Goal: Task Accomplishment & Management: Manage account settings

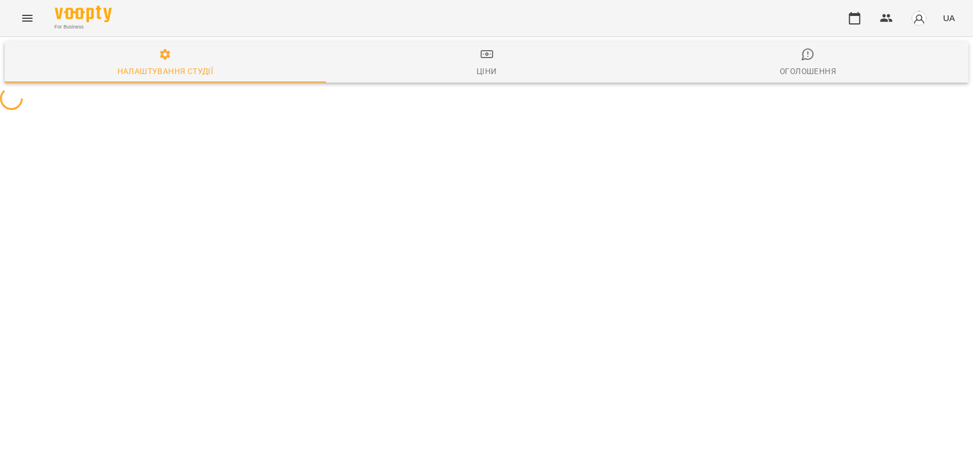
select select "**"
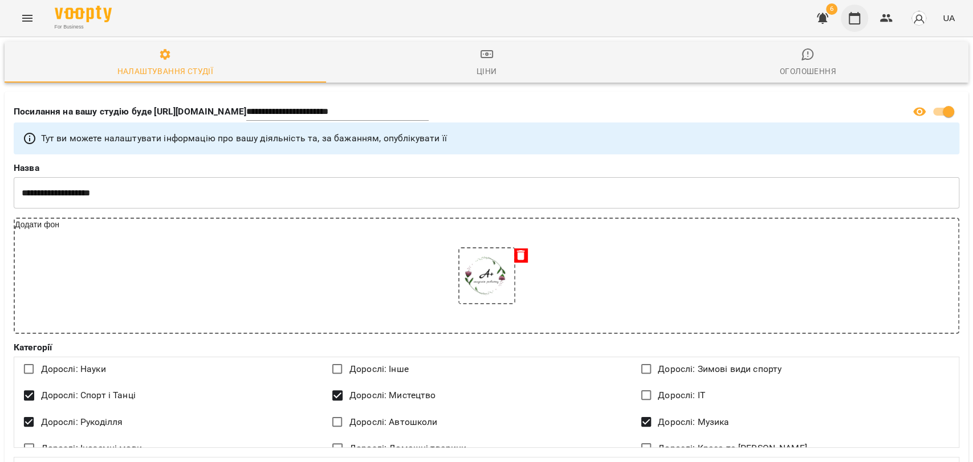
click at [857, 17] on icon "button" at bounding box center [855, 18] width 14 height 14
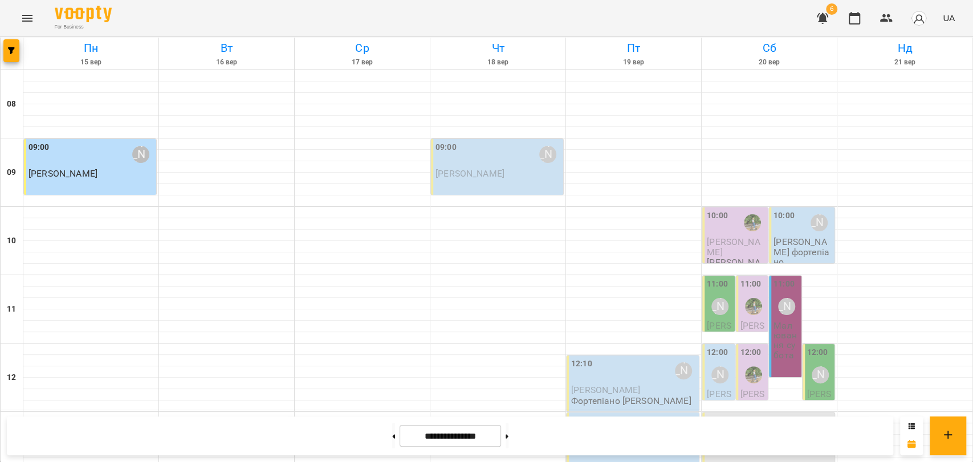
scroll to position [480, 0]
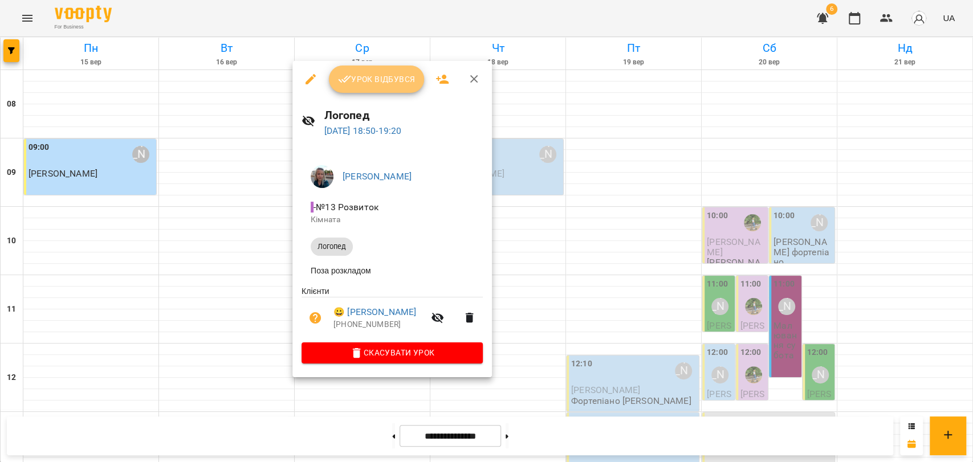
click at [398, 75] on span "Урок відбувся" at bounding box center [377, 79] width 78 height 14
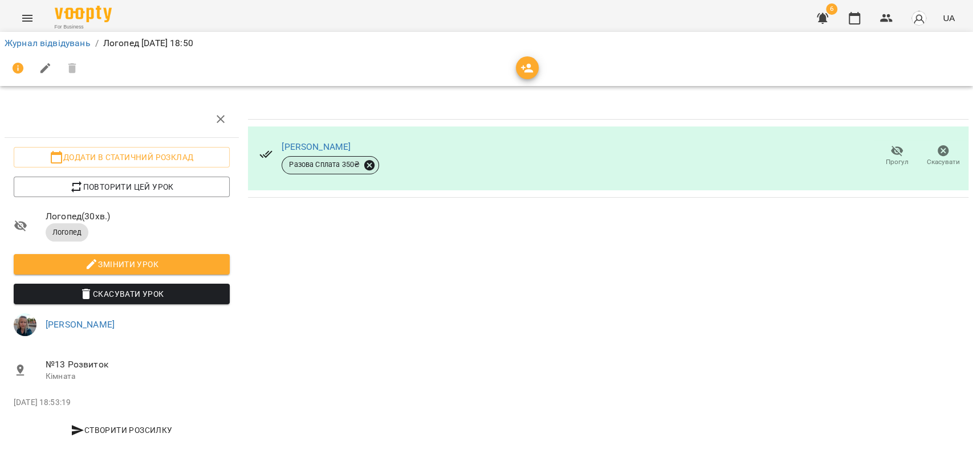
click at [369, 164] on icon at bounding box center [369, 165] width 10 height 10
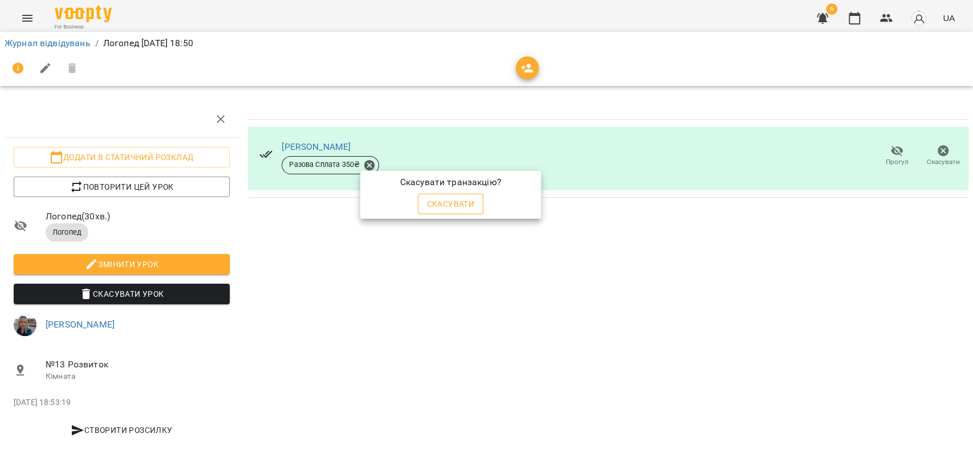
click at [467, 197] on span "Скасувати" at bounding box center [451, 204] width 48 height 14
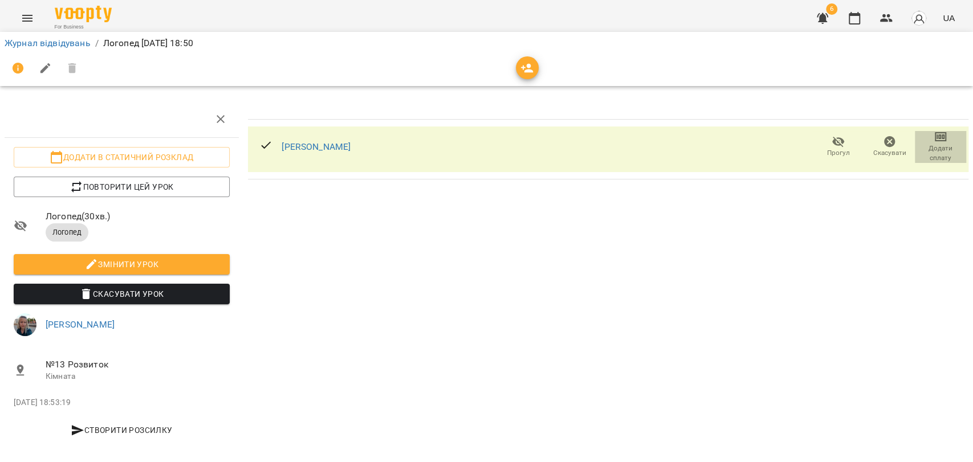
click at [939, 154] on span "Додати сплату" at bounding box center [941, 153] width 38 height 19
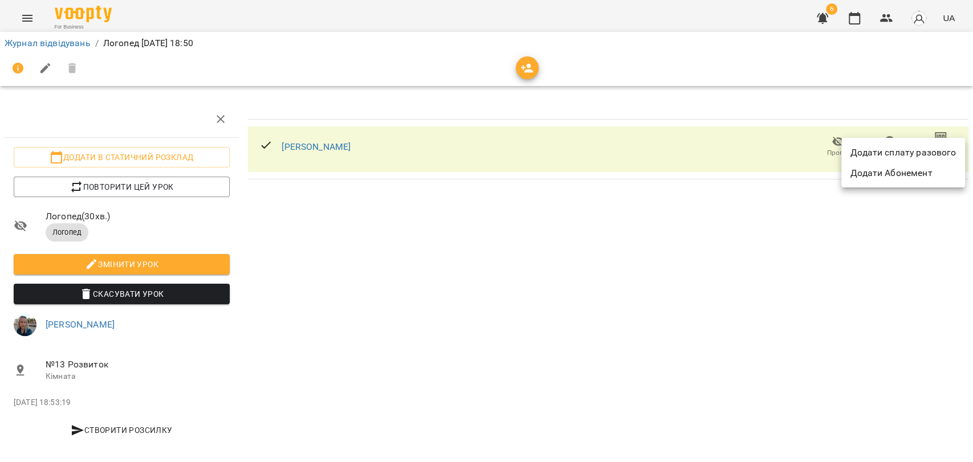
click at [889, 154] on li "Додати сплату разового" at bounding box center [903, 153] width 124 height 21
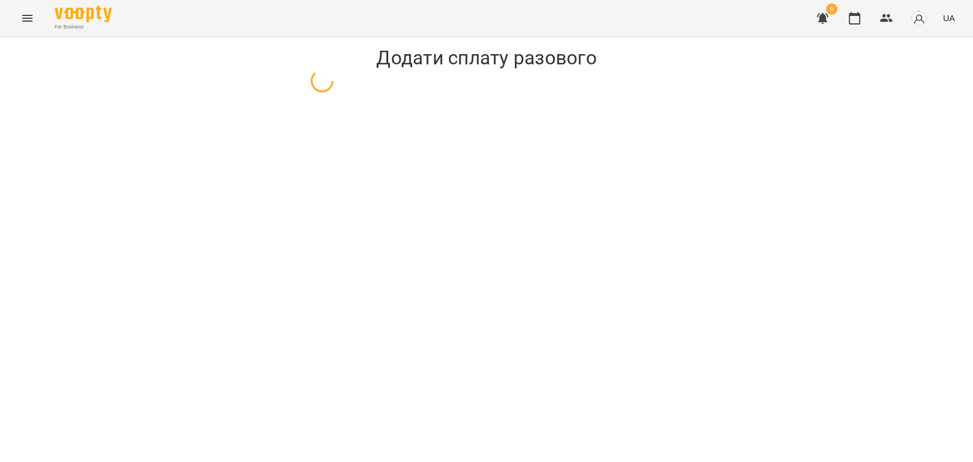
select select "*******"
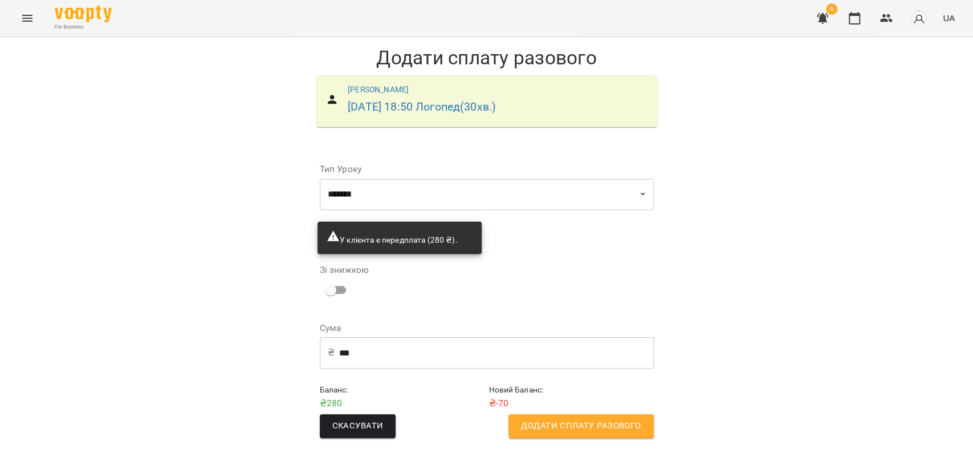
click at [365, 352] on input "***" at bounding box center [496, 353] width 315 height 32
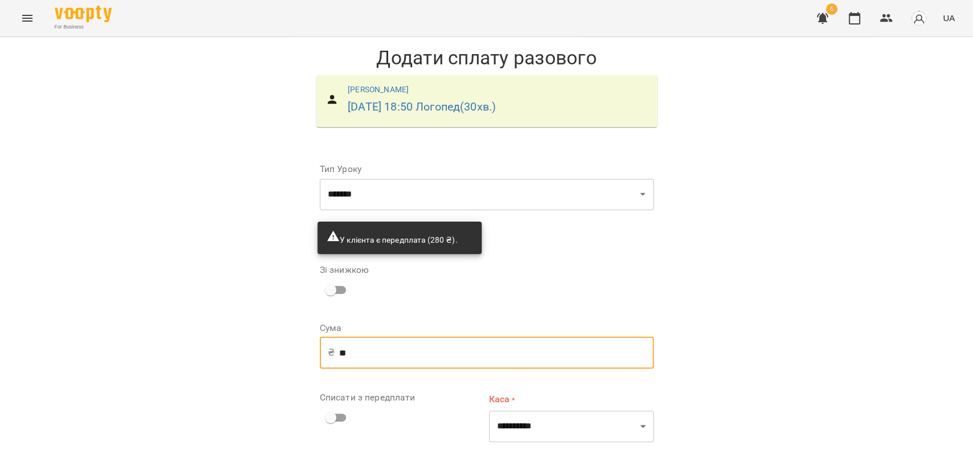
type input "*"
type input "***"
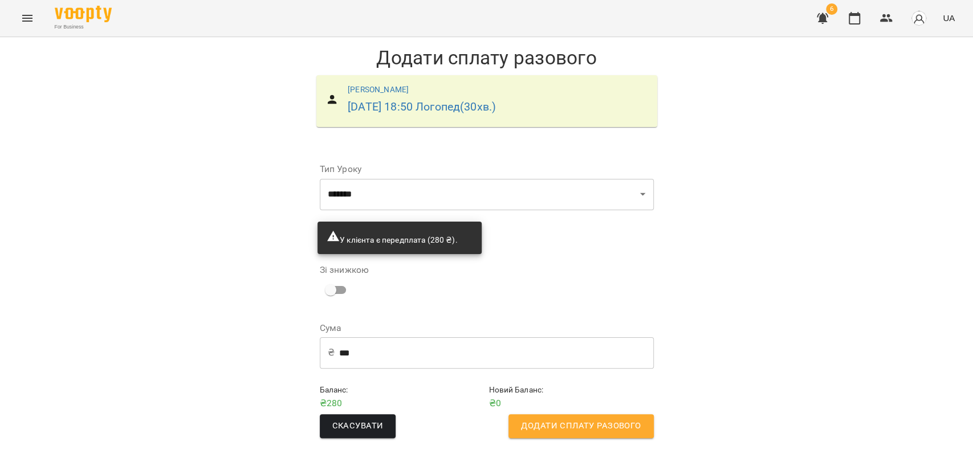
click at [597, 431] on span "Додати сплату разового" at bounding box center [581, 426] width 120 height 15
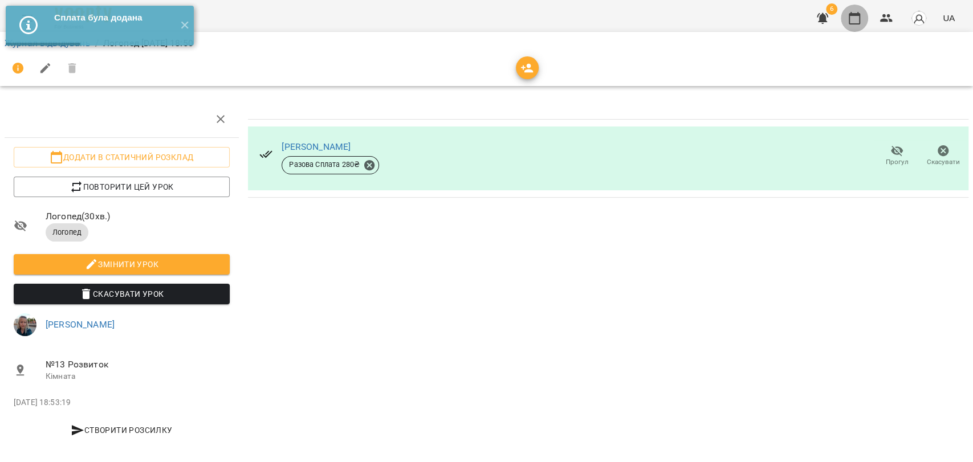
click at [857, 17] on icon "button" at bounding box center [855, 18] width 14 height 14
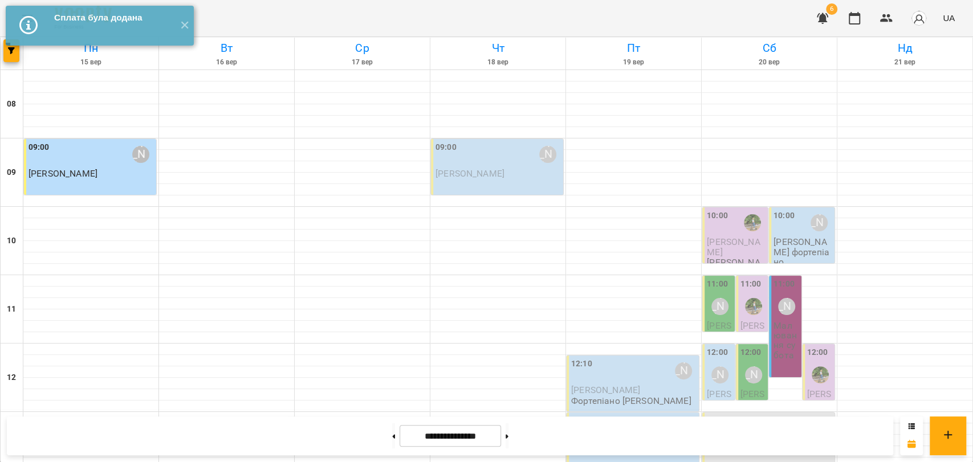
scroll to position [480, 0]
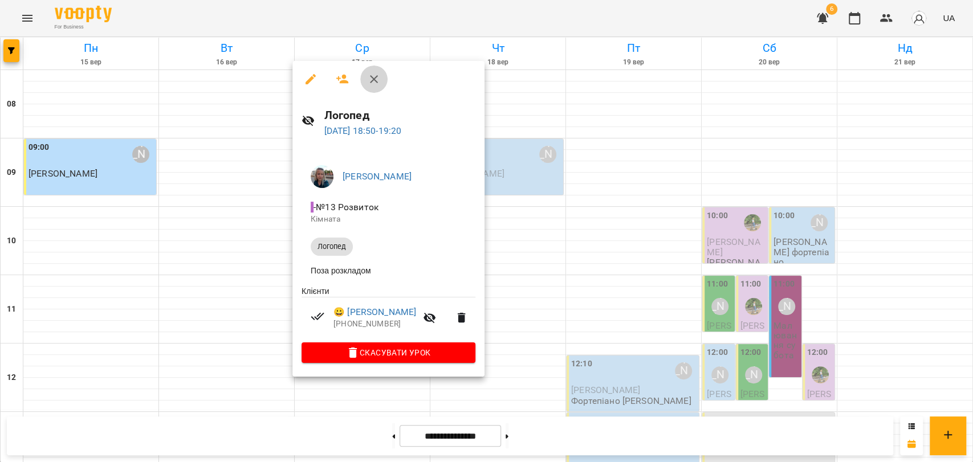
click at [373, 86] on icon "button" at bounding box center [374, 79] width 14 height 14
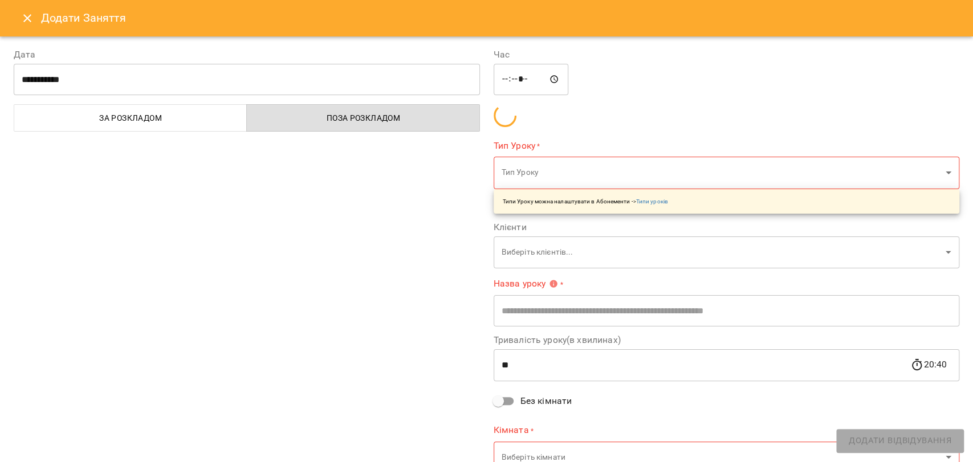
click at [348, 361] on div "**********" at bounding box center [247, 261] width 480 height 455
type input "**********"
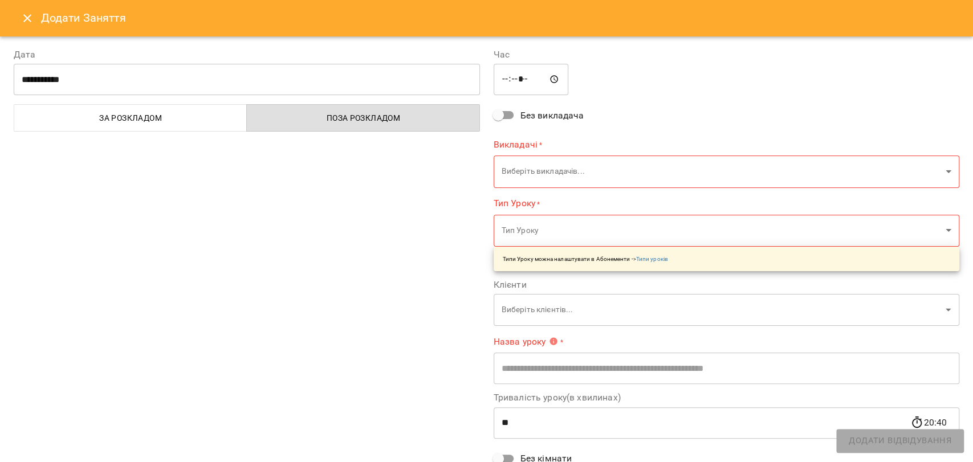
click at [32, 21] on icon "Close" at bounding box center [28, 18] width 14 height 14
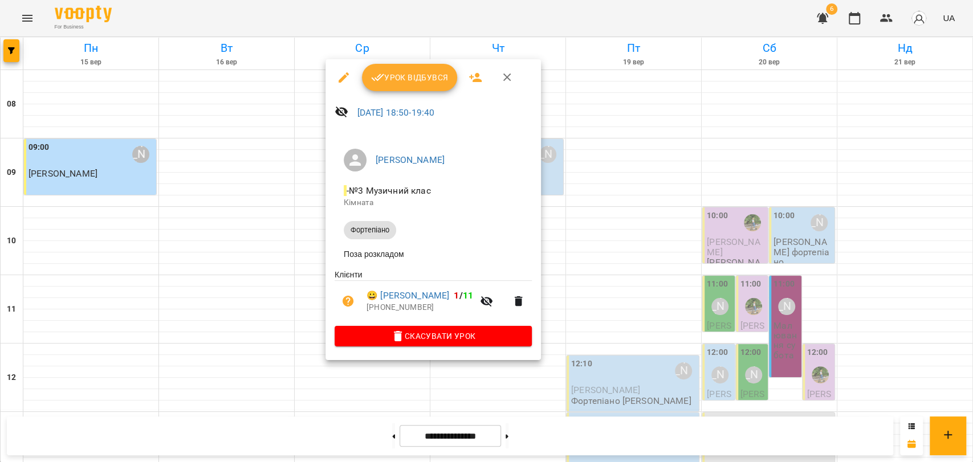
click at [502, 79] on icon "button" at bounding box center [508, 78] width 14 height 14
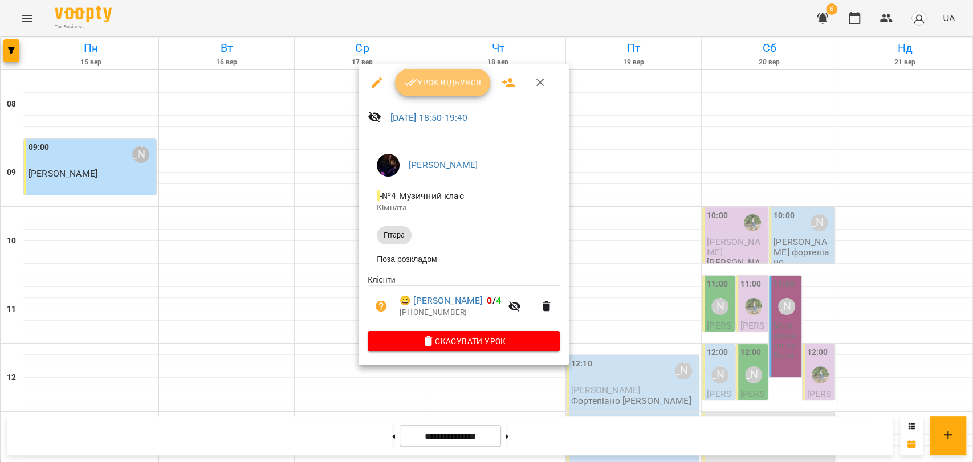
click at [442, 80] on span "Урок відбувся" at bounding box center [443, 83] width 78 height 14
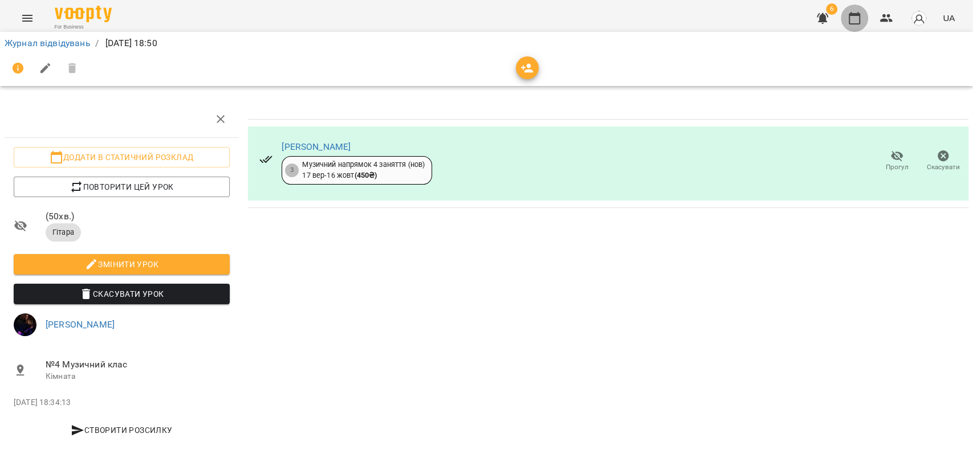
click at [859, 23] on icon "button" at bounding box center [854, 18] width 11 height 13
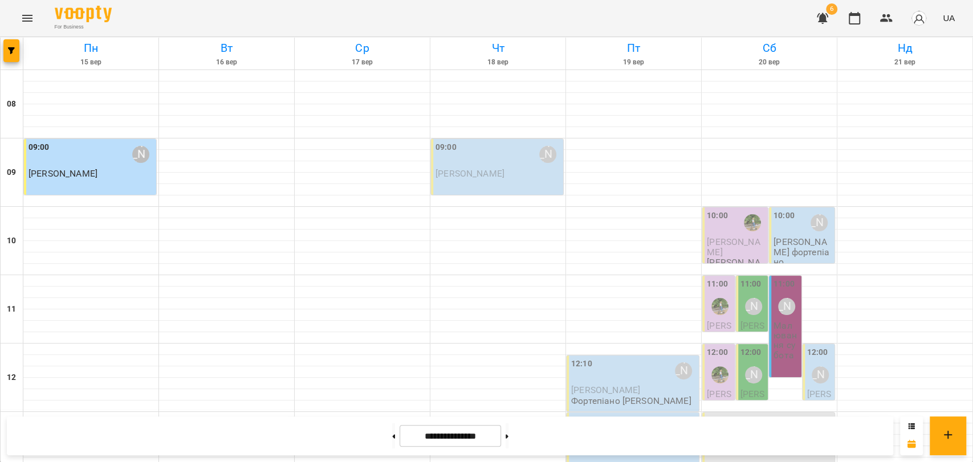
scroll to position [480, 0]
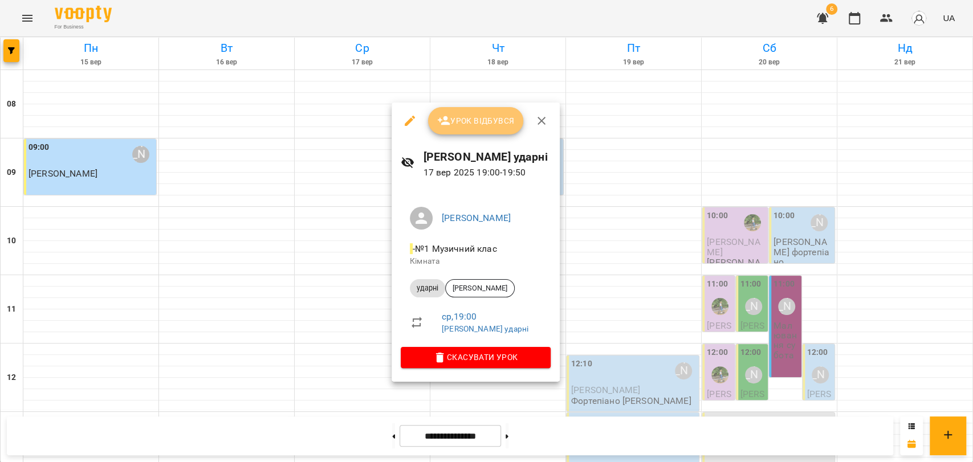
click at [465, 119] on span "Урок відбувся" at bounding box center [476, 121] width 78 height 14
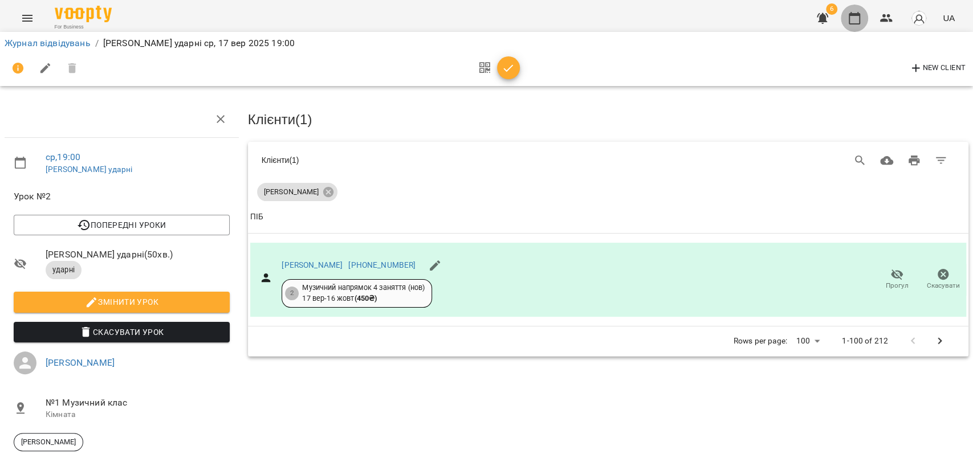
click at [843, 17] on button "button" at bounding box center [854, 18] width 27 height 27
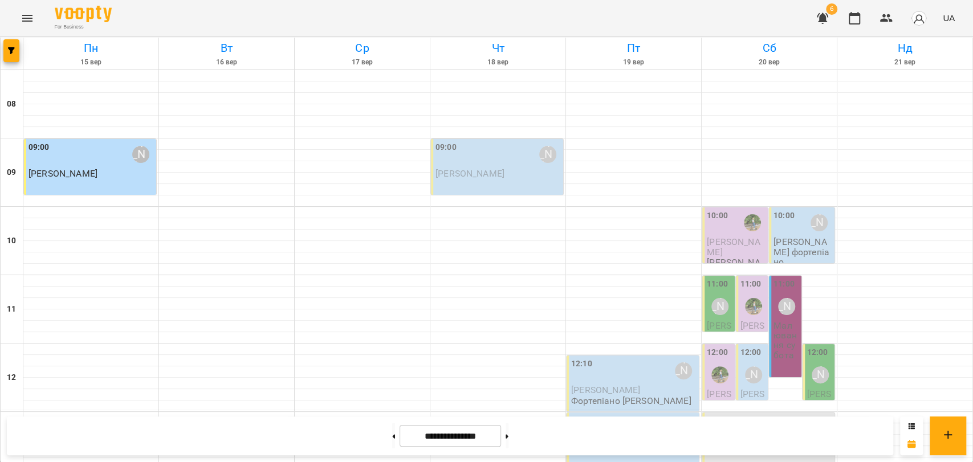
scroll to position [480, 0]
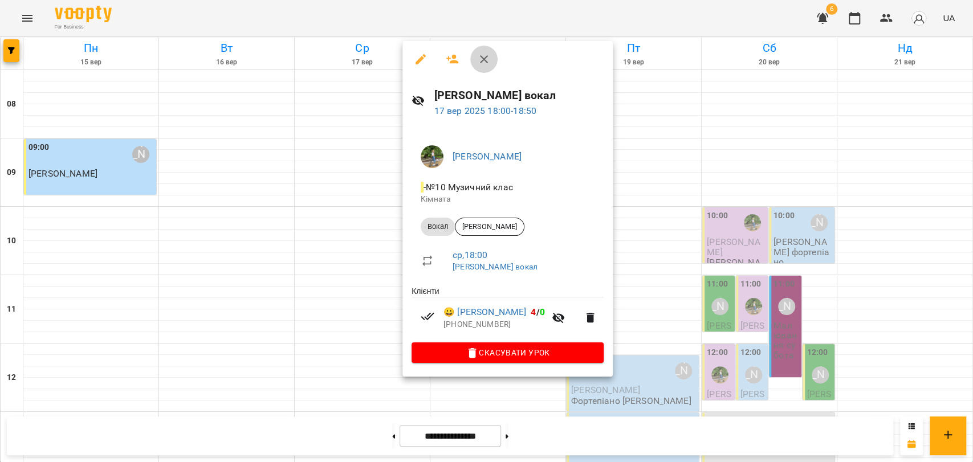
click at [491, 58] on button "button" at bounding box center [483, 59] width 27 height 27
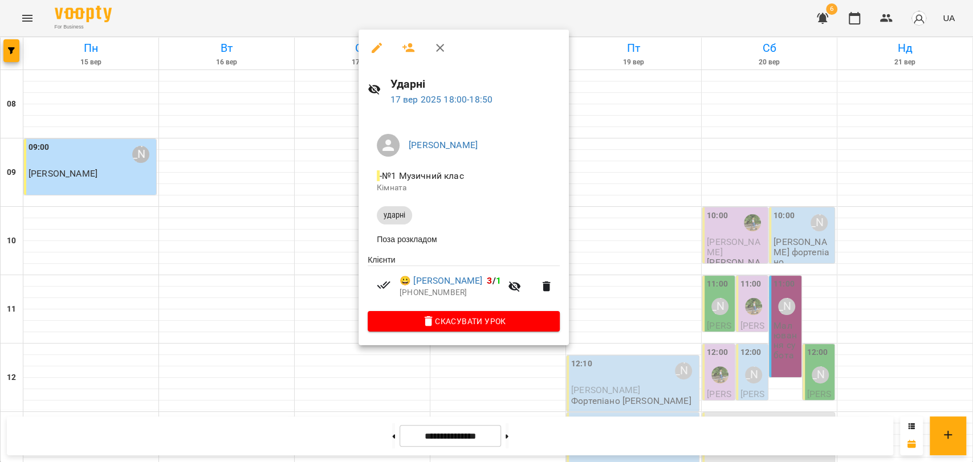
click at [447, 48] on button "button" at bounding box center [439, 47] width 27 height 27
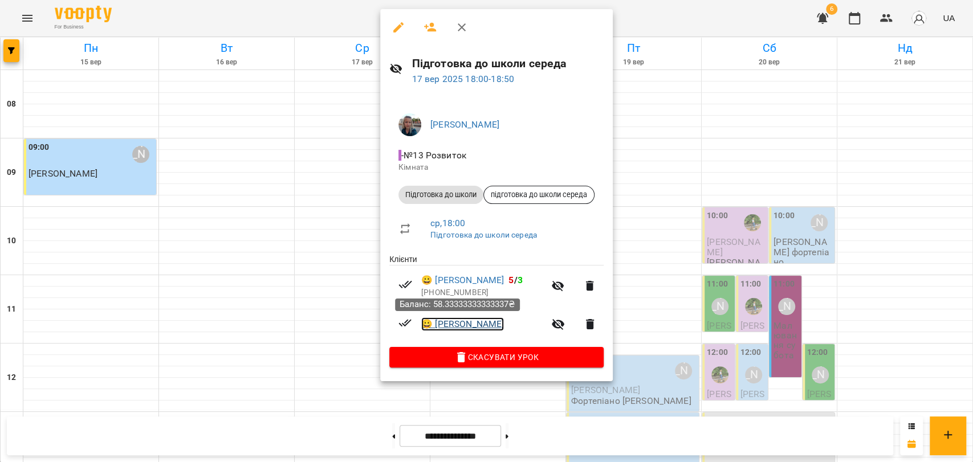
click at [462, 322] on link "😀 Болотян Даня" at bounding box center [462, 325] width 83 height 14
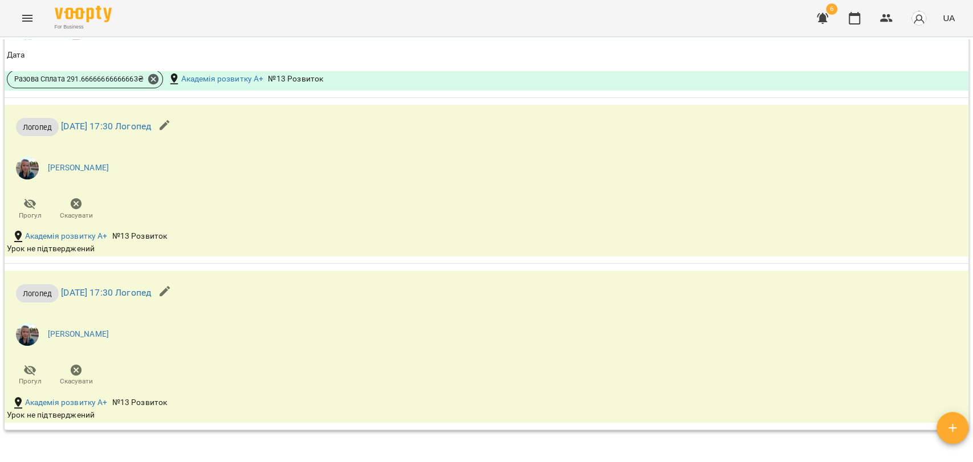
scroll to position [1095, 0]
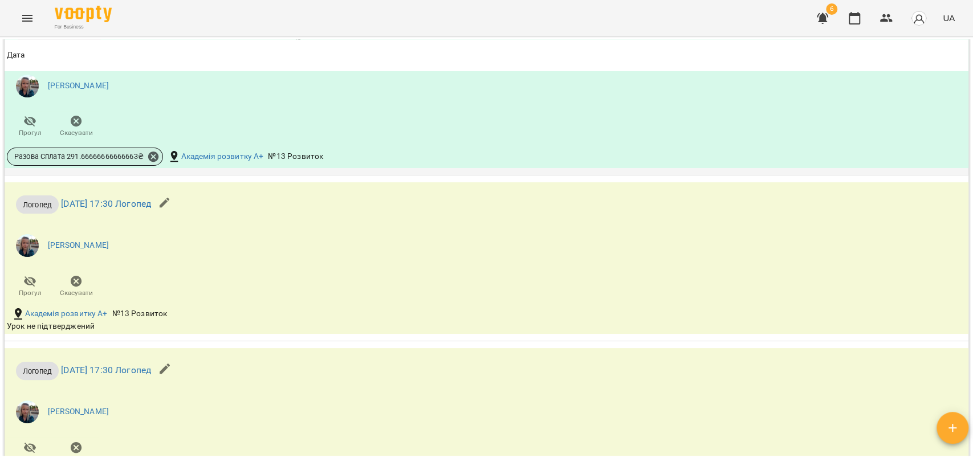
click at [161, 156] on div "Разова Сплата 291.66666666666663 ₴" at bounding box center [85, 157] width 156 height 18
click at [155, 156] on icon at bounding box center [153, 156] width 13 height 13
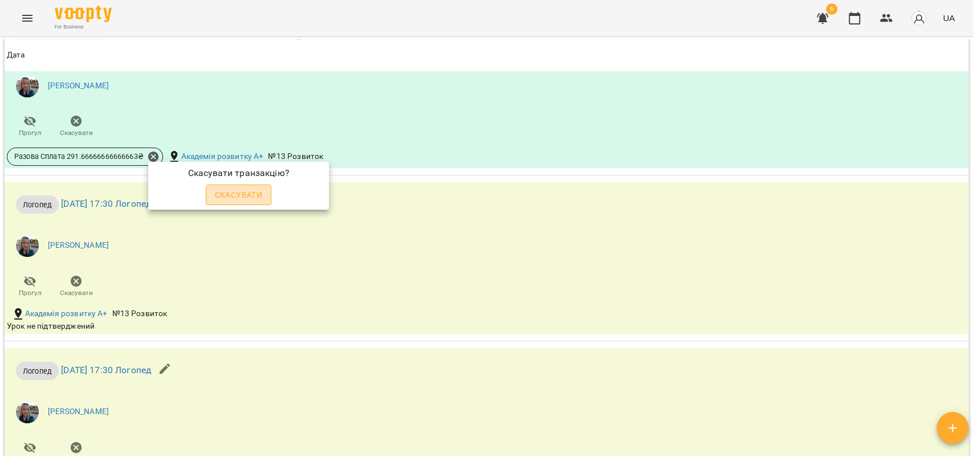
click at [262, 193] on button "Скасувати" at bounding box center [239, 195] width 66 height 21
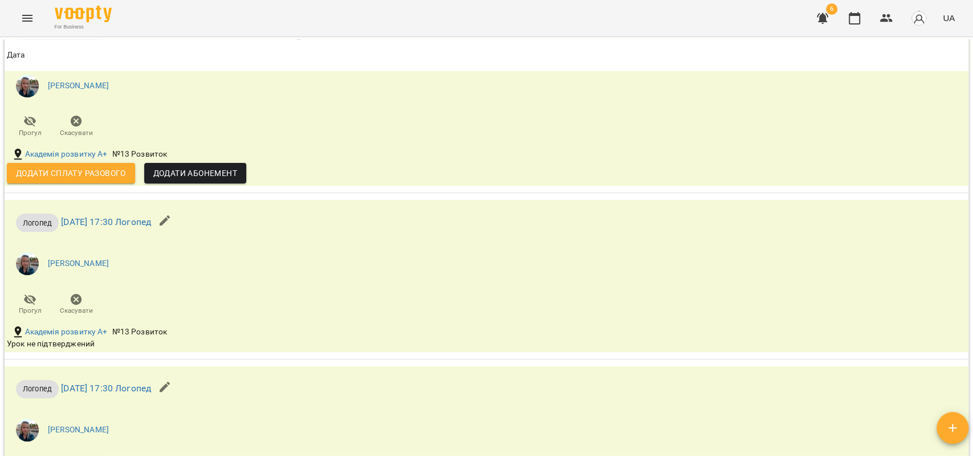
click at [56, 165] on button "Додати сплату разового" at bounding box center [71, 173] width 128 height 21
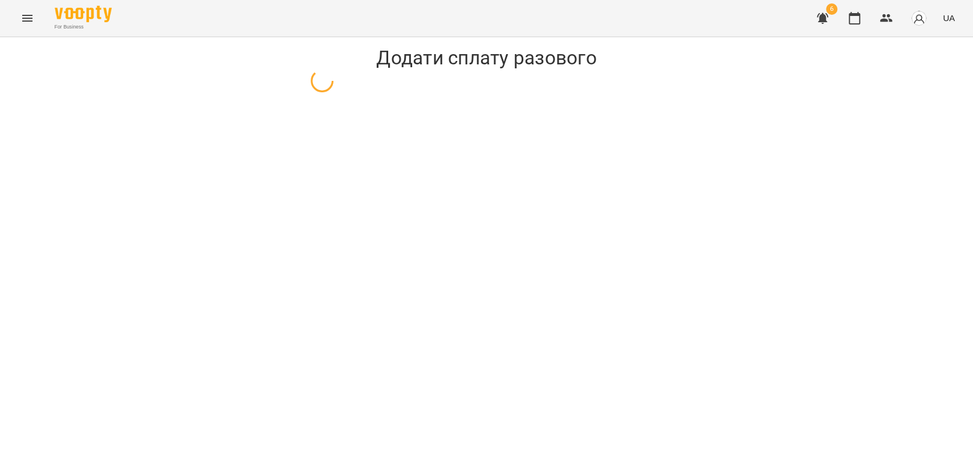
select select "**********"
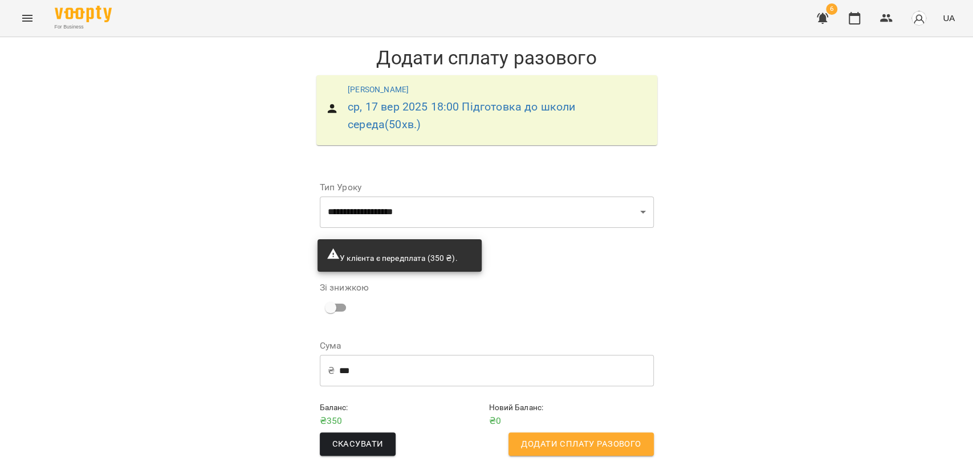
click at [538, 438] on span "Додати сплату разового" at bounding box center [581, 444] width 120 height 15
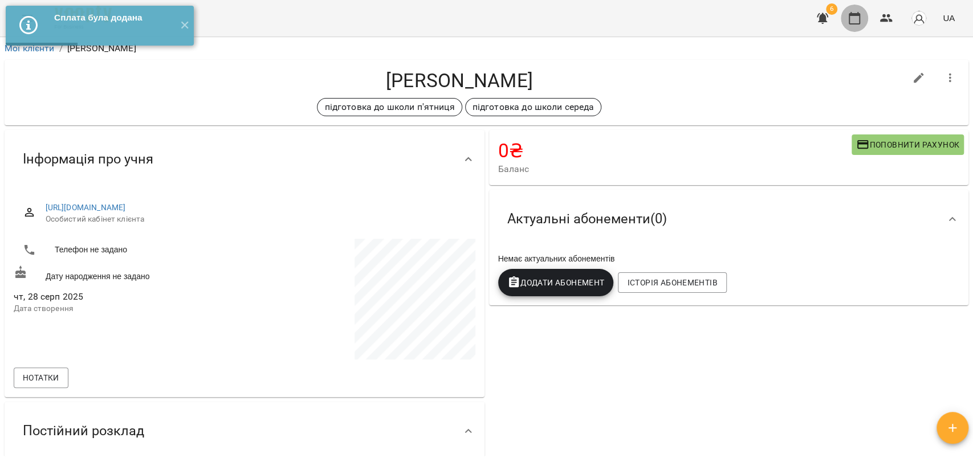
click at [862, 25] on button "button" at bounding box center [854, 18] width 27 height 27
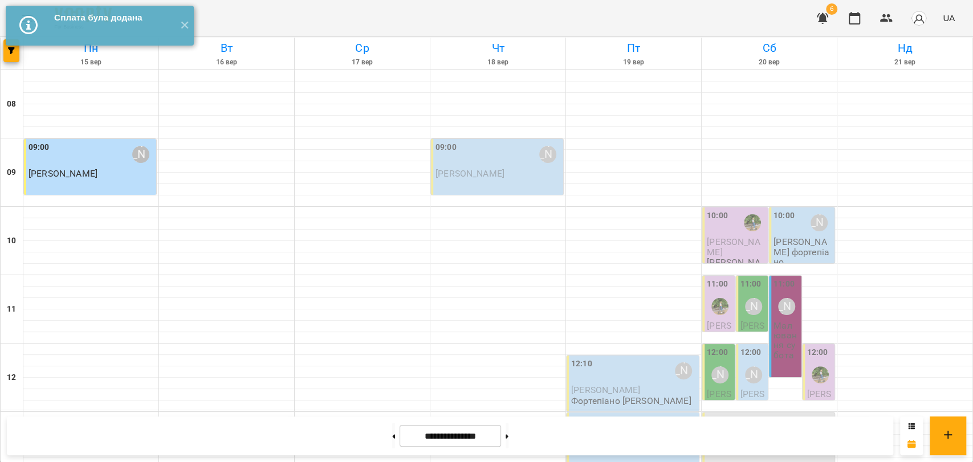
scroll to position [480, 0]
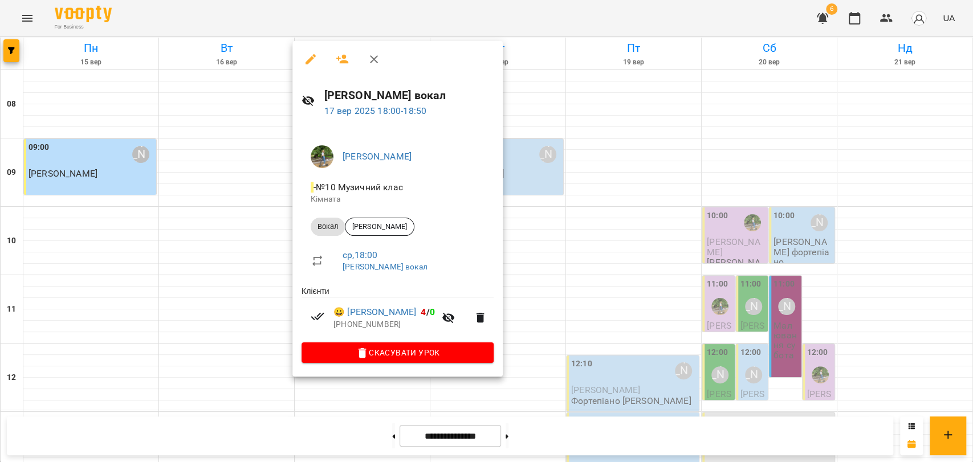
click at [375, 57] on icon "button" at bounding box center [374, 59] width 8 height 8
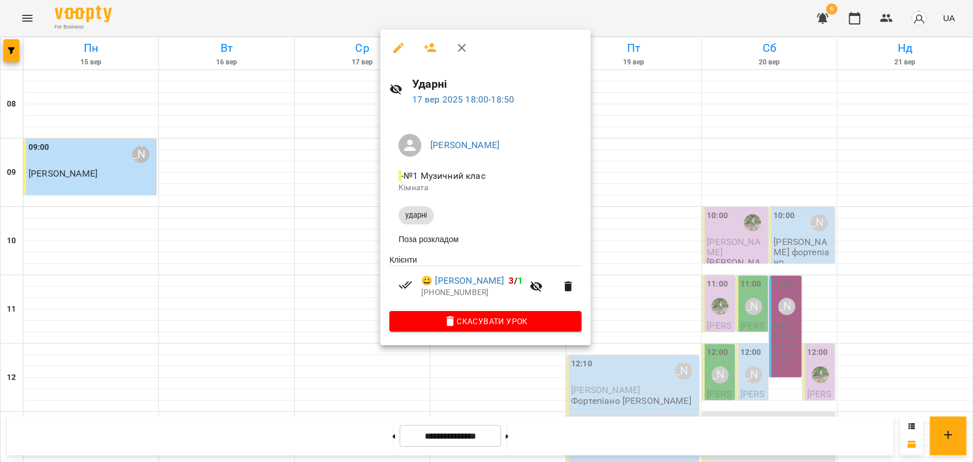
click at [471, 46] on button "button" at bounding box center [461, 47] width 27 height 27
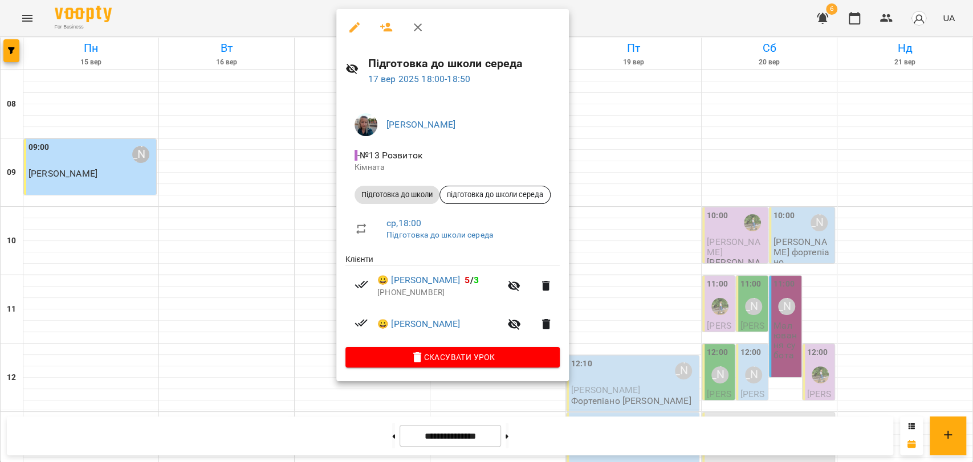
click at [419, 29] on icon "button" at bounding box center [418, 27] width 8 height 8
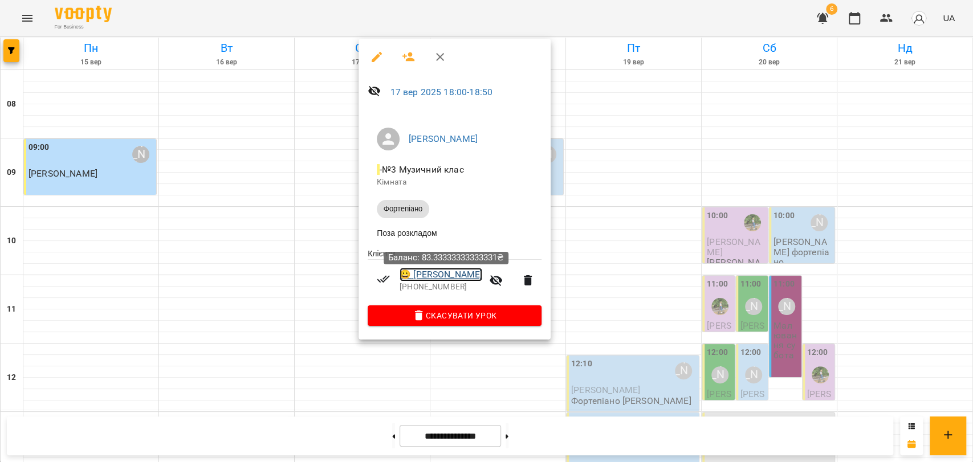
click at [482, 275] on link "😀 Булатова Вероніка" at bounding box center [441, 275] width 83 height 14
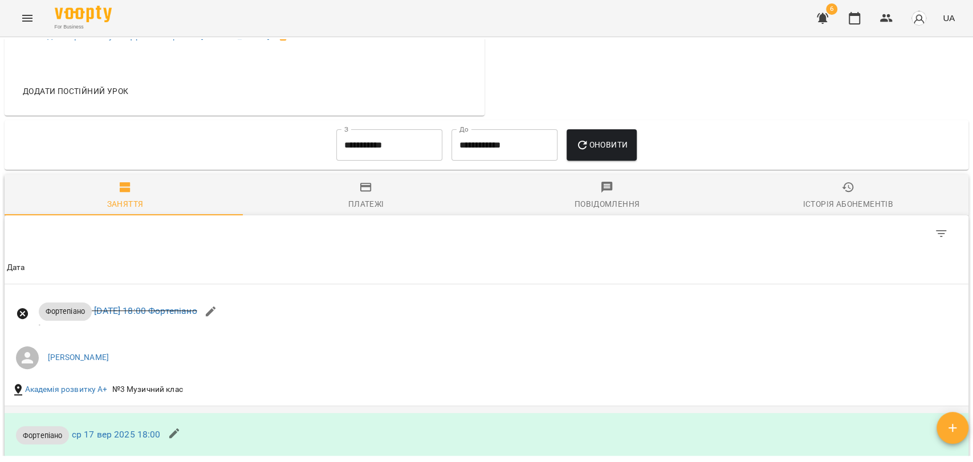
scroll to position [746, 0]
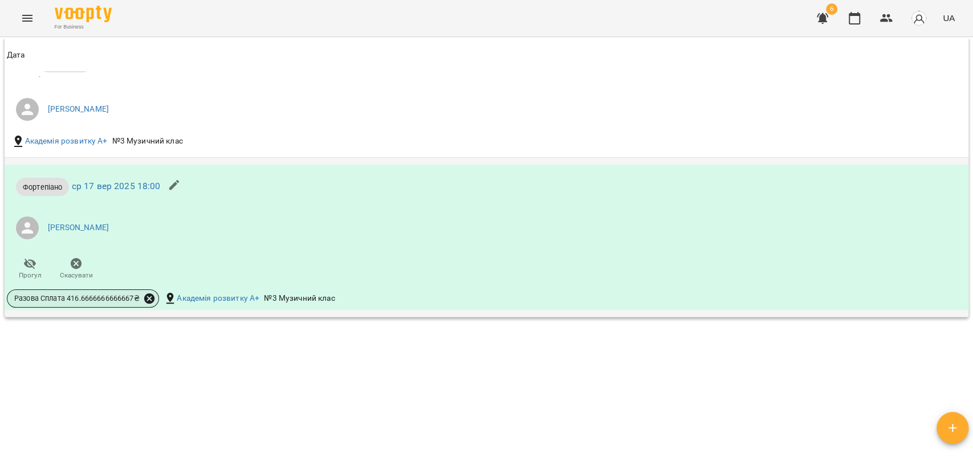
click at [149, 298] on icon at bounding box center [149, 299] width 10 height 10
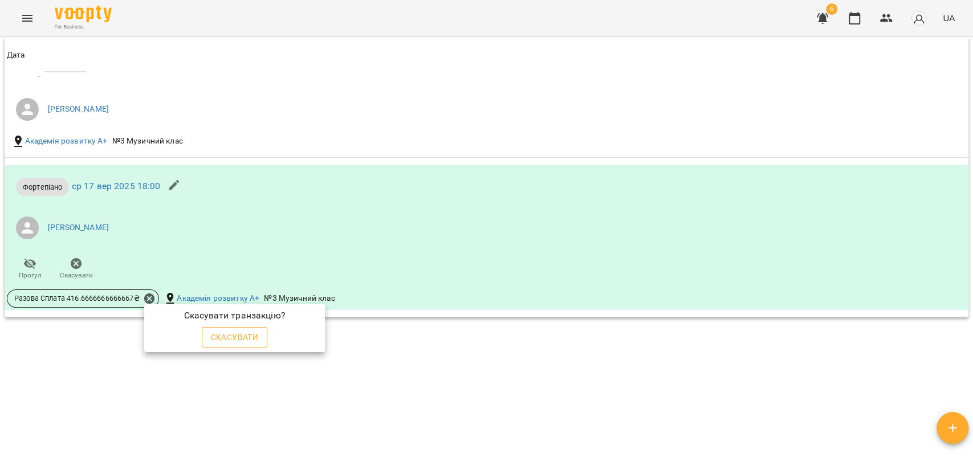
click at [238, 337] on span "Скасувати" at bounding box center [235, 338] width 48 height 14
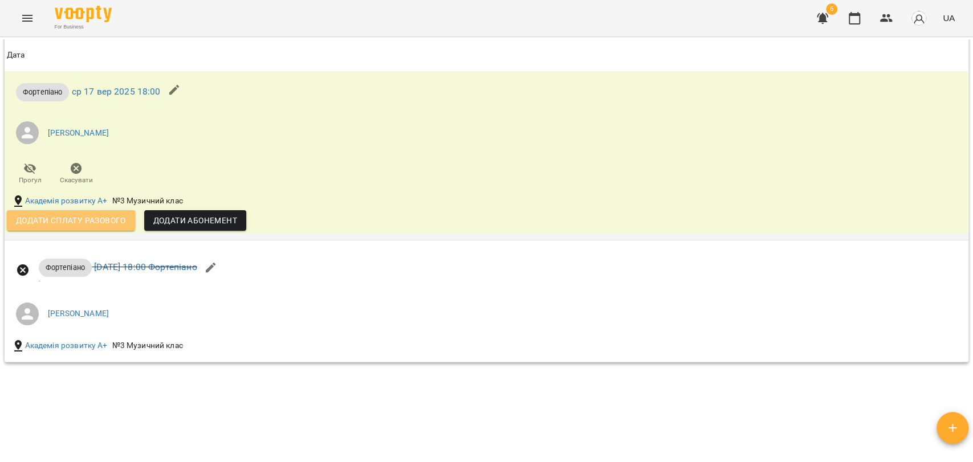
click at [62, 219] on span "Додати сплату разового" at bounding box center [71, 221] width 110 height 14
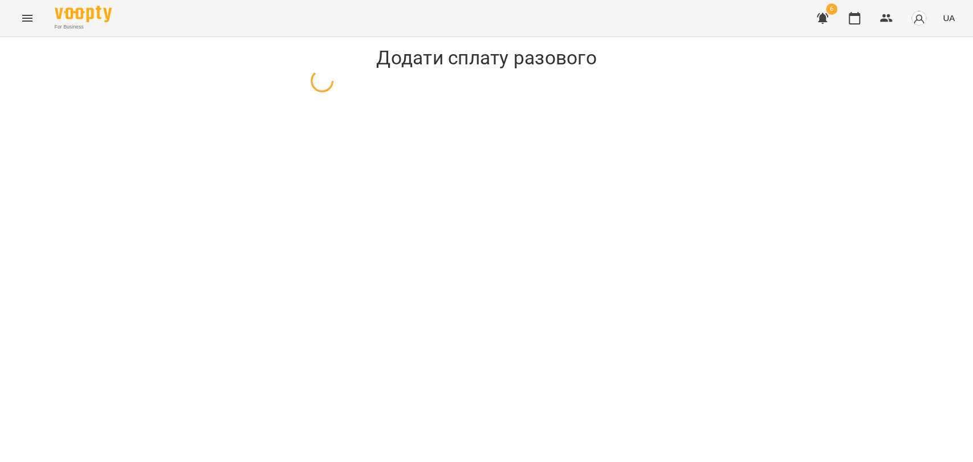
select select "**********"
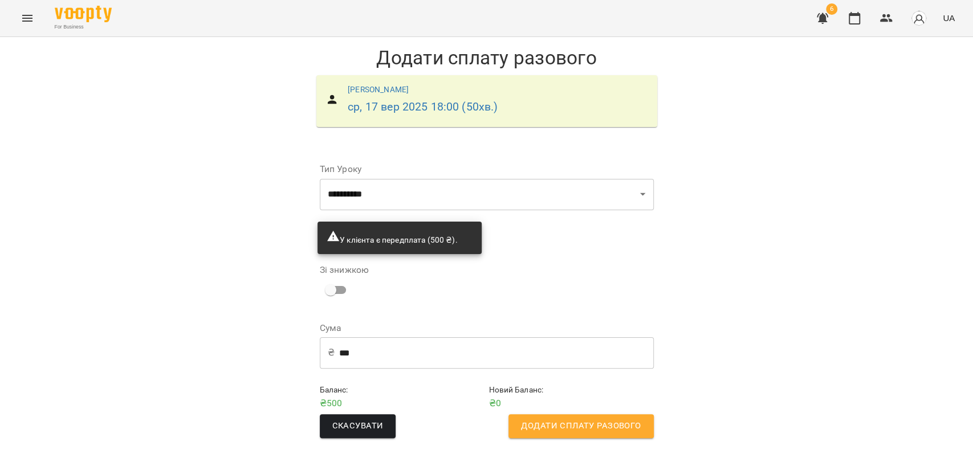
click at [612, 412] on div "Скасувати Додати сплату разового" at bounding box center [487, 426] width 339 height 29
click at [614, 422] on span "Додати сплату разового" at bounding box center [581, 426] width 120 height 15
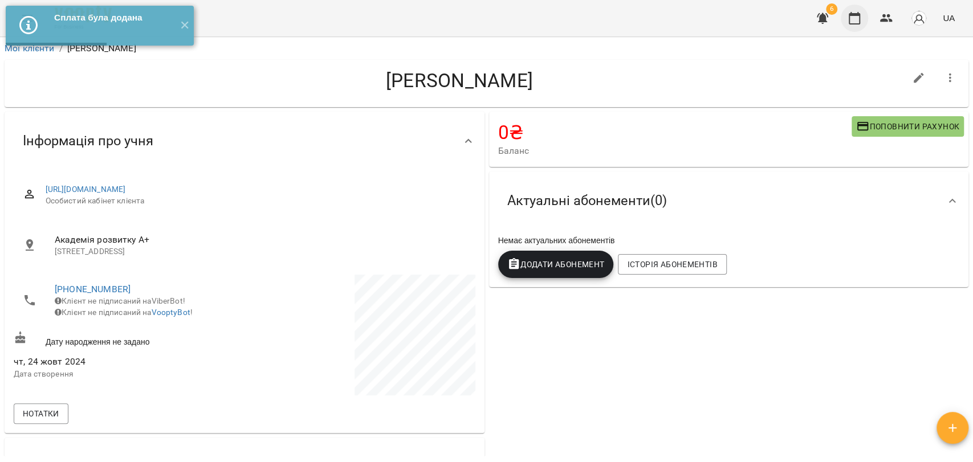
click at [856, 10] on button "button" at bounding box center [854, 18] width 27 height 27
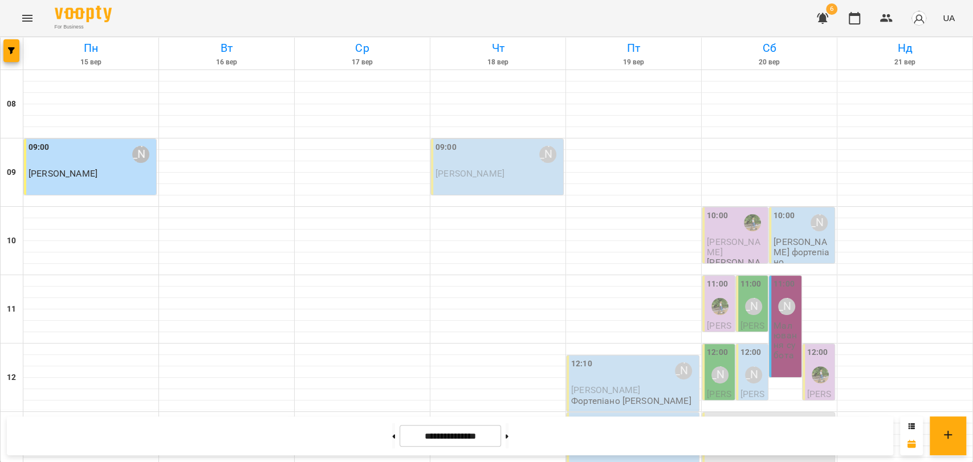
scroll to position [380, 0]
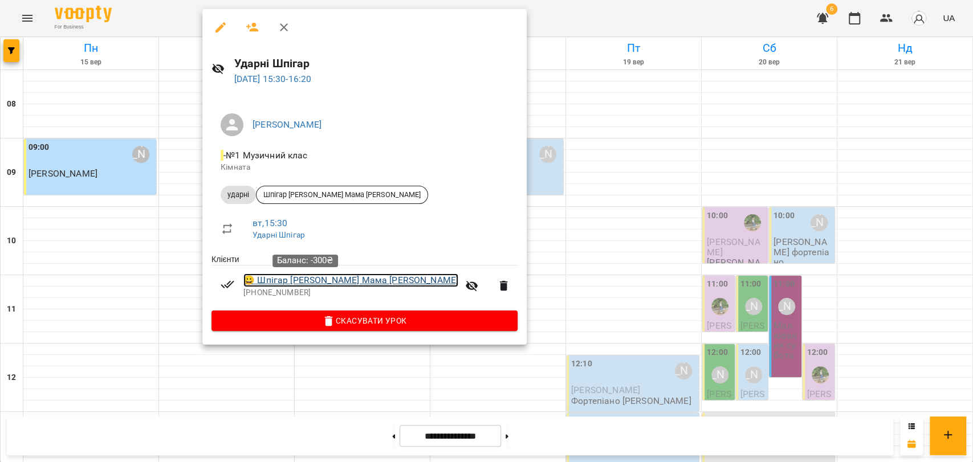
click at [300, 279] on link "😀 Шпігар Аліса Мама Ірина" at bounding box center [350, 281] width 215 height 14
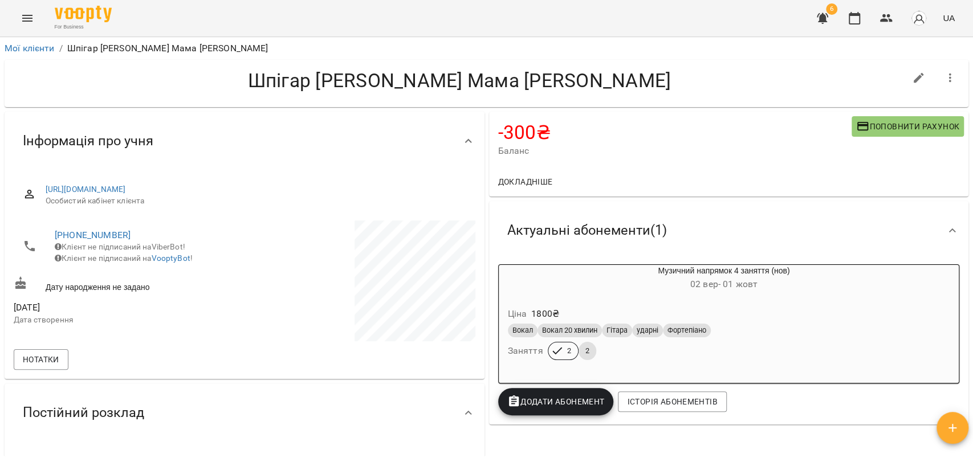
click at [768, 339] on div "Вокал Вокал 20 хвилин Гітара ударні Фортепіано" at bounding box center [724, 331] width 437 height 18
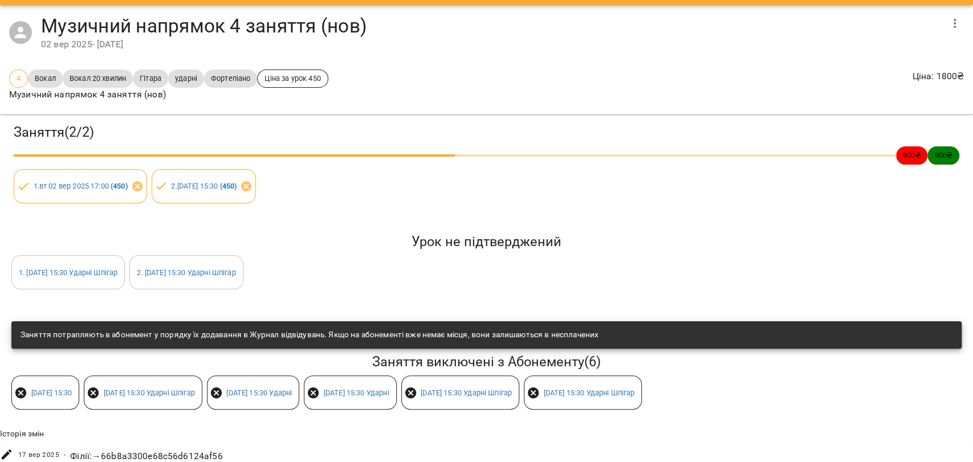
scroll to position [48, 0]
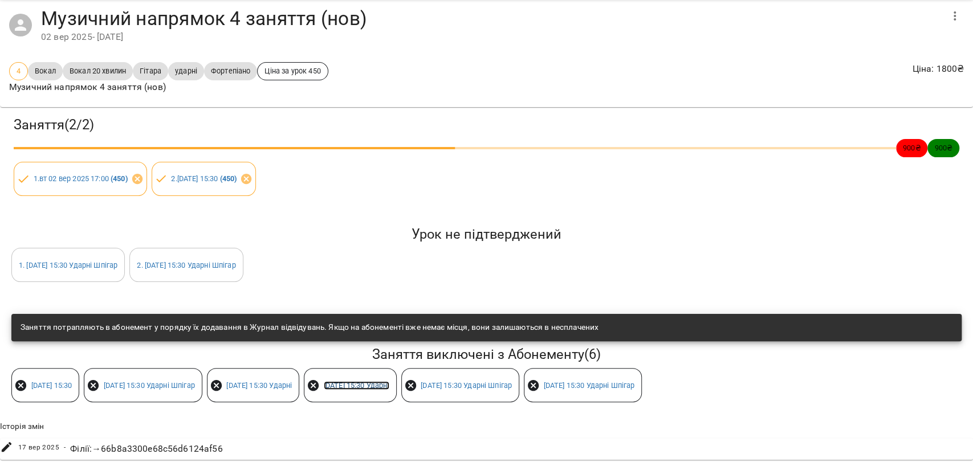
click at [389, 381] on link "вт 16 вер 2025 15:30 Ударні" at bounding box center [357, 385] width 66 height 9
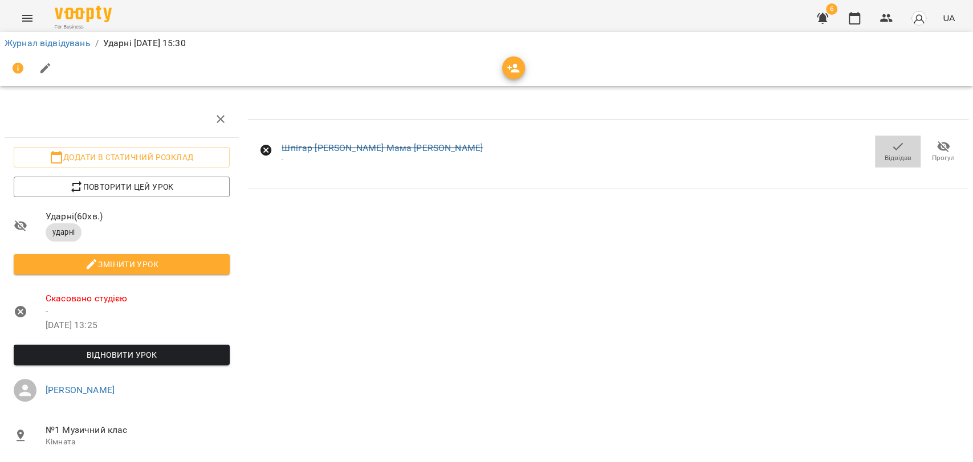
click at [893, 149] on icon "button" at bounding box center [898, 146] width 10 height 7
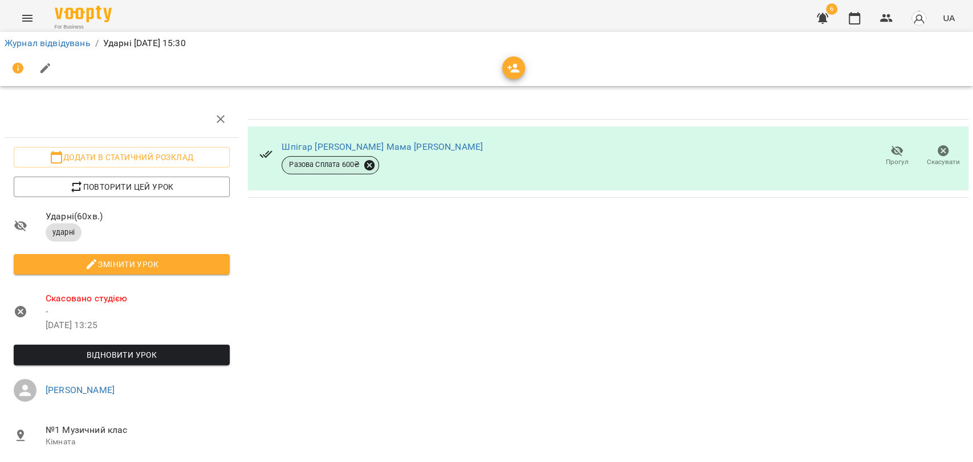
click at [364, 164] on icon at bounding box center [369, 165] width 10 height 10
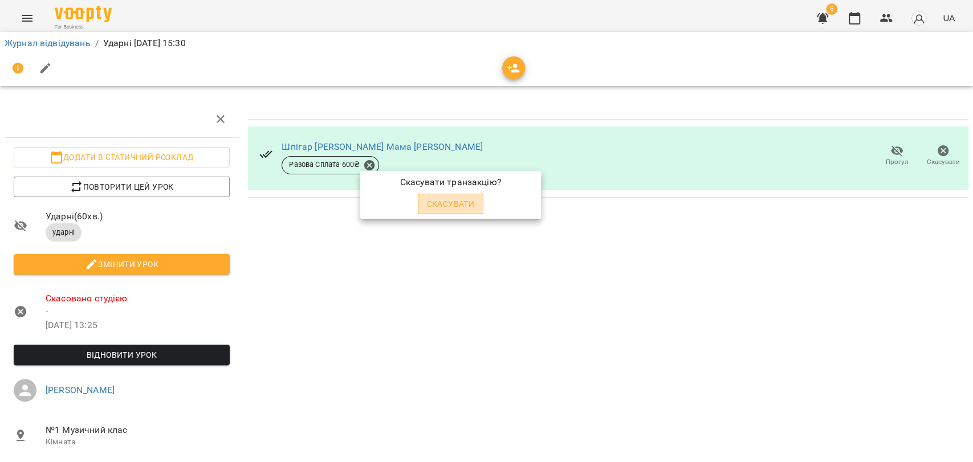
click at [453, 204] on span "Скасувати" at bounding box center [451, 204] width 48 height 14
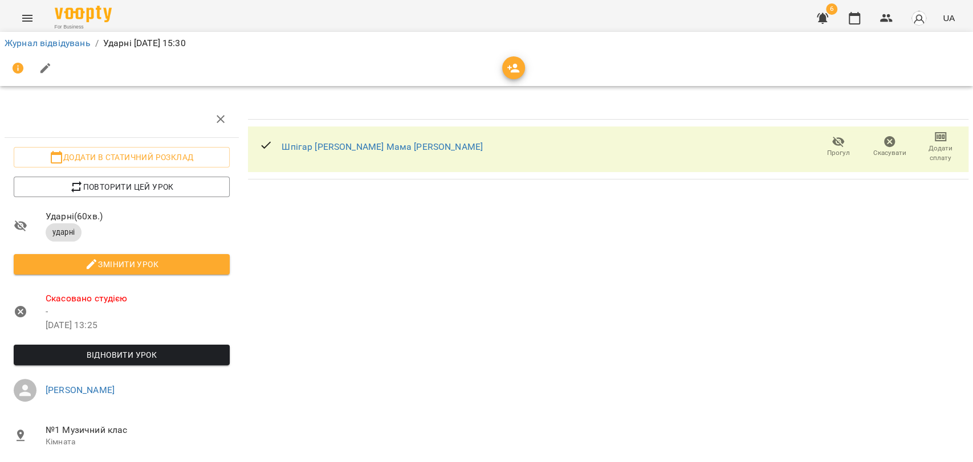
click at [926, 144] on span "Додати сплату" at bounding box center [941, 153] width 38 height 19
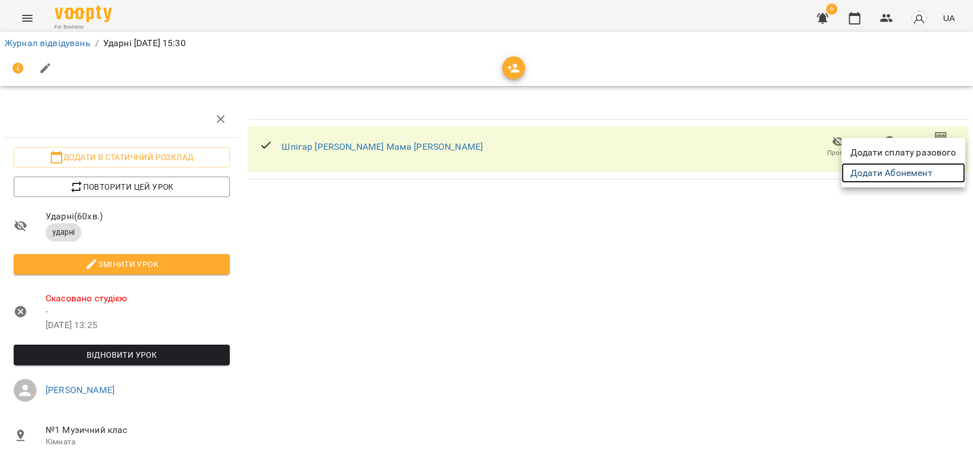
click at [919, 173] on link "Додати Абонемент" at bounding box center [903, 173] width 124 height 21
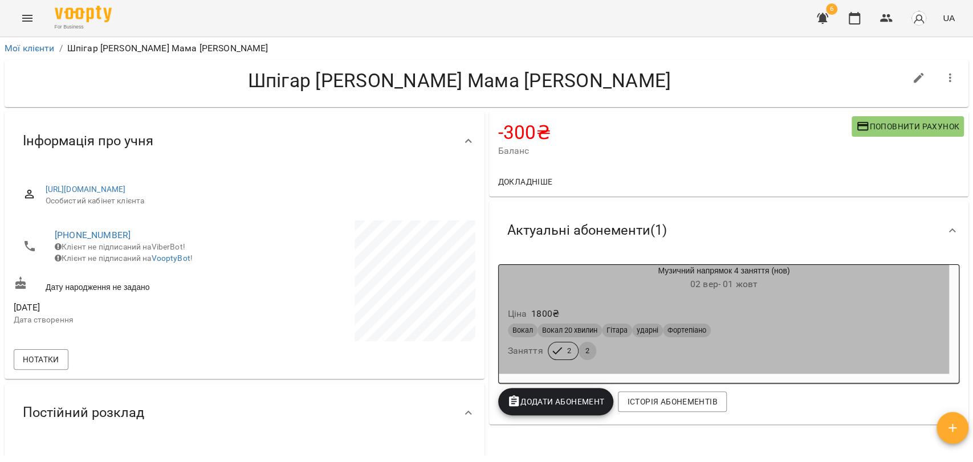
click at [756, 353] on div "Вокал Вокал 20 хвилин Гітара ударні Фортепіано Заняття 2 2" at bounding box center [724, 342] width 437 height 41
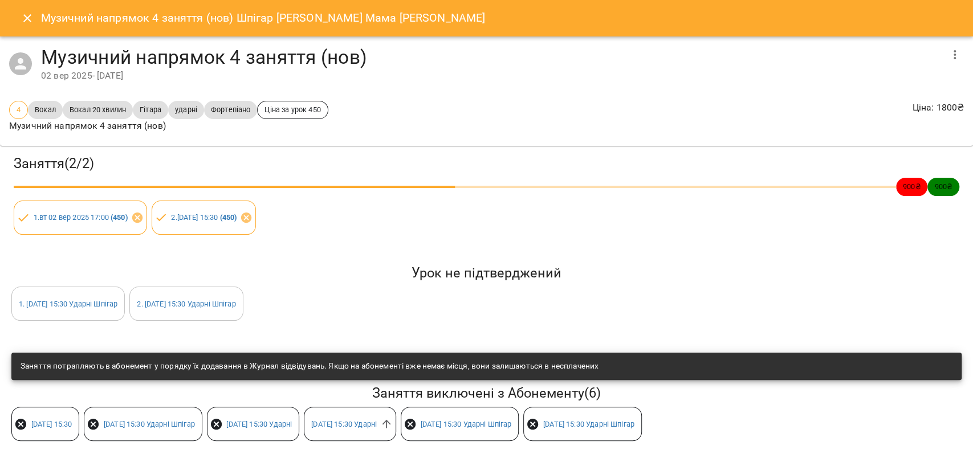
click at [30, 10] on button "Close" at bounding box center [27, 18] width 27 height 27
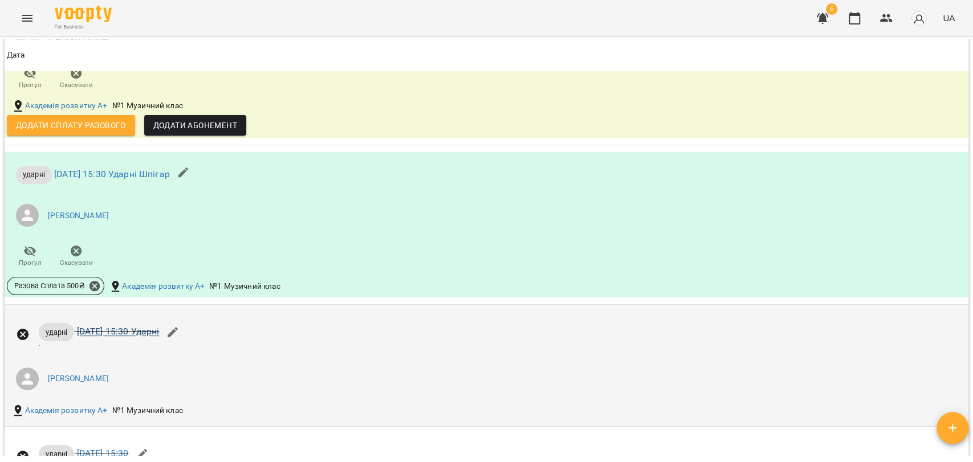
scroll to position [1140, 0]
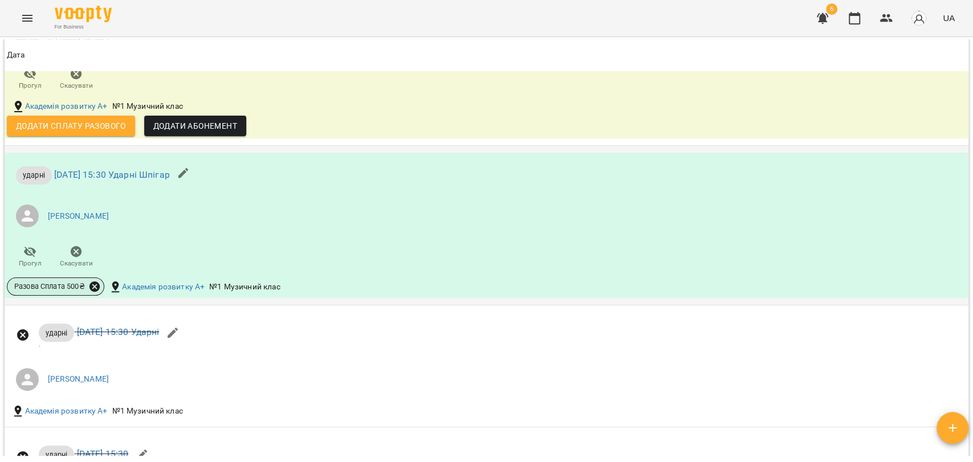
click at [93, 288] on icon at bounding box center [94, 287] width 10 height 10
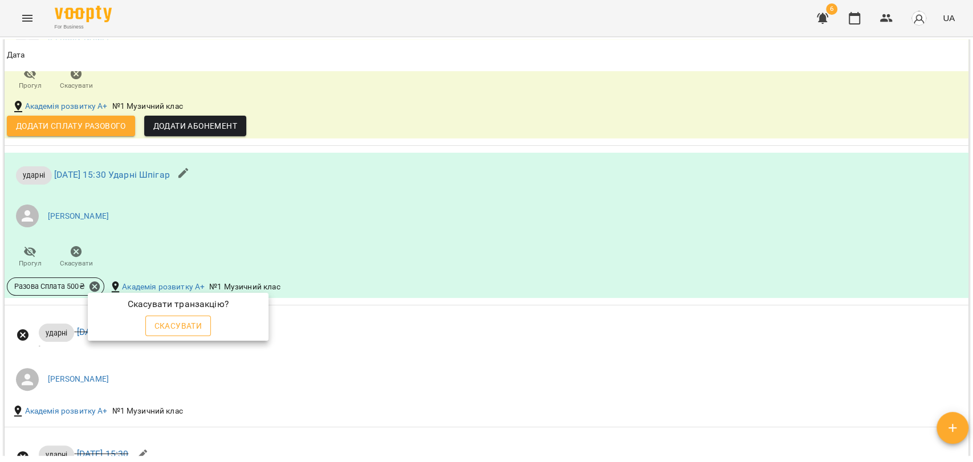
click at [176, 327] on span "Скасувати" at bounding box center [178, 326] width 48 height 14
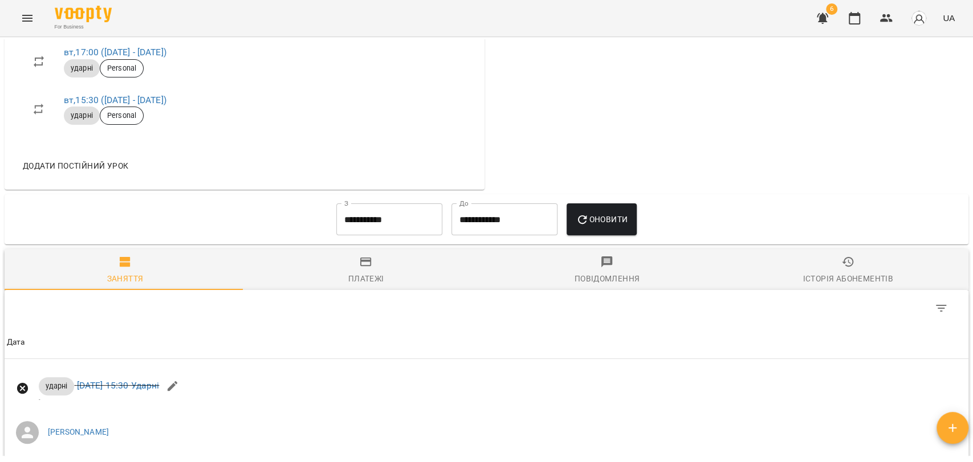
scroll to position [0, 0]
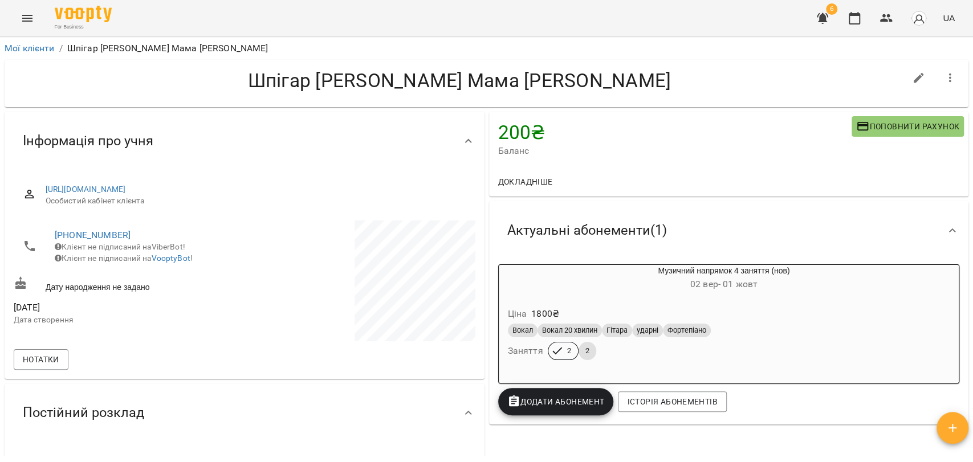
click at [753, 315] on div "Ціна 1800 ₴" at bounding box center [724, 314] width 437 height 21
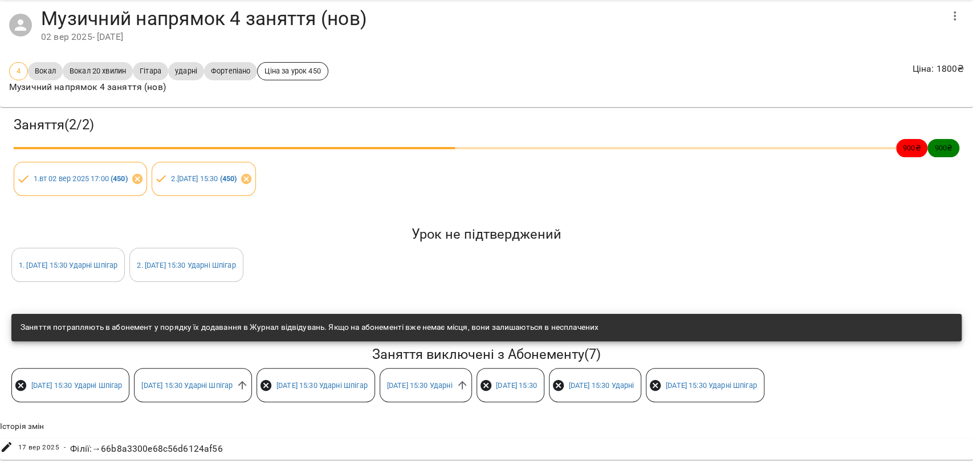
scroll to position [87, 0]
click at [469, 379] on icon at bounding box center [462, 385] width 13 height 13
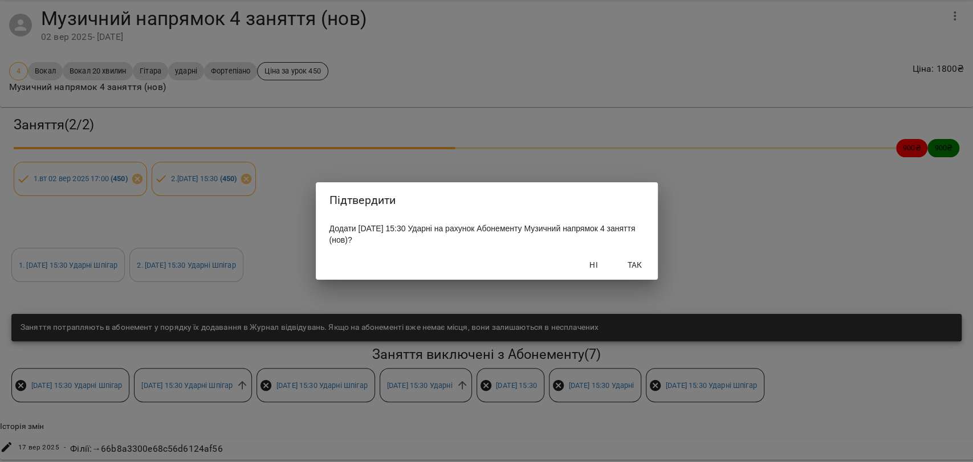
click at [635, 269] on span "Так" at bounding box center [634, 265] width 27 height 14
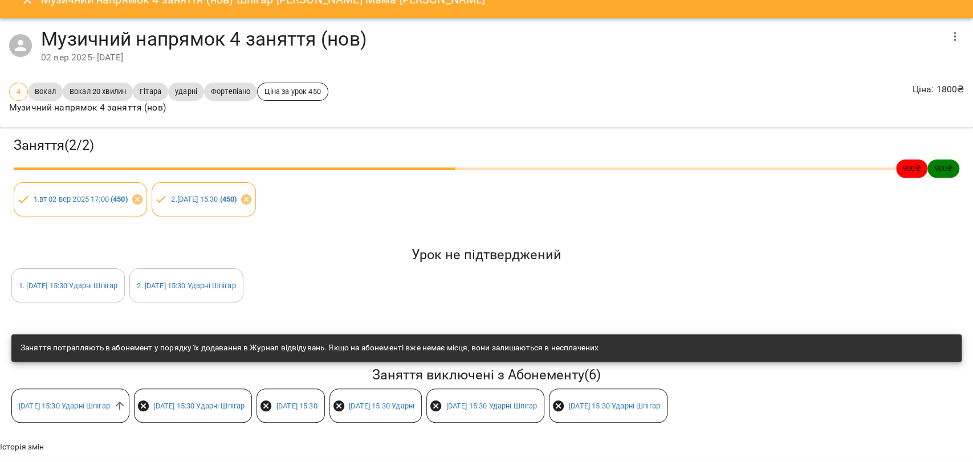
scroll to position [48, 0]
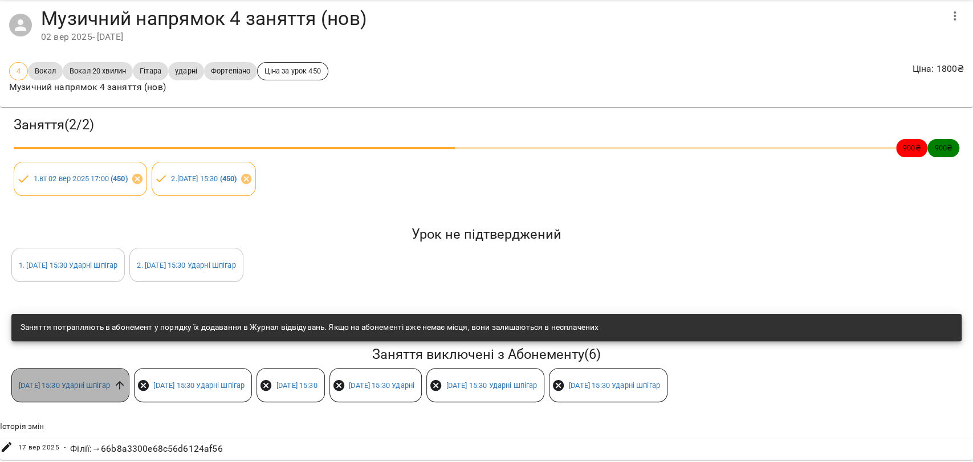
click at [124, 381] on icon at bounding box center [120, 385] width 9 height 9
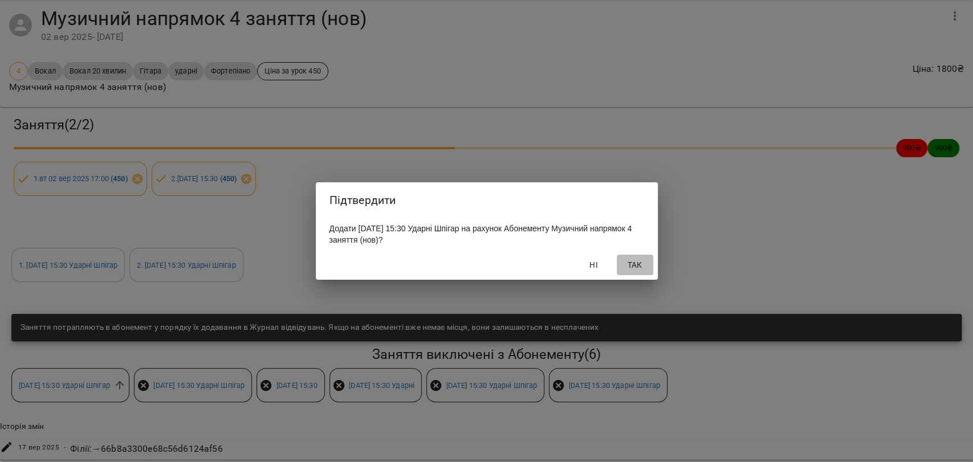
click at [630, 263] on span "Так" at bounding box center [634, 265] width 27 height 14
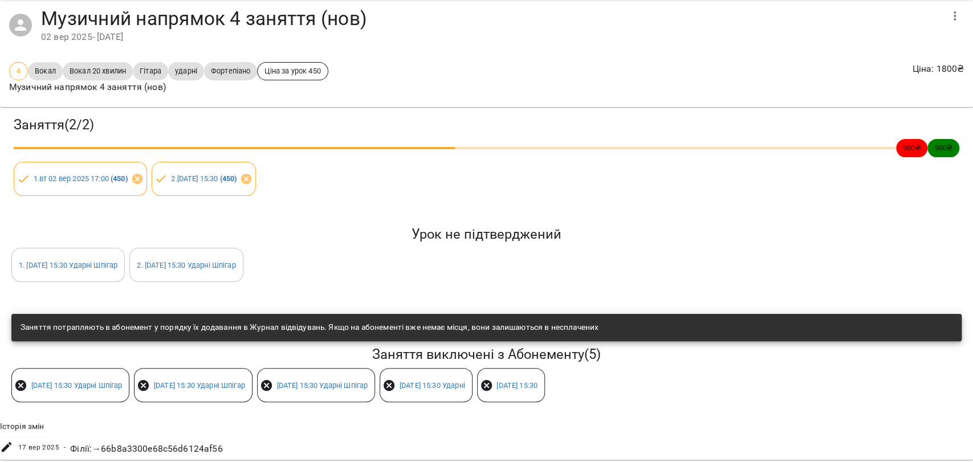
click at [18, 379] on icon at bounding box center [21, 386] width 14 height 14
click at [948, 9] on icon "button" at bounding box center [955, 16] width 14 height 14
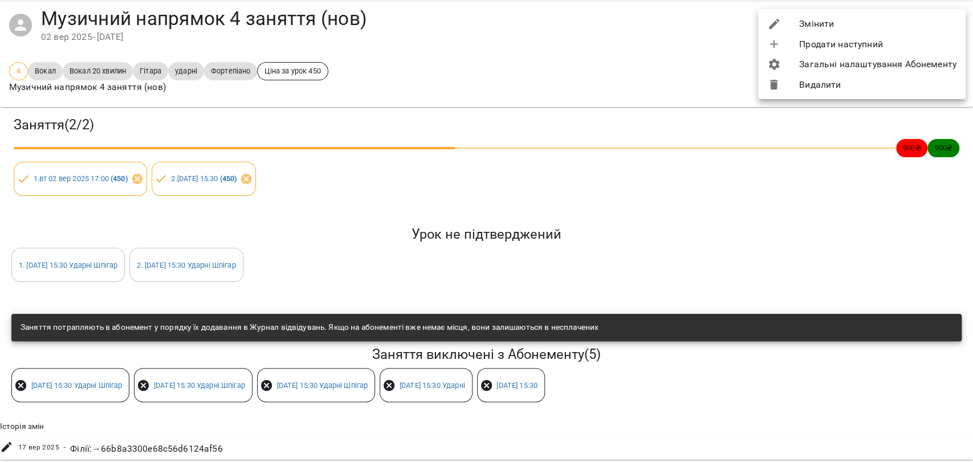
click at [830, 68] on li "Загальні налаштування Абонементу" at bounding box center [862, 64] width 208 height 21
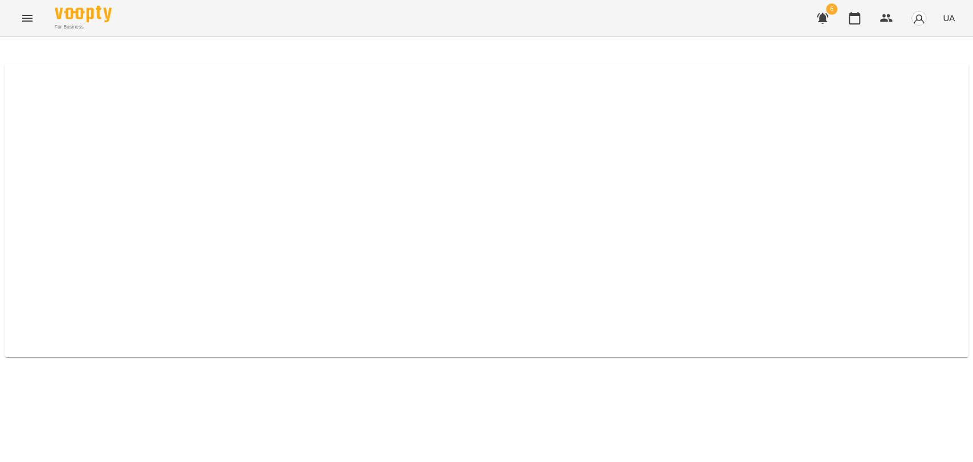
select select "*****"
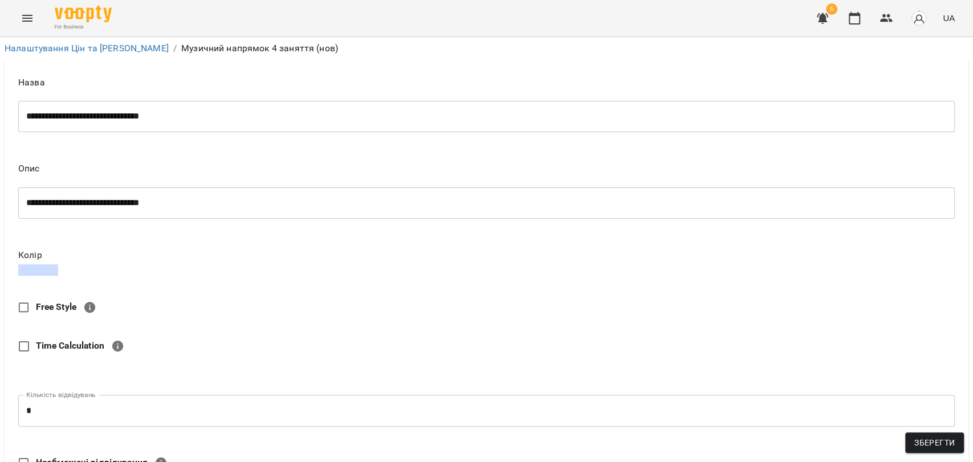
scroll to position [620, 0]
click at [934, 442] on span "Зберегти" at bounding box center [934, 443] width 40 height 14
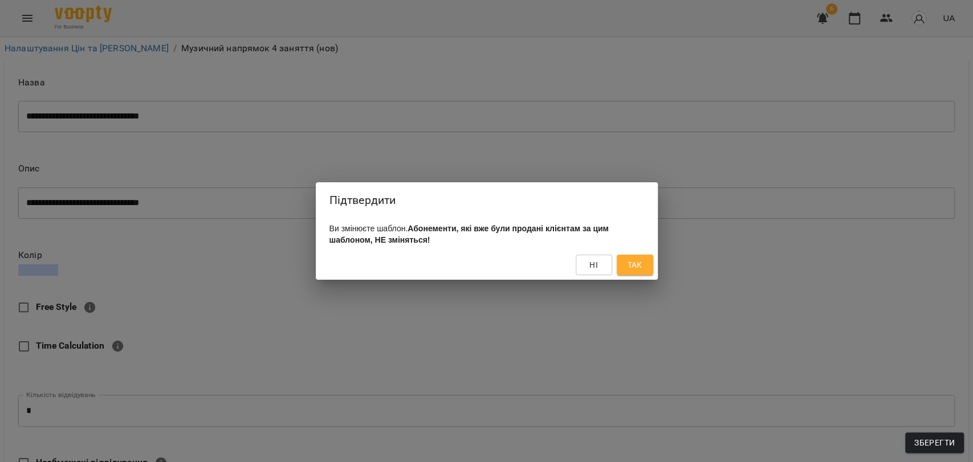
click at [625, 266] on button "Так" at bounding box center [635, 265] width 36 height 21
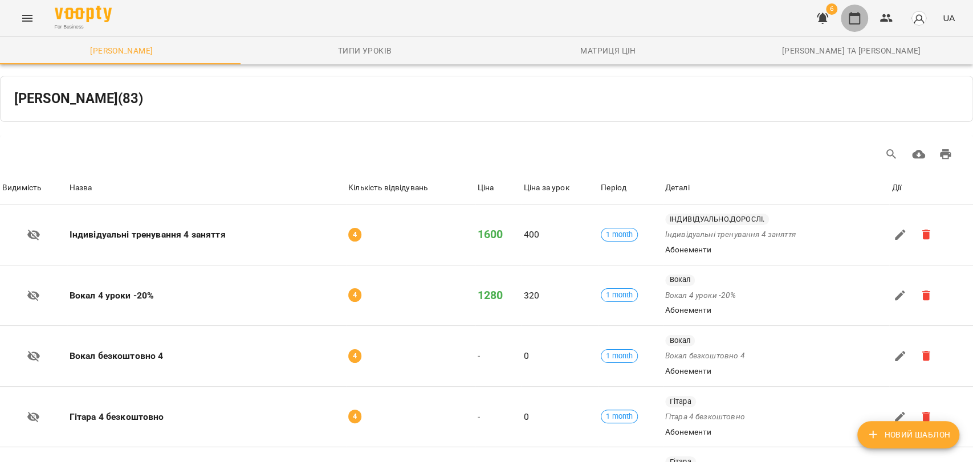
click at [859, 18] on icon "button" at bounding box center [855, 18] width 14 height 14
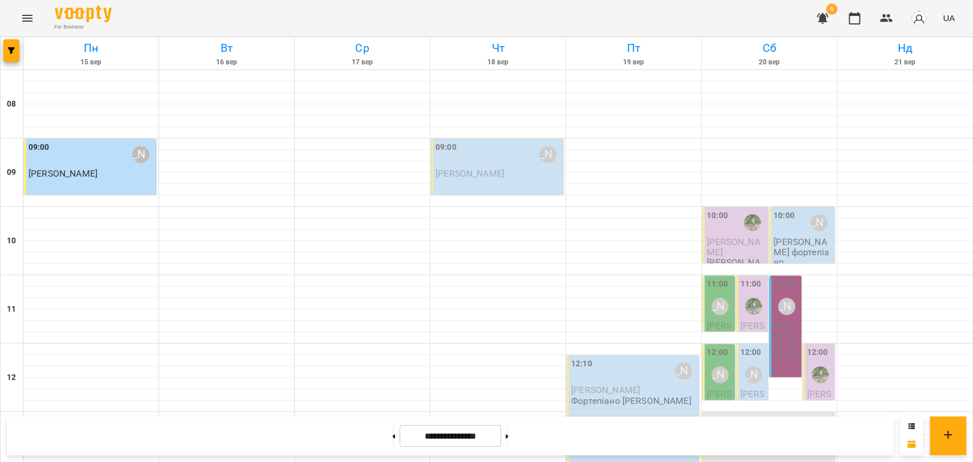
scroll to position [380, 0]
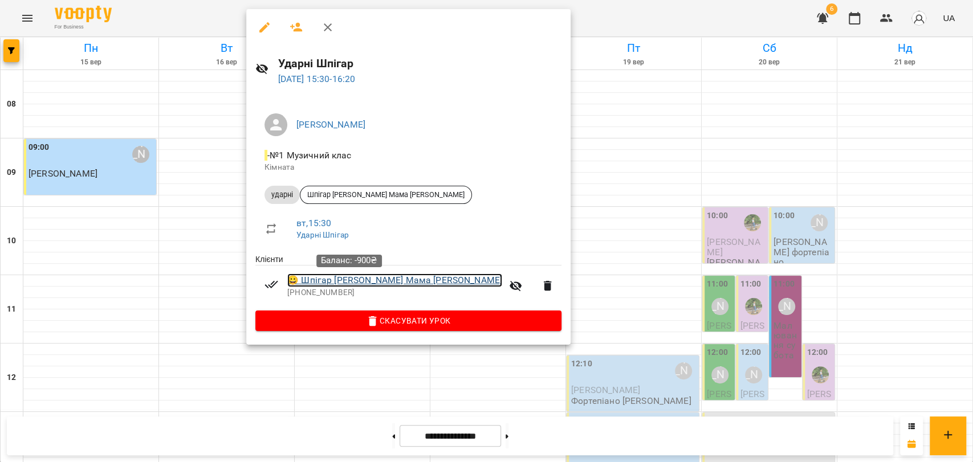
click at [357, 281] on link "😀 Шпігар Аліса Мама Ірина" at bounding box center [394, 281] width 215 height 14
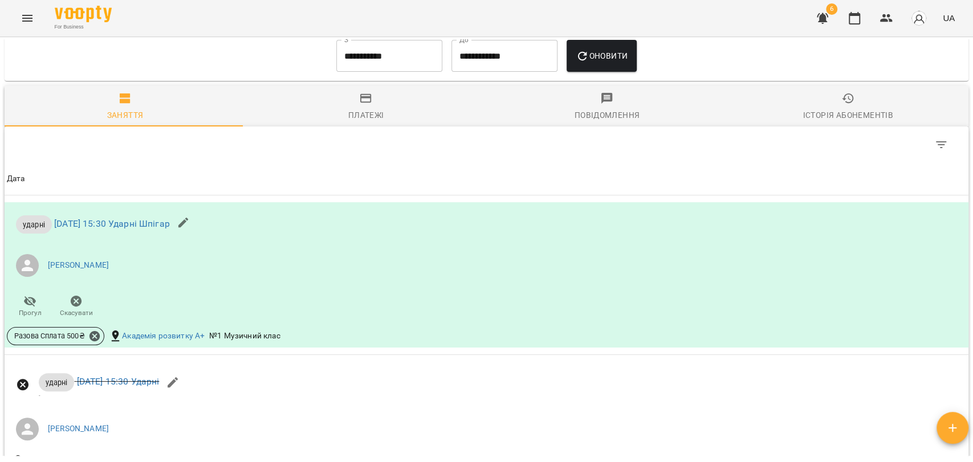
scroll to position [570, 0]
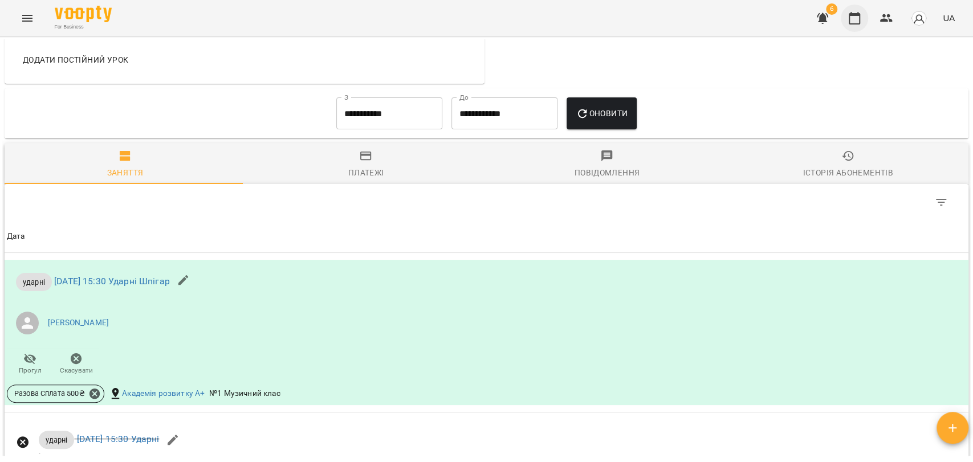
click at [859, 17] on icon "button" at bounding box center [855, 18] width 14 height 14
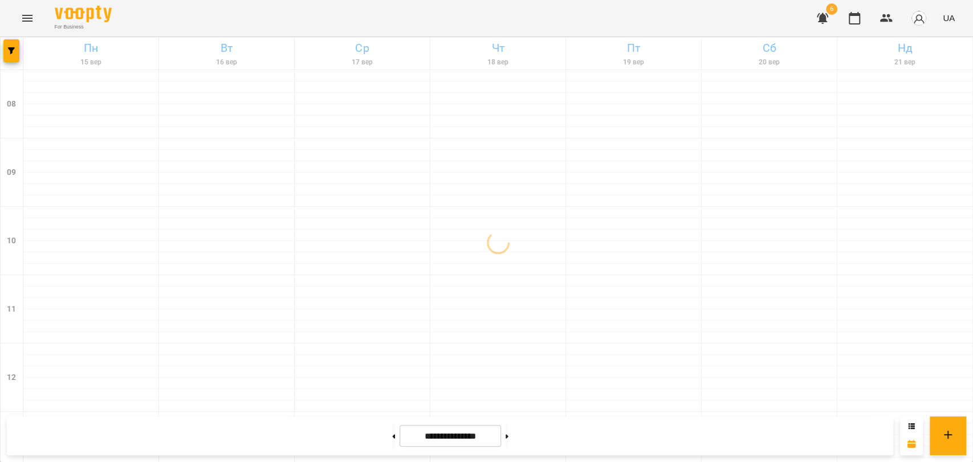
scroll to position [443, 0]
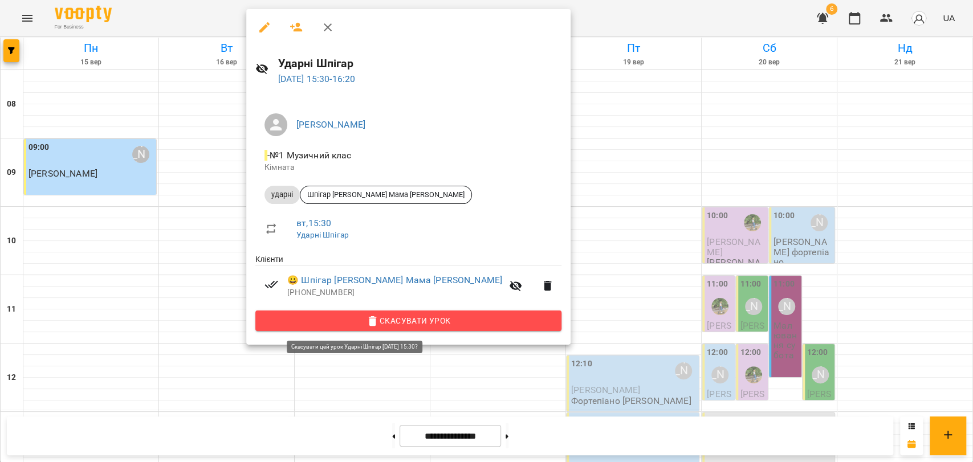
click at [413, 324] on span "Скасувати Урок" at bounding box center [409, 321] width 288 height 14
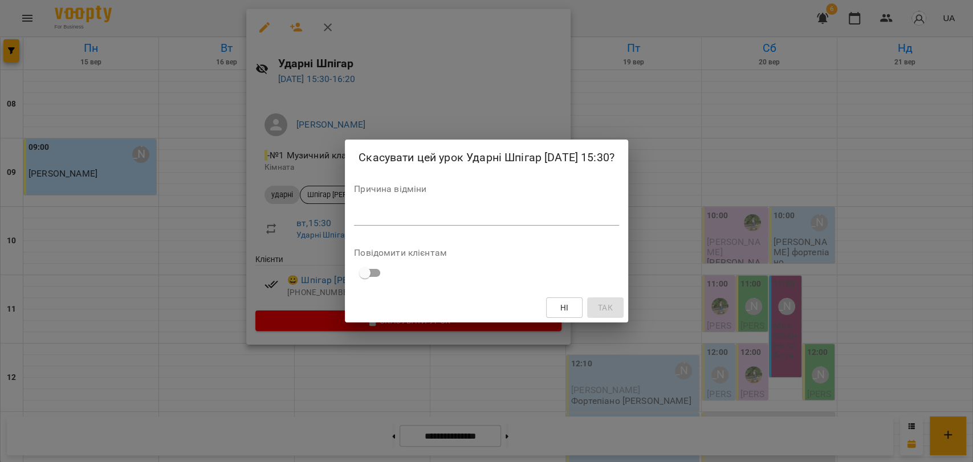
click at [440, 225] on div "*" at bounding box center [486, 217] width 265 height 18
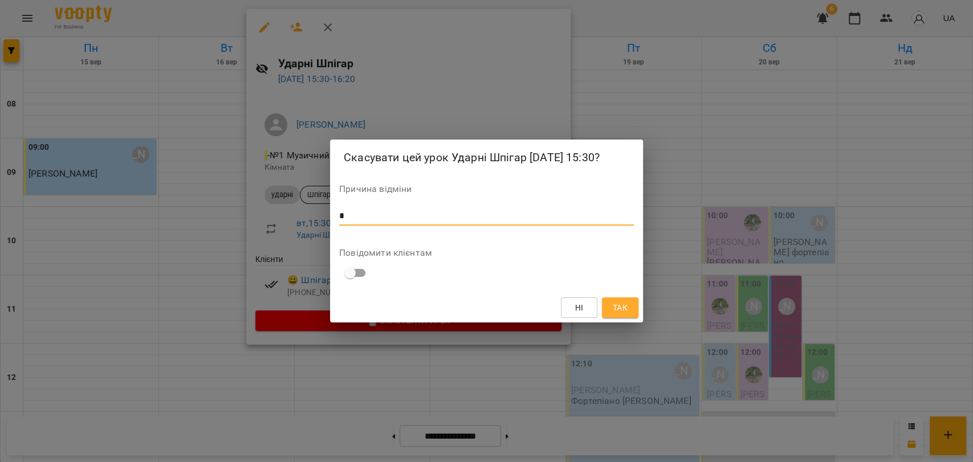
type textarea "*"
click at [631, 299] on button "Так" at bounding box center [620, 308] width 36 height 21
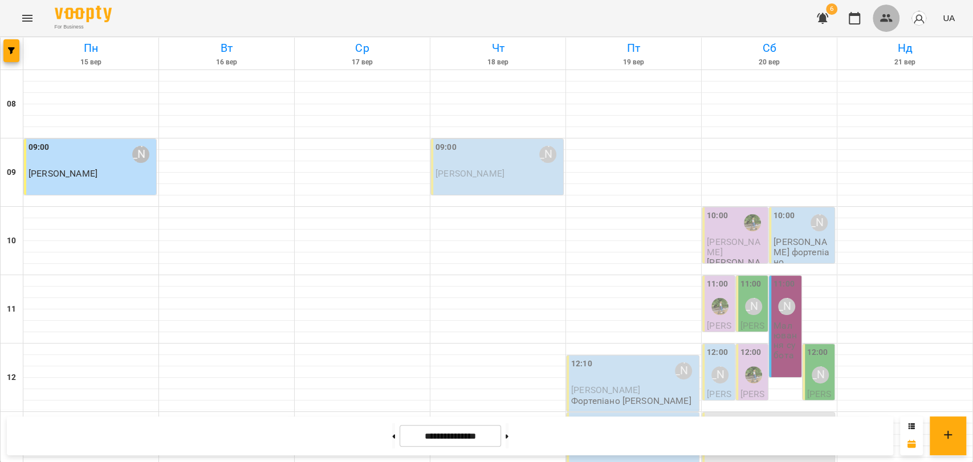
click at [878, 18] on button "button" at bounding box center [886, 18] width 27 height 27
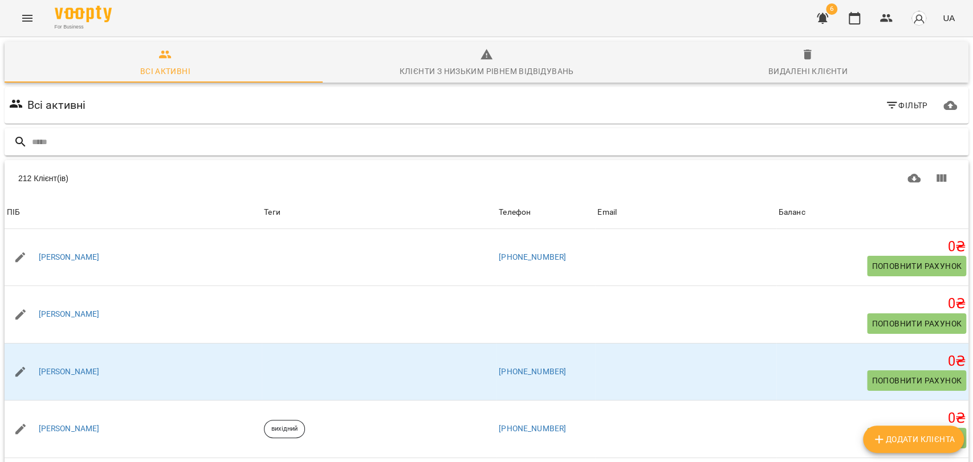
click at [119, 143] on input "text" at bounding box center [498, 142] width 932 height 19
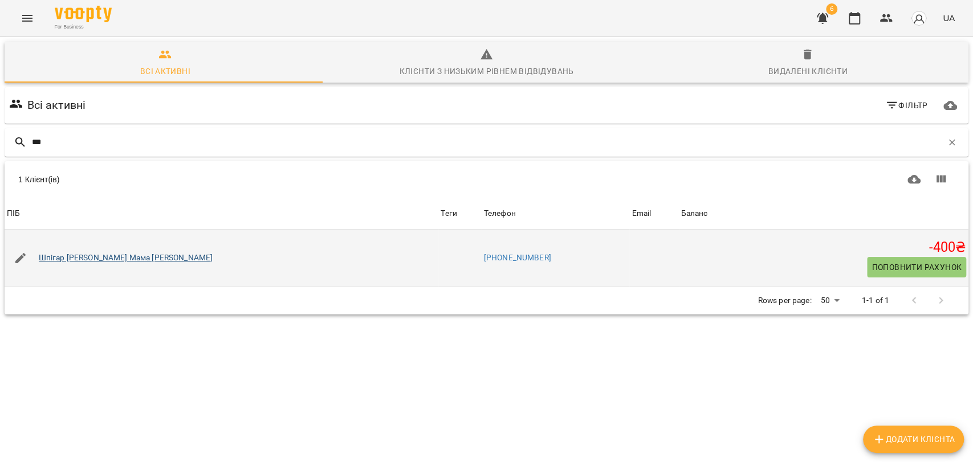
type input "***"
click at [59, 256] on link "Шпігар [PERSON_NAME] Мама [PERSON_NAME]" at bounding box center [126, 258] width 174 height 11
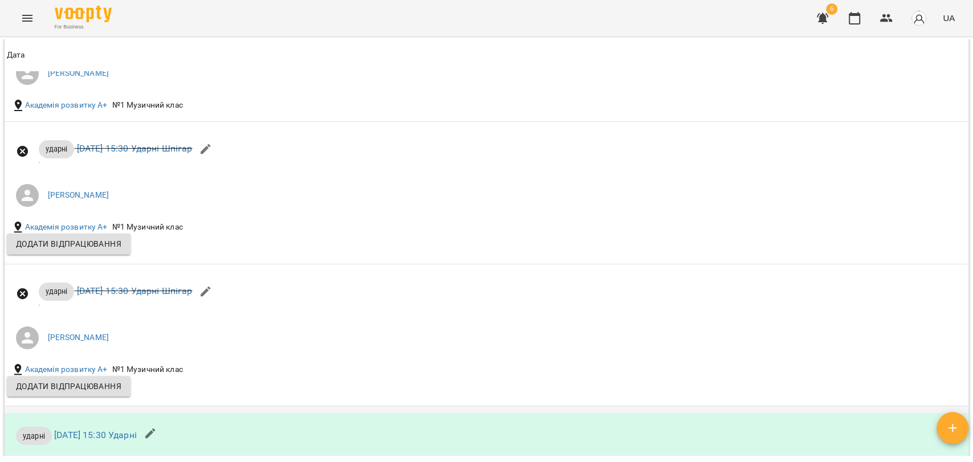
scroll to position [1013, 0]
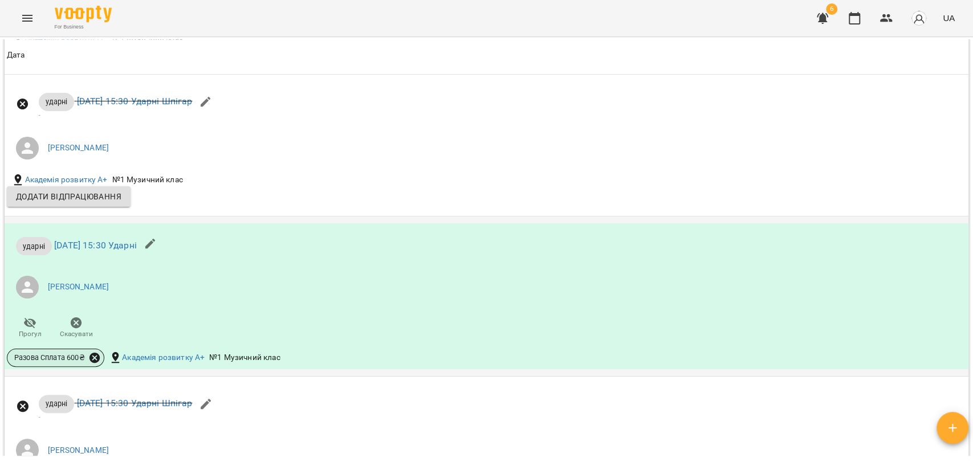
click at [99, 356] on icon at bounding box center [94, 358] width 10 height 10
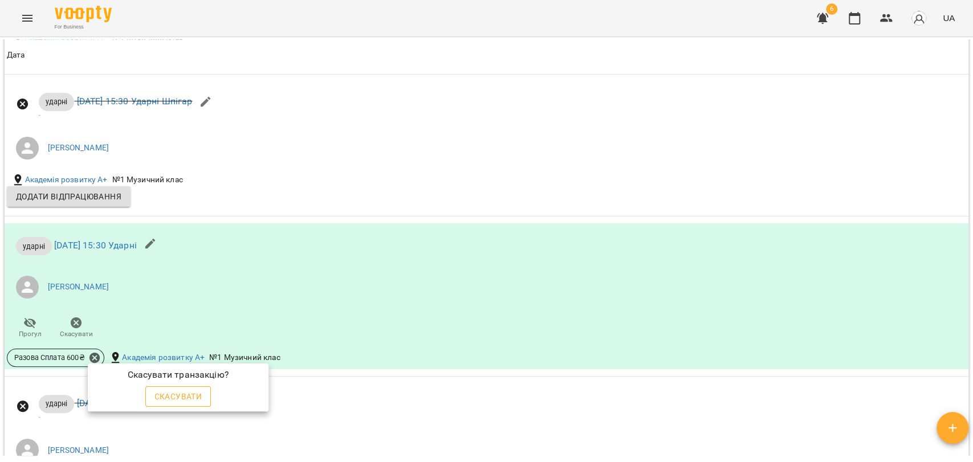
click at [186, 398] on span "Скасувати" at bounding box center [178, 397] width 48 height 14
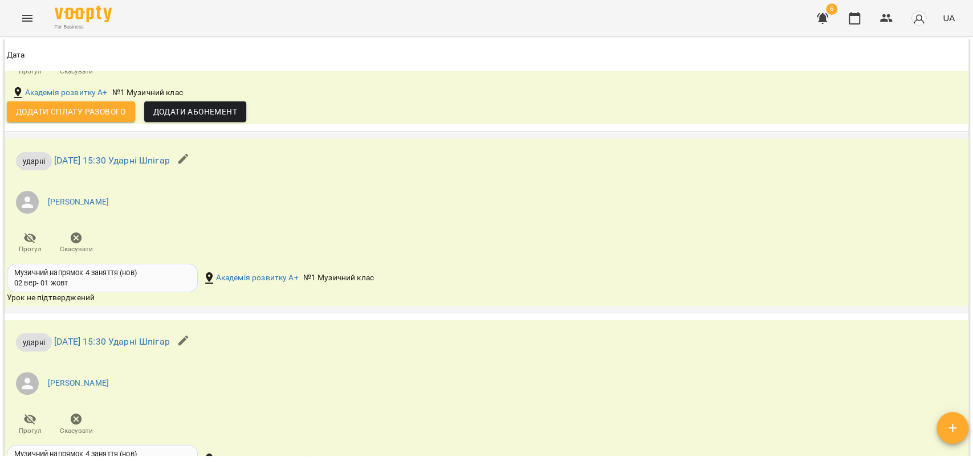
scroll to position [1520, 0]
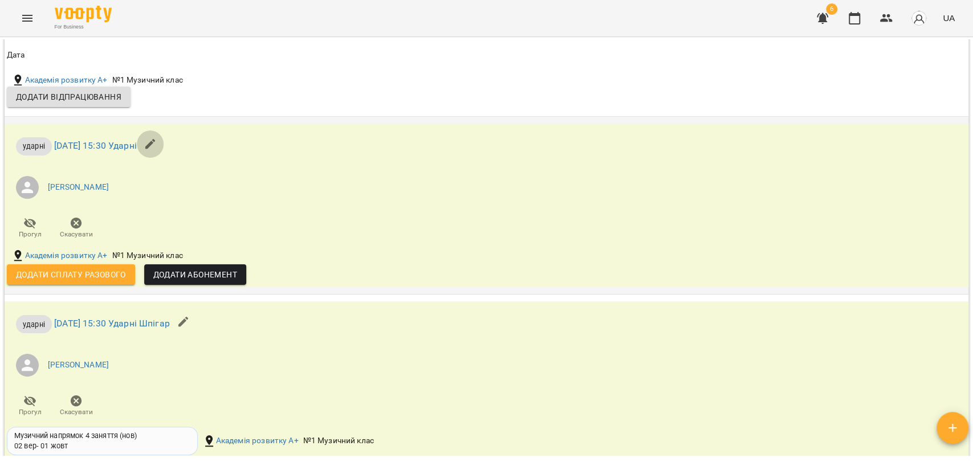
click at [164, 145] on button "button" at bounding box center [150, 144] width 27 height 27
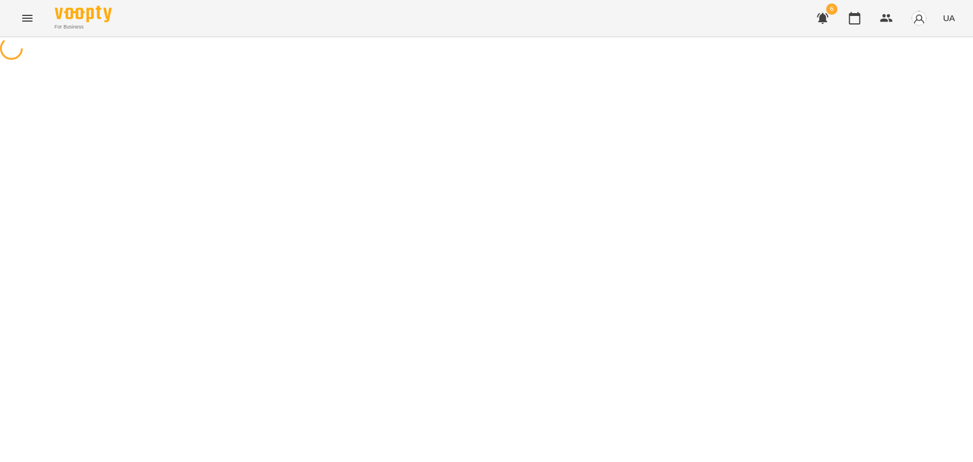
select select "******"
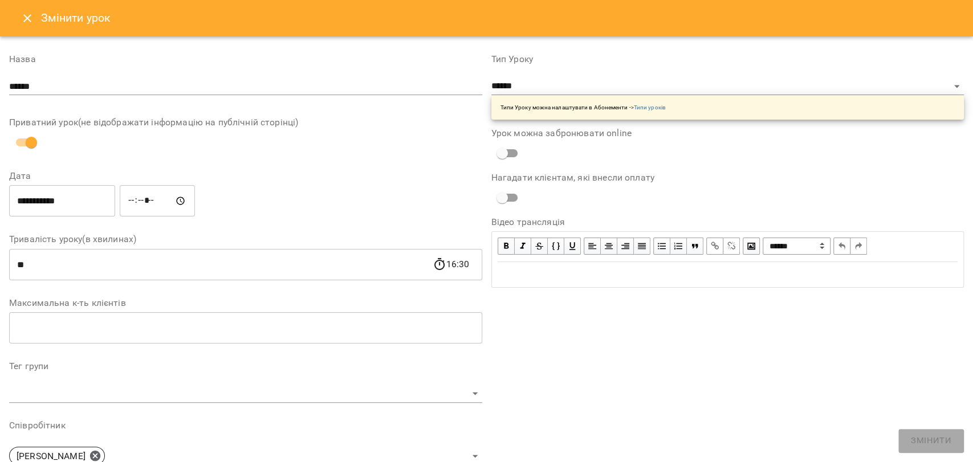
click at [23, 20] on icon "Close" at bounding box center [28, 18] width 14 height 14
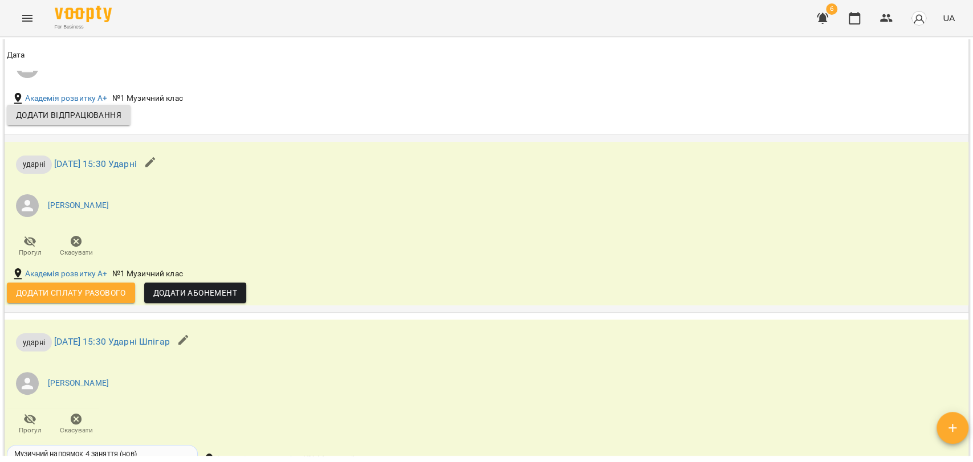
scroll to position [1520, 0]
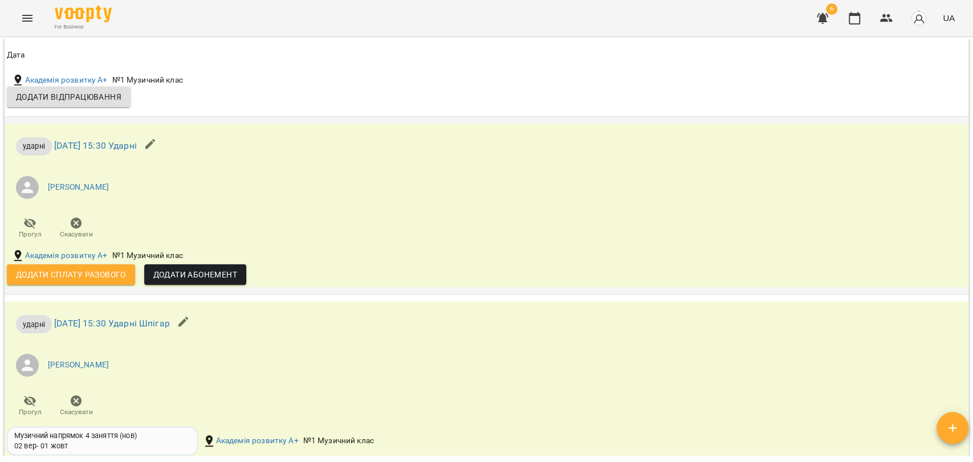
click at [75, 226] on icon "button" at bounding box center [76, 223] width 11 height 11
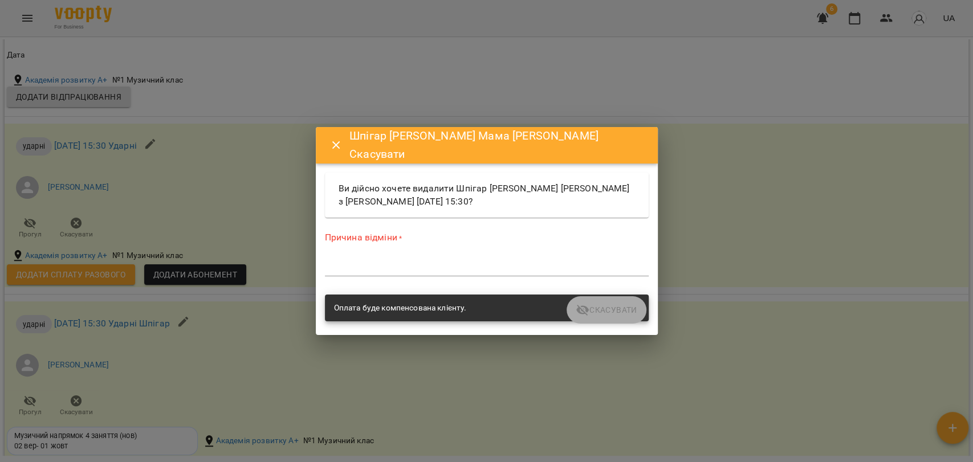
click at [454, 268] on textarea at bounding box center [487, 267] width 324 height 11
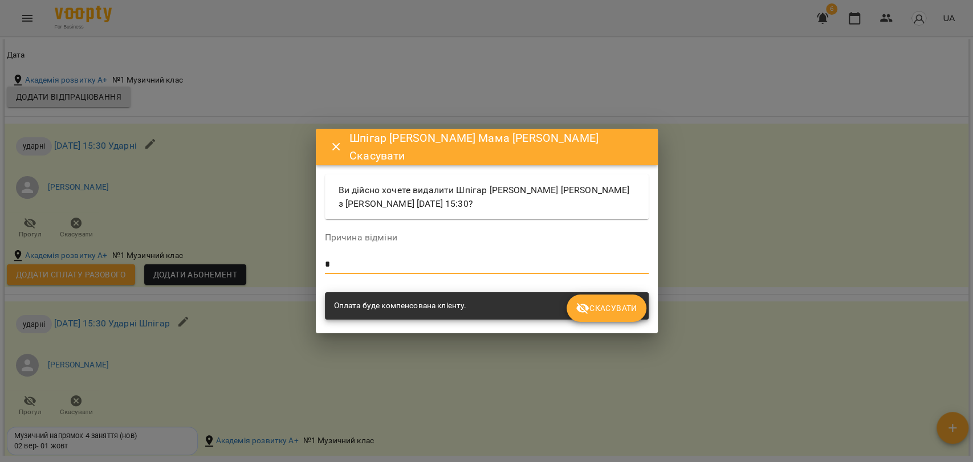
type textarea "*"
click at [608, 309] on span "Скасувати" at bounding box center [606, 309] width 61 height 14
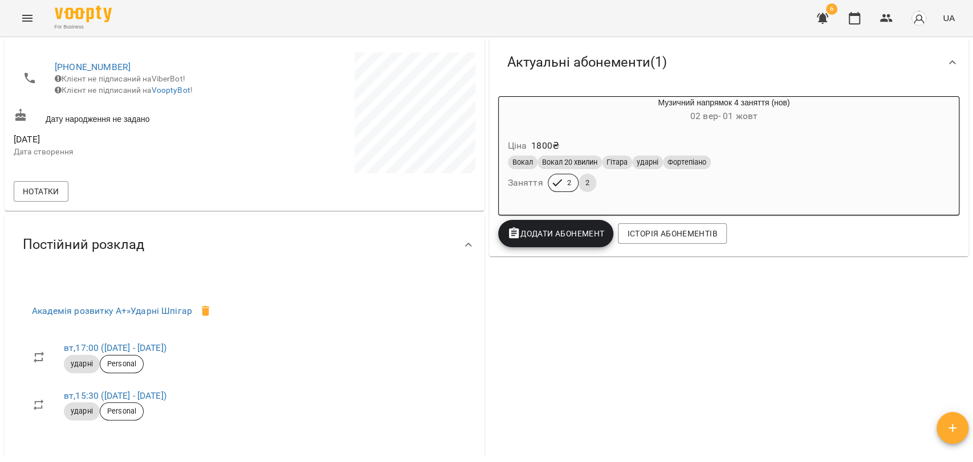
scroll to position [0, 0]
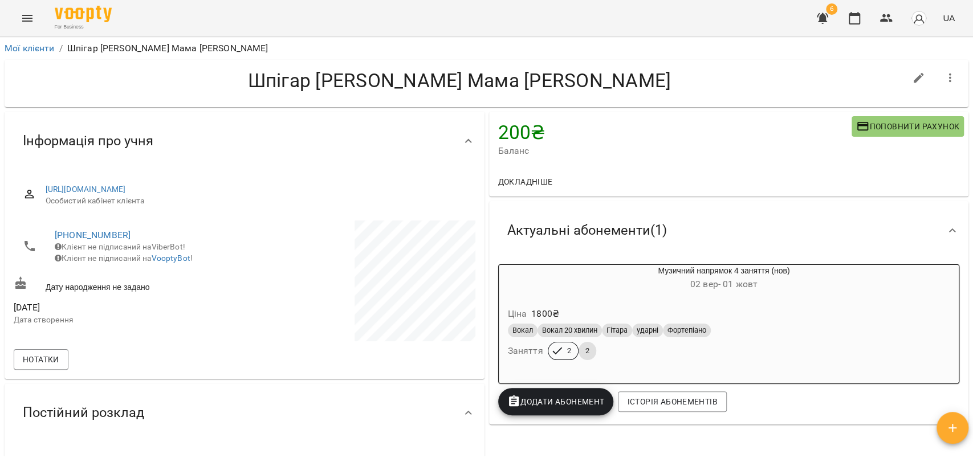
click at [791, 323] on div "Вокал Вокал 20 хвилин Гітара ударні Фортепіано" at bounding box center [724, 331] width 437 height 18
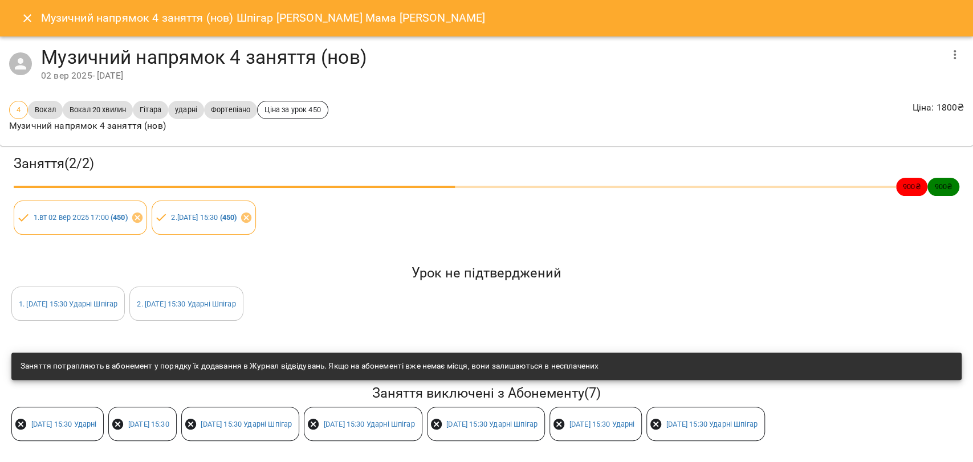
click at [21, 30] on button "Close" at bounding box center [27, 18] width 27 height 27
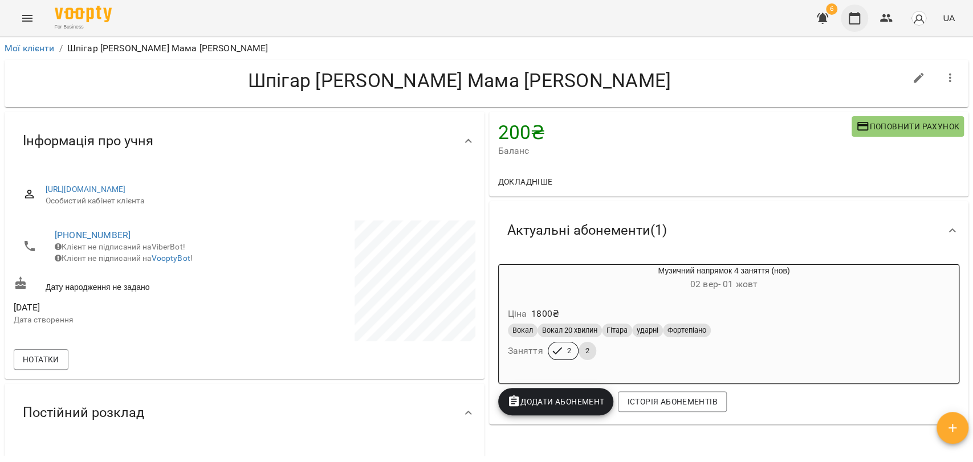
click at [852, 14] on icon "button" at bounding box center [854, 18] width 11 height 13
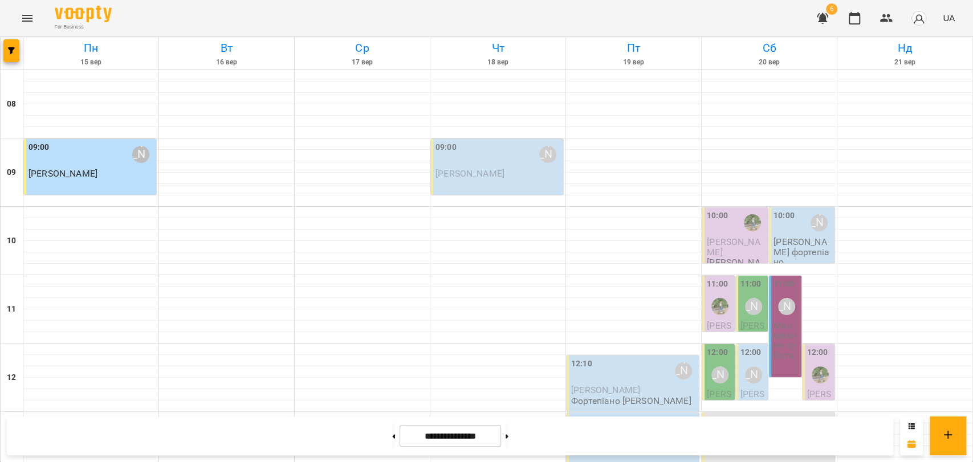
scroll to position [443, 0]
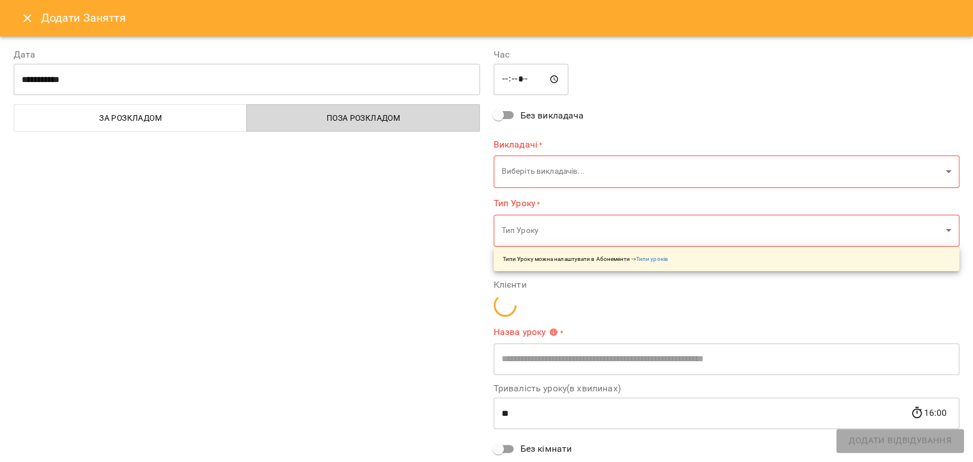
type input "**********"
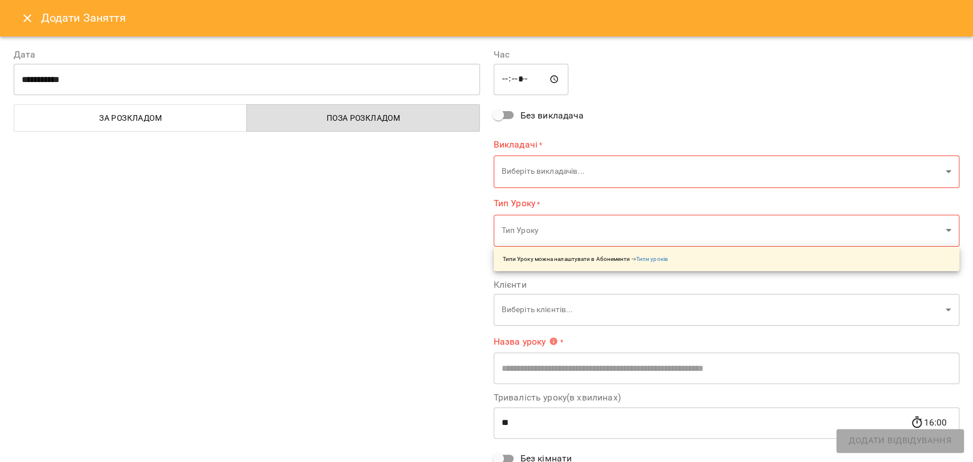
click at [506, 80] on input "*****" at bounding box center [531, 80] width 75 height 32
type input "*****"
click at [556, 181] on body "For Business 6 UA Пн 15 вер Вт 16 вер Ср 17 вер Чт 18 вер Пт 19 вер Сб 20 вер Н…" at bounding box center [486, 471] width 973 height 942
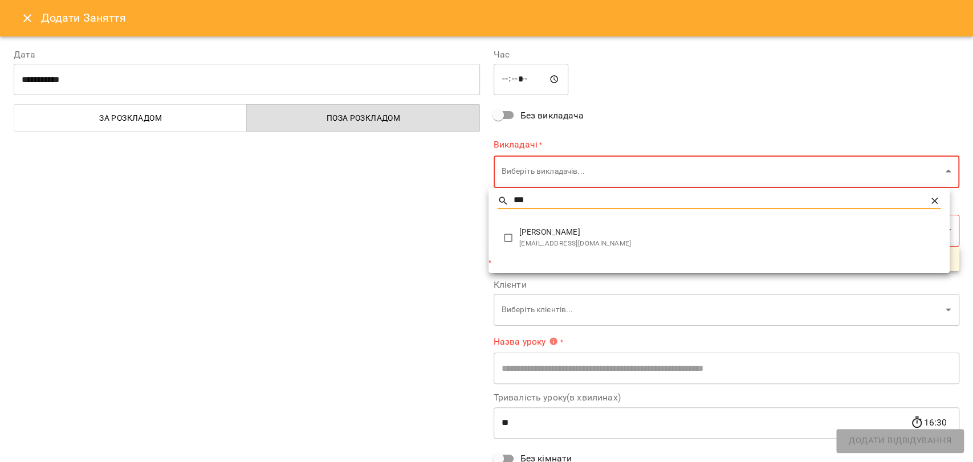
type input "***"
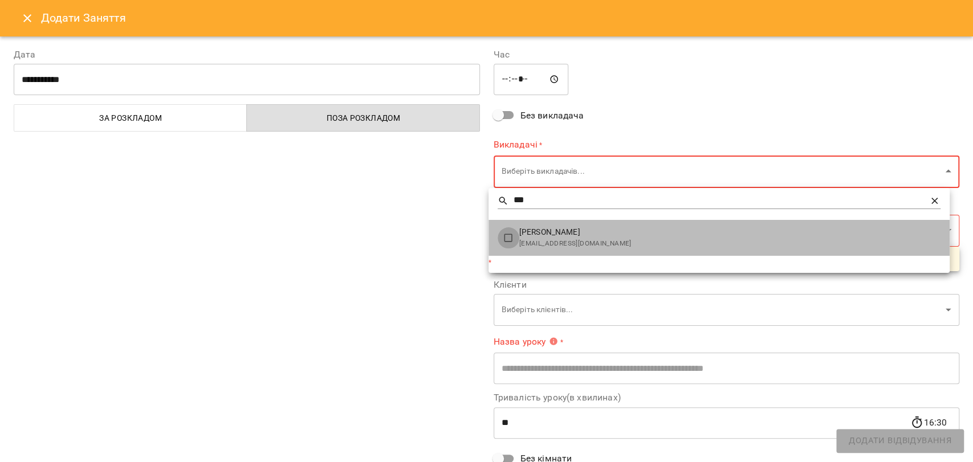
type input "**********"
type input "******"
type input "**"
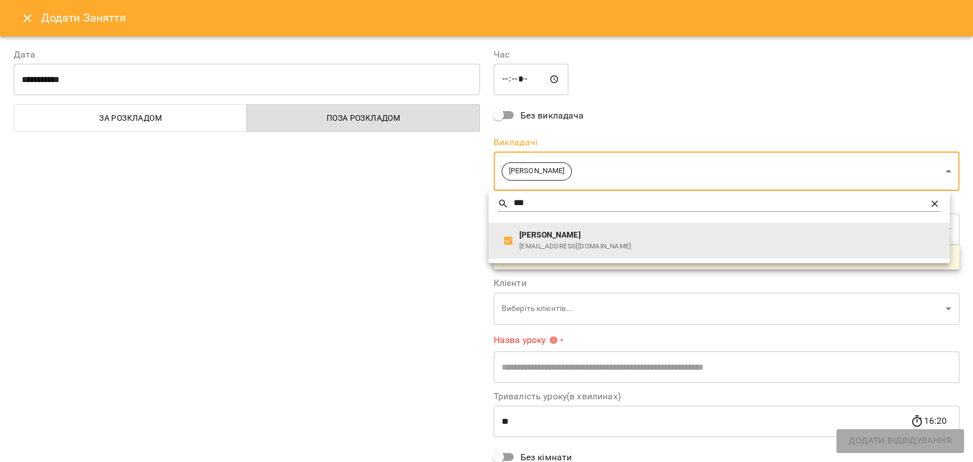
click at [379, 255] on div at bounding box center [486, 231] width 973 height 462
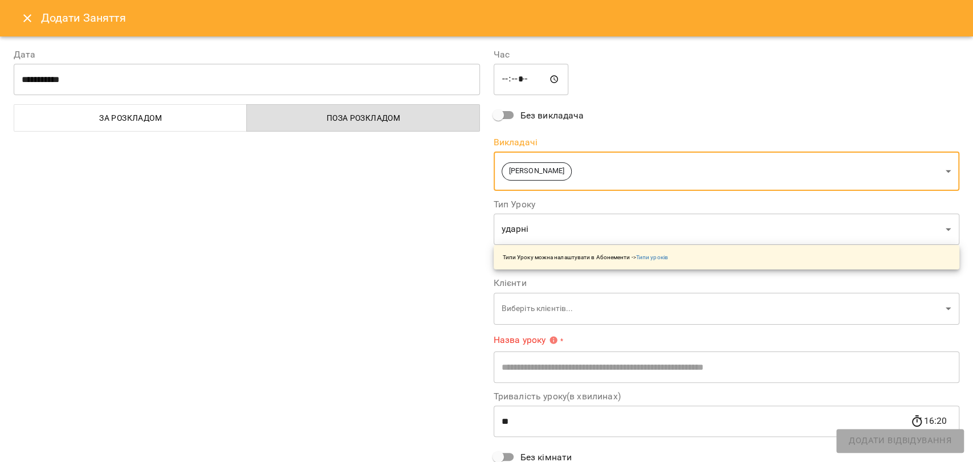
click at [543, 294] on body "For Business 6 UA Пн 15 вер Вт 16 вер Ср 17 вер Чт 18 вер Пт 19 вер Сб 20 вер Н…" at bounding box center [486, 471] width 973 height 942
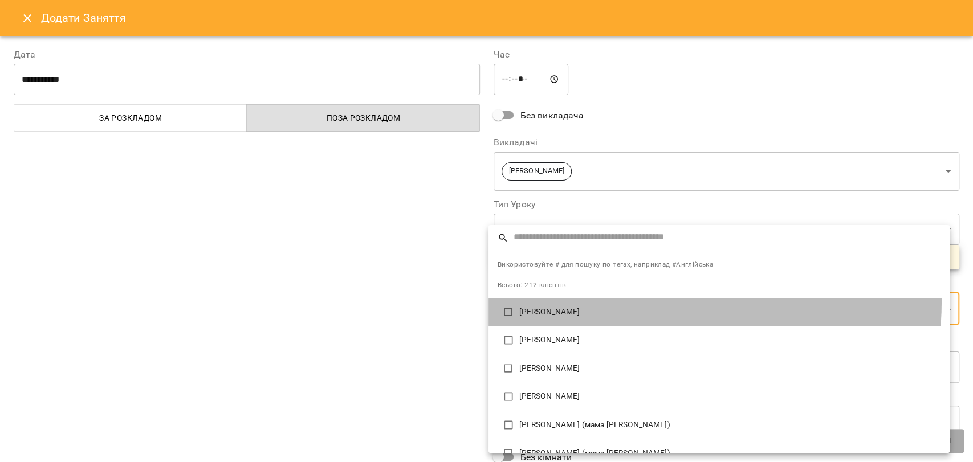
click at [543, 299] on li "[PERSON_NAME]" at bounding box center [719, 312] width 461 height 29
type input "**********"
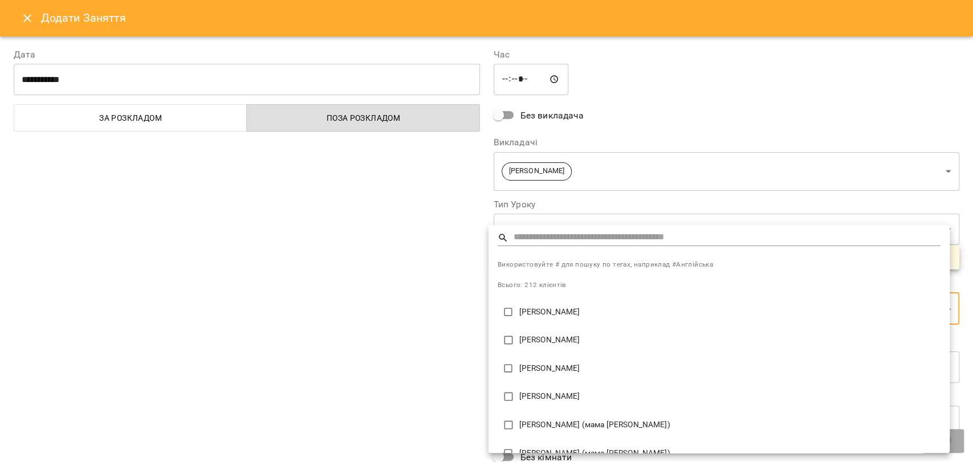
click at [522, 243] on input "text" at bounding box center [727, 238] width 427 height 17
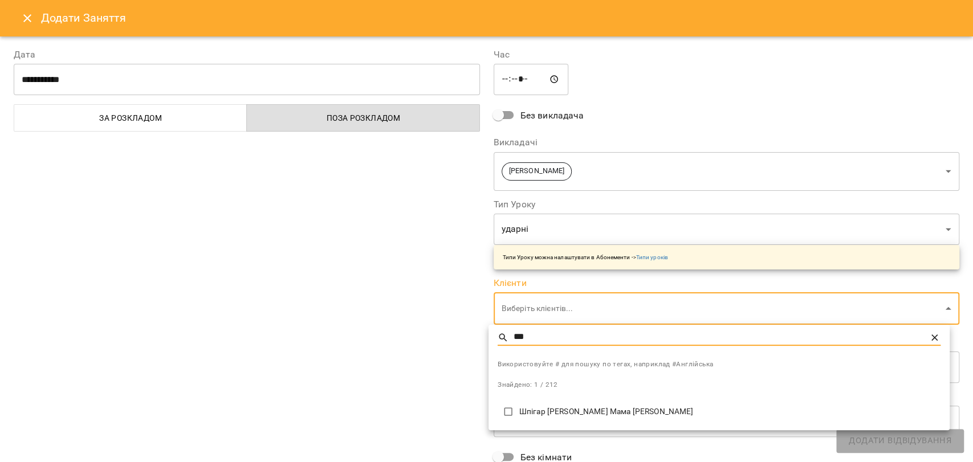
type input "***"
click at [404, 357] on div at bounding box center [486, 231] width 973 height 462
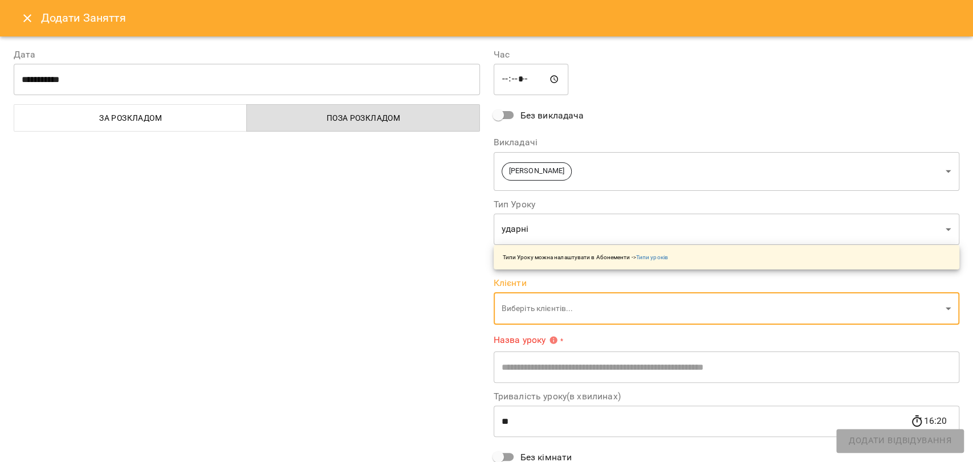
click at [512, 300] on body "For Business 6 UA Пн 15 вер Вт 16 вер Ср 17 вер Чт 18 вер Пт 19 вер Сб 20 вер Н…" at bounding box center [486, 471] width 973 height 942
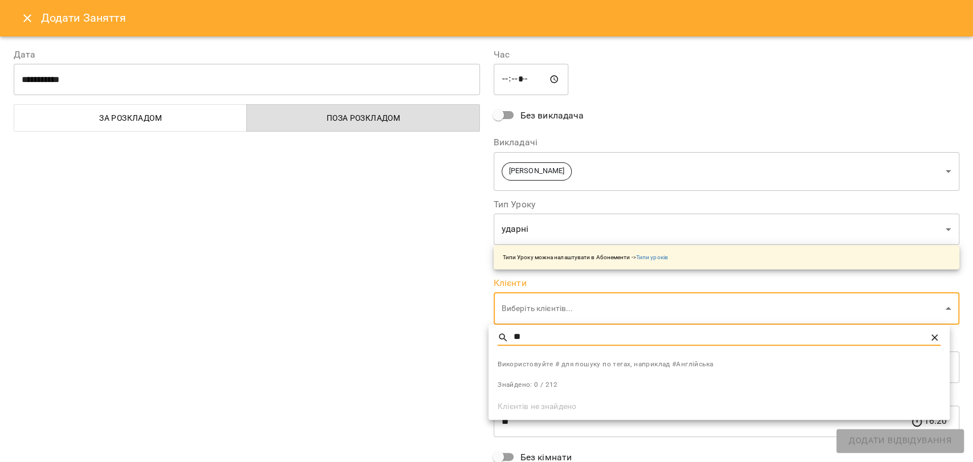
type input "*"
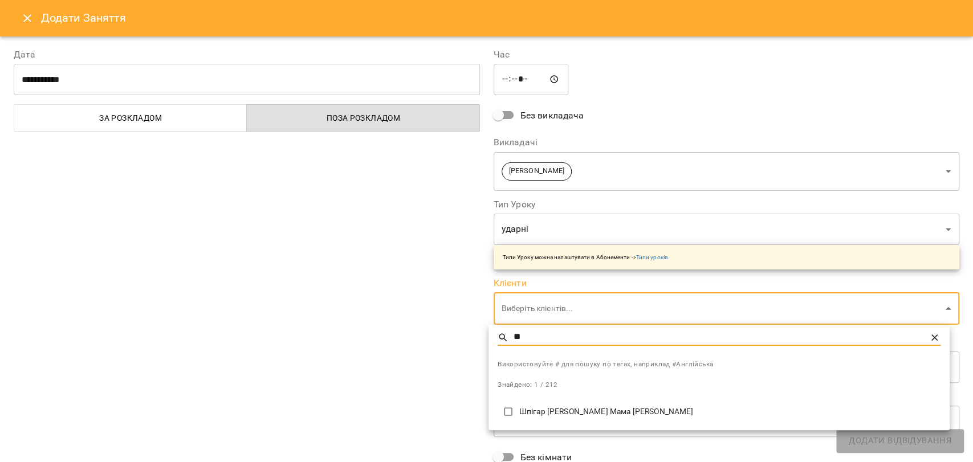
type input "**"
click at [562, 332] on input "**" at bounding box center [720, 337] width 412 height 17
type input "**********"
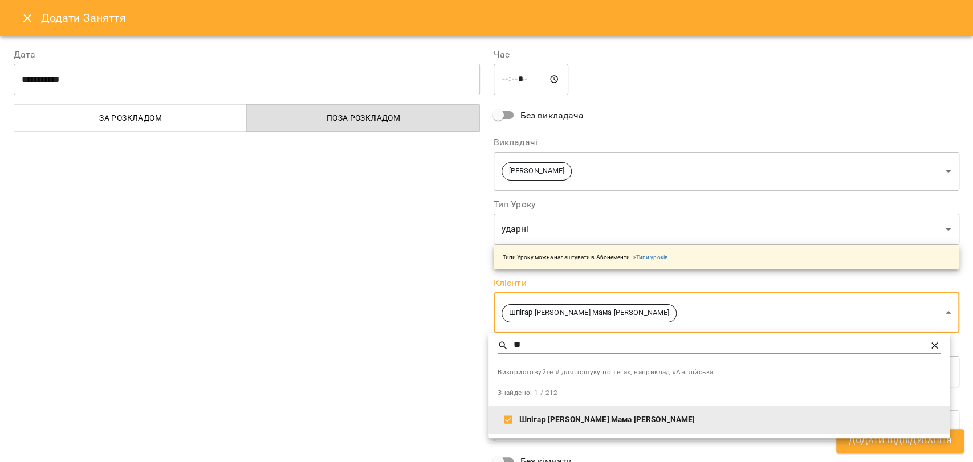
click at [403, 381] on div at bounding box center [486, 231] width 973 height 462
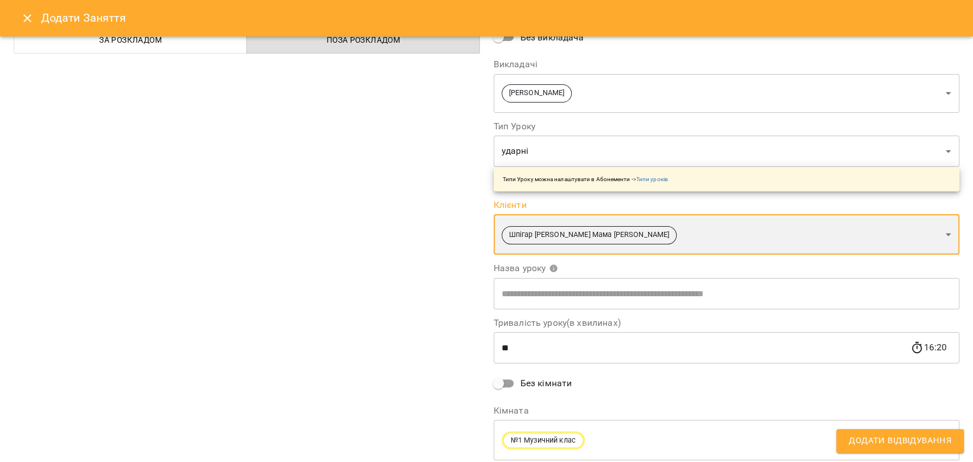
scroll to position [115, 0]
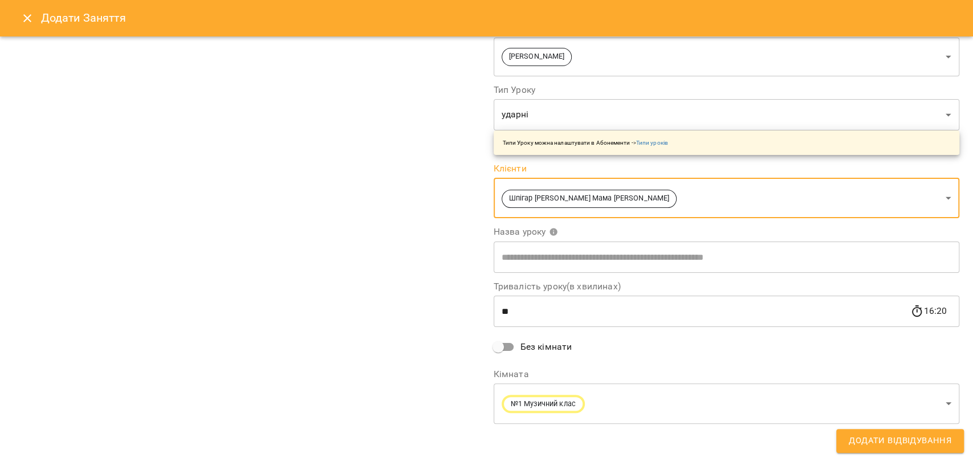
click at [890, 442] on span "Додати Відвідування" at bounding box center [900, 441] width 103 height 15
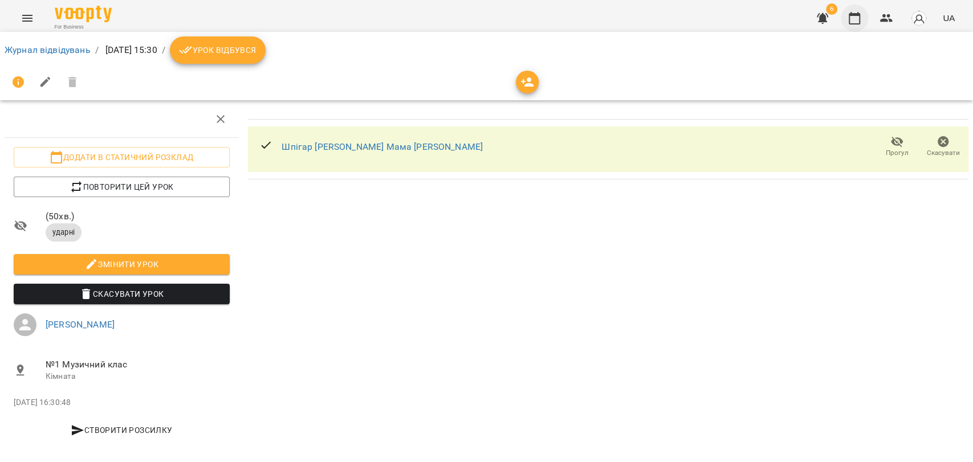
click at [855, 16] on icon "button" at bounding box center [855, 18] width 14 height 14
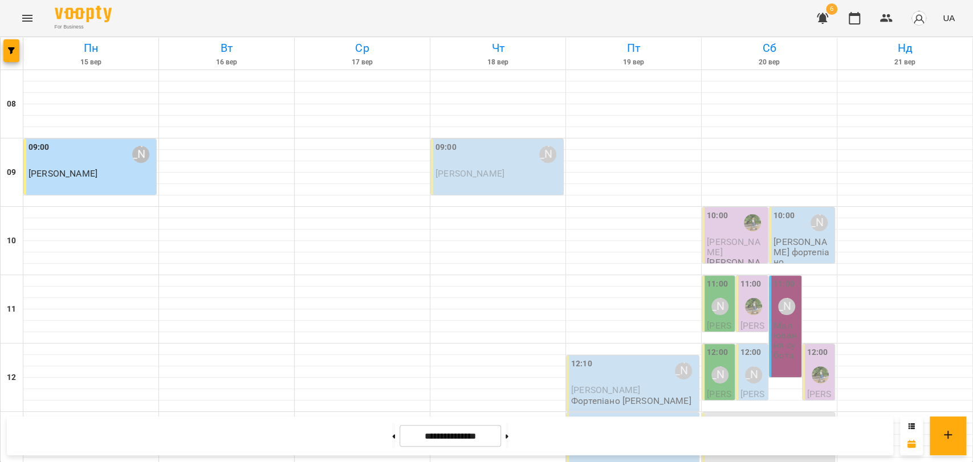
scroll to position [316, 0]
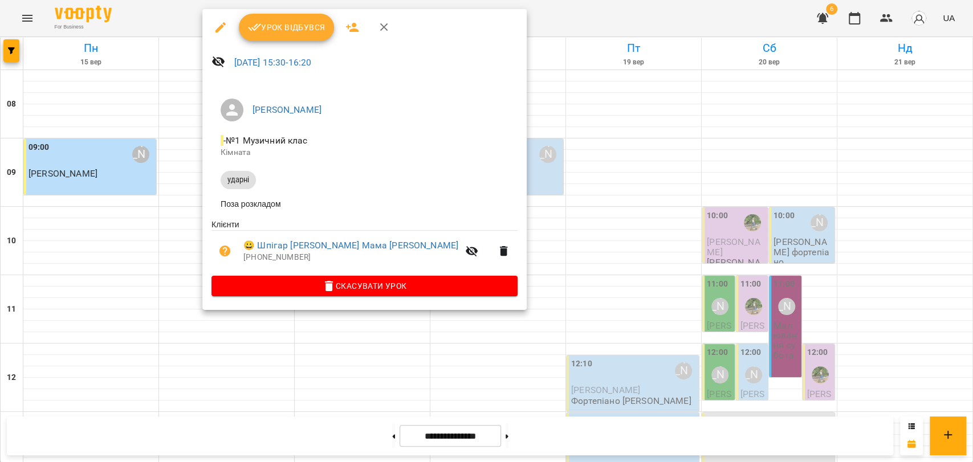
click at [275, 26] on span "Урок відбувся" at bounding box center [287, 28] width 78 height 14
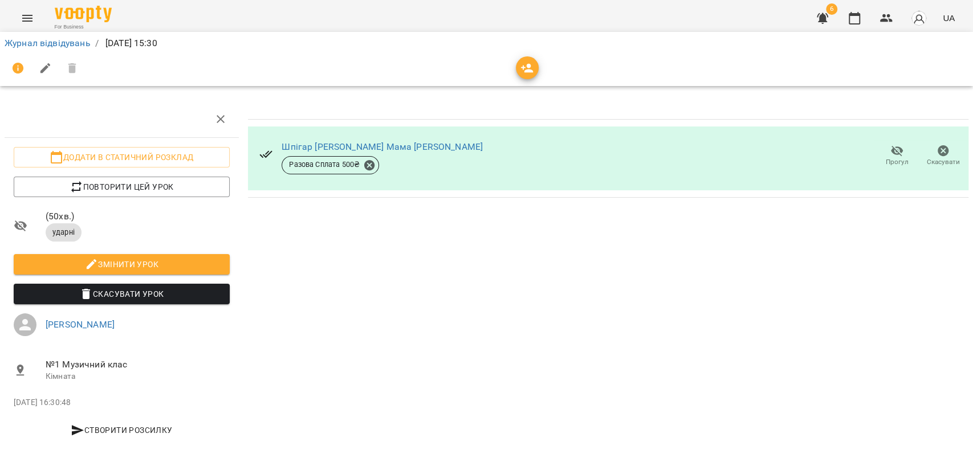
click at [263, 156] on icon at bounding box center [266, 155] width 14 height 14
click at [371, 159] on icon at bounding box center [369, 165] width 13 height 13
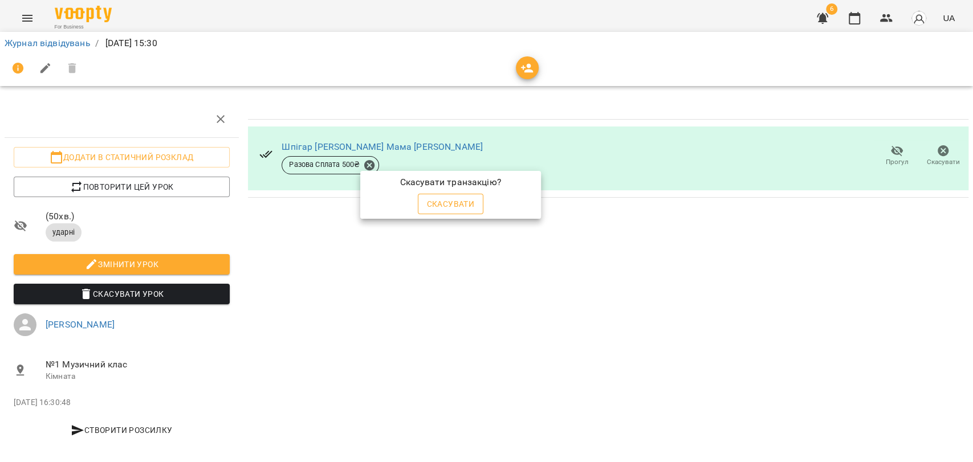
click at [451, 202] on span "Скасувати" at bounding box center [451, 204] width 48 height 14
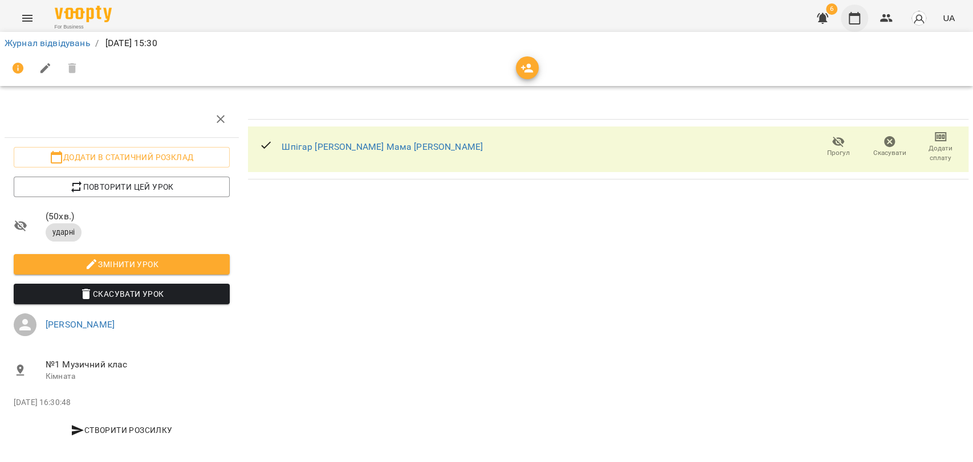
click at [860, 21] on icon "button" at bounding box center [854, 18] width 11 height 13
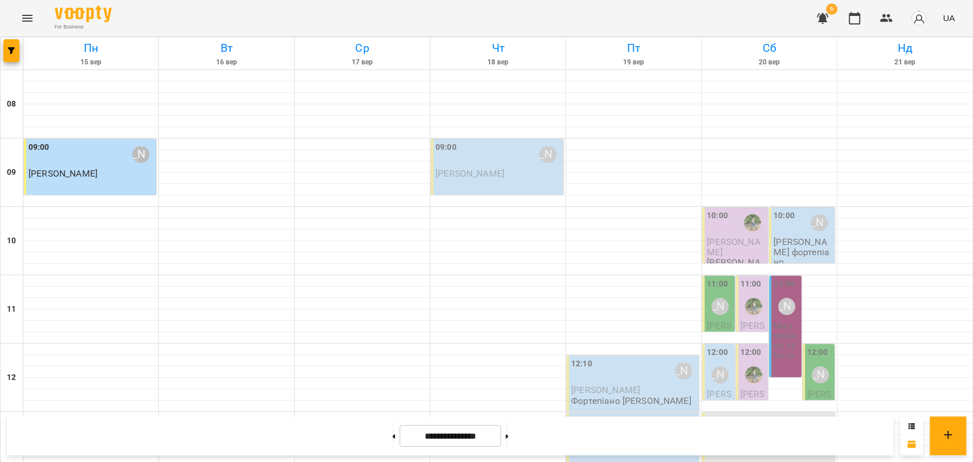
scroll to position [316, 0]
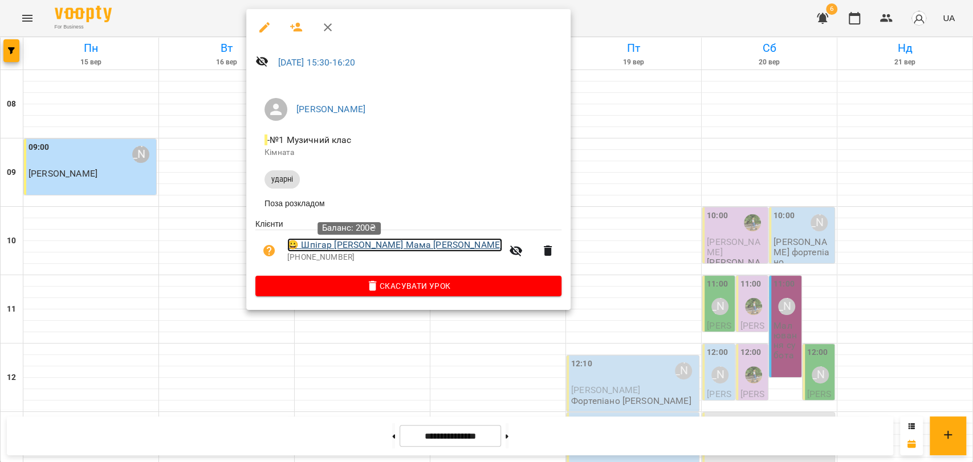
click at [360, 251] on link "😀 Шпігар Аліса Мама Ірина" at bounding box center [394, 245] width 215 height 14
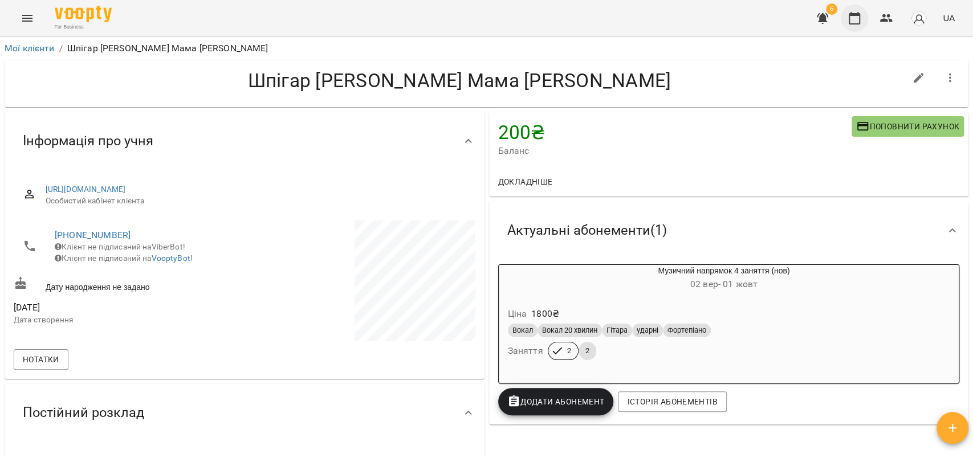
click at [857, 19] on icon "button" at bounding box center [855, 18] width 14 height 14
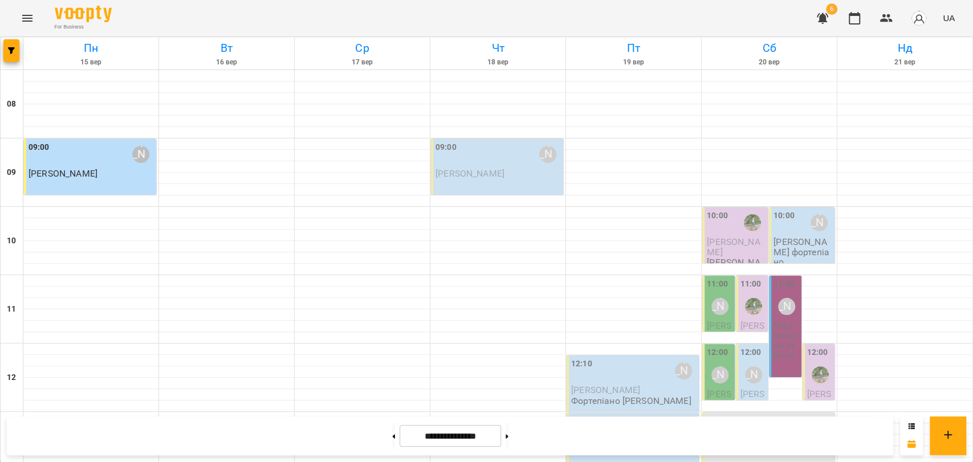
scroll to position [316, 0]
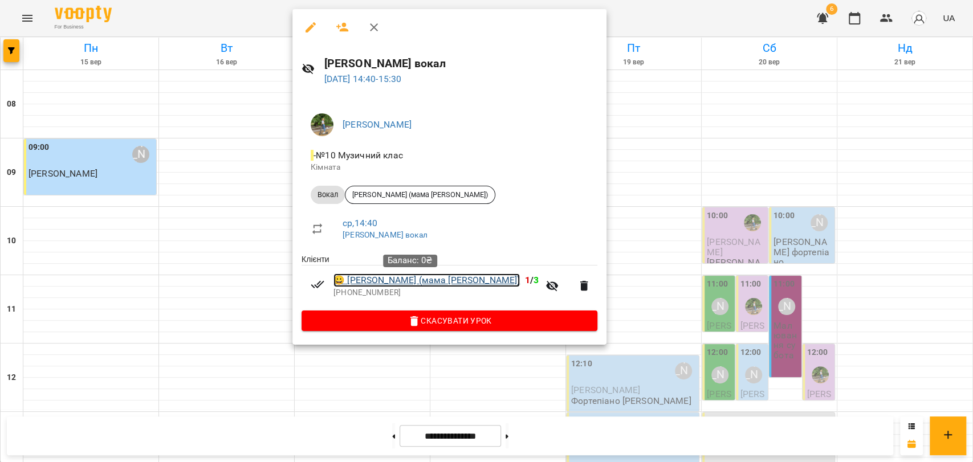
click at [424, 283] on link "😀 Ткаченко Поліна (мама Альона)" at bounding box center [426, 281] width 186 height 14
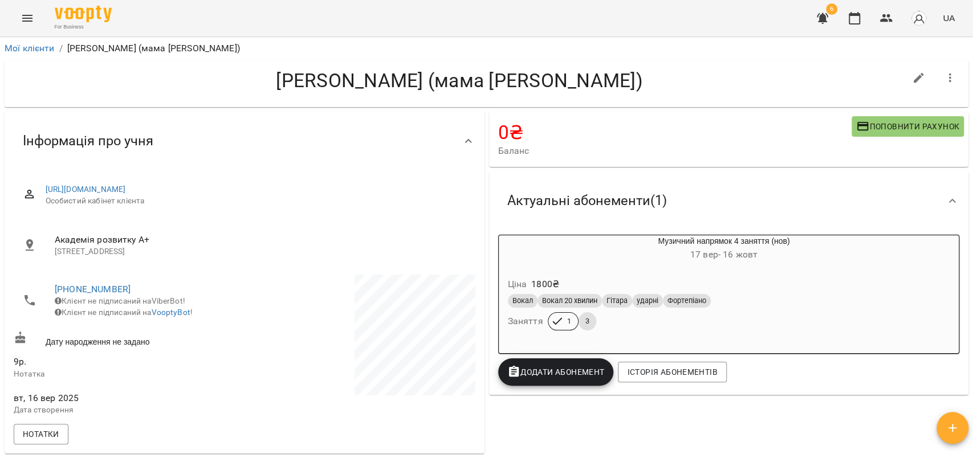
click at [747, 307] on div "Вокал Вокал 20 хвилин Гітара ударні Фортепіано" at bounding box center [724, 301] width 433 height 14
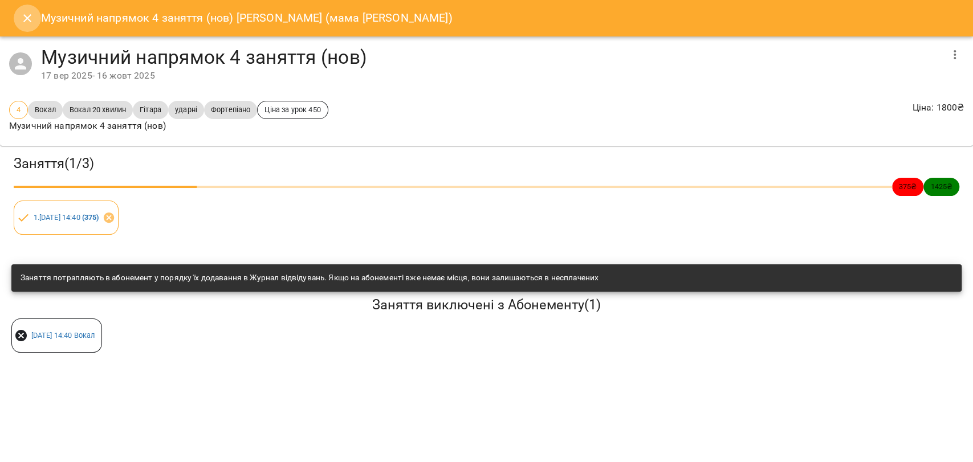
click at [27, 19] on icon "Close" at bounding box center [27, 18] width 8 height 8
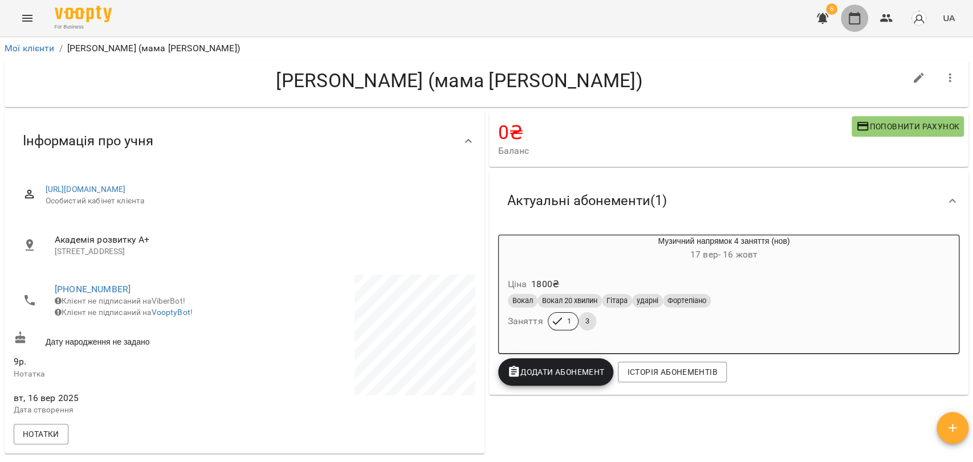
click at [843, 16] on button "button" at bounding box center [854, 18] width 27 height 27
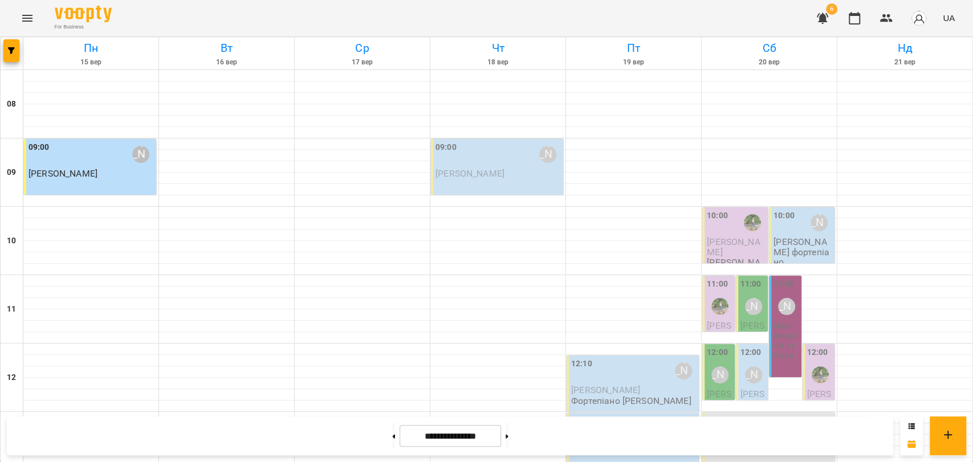
scroll to position [380, 0]
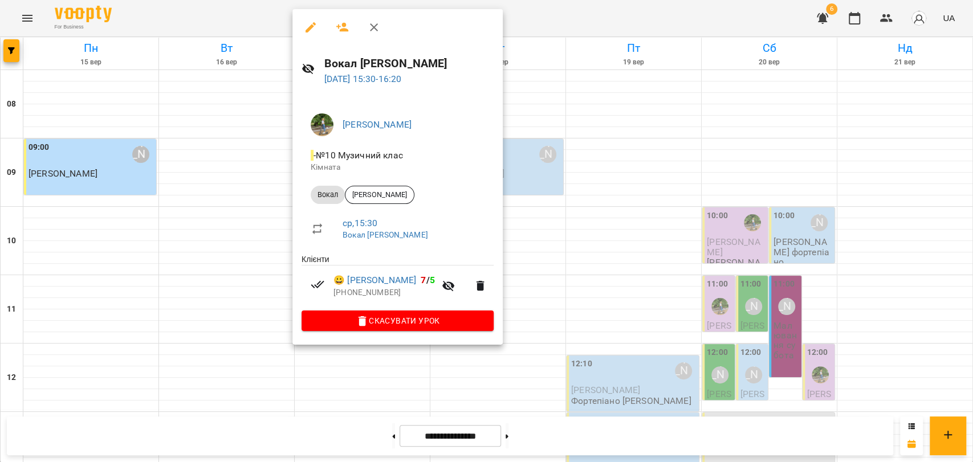
click at [372, 32] on icon "button" at bounding box center [374, 28] width 14 height 14
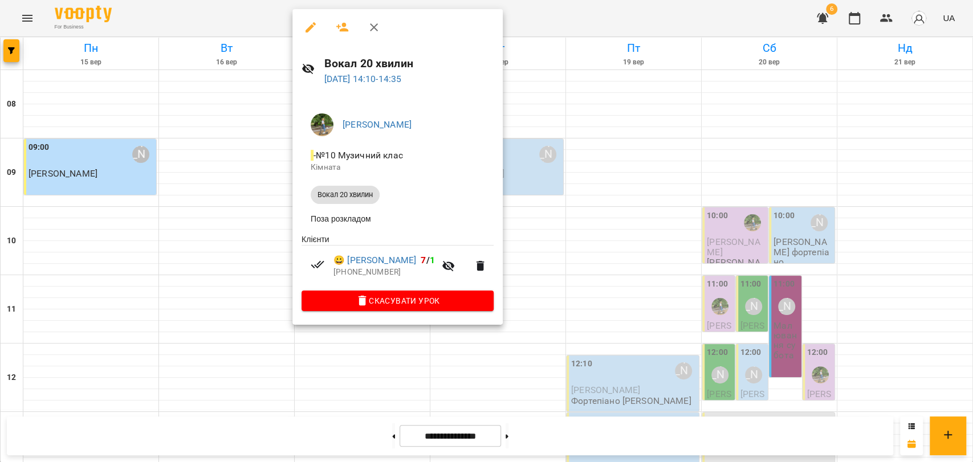
click at [374, 24] on icon "button" at bounding box center [374, 28] width 14 height 14
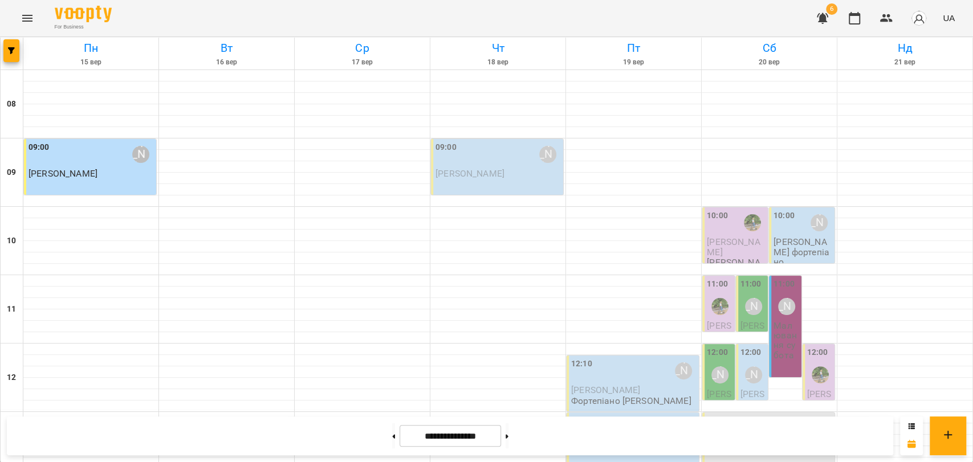
scroll to position [480, 0]
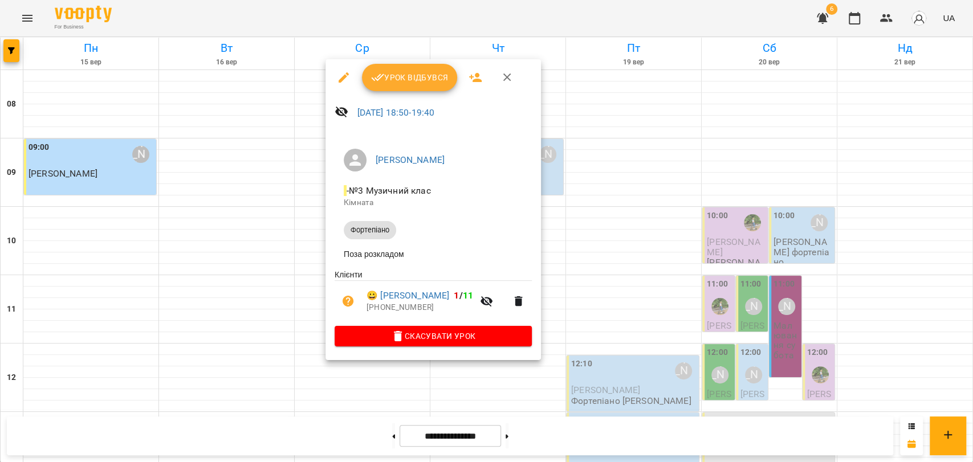
click at [513, 78] on button "button" at bounding box center [507, 77] width 27 height 27
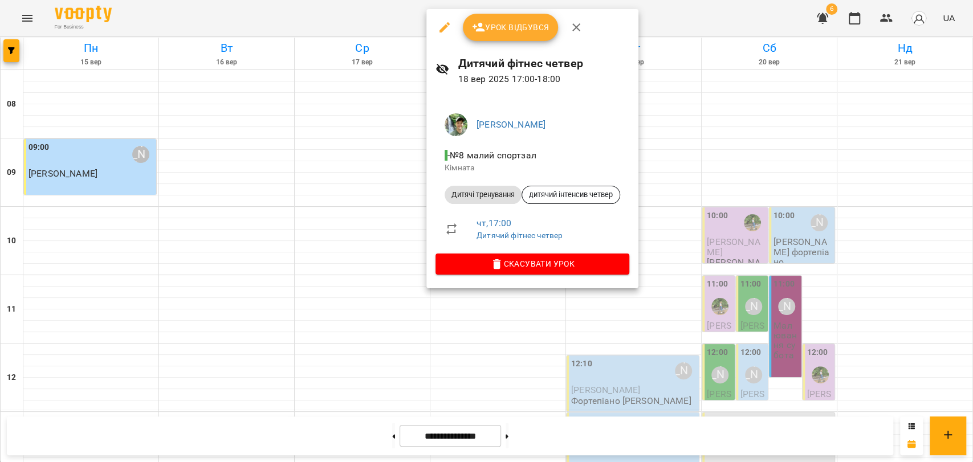
click at [579, 21] on icon "button" at bounding box center [576, 28] width 14 height 14
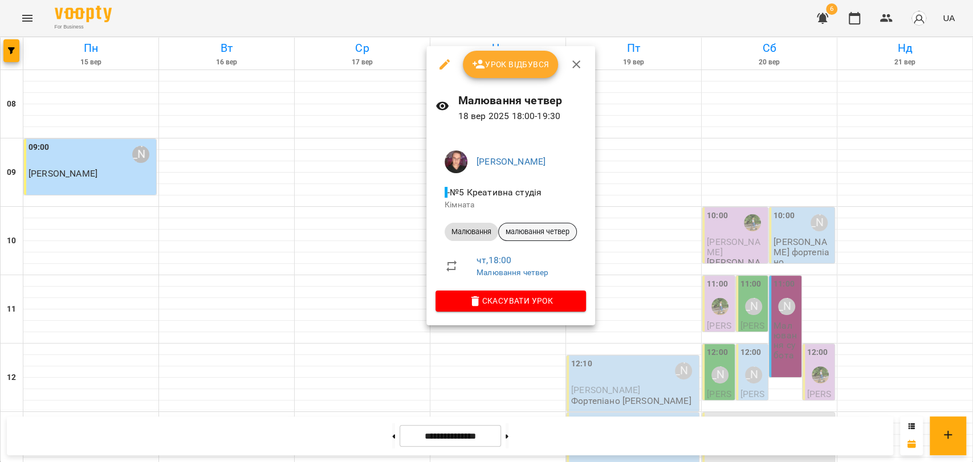
click at [555, 229] on span "малювання четвер" at bounding box center [538, 232] width 78 height 10
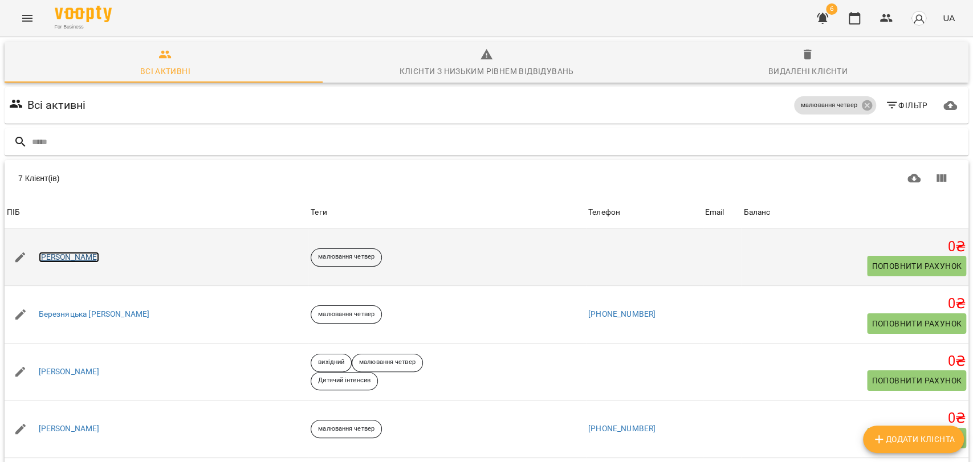
click at [67, 262] on link "[PERSON_NAME]" at bounding box center [69, 257] width 61 height 11
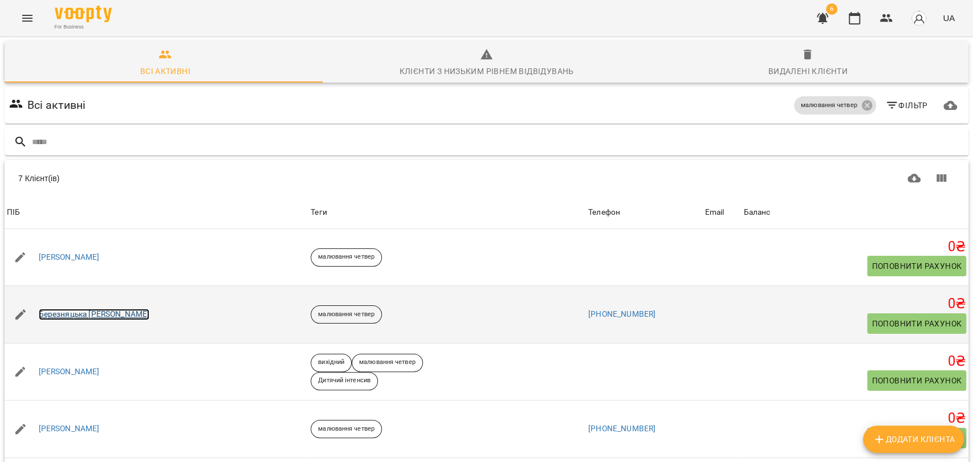
click at [72, 315] on link "Березняцька [PERSON_NAME]" at bounding box center [94, 314] width 111 height 11
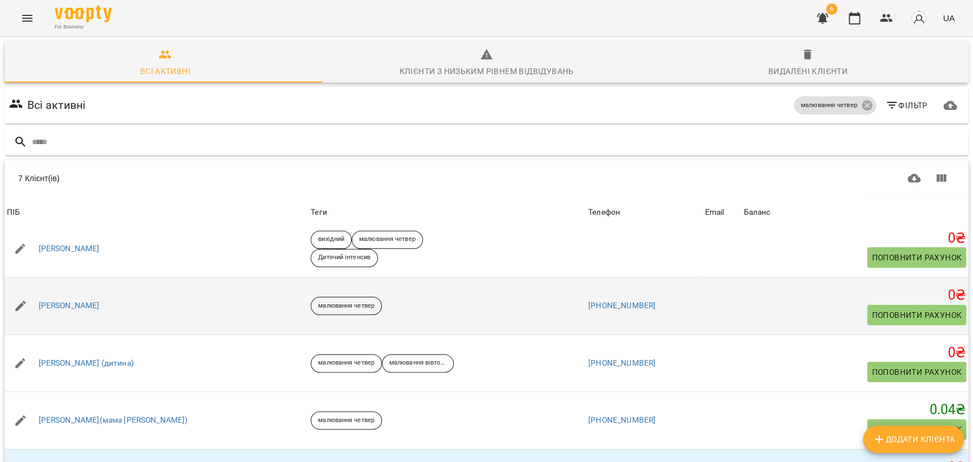
scroll to position [127, 0]
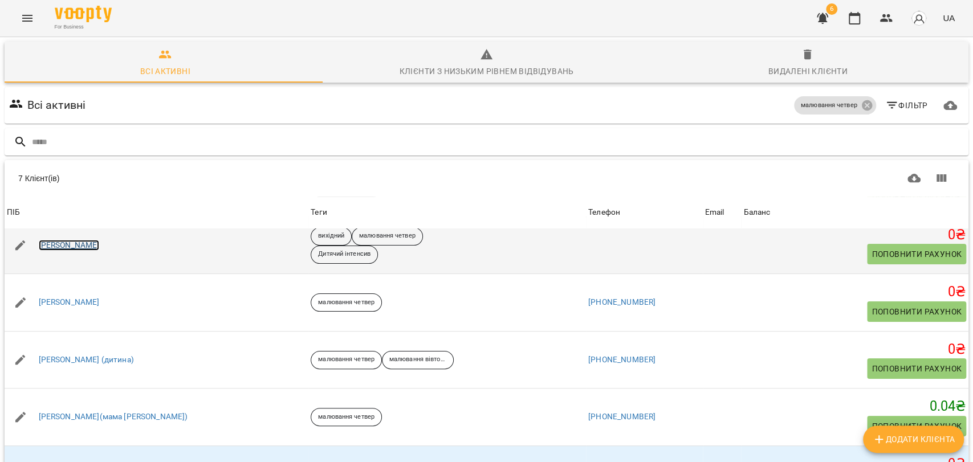
click at [67, 243] on link "[PERSON_NAME]" at bounding box center [69, 245] width 61 height 11
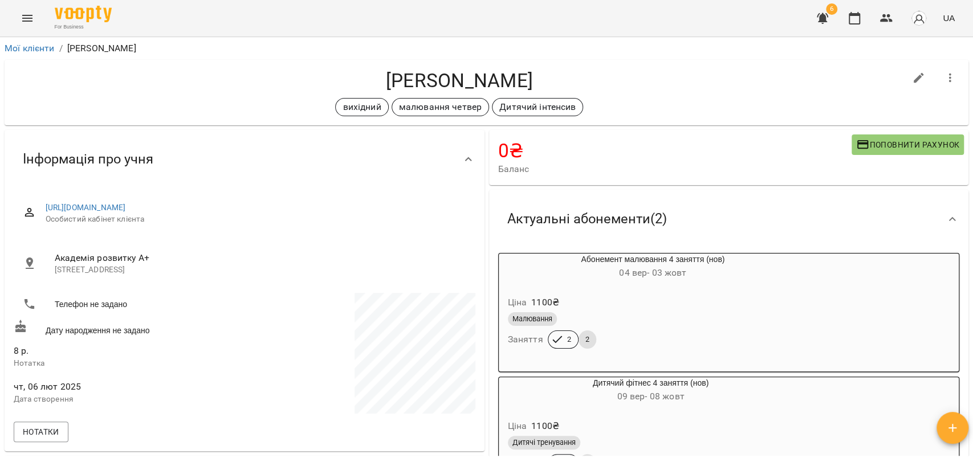
scroll to position [127, 0]
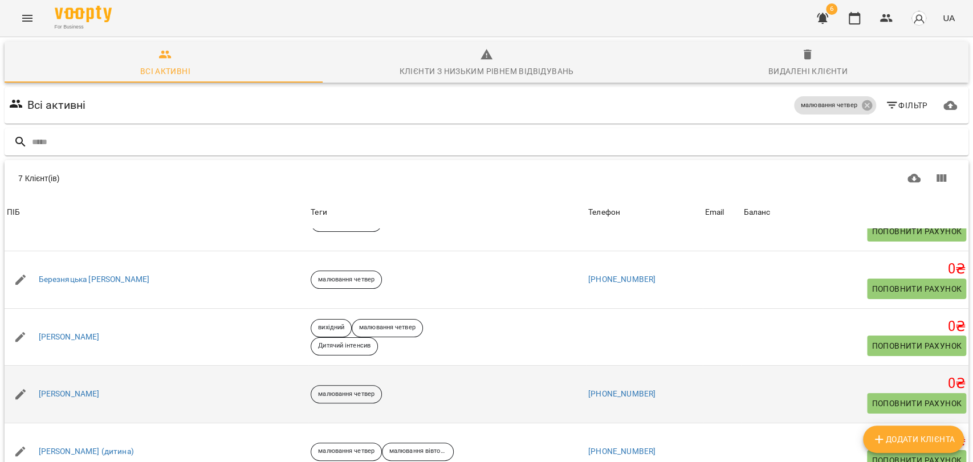
scroll to position [127, 0]
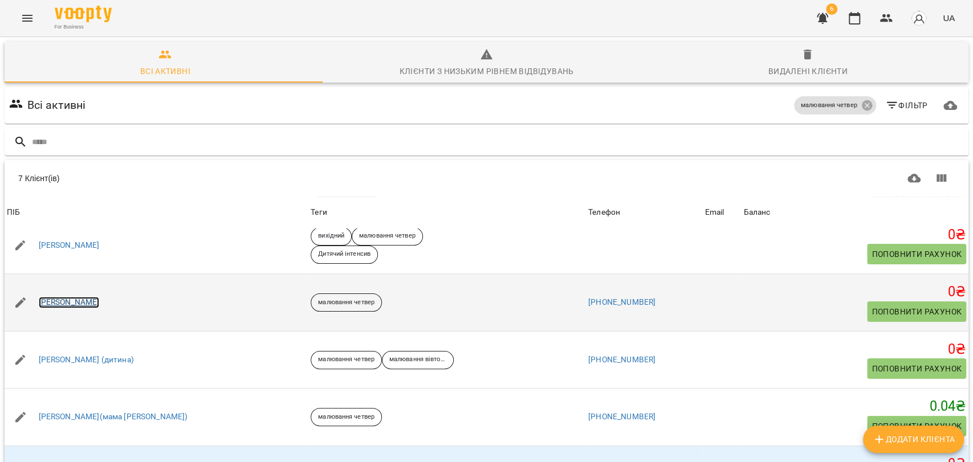
click at [49, 299] on link "[PERSON_NAME]" at bounding box center [69, 302] width 61 height 11
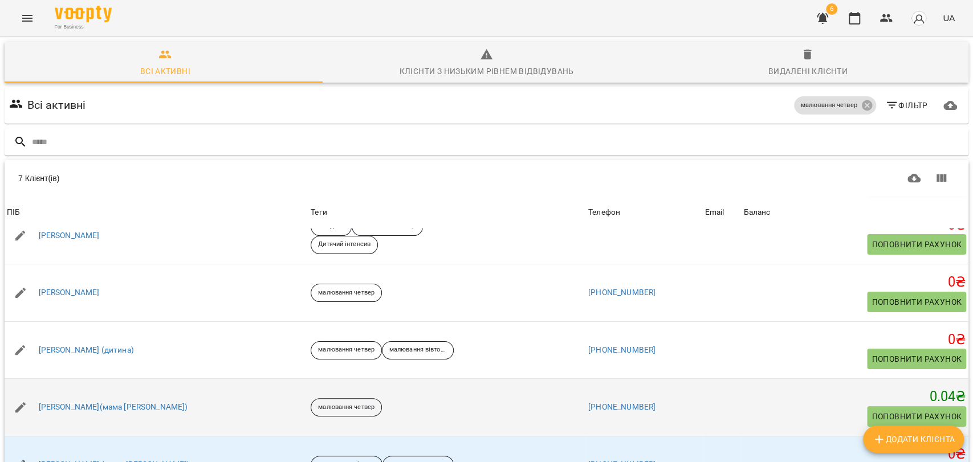
scroll to position [148, 0]
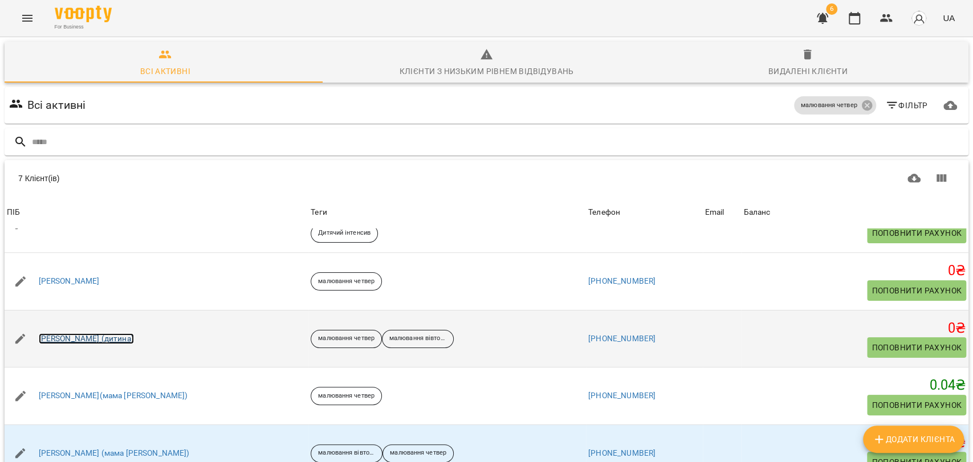
click at [82, 334] on link "[PERSON_NAME] (дитина)" at bounding box center [86, 338] width 95 height 11
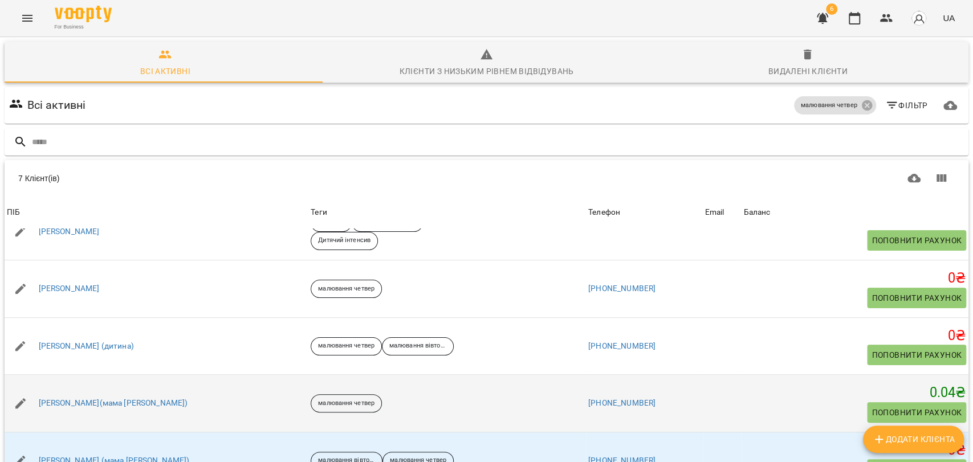
scroll to position [148, 0]
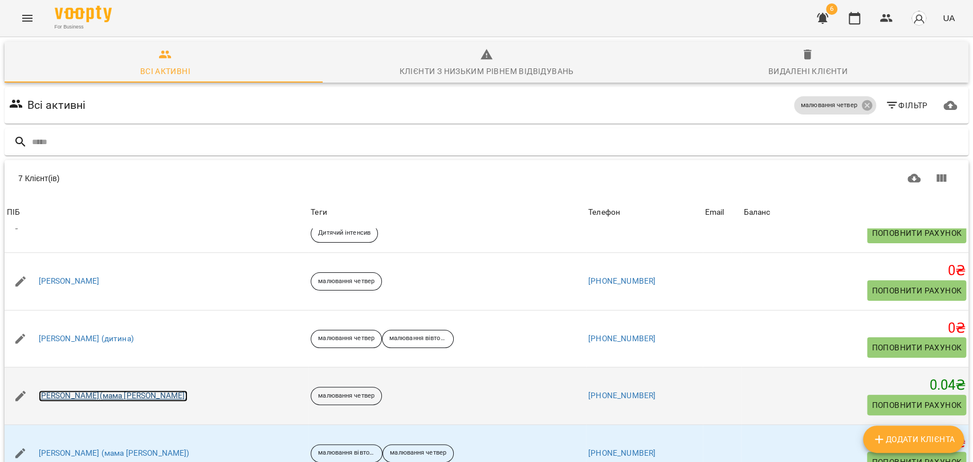
click at [75, 393] on link "[PERSON_NAME](мама [PERSON_NAME])" at bounding box center [113, 395] width 149 height 11
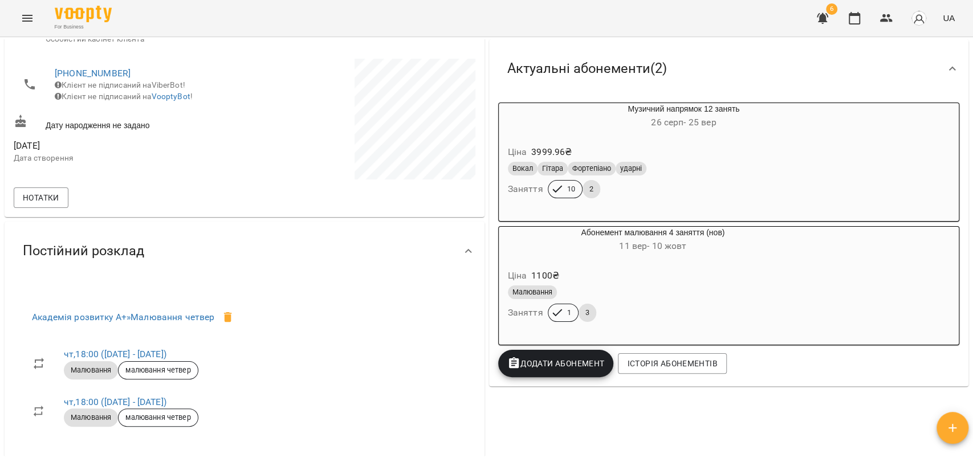
scroll to position [190, 0]
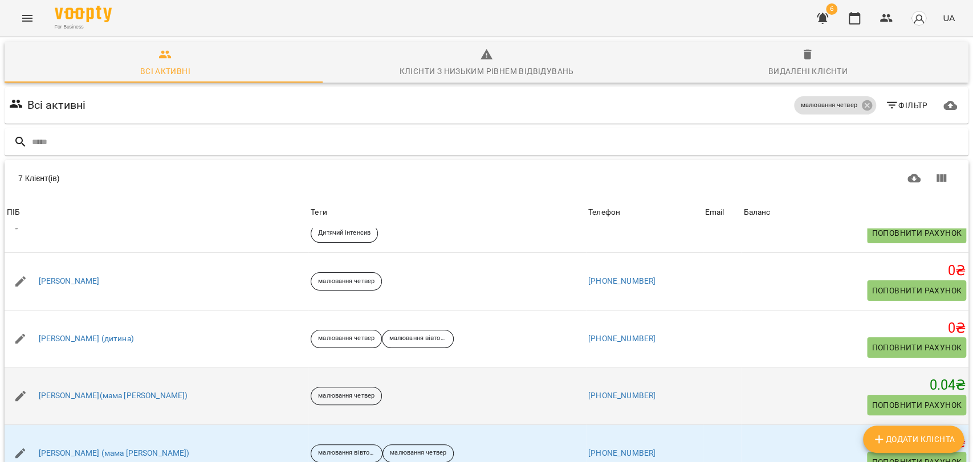
scroll to position [50, 0]
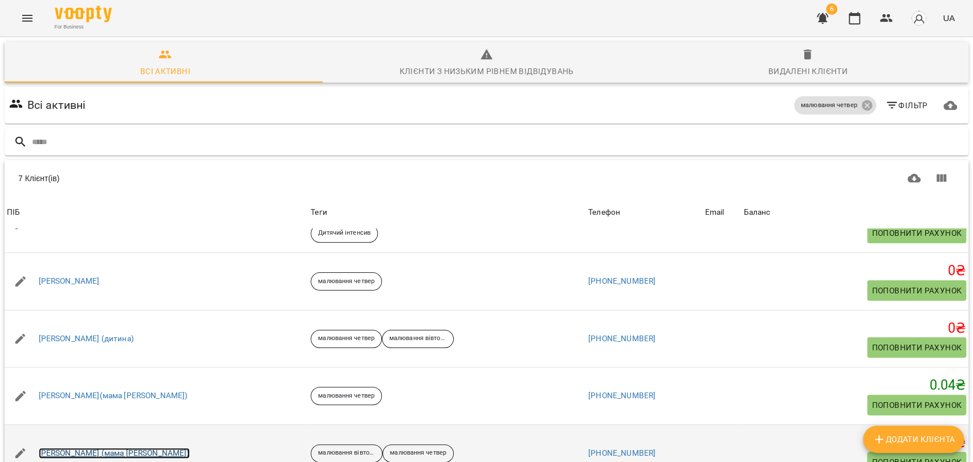
click at [66, 448] on link "[PERSON_NAME] (мама [PERSON_NAME])" at bounding box center [114, 453] width 151 height 11
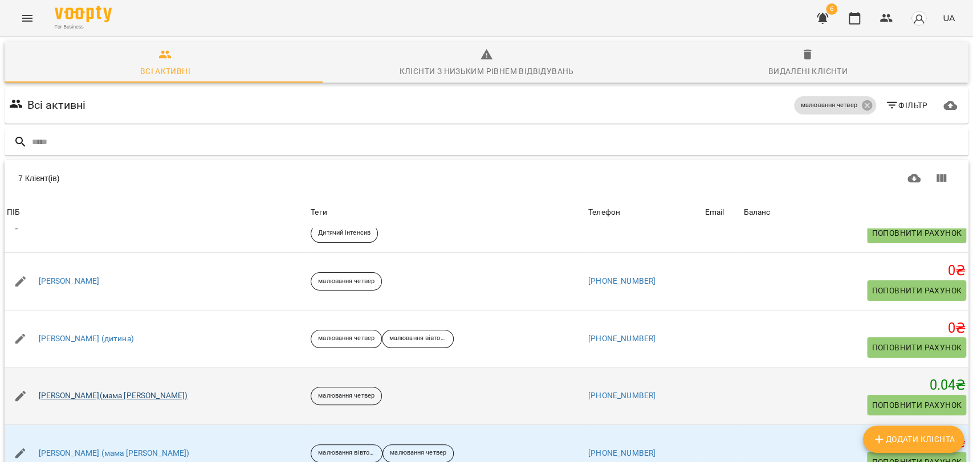
scroll to position [50, 0]
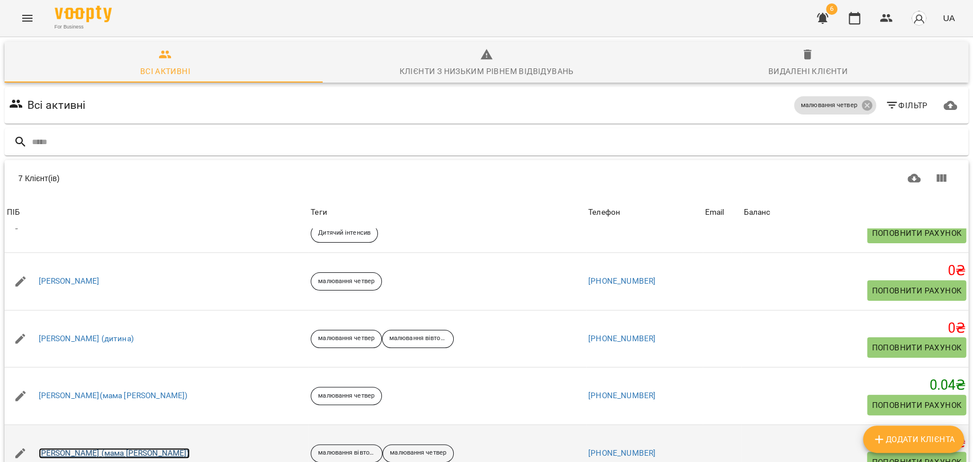
click at [94, 448] on link "[PERSON_NAME] (мама [PERSON_NAME])" at bounding box center [114, 453] width 151 height 11
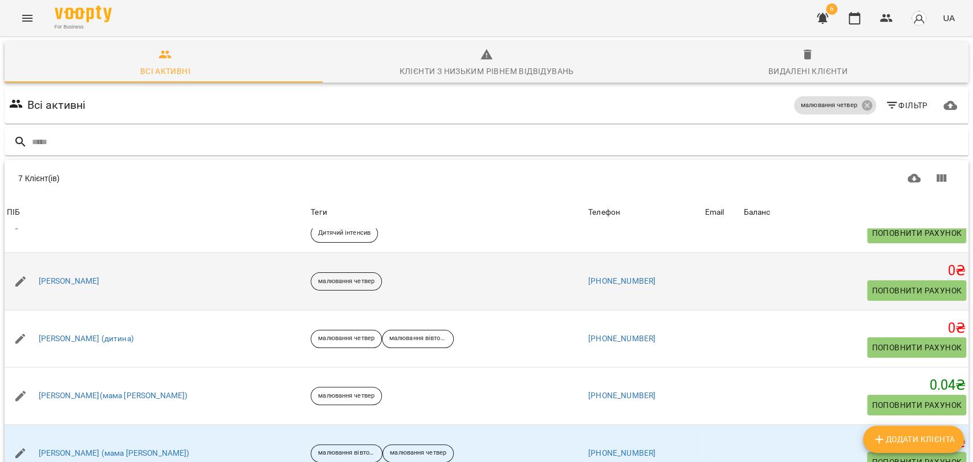
scroll to position [50, 0]
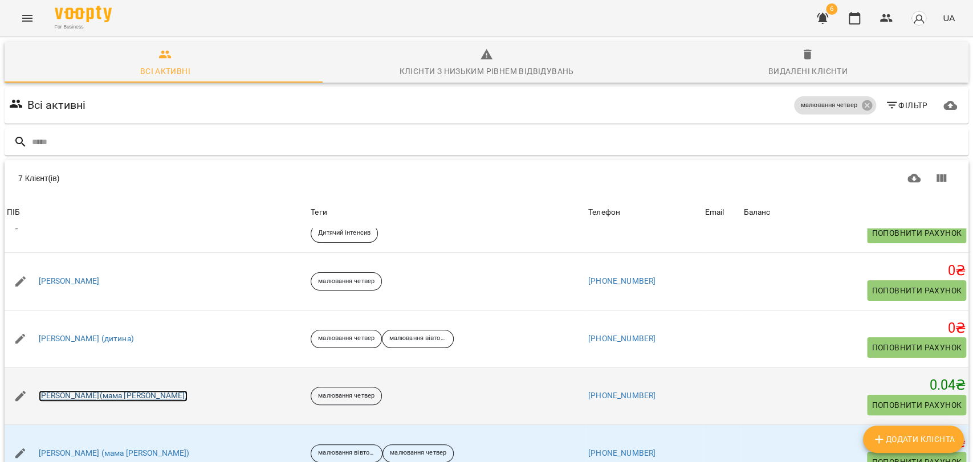
click at [78, 390] on link "[PERSON_NAME](мама [PERSON_NAME])" at bounding box center [113, 395] width 149 height 11
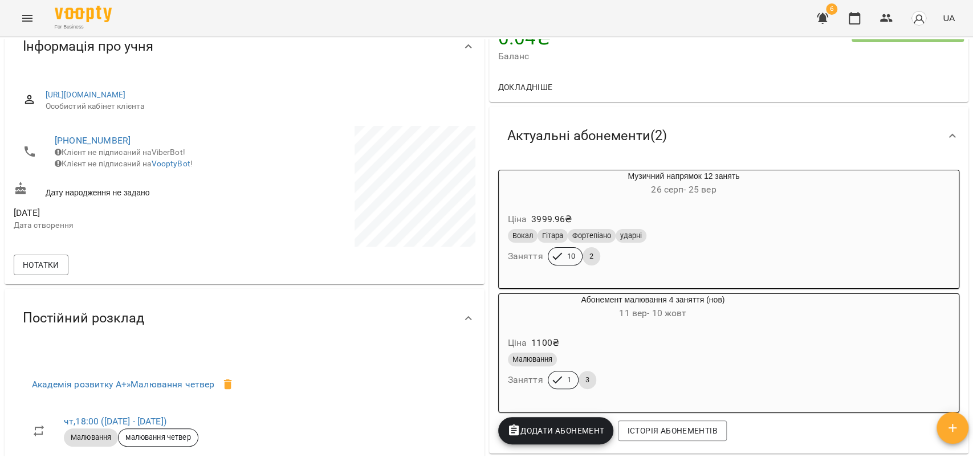
scroll to position [190, 0]
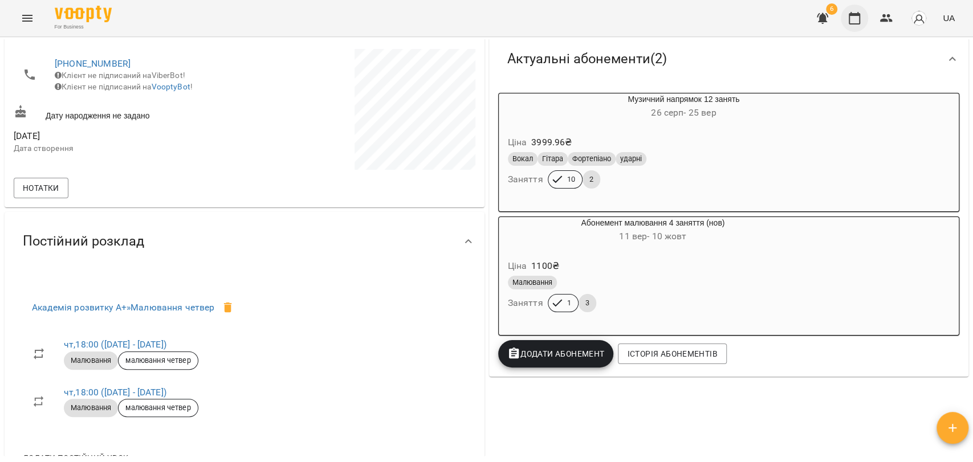
click at [857, 15] on icon "button" at bounding box center [854, 18] width 11 height 13
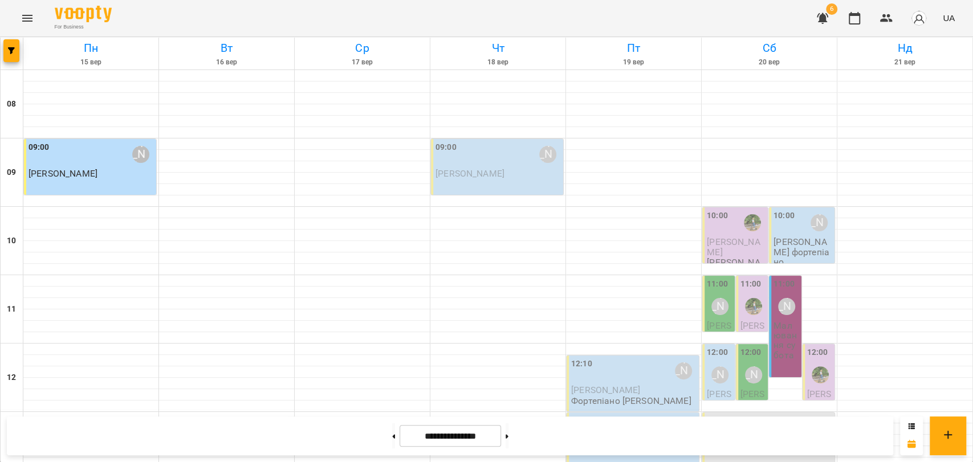
scroll to position [480, 0]
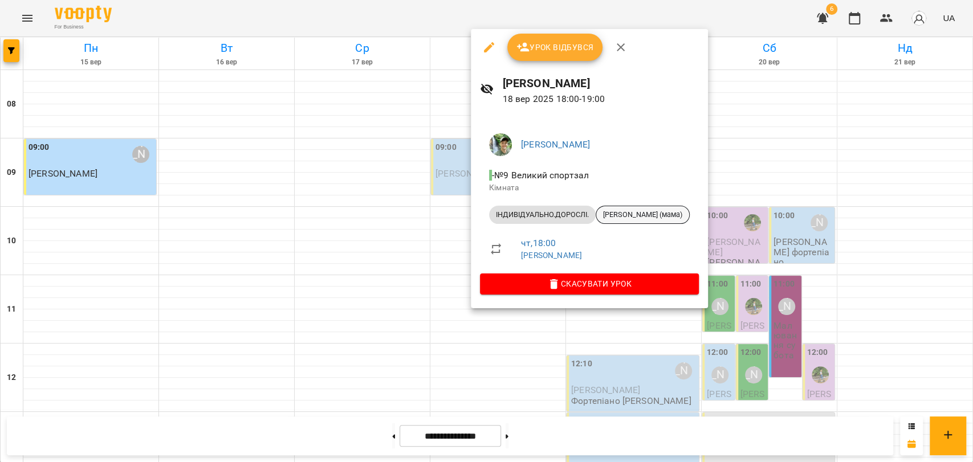
click at [621, 215] on span "[PERSON_NAME] (мама)" at bounding box center [642, 215] width 93 height 10
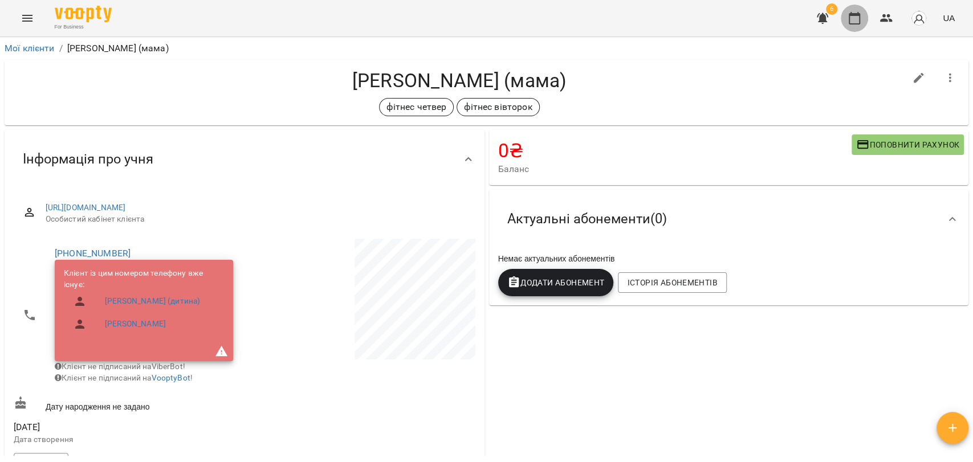
click at [854, 16] on icon "button" at bounding box center [855, 18] width 14 height 14
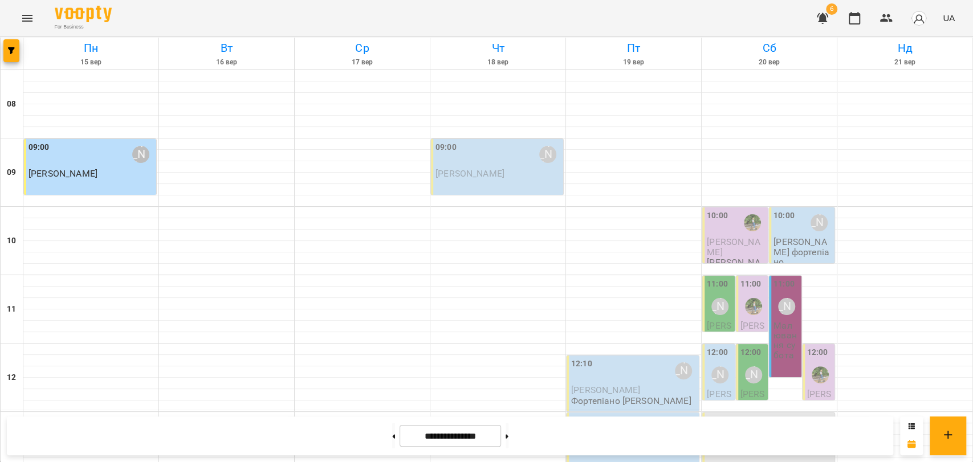
scroll to position [480, 0]
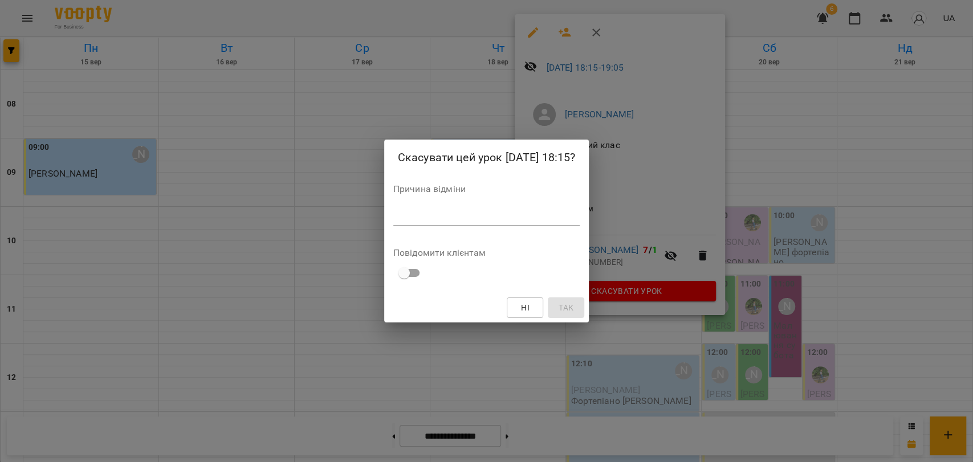
click at [530, 305] on span "Ні" at bounding box center [525, 308] width 9 height 14
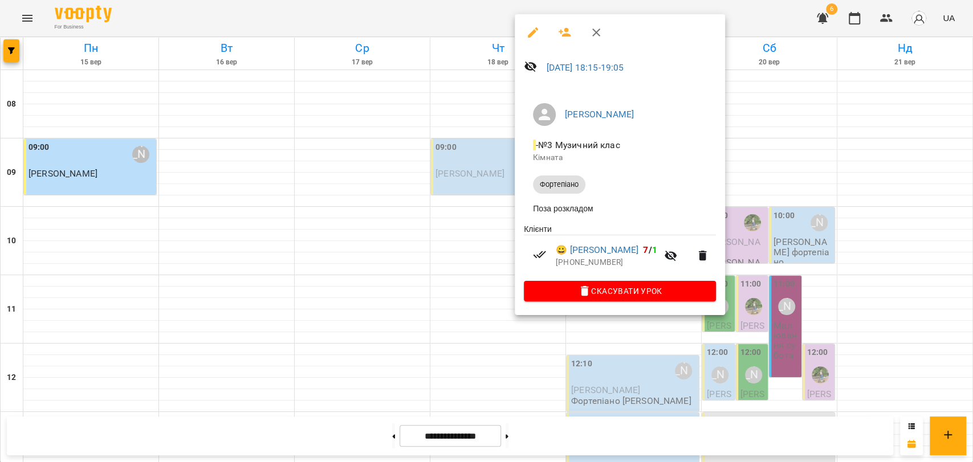
click at [600, 30] on icon "button" at bounding box center [596, 33] width 14 height 14
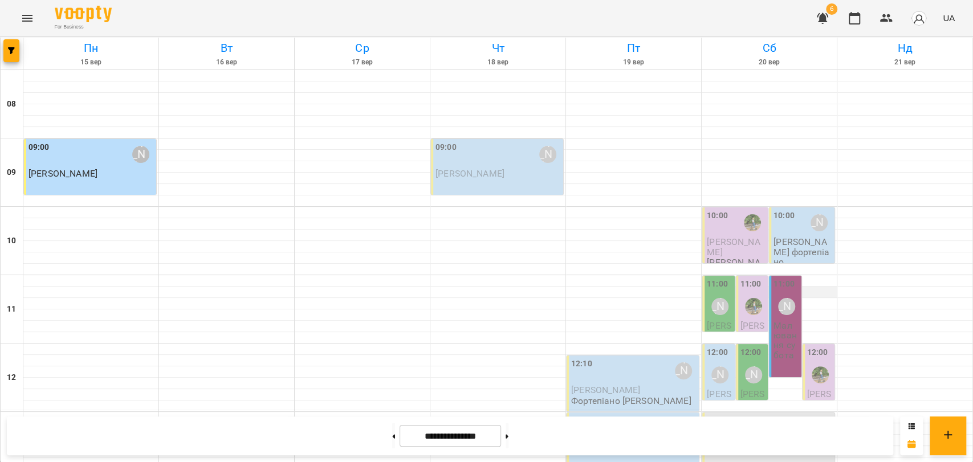
scroll to position [190, 0]
click at [782, 442] on p "[PERSON_NAME]" at bounding box center [769, 447] width 125 height 10
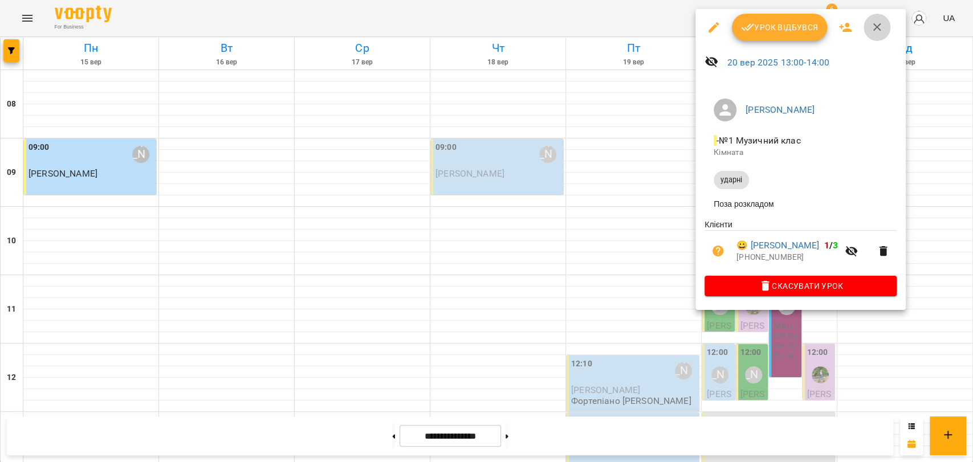
click at [878, 22] on icon "button" at bounding box center [877, 28] width 14 height 14
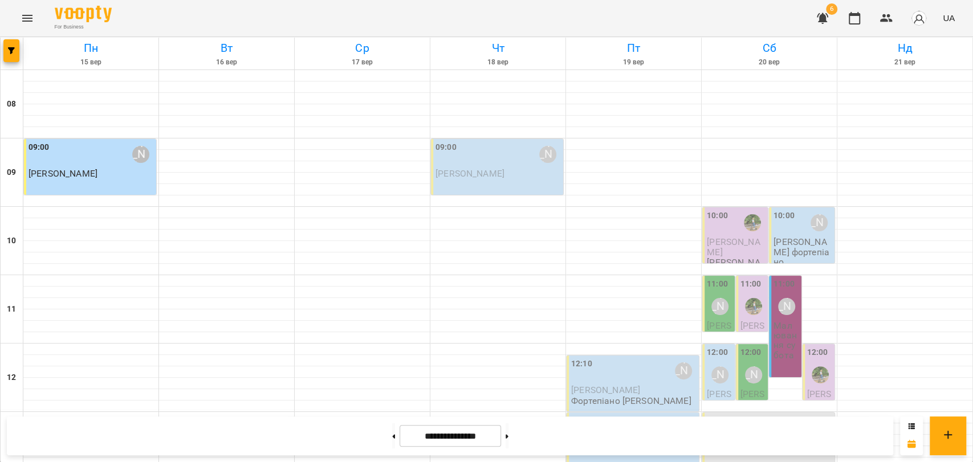
scroll to position [0, 0]
click at [888, 14] on icon "button" at bounding box center [887, 18] width 14 height 14
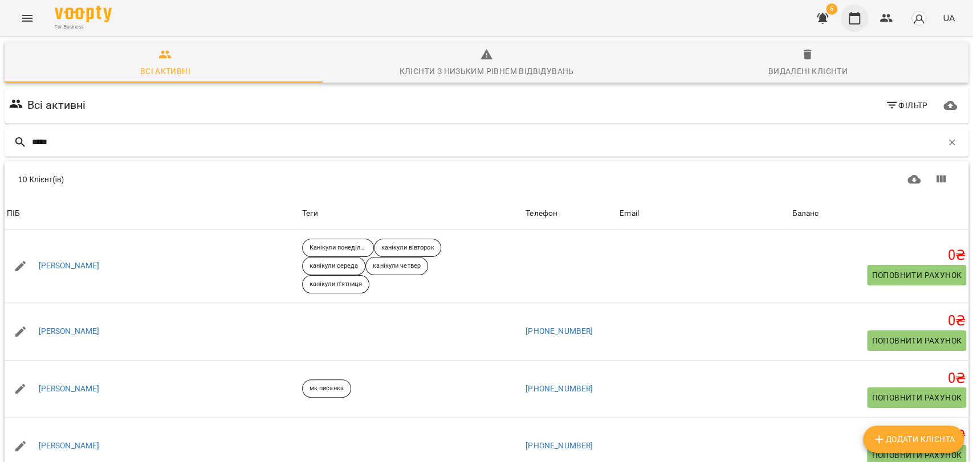
type input "*****"
drag, startPoint x: 855, startPoint y: 28, endPoint x: 853, endPoint y: 15, distance: 13.3
click at [855, 28] on button "button" at bounding box center [854, 18] width 27 height 27
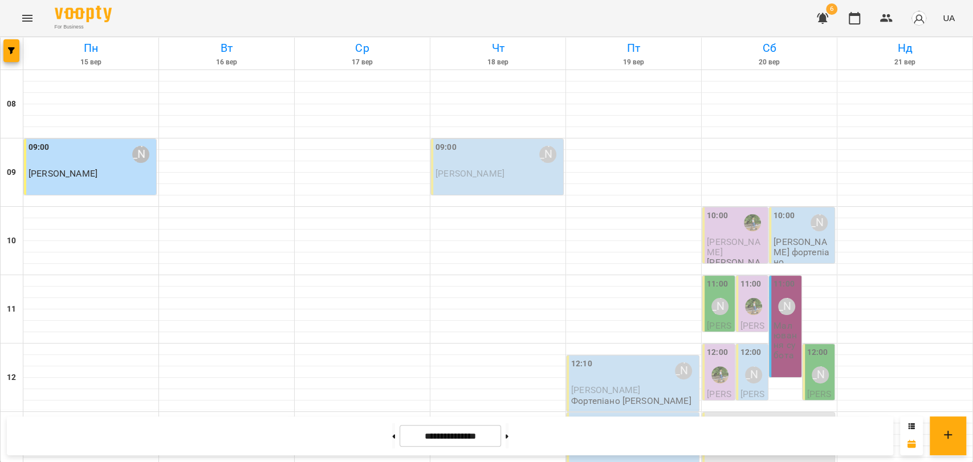
scroll to position [480, 0]
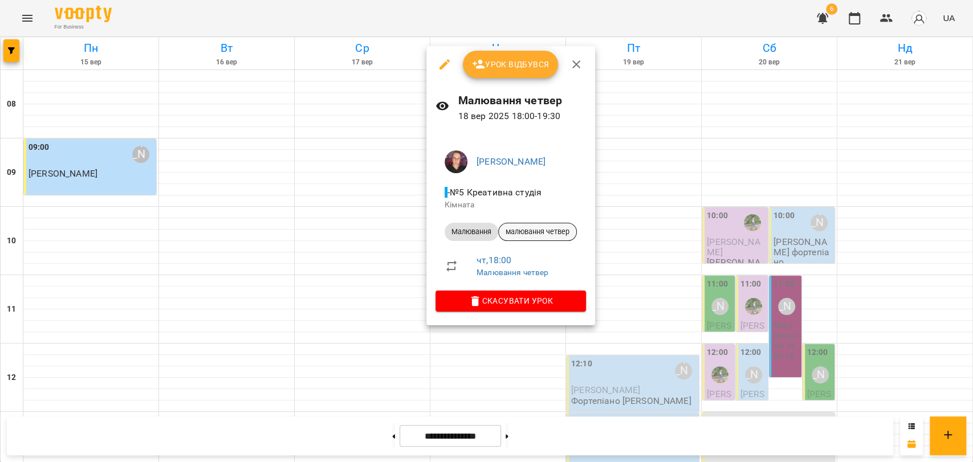
click at [555, 230] on span "малювання четвер" at bounding box center [538, 232] width 78 height 10
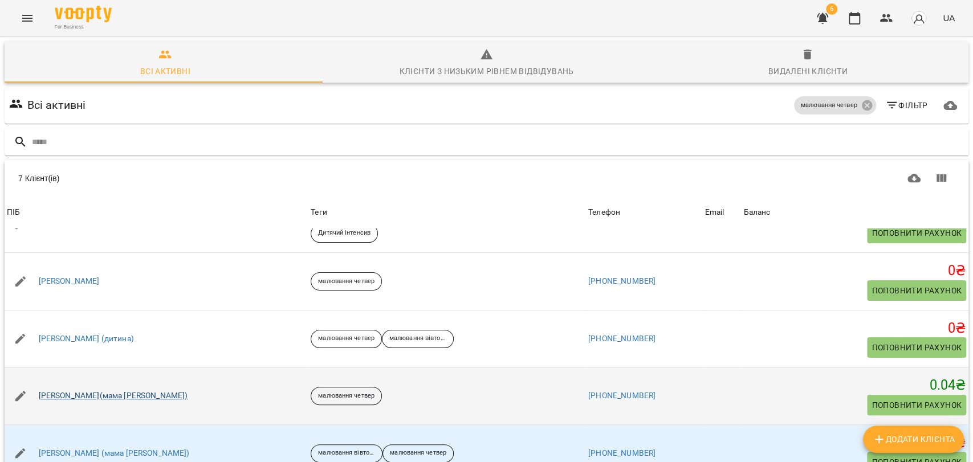
scroll to position [50, 0]
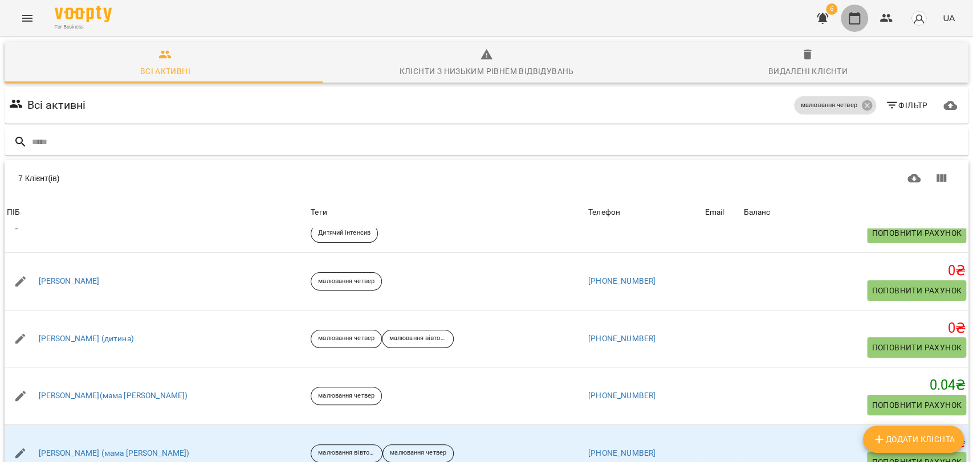
click at [855, 21] on icon "button" at bounding box center [855, 18] width 14 height 14
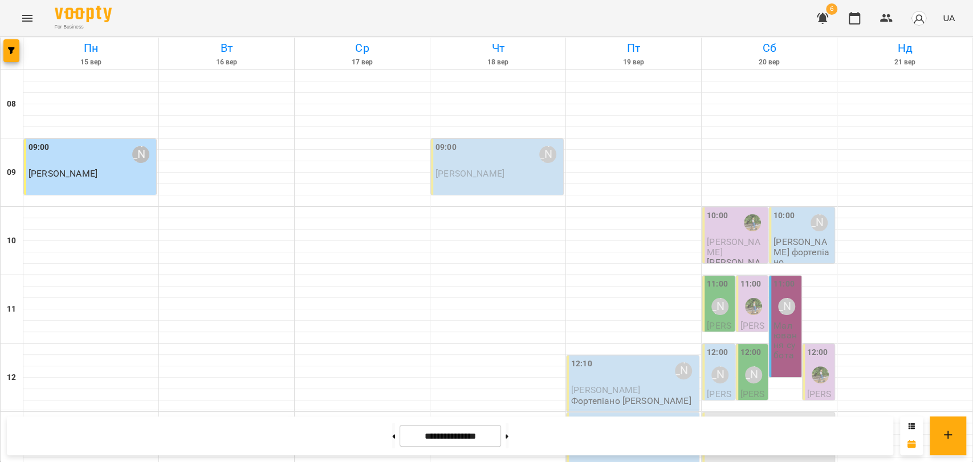
scroll to position [480, 0]
click at [18, 12] on button "Menu" at bounding box center [27, 18] width 27 height 27
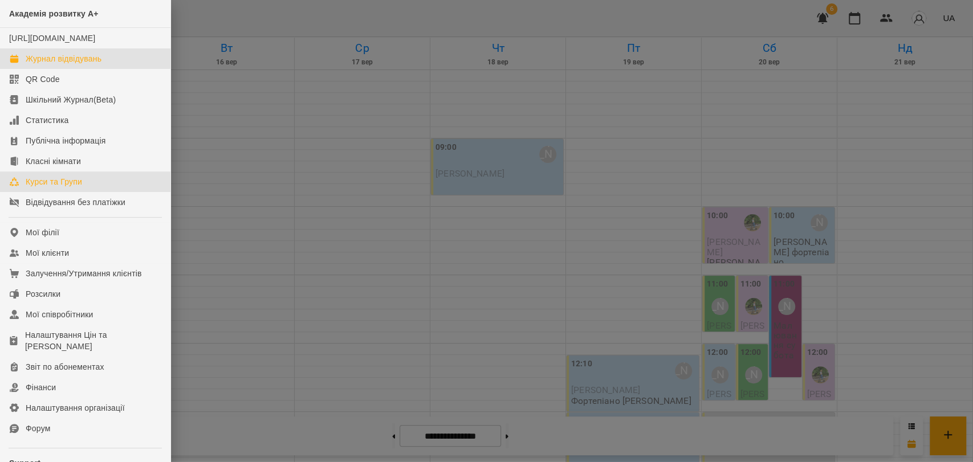
click at [89, 192] on link "Курси та Групи" at bounding box center [85, 182] width 170 height 21
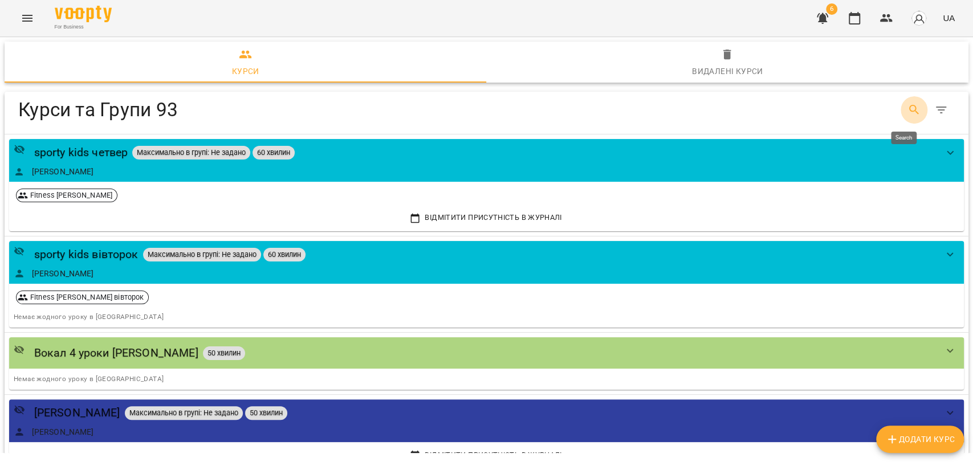
click at [904, 118] on button "Search" at bounding box center [914, 109] width 27 height 27
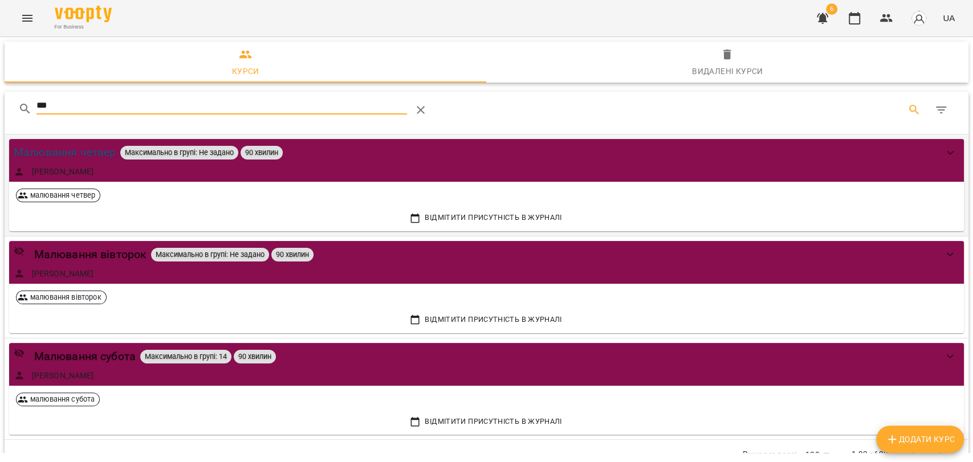
type input "***"
click at [67, 152] on div "Малювання четвер" at bounding box center [65, 153] width 102 height 18
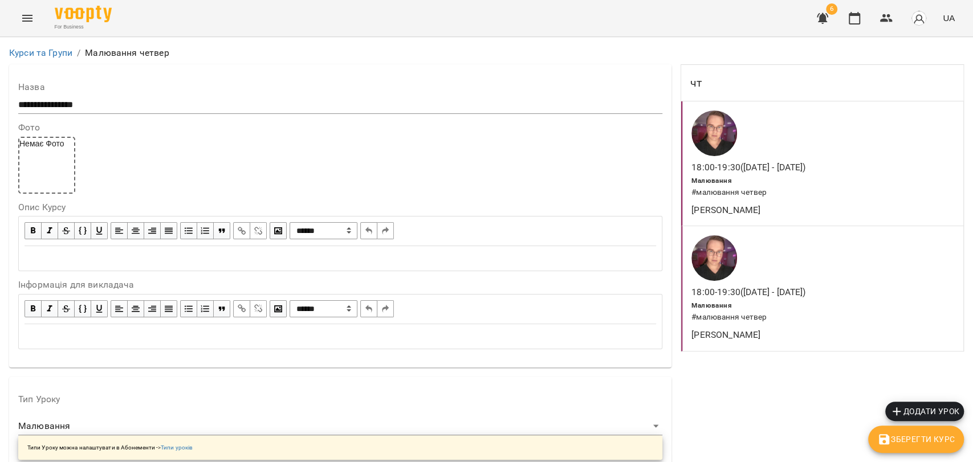
scroll to position [950, 0]
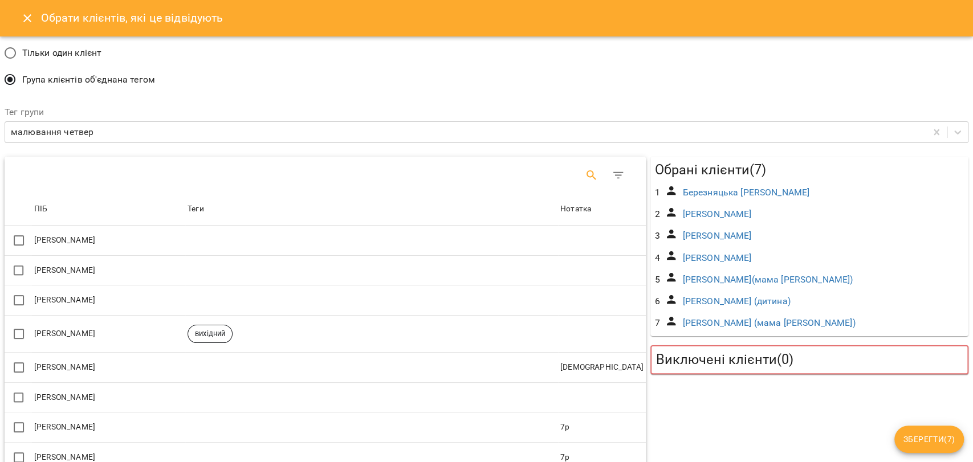
click at [588, 176] on icon "Search" at bounding box center [592, 176] width 14 height 14
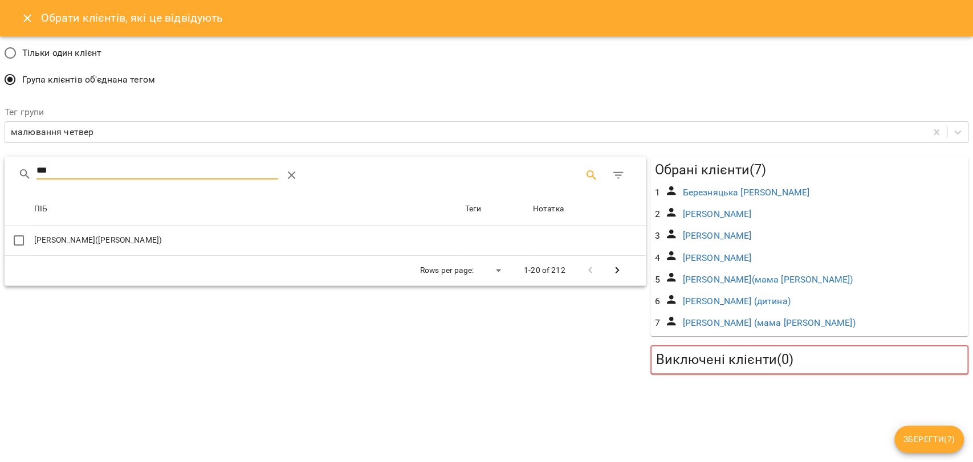
type input "***"
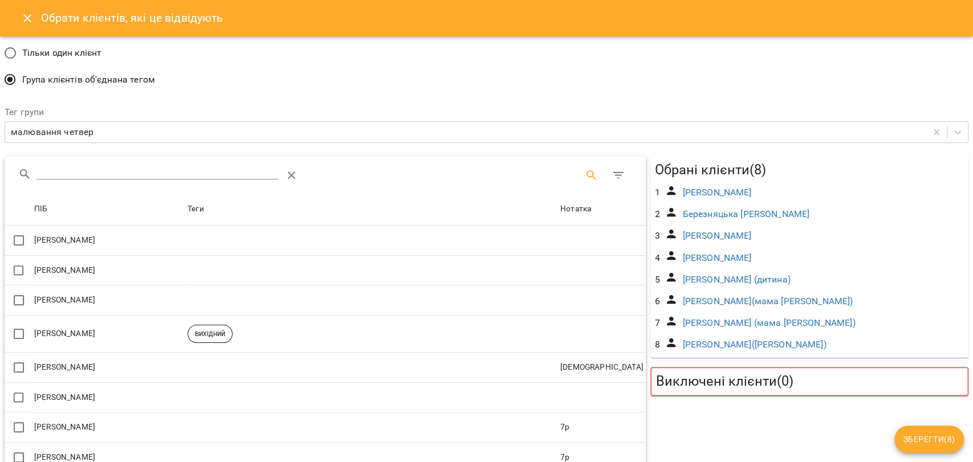
click at [913, 437] on span "Зберегти ( 8 )" at bounding box center [929, 440] width 51 height 14
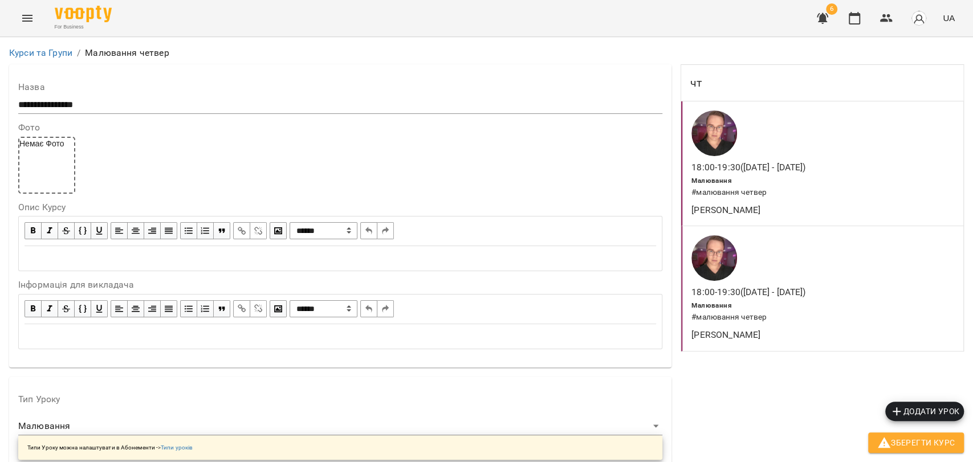
click at [913, 437] on span "Зберегти Курс" at bounding box center [916, 443] width 78 height 14
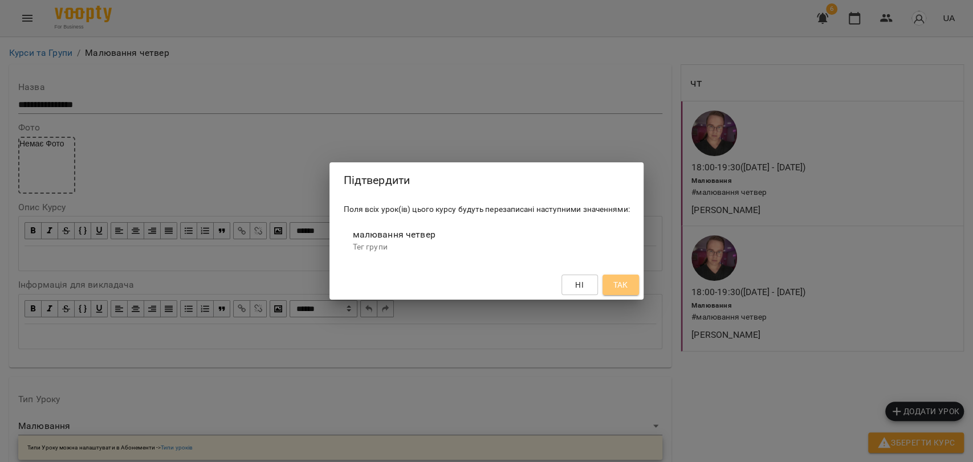
click at [623, 284] on span "Так" at bounding box center [620, 285] width 15 height 14
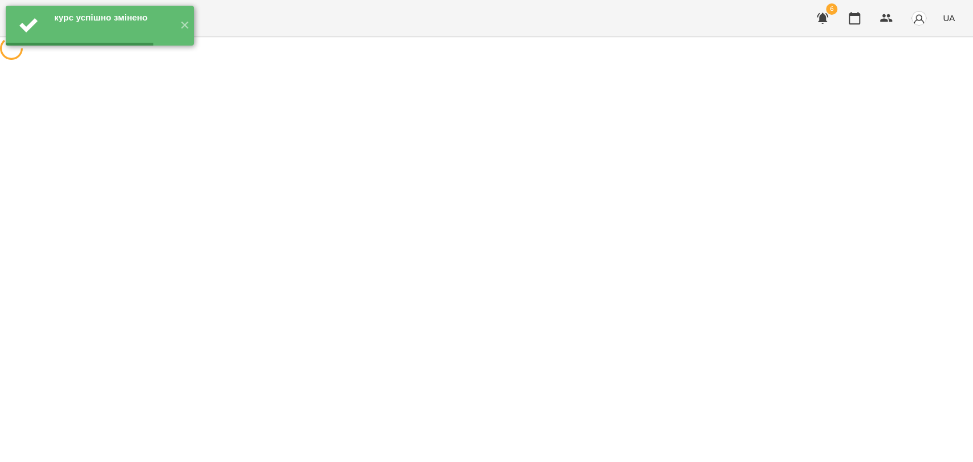
scroll to position [0, 0]
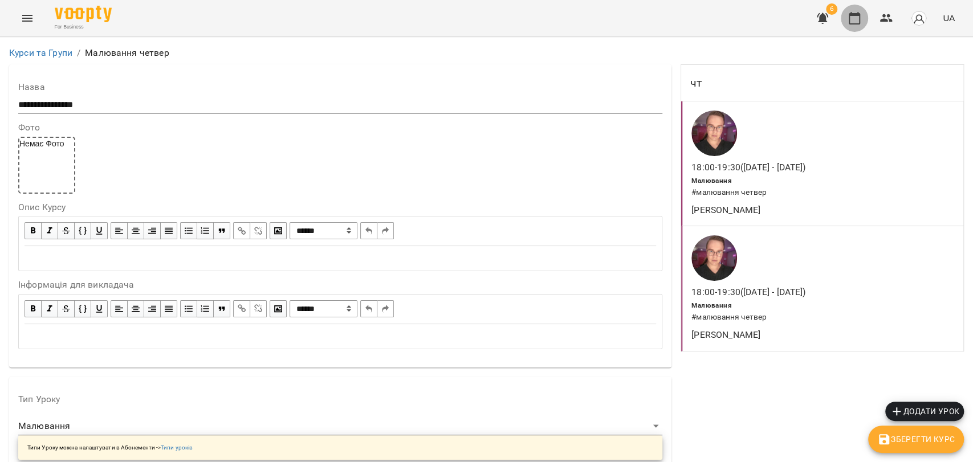
click at [859, 28] on button "button" at bounding box center [854, 18] width 27 height 27
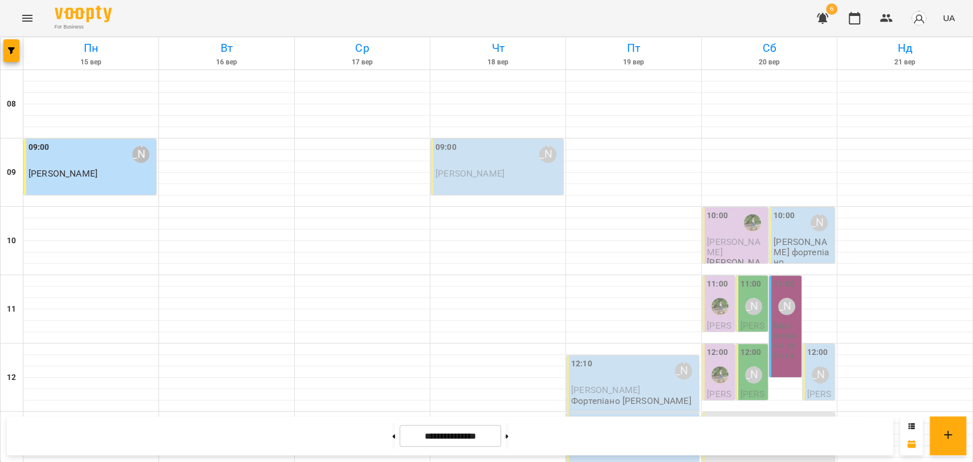
scroll to position [480, 0]
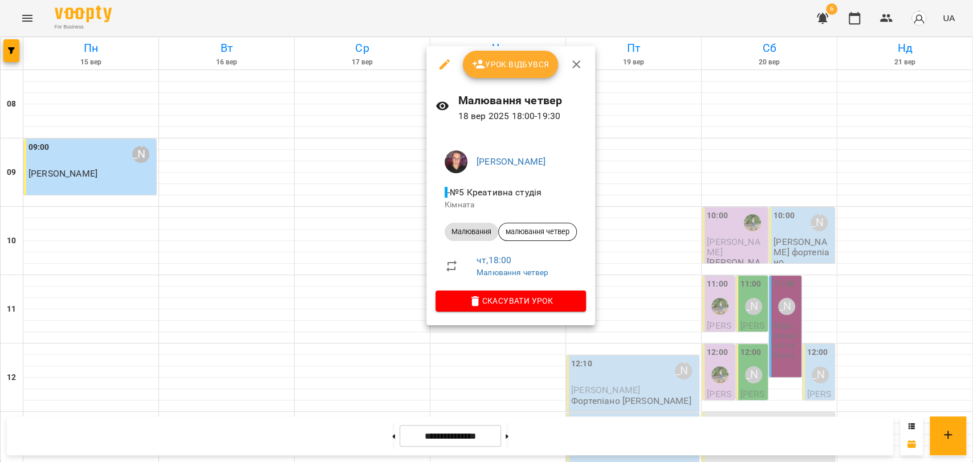
click at [534, 221] on li "Малювання малювання четвер" at bounding box center [511, 231] width 150 height 27
click at [535, 225] on div "малювання четвер" at bounding box center [537, 232] width 79 height 18
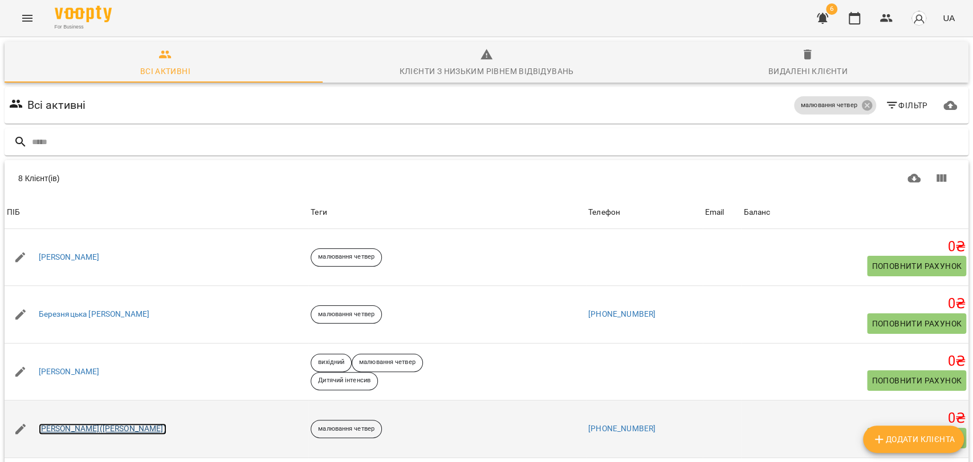
click at [97, 433] on link "[PERSON_NAME]([PERSON_NAME])" at bounding box center [103, 429] width 128 height 11
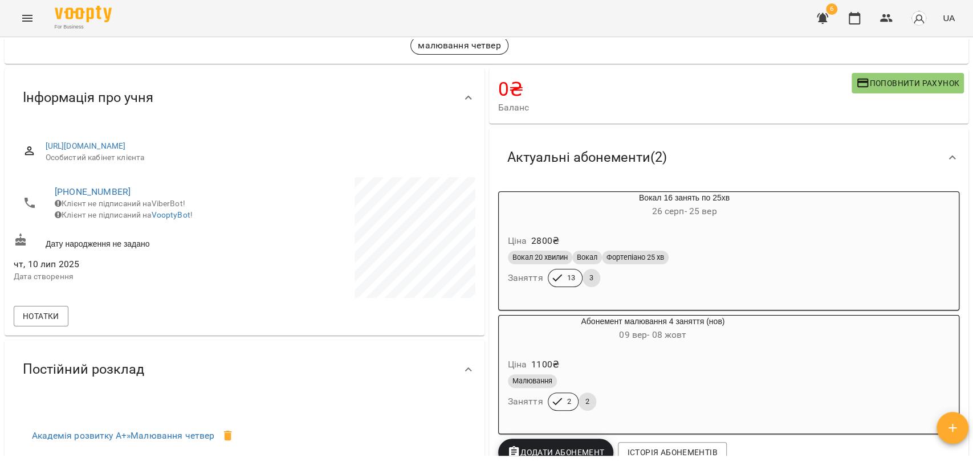
scroll to position [127, 0]
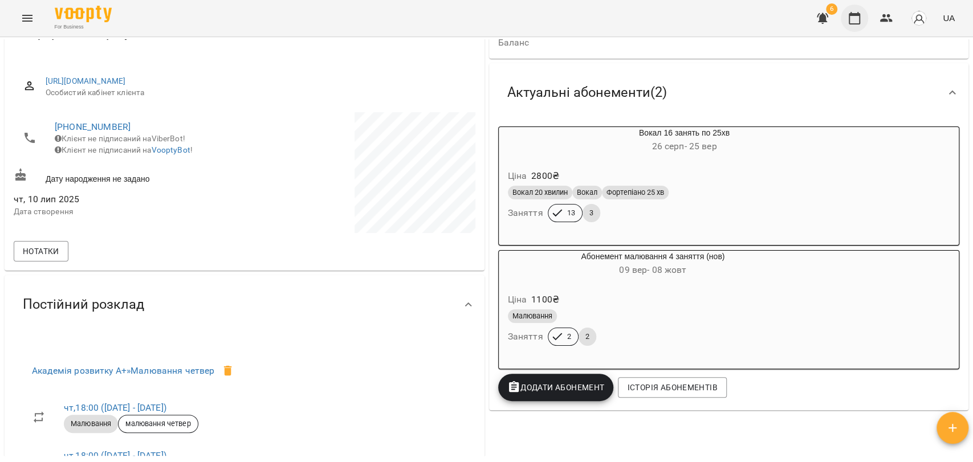
click at [855, 28] on button "button" at bounding box center [854, 18] width 27 height 27
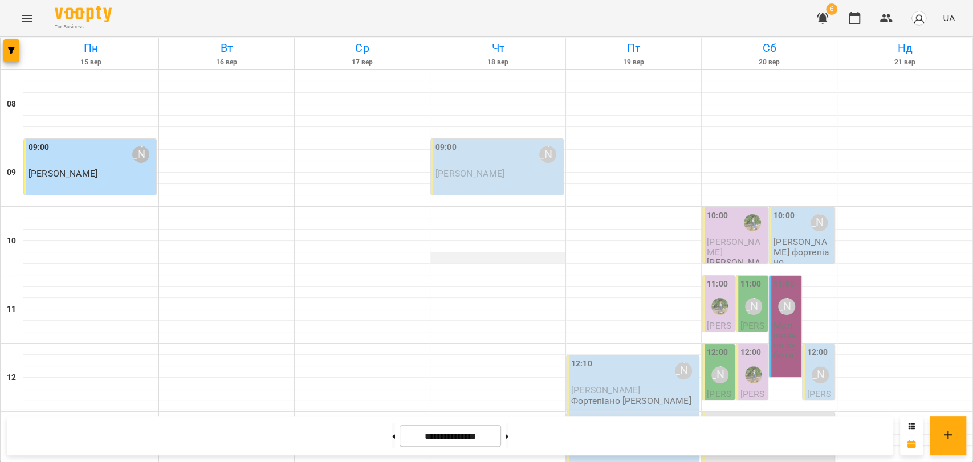
scroll to position [443, 0]
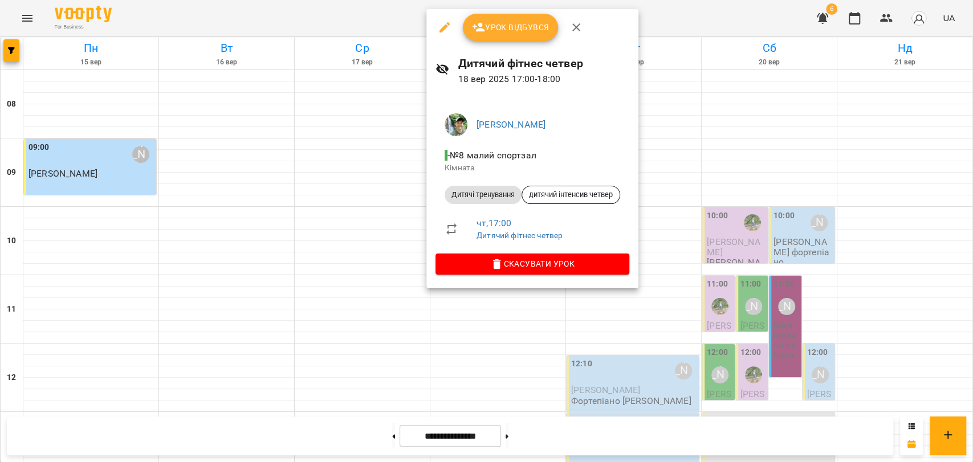
click at [579, 27] on icon "button" at bounding box center [576, 28] width 14 height 14
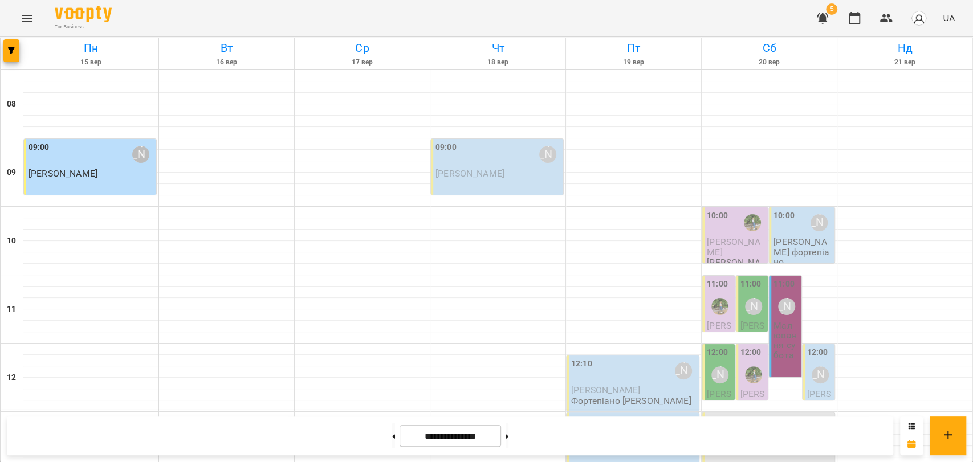
scroll to position [480, 0]
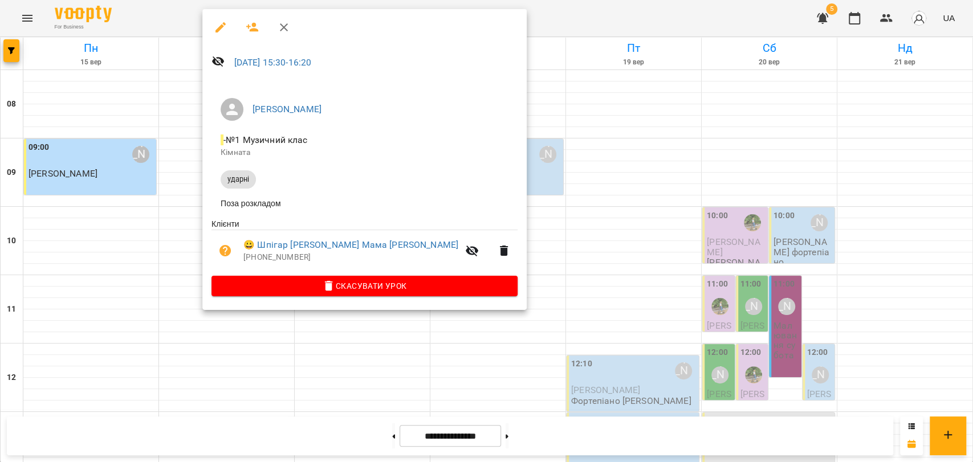
click at [296, 25] on button "button" at bounding box center [283, 27] width 27 height 27
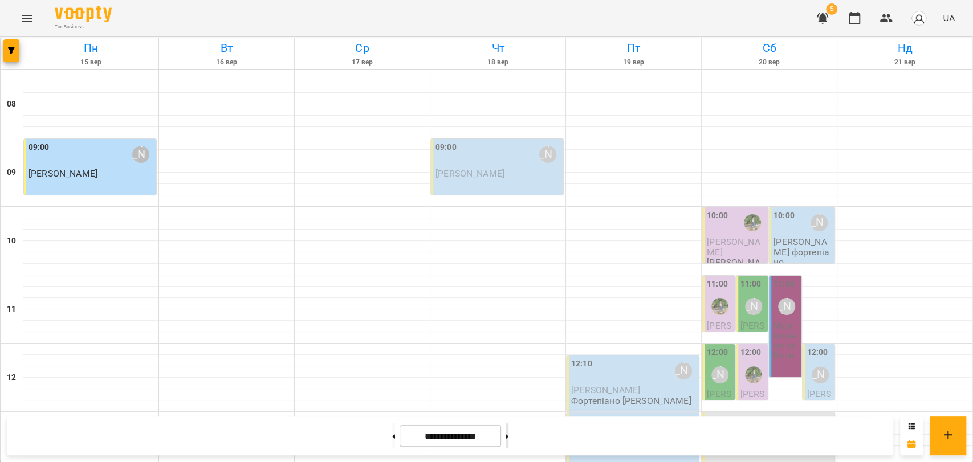
click at [508, 438] on button at bounding box center [507, 436] width 3 height 25
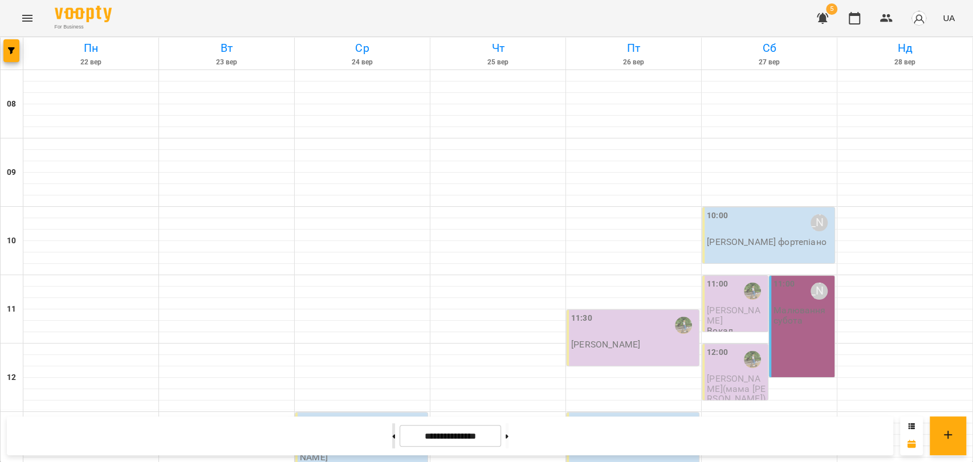
click at [392, 434] on button at bounding box center [393, 436] width 3 height 25
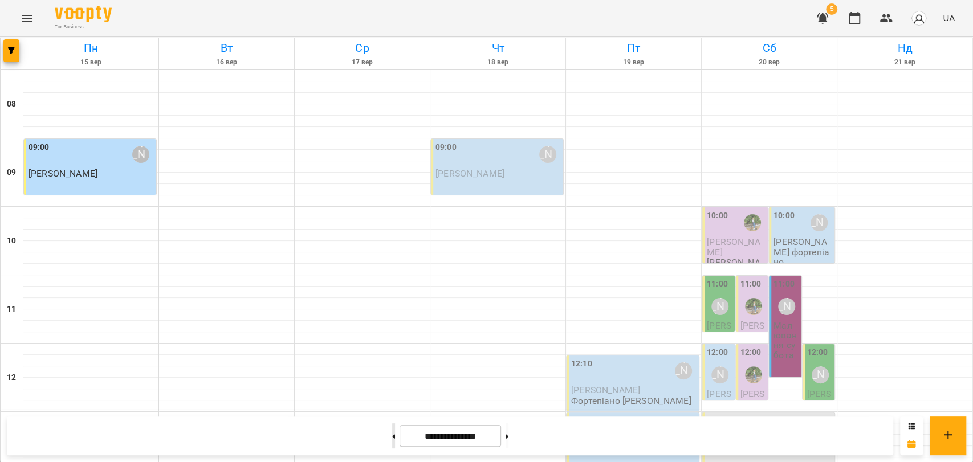
click at [392, 437] on button at bounding box center [393, 436] width 3 height 25
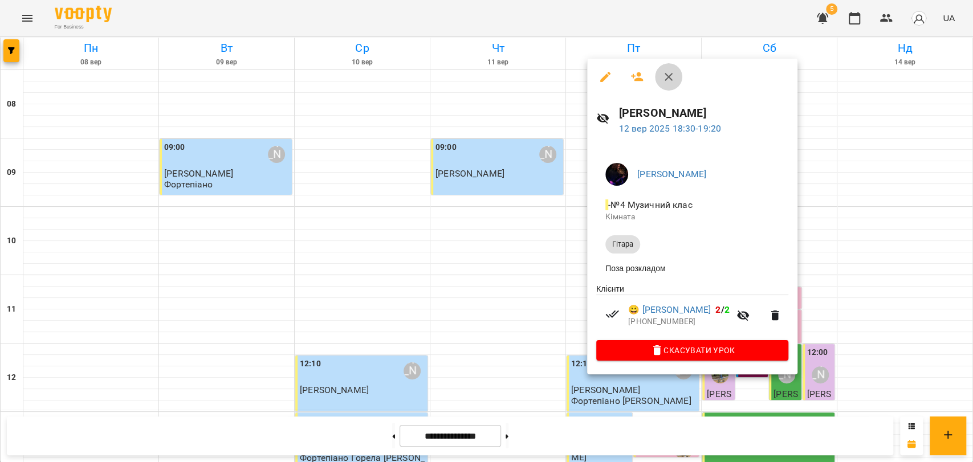
click at [670, 76] on icon "button" at bounding box center [669, 77] width 14 height 14
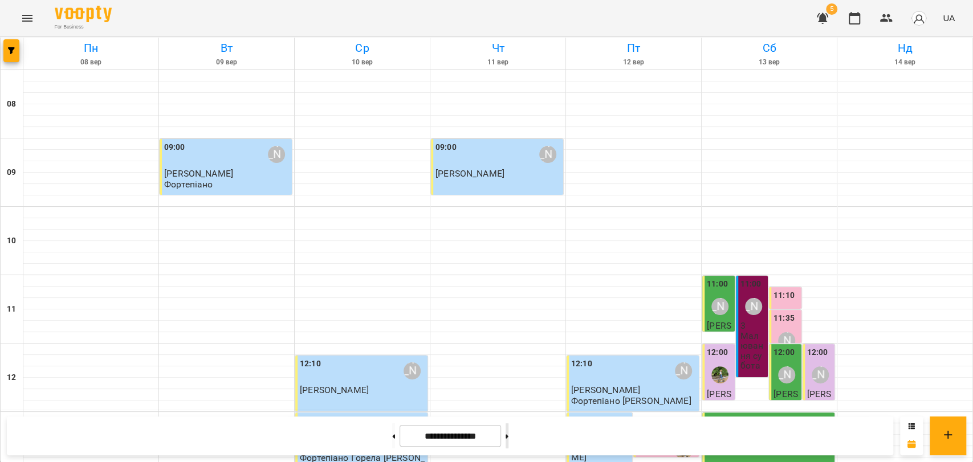
click at [508, 432] on button at bounding box center [507, 436] width 3 height 25
type input "**********"
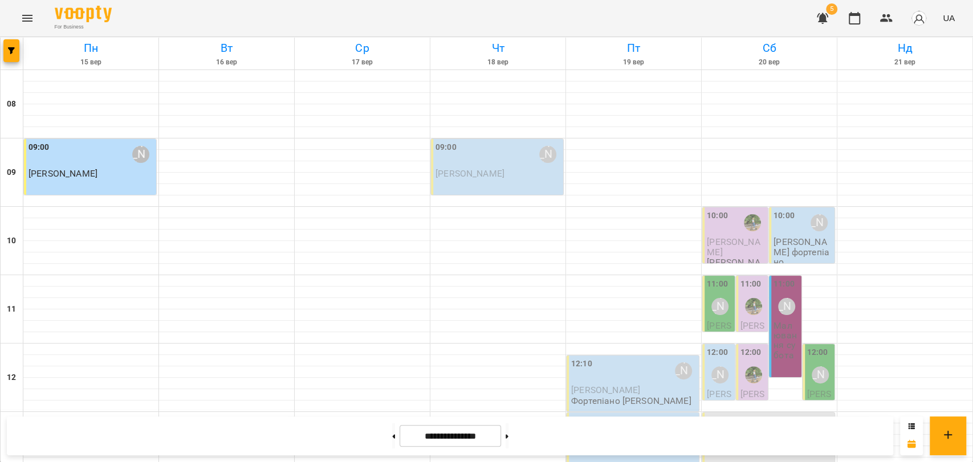
click at [19, 22] on button "Menu" at bounding box center [27, 18] width 27 height 27
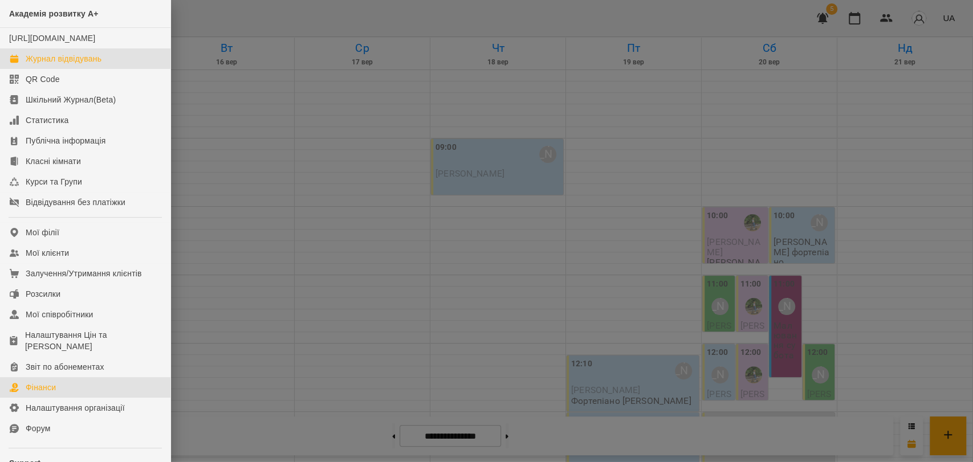
click at [40, 393] on div "Фінанси" at bounding box center [41, 387] width 30 height 11
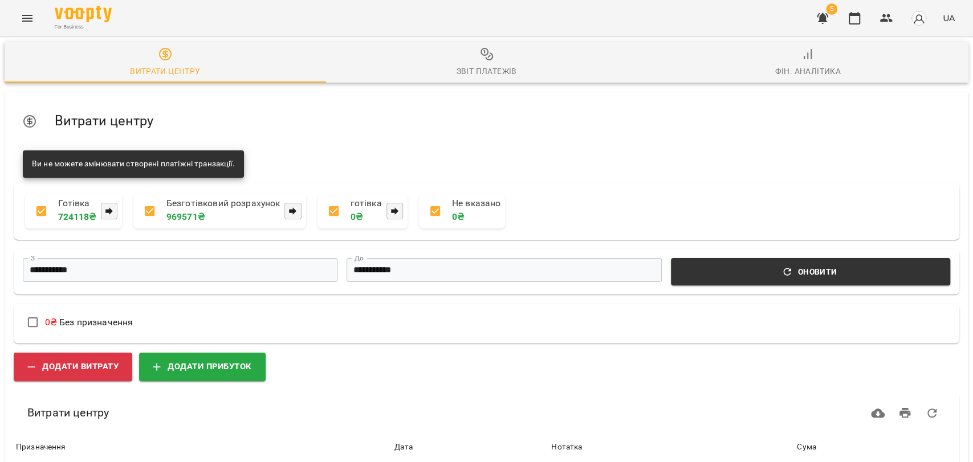
click at [488, 62] on span "Звіт платежів" at bounding box center [487, 62] width 308 height 31
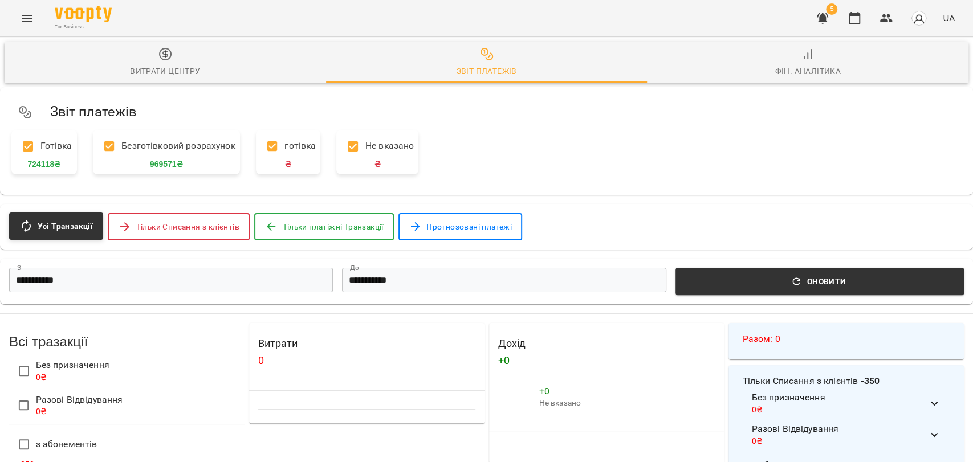
click at [240, 280] on input "**********" at bounding box center [171, 280] width 324 height 25
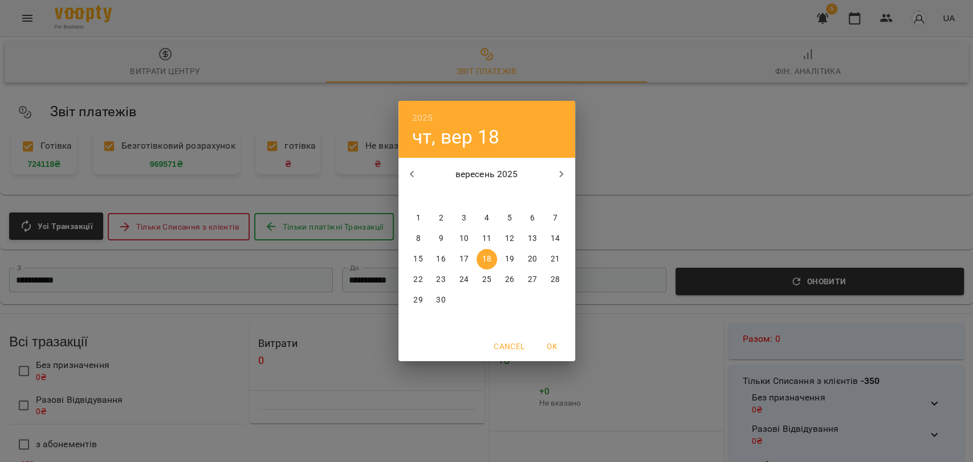
click at [409, 172] on icon "button" at bounding box center [412, 175] width 14 height 14
click at [510, 215] on p "1" at bounding box center [509, 218] width 5 height 11
type input "**********"
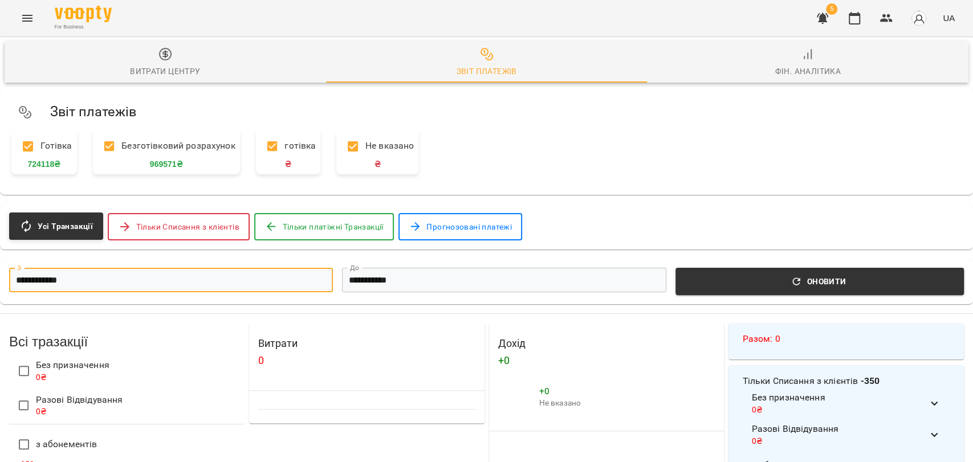
click at [389, 276] on input "**********" at bounding box center [504, 280] width 324 height 25
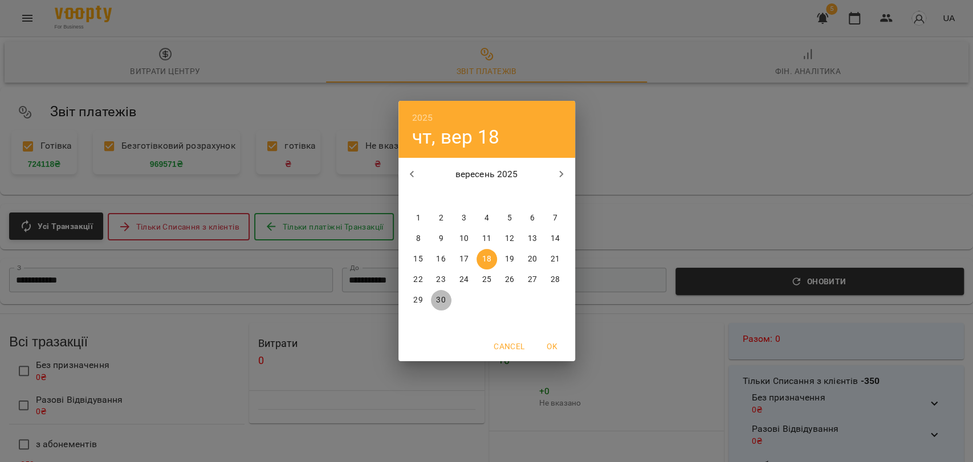
click at [439, 296] on p "30" at bounding box center [440, 300] width 9 height 11
type input "**********"
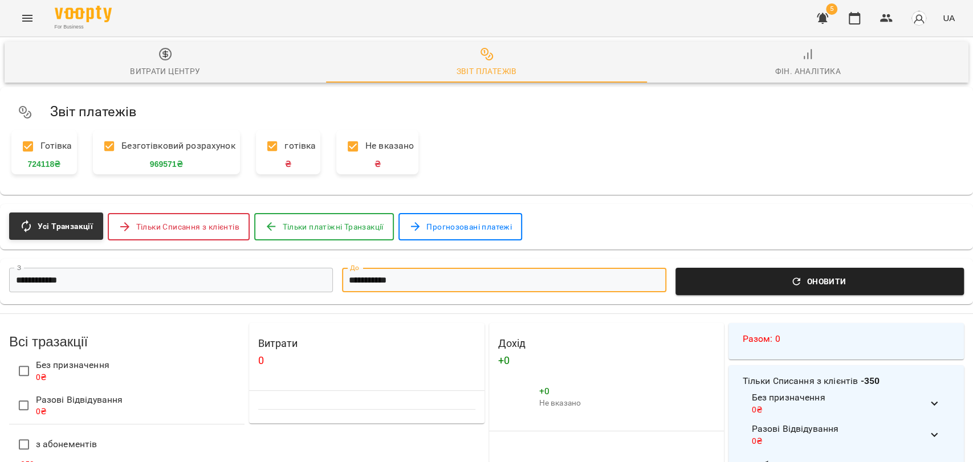
click at [685, 288] on span "Оновити" at bounding box center [819, 282] width 275 height 14
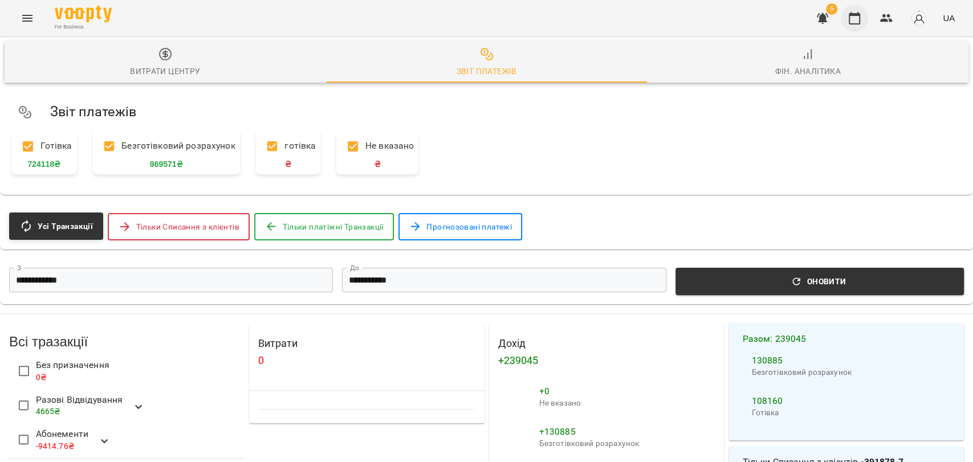
click at [863, 15] on button "button" at bounding box center [854, 18] width 27 height 27
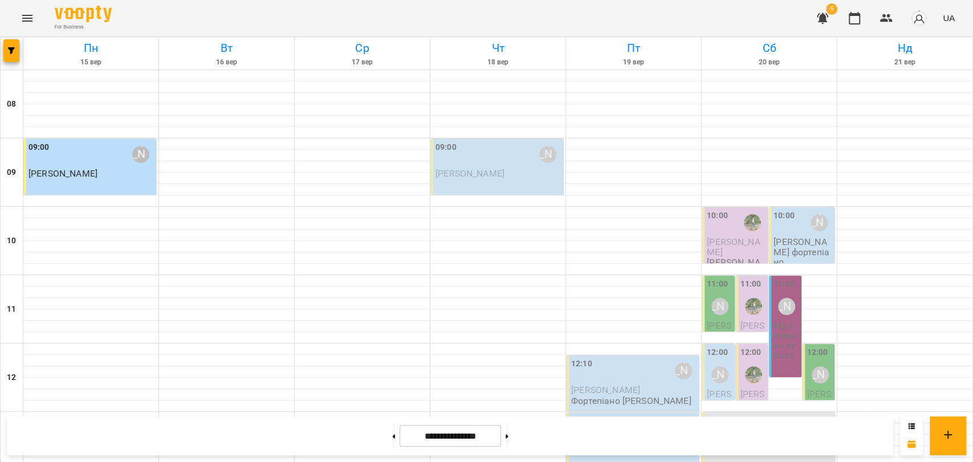
scroll to position [480, 0]
click at [35, 9] on button "Menu" at bounding box center [27, 18] width 27 height 27
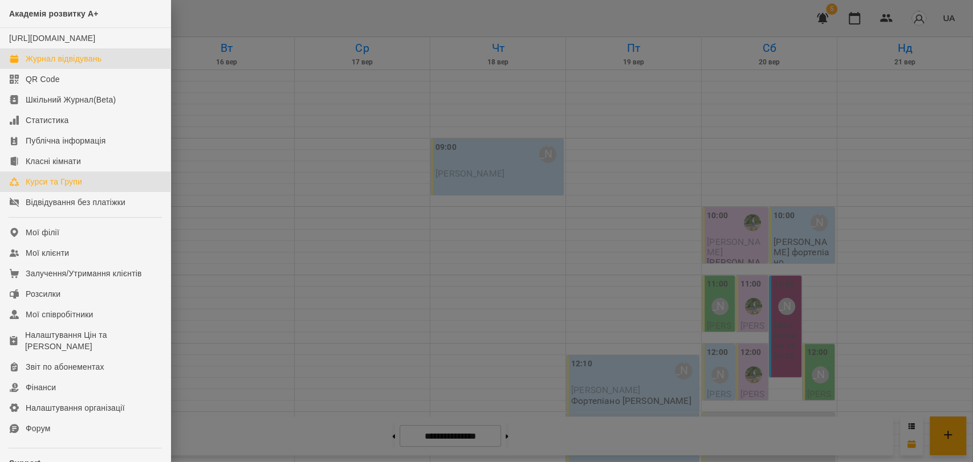
click at [68, 188] on div "Курси та Групи" at bounding box center [54, 181] width 56 height 11
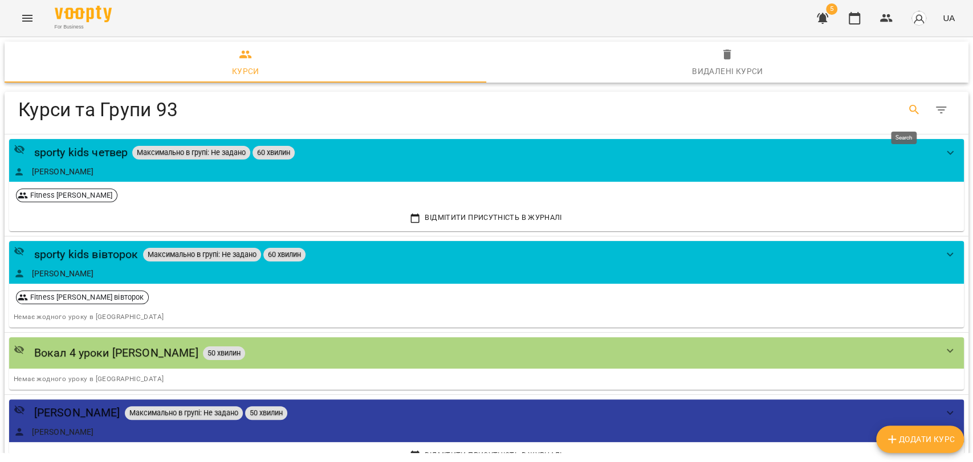
click at [901, 107] on button "Search" at bounding box center [914, 109] width 27 height 27
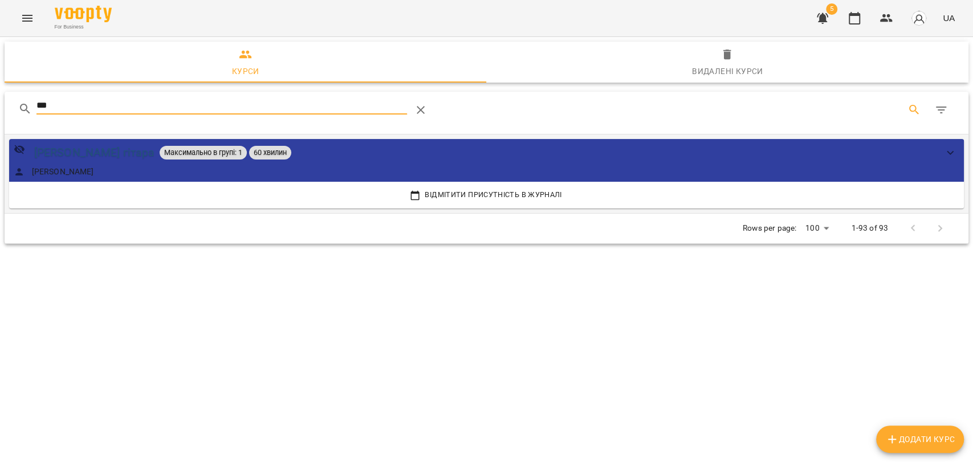
type input "***"
click at [86, 158] on div "[PERSON_NAME] гітара" at bounding box center [94, 153] width 121 height 18
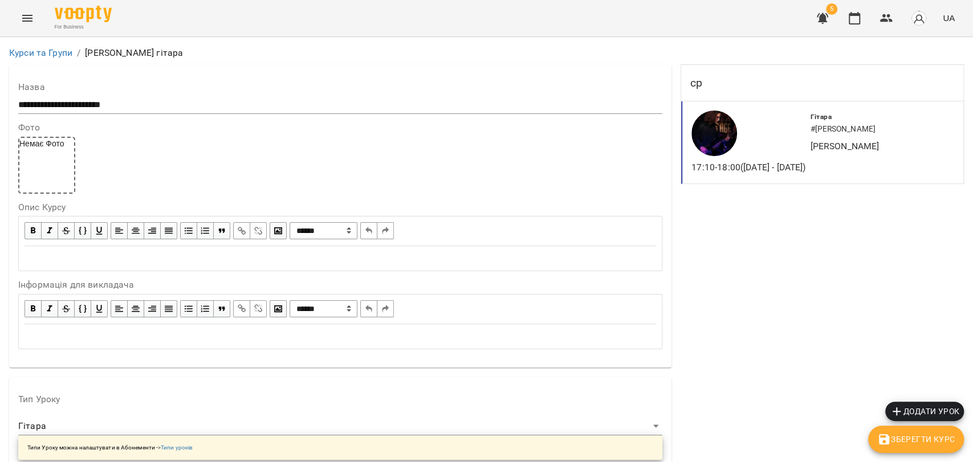
click at [771, 137] on div at bounding box center [748, 133] width 119 height 50
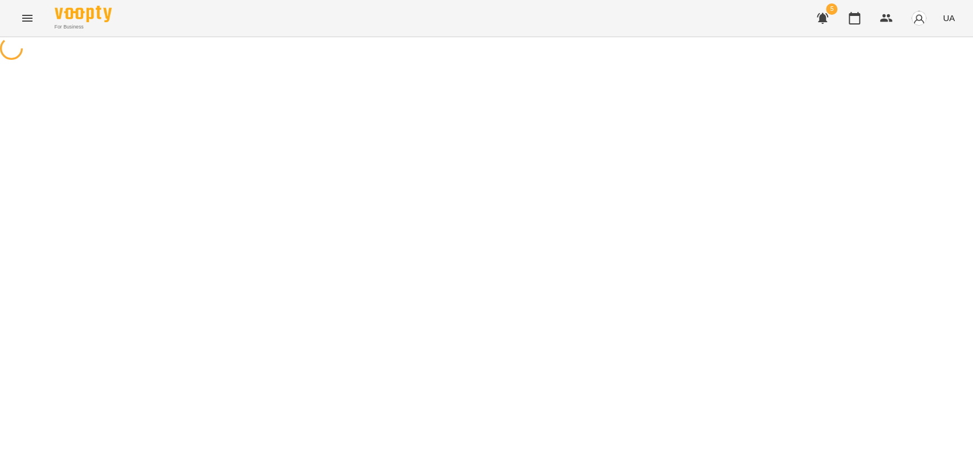
select select "*"
select select "******"
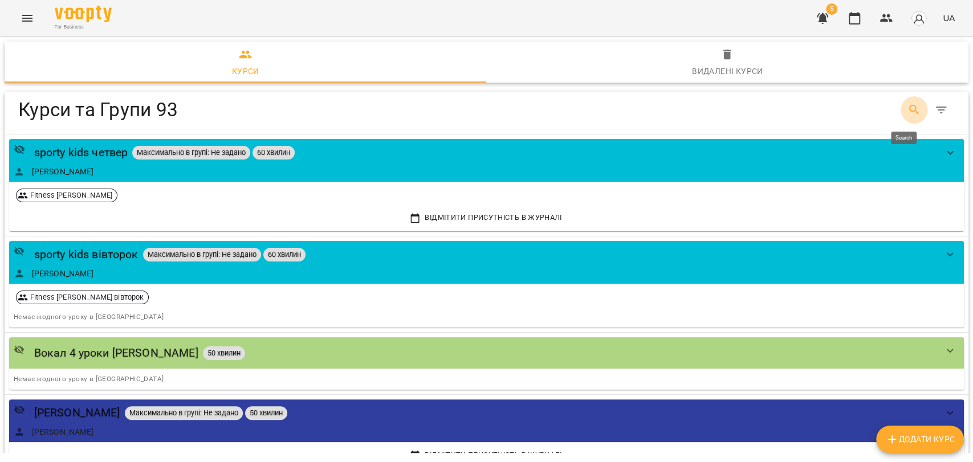
click at [908, 113] on icon "Search" at bounding box center [915, 110] width 14 height 14
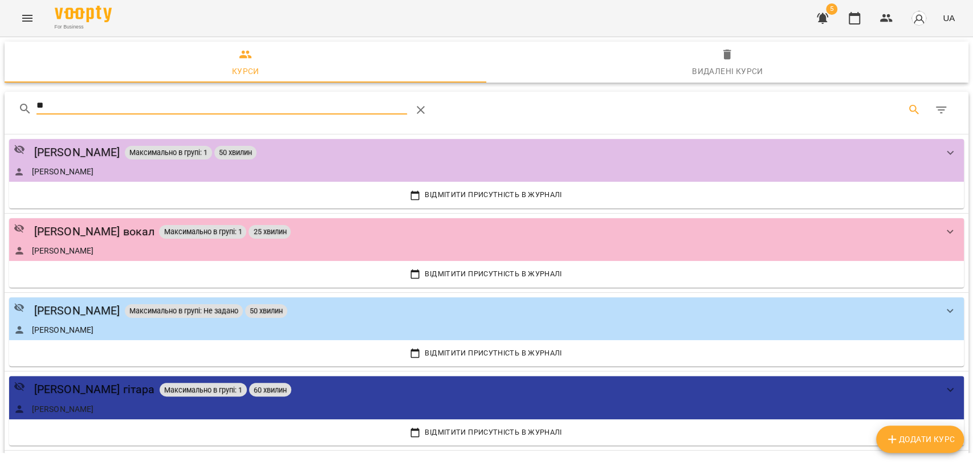
type input "*"
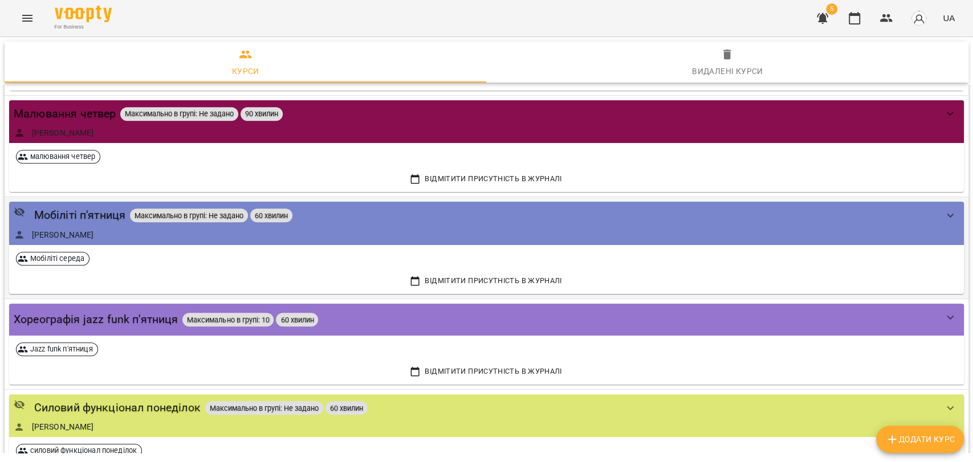
scroll to position [380, 0]
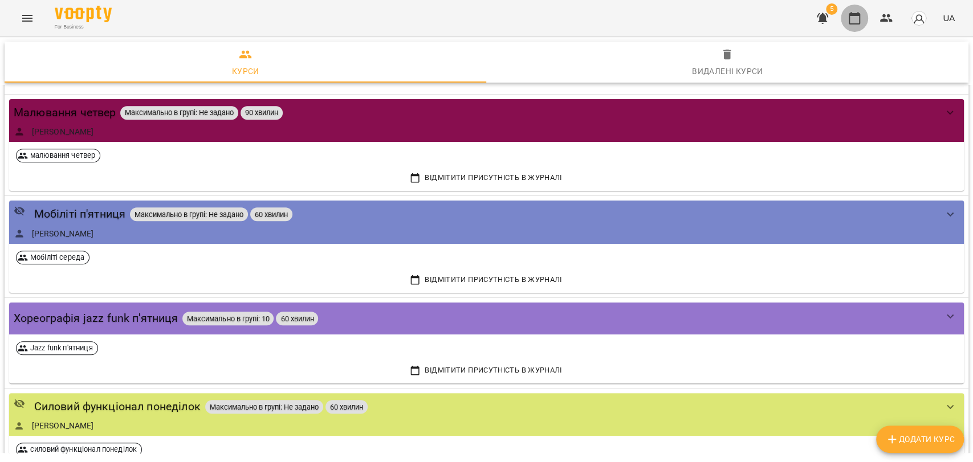
click at [844, 23] on button "button" at bounding box center [854, 18] width 27 height 27
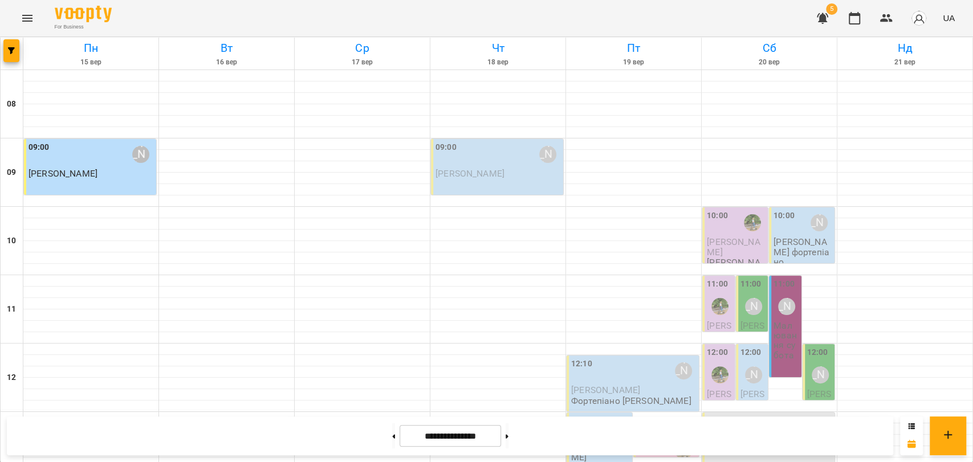
scroll to position [480, 0]
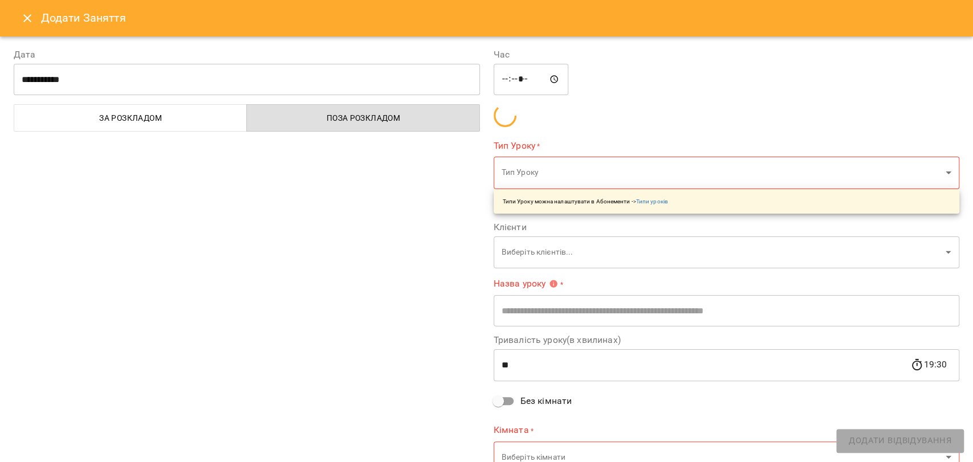
type input "**********"
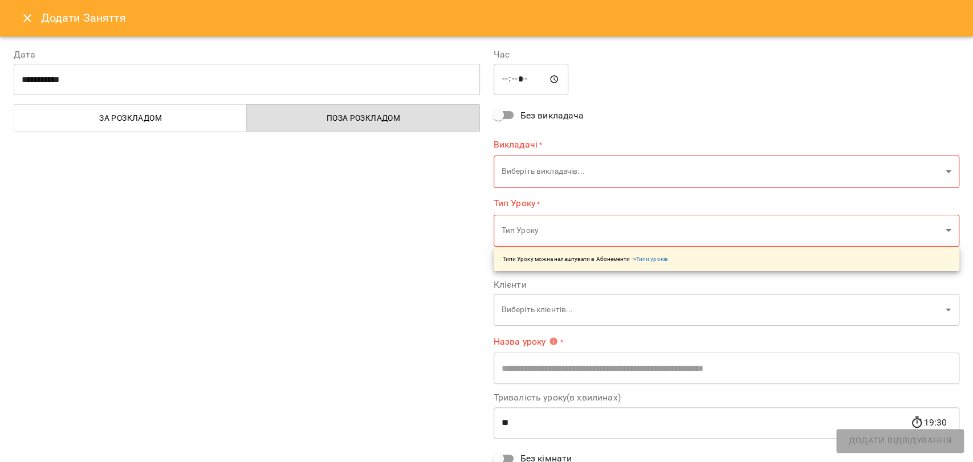
click at [528, 161] on body "For Business 5 UA Пн 15 вер Вт 16 вер Ср 17 вер Чт 18 вер Пт 19 вер Сб 20 вер Н…" at bounding box center [486, 471] width 973 height 942
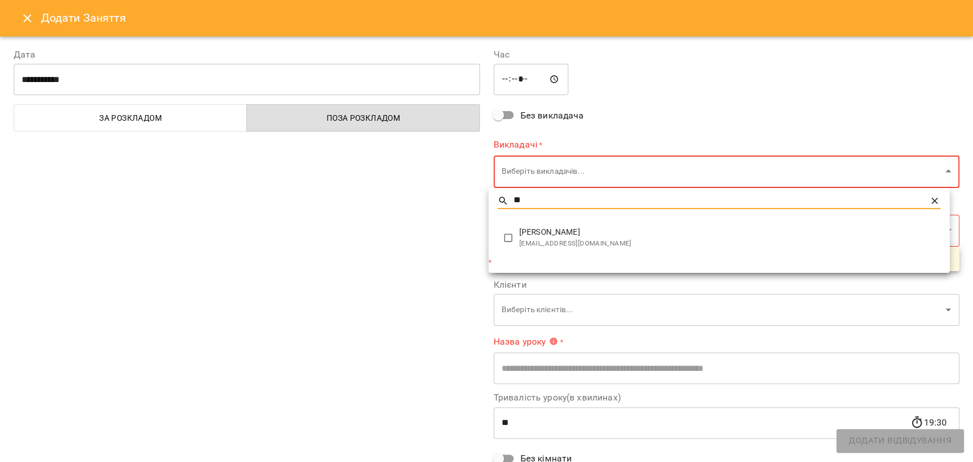
type input "**"
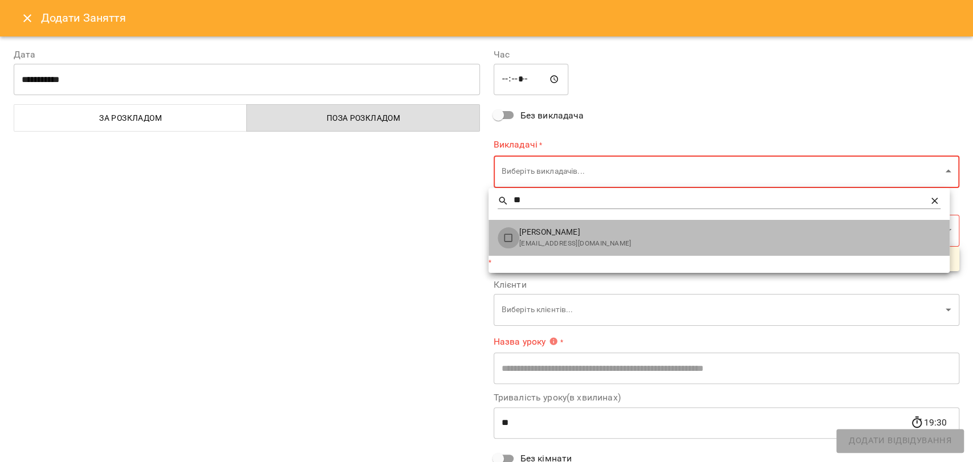
type input "******"
type input "**"
type input "**********"
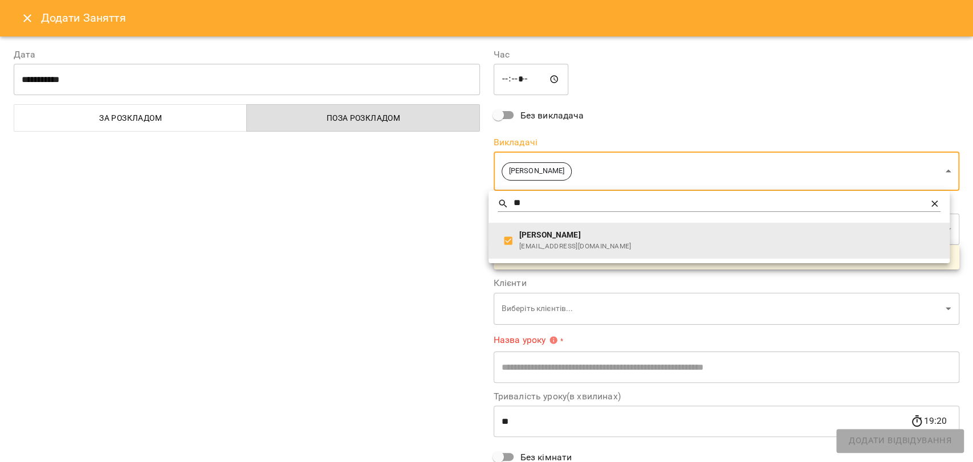
click at [406, 324] on div at bounding box center [486, 231] width 973 height 462
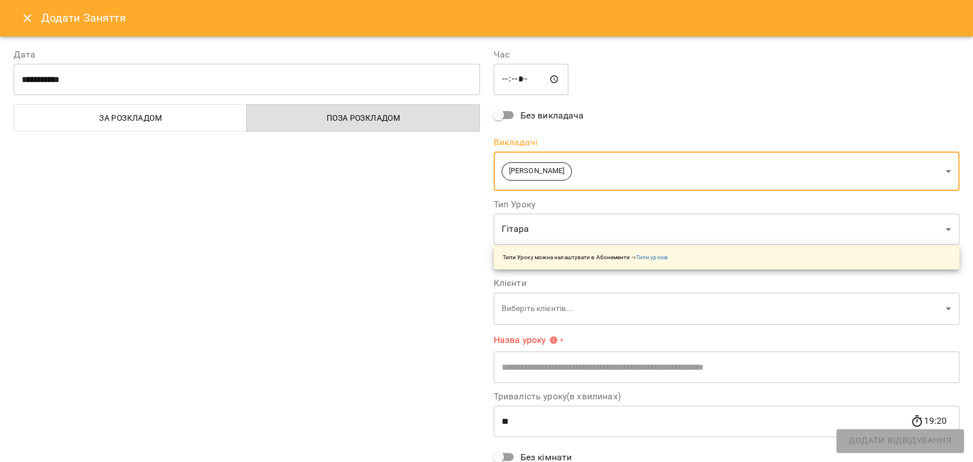
click at [553, 306] on body "For Business 5 UA Пн 15 вер Вт 16 вер Ср 17 вер Чт 18 вер Пт 19 вер Сб 20 вер Н…" at bounding box center [486, 471] width 973 height 942
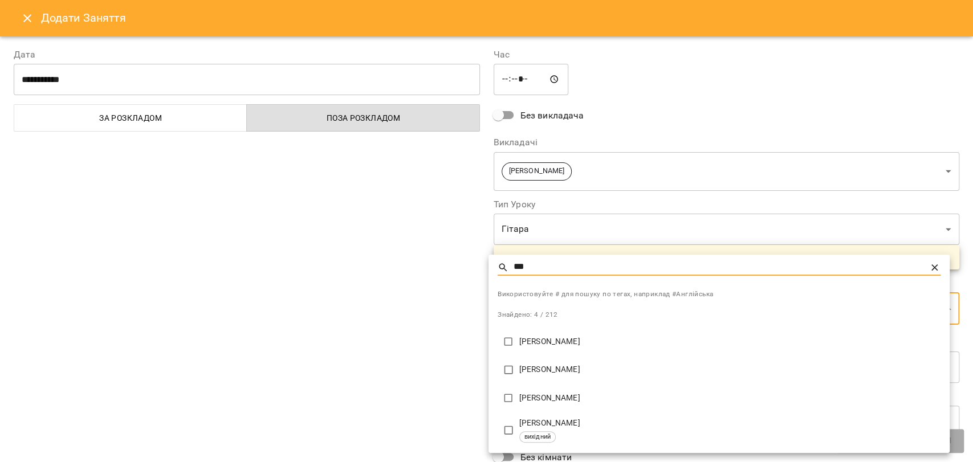
type input "***"
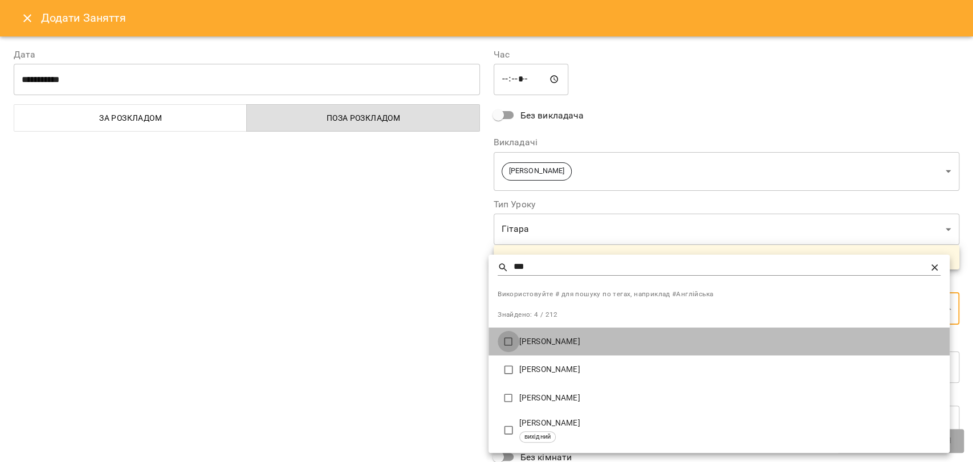
type input "**********"
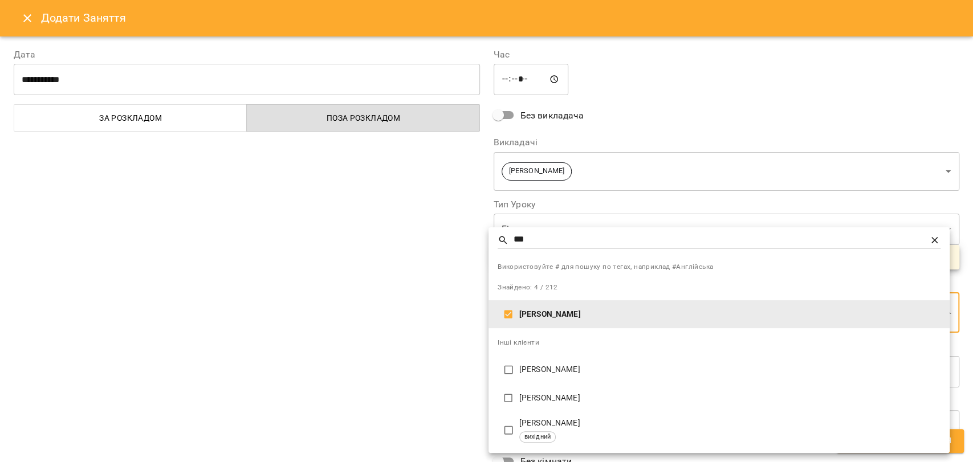
click at [327, 302] on div at bounding box center [486, 231] width 973 height 462
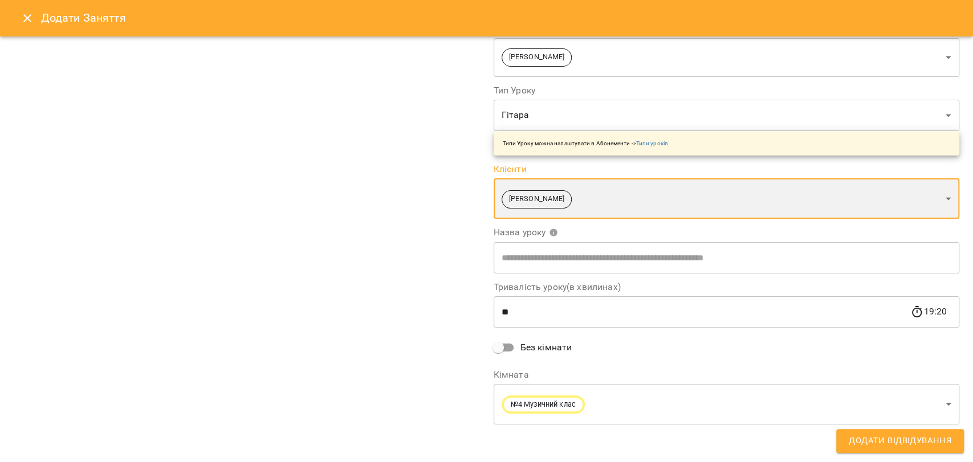
scroll to position [115, 0]
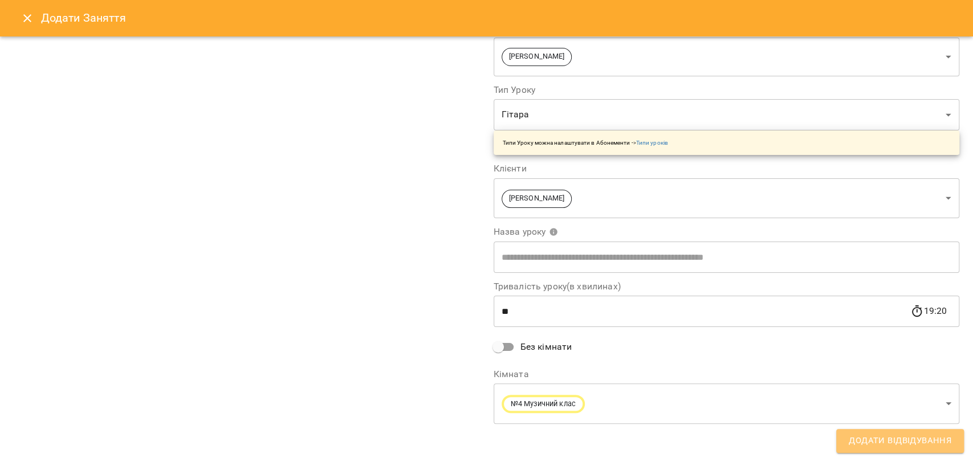
click at [880, 442] on span "Додати Відвідування" at bounding box center [900, 441] width 103 height 15
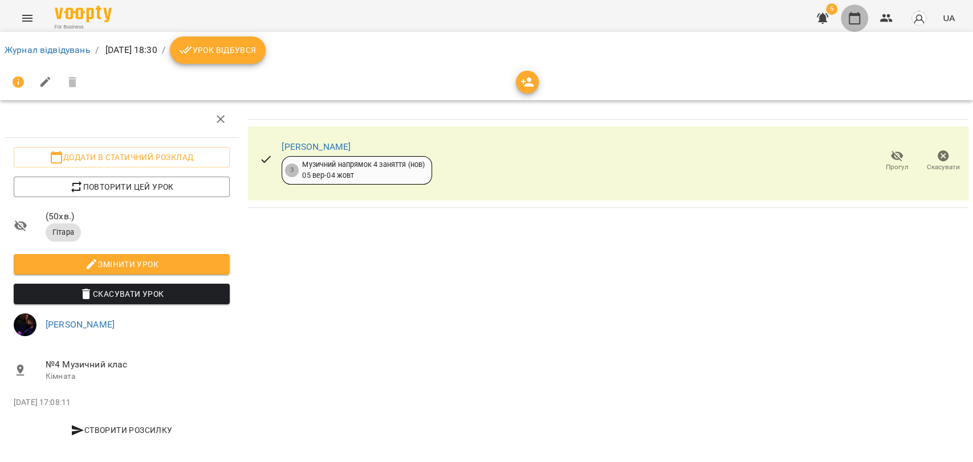
click at [860, 18] on icon "button" at bounding box center [854, 18] width 11 height 13
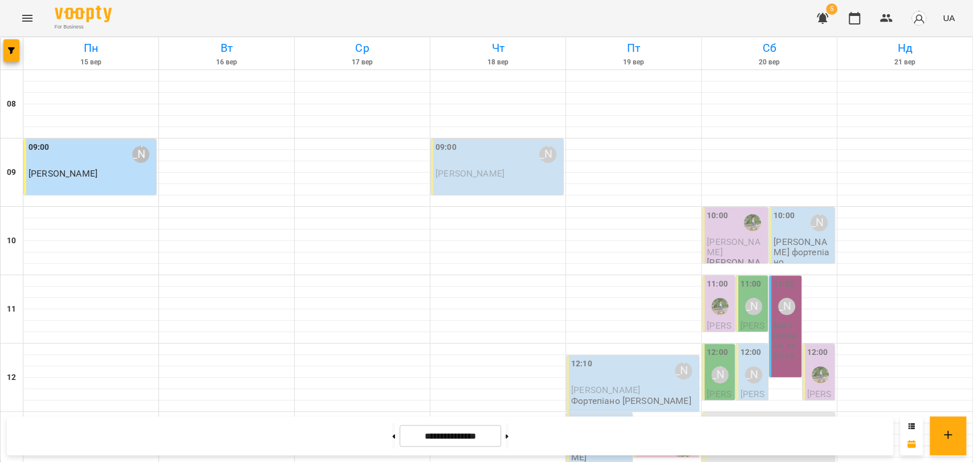
scroll to position [443, 0]
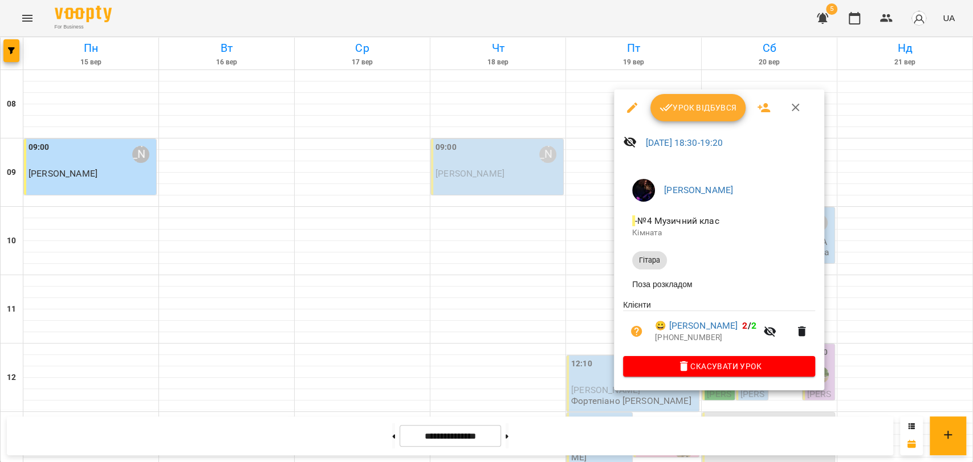
click at [786, 107] on button "button" at bounding box center [795, 107] width 27 height 27
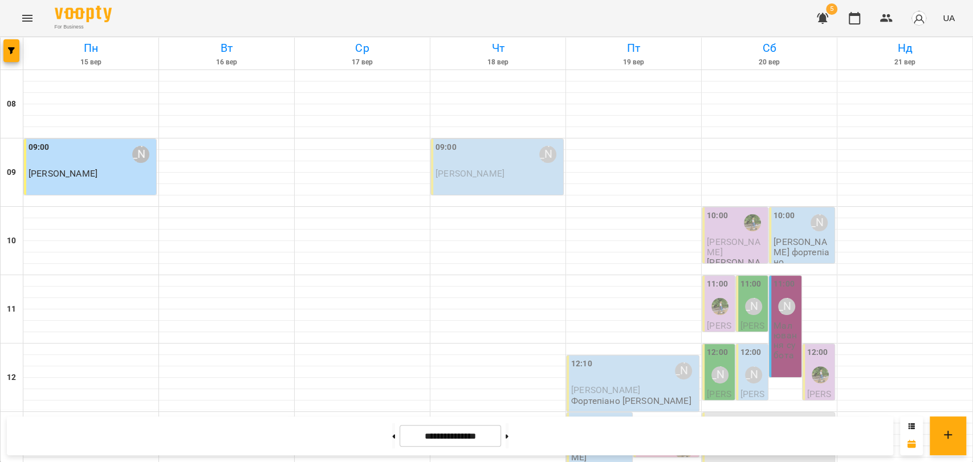
click at [23, 19] on icon "Menu" at bounding box center [28, 18] width 14 height 14
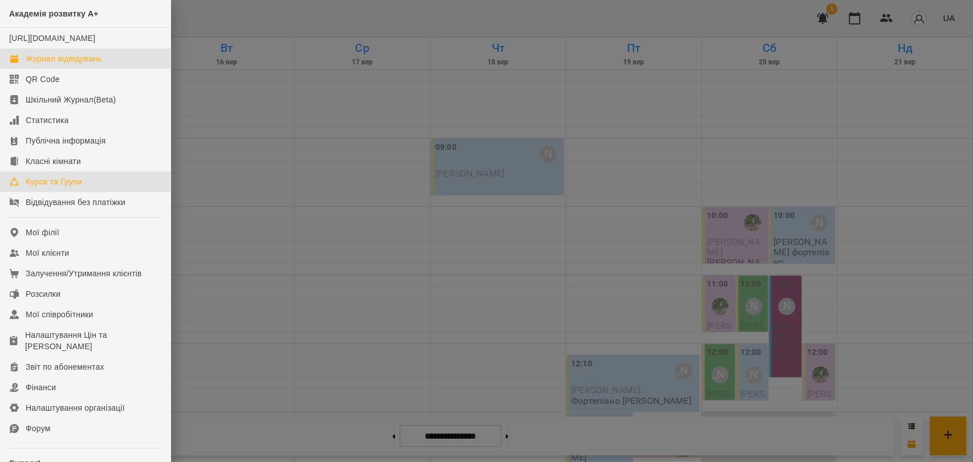
click at [82, 188] on div "Курси та Групи" at bounding box center [54, 181] width 56 height 11
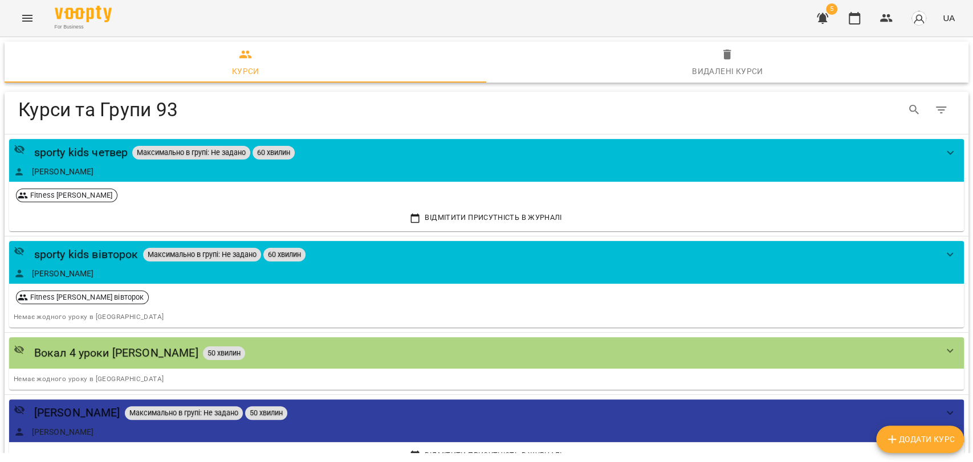
click at [30, 13] on icon "Menu" at bounding box center [28, 18] width 14 height 14
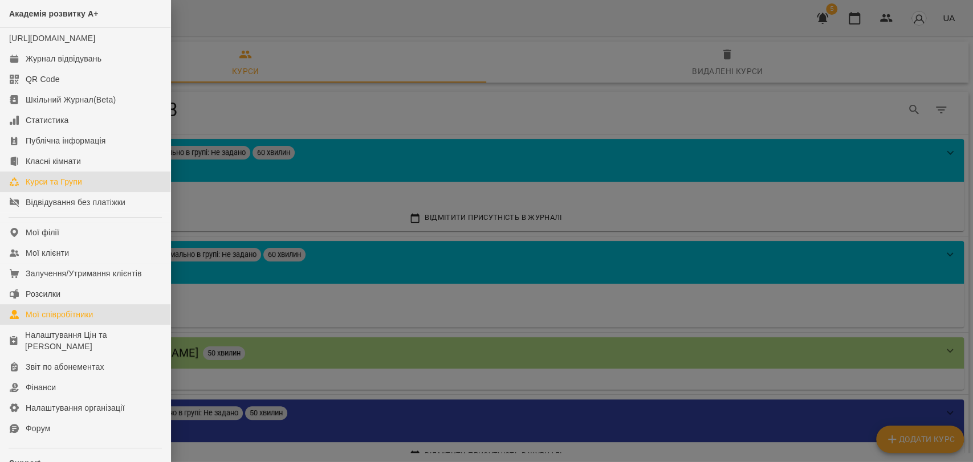
click at [97, 320] on link "Мої співробітники" at bounding box center [85, 314] width 170 height 21
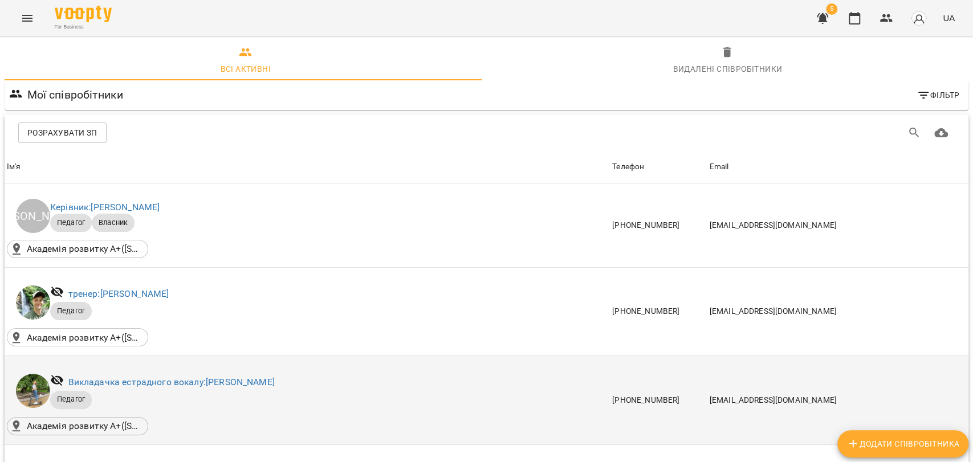
scroll to position [63, 0]
click at [143, 377] on link "Викладачка естрадного вокалу: Вікторія Шутіна" at bounding box center [171, 382] width 206 height 11
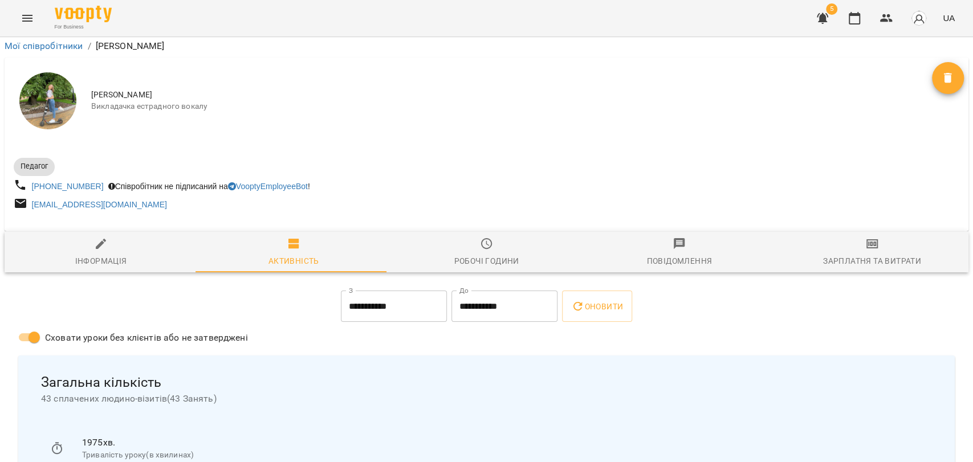
scroll to position [63, 0]
click at [517, 237] on span "Робочі години" at bounding box center [486, 252] width 179 height 31
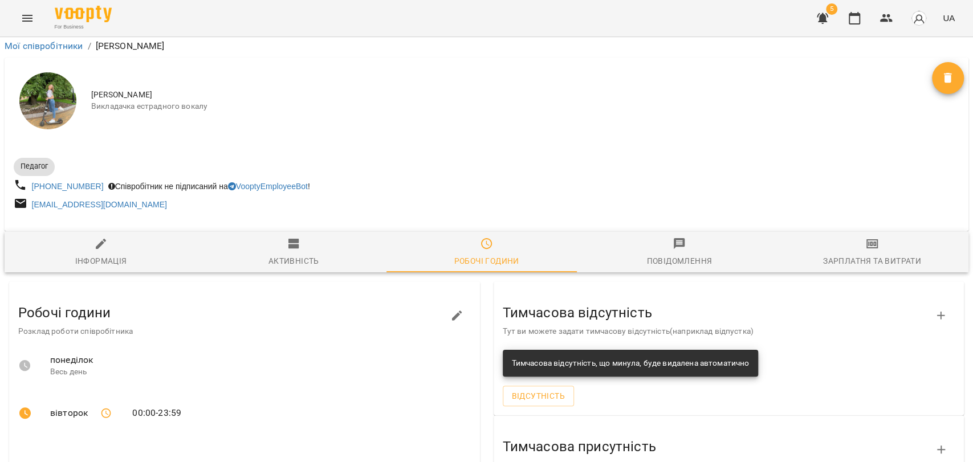
click at [676, 254] on div "Повідомлення" at bounding box center [679, 261] width 66 height 14
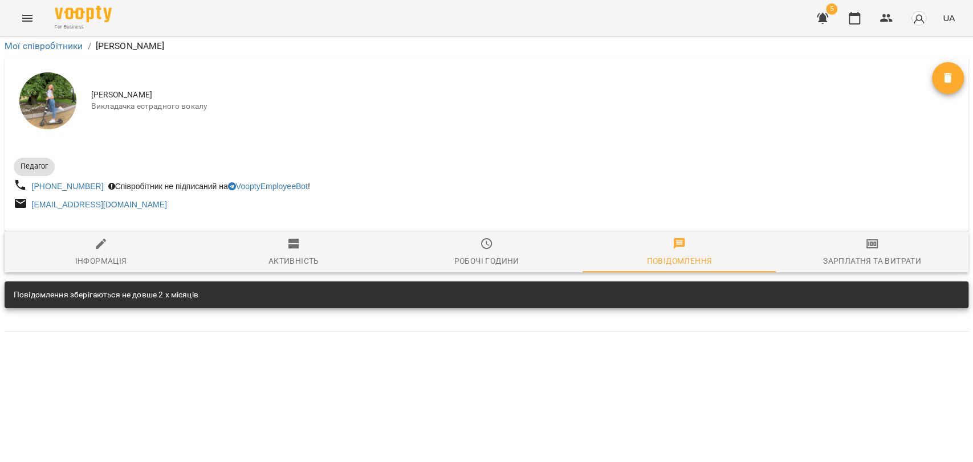
scroll to position [0, 0]
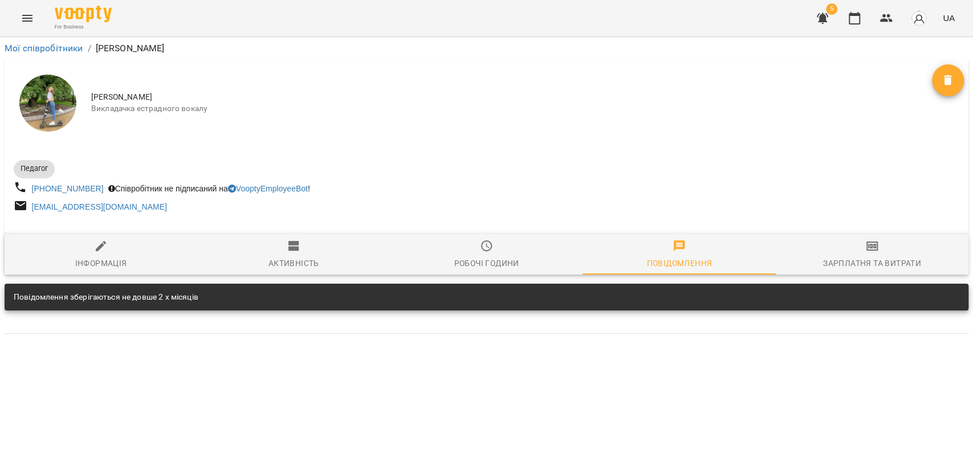
click at [880, 251] on span "Зарплатня та Витрати" at bounding box center [872, 254] width 179 height 31
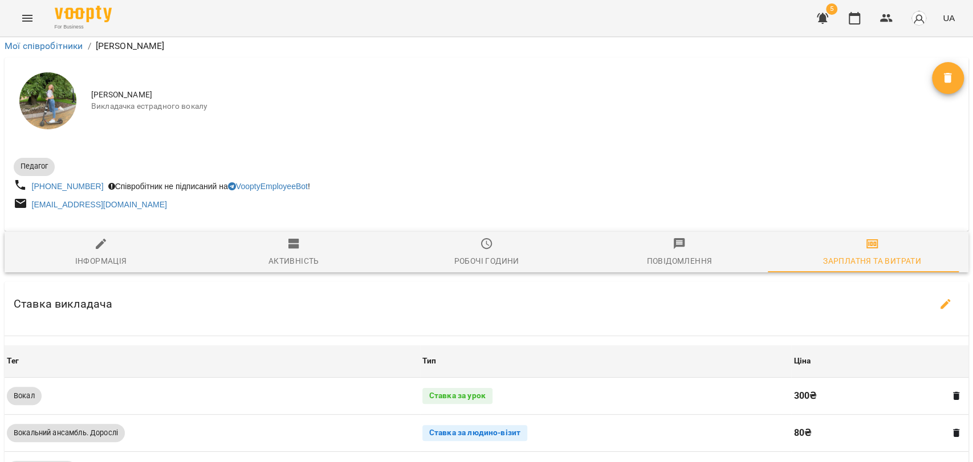
scroll to position [127, 0]
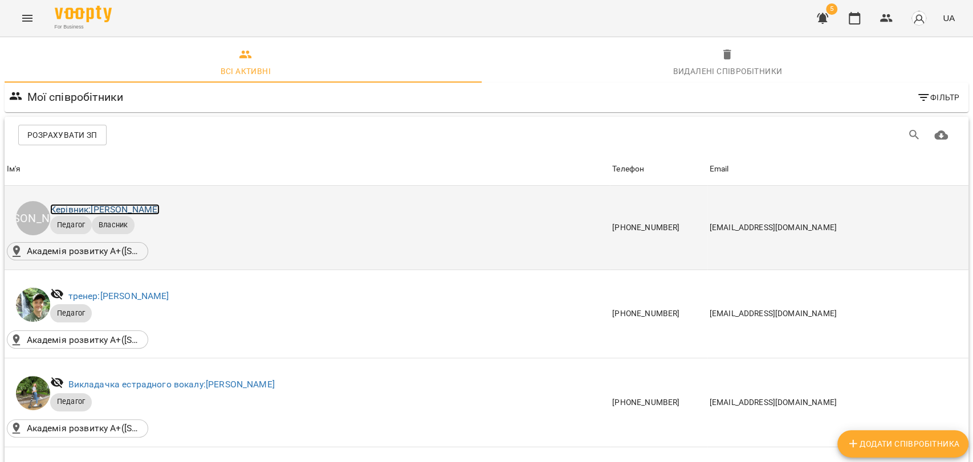
click at [155, 210] on link "Керівник: Анастасія Авраменко" at bounding box center [104, 209] width 109 height 11
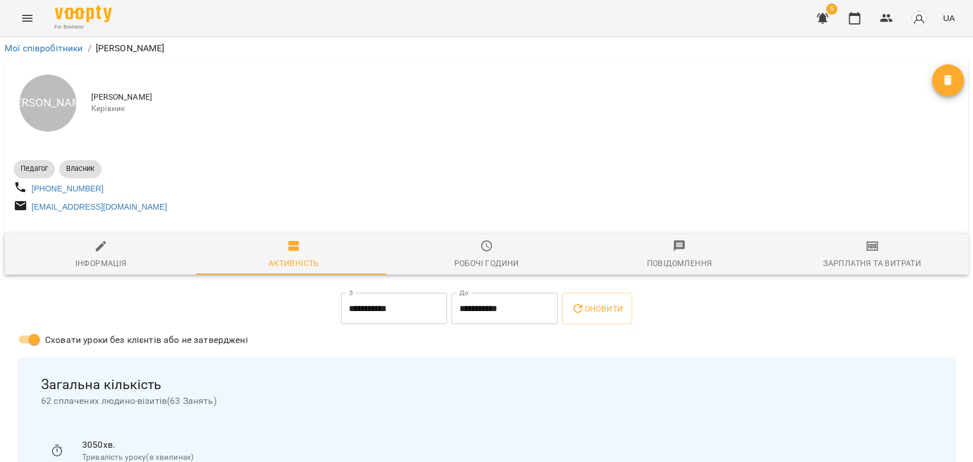
click at [857, 267] on div "Зарплатня та Витрати" at bounding box center [872, 264] width 98 height 14
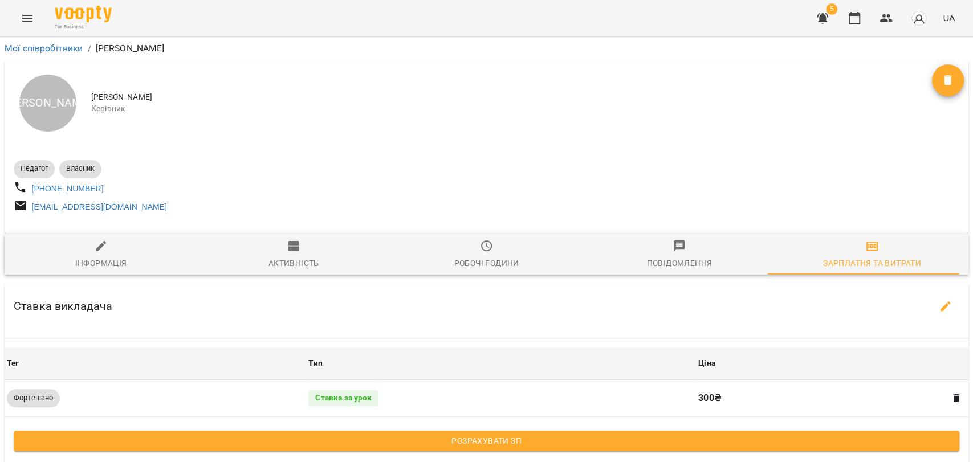
scroll to position [63, 0]
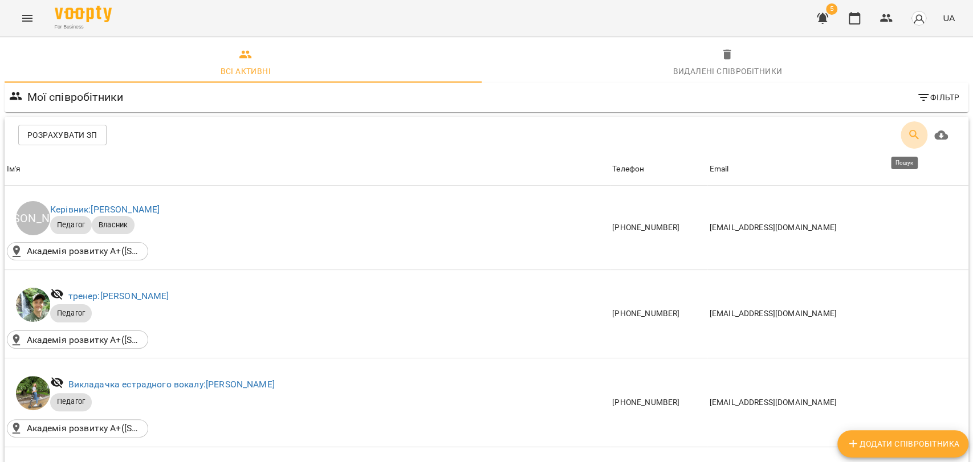
click at [901, 131] on button "Пошук" at bounding box center [914, 134] width 27 height 27
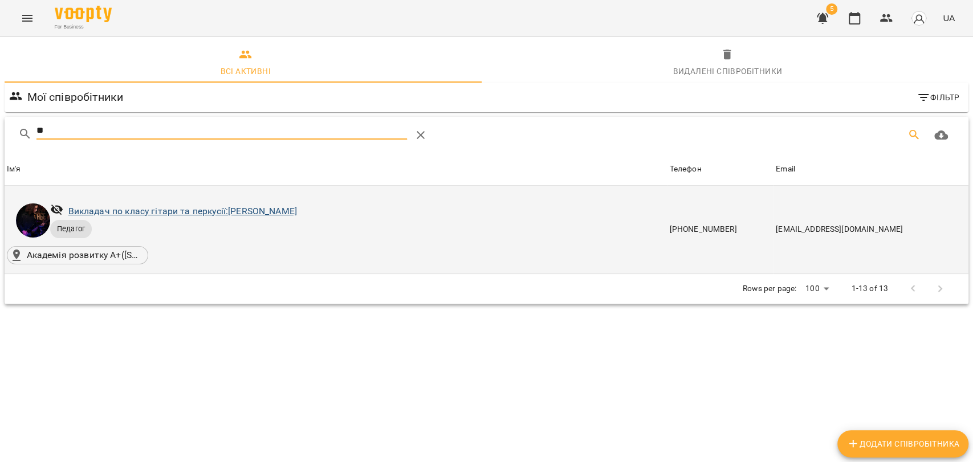
type input "**"
click at [156, 210] on link "Викладач по класу гітари та перкусії: Ян Купріянов" at bounding box center [182, 211] width 229 height 11
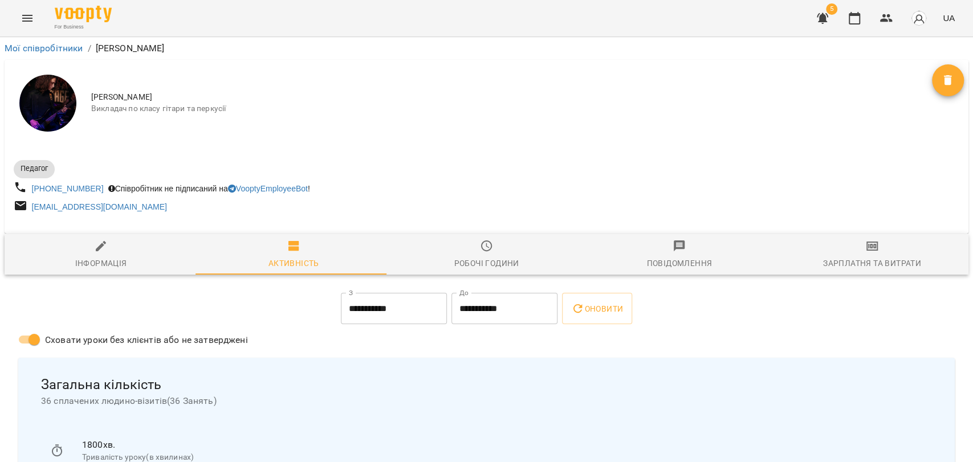
click at [849, 264] on div "Зарплатня та Витрати" at bounding box center [872, 264] width 98 height 14
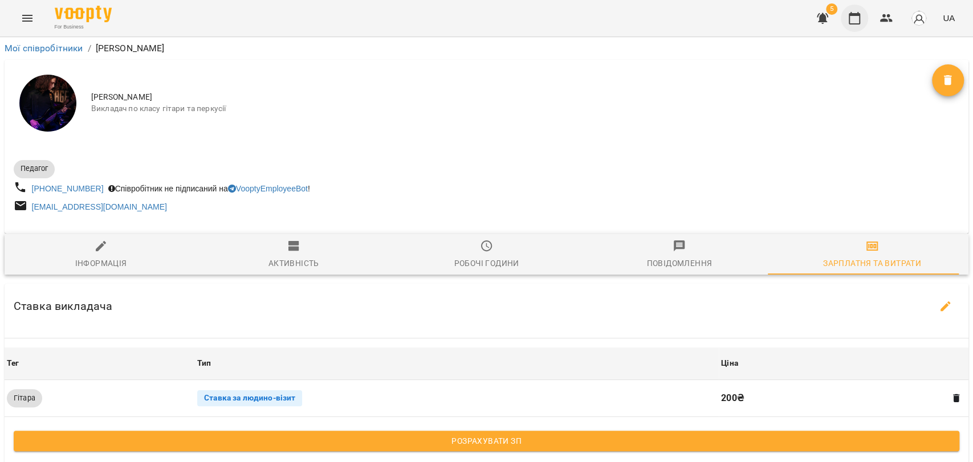
click at [853, 11] on icon "button" at bounding box center [855, 18] width 14 height 14
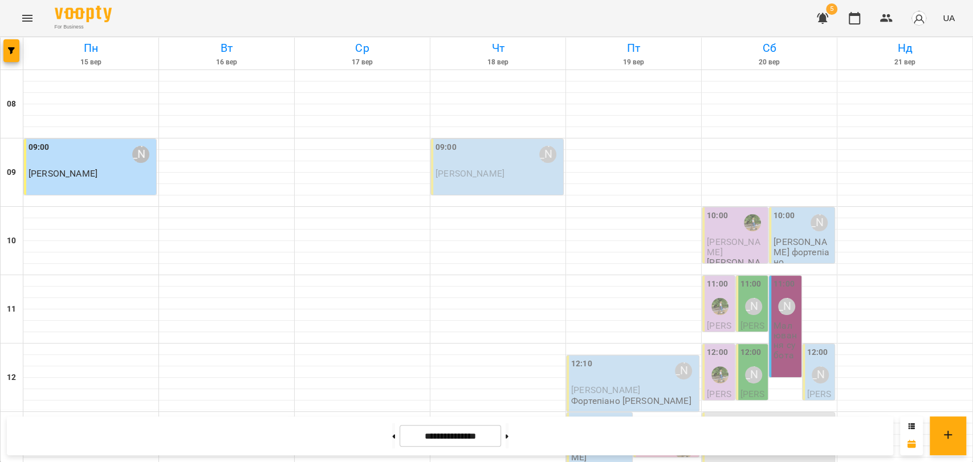
scroll to position [480, 0]
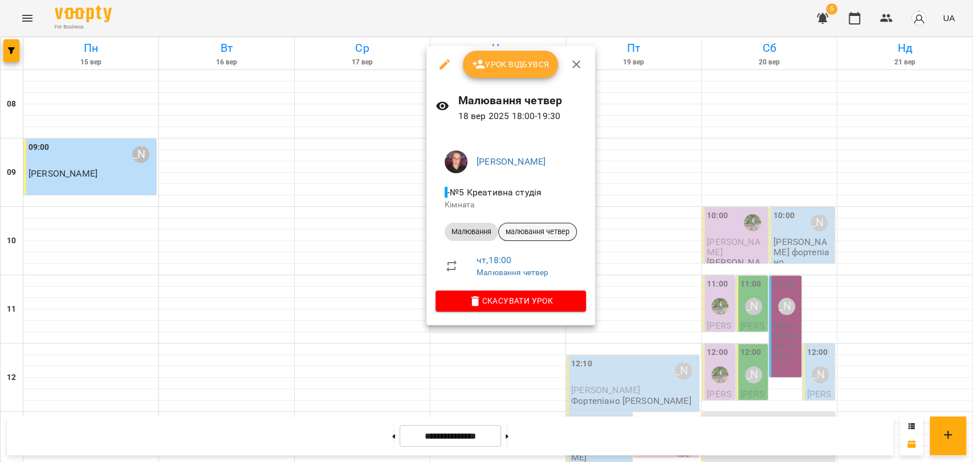
click at [540, 235] on span "малювання четвер" at bounding box center [538, 232] width 78 height 10
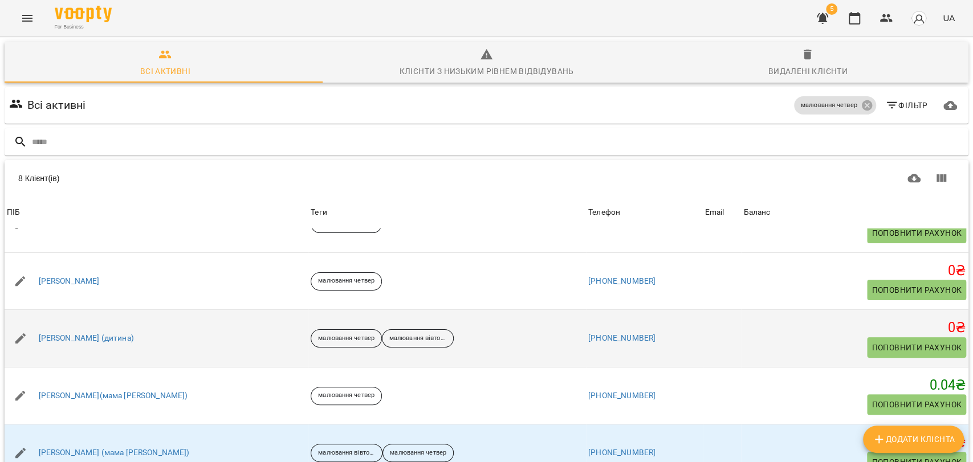
scroll to position [50, 0]
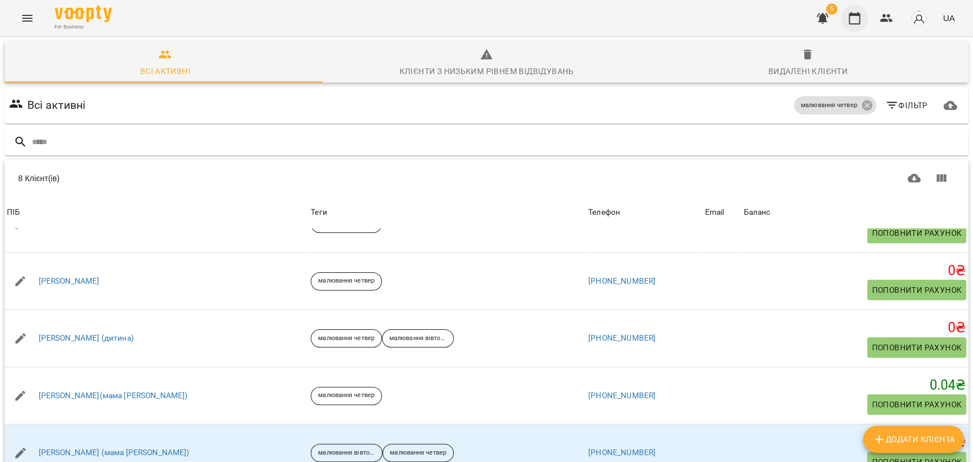
click at [862, 19] on button "button" at bounding box center [854, 18] width 27 height 27
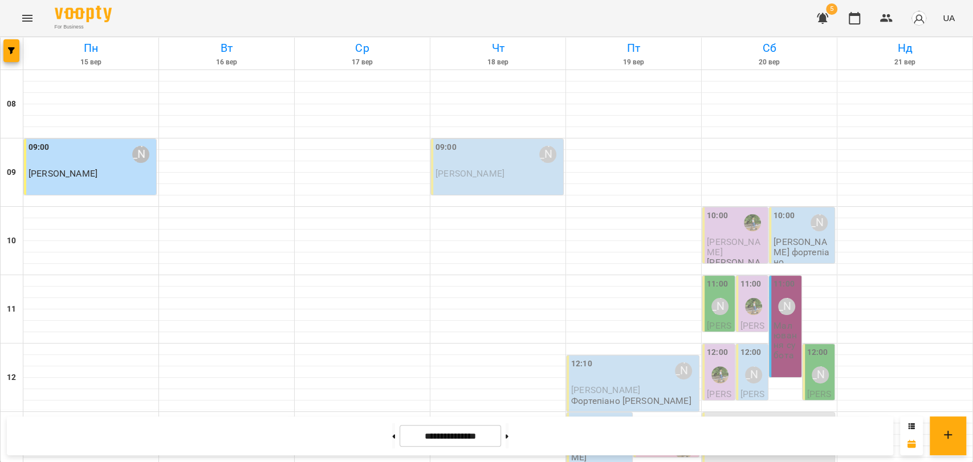
scroll to position [443, 0]
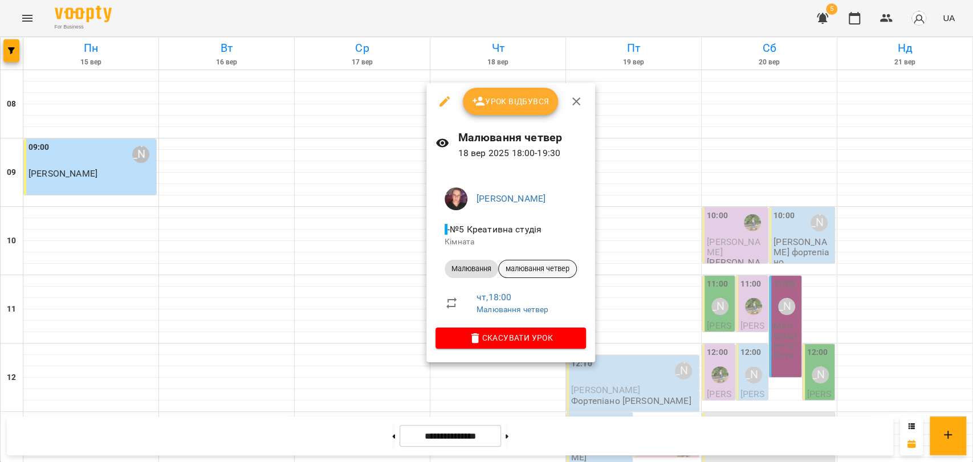
click at [564, 267] on div "малювання четвер" at bounding box center [537, 269] width 79 height 18
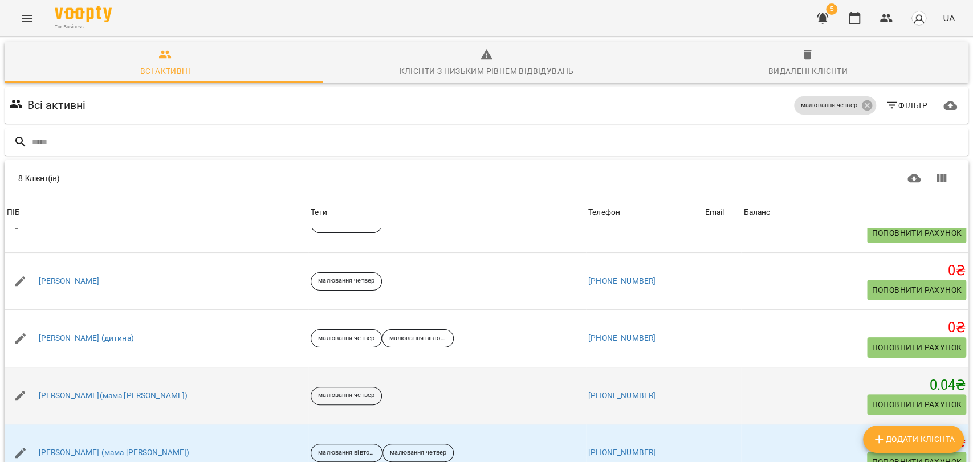
scroll to position [50, 0]
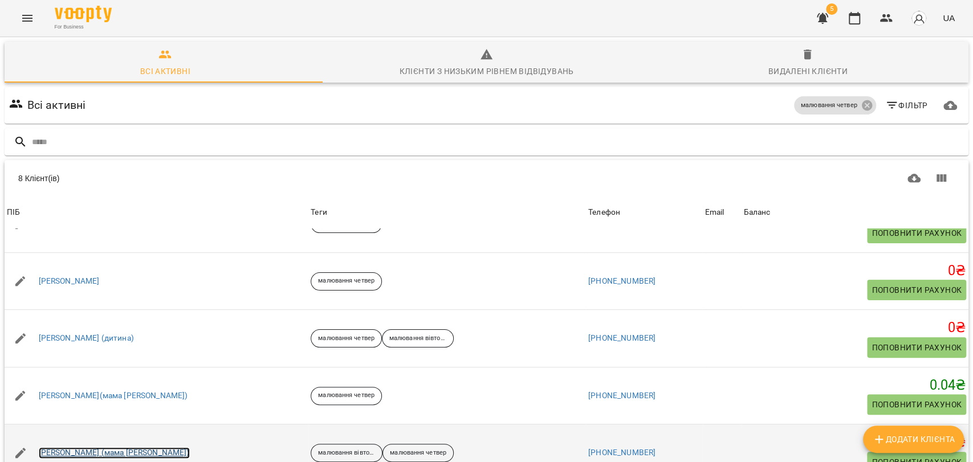
click at [92, 447] on link "[PERSON_NAME] (мама [PERSON_NAME])" at bounding box center [114, 452] width 151 height 11
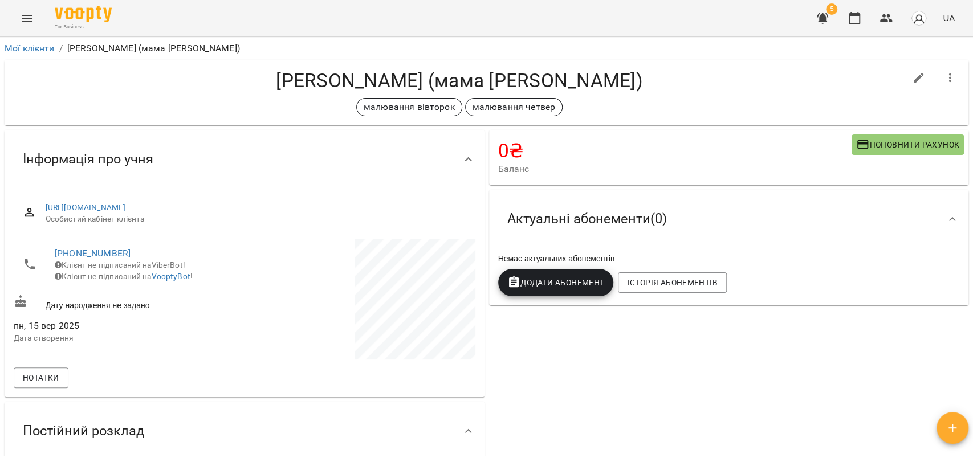
click at [869, 138] on span "Поповнити рахунок" at bounding box center [907, 145] width 103 height 14
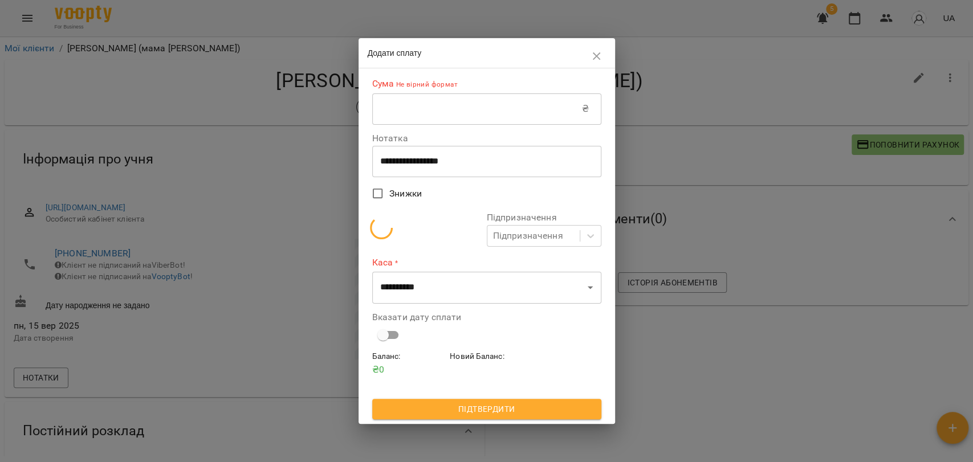
click at [432, 101] on input "text" at bounding box center [477, 109] width 210 height 32
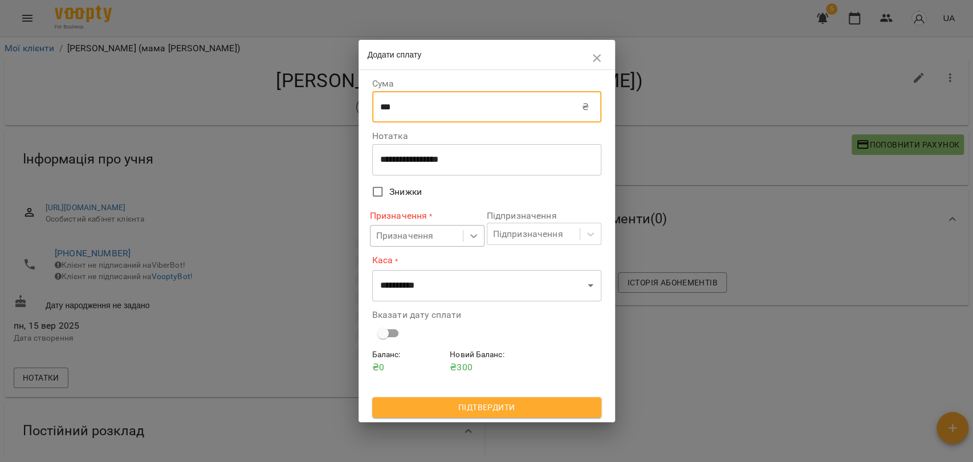
type input "***"
click at [475, 235] on icon at bounding box center [473, 236] width 7 height 4
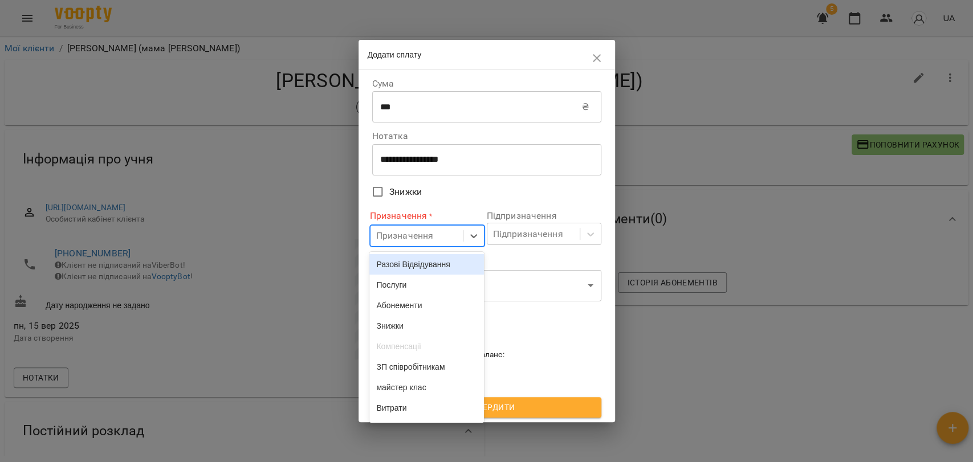
click at [446, 268] on div "Разові Відвідування" at bounding box center [426, 264] width 115 height 21
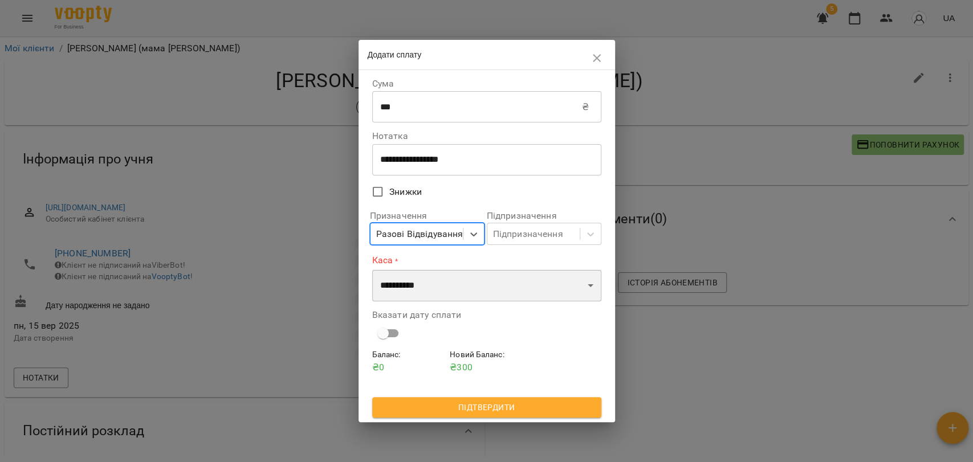
click at [510, 284] on select "**********" at bounding box center [486, 286] width 229 height 32
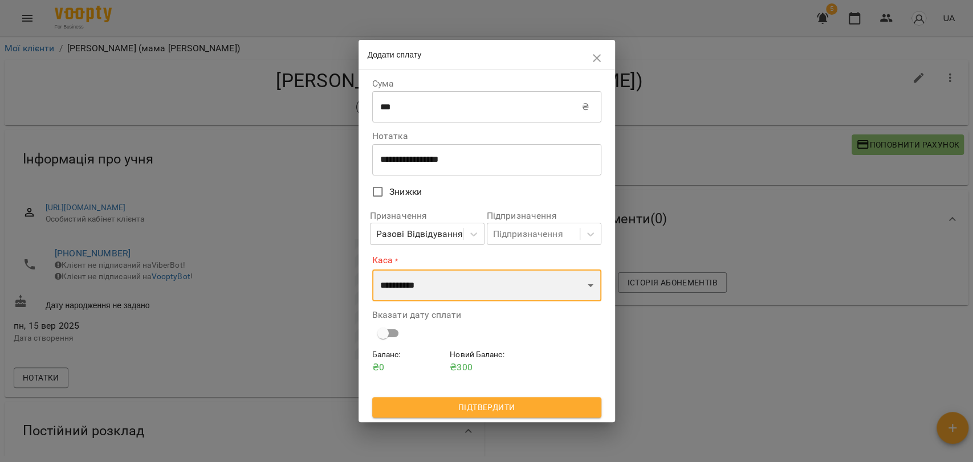
select select "****"
click at [372, 270] on select "**********" at bounding box center [486, 286] width 229 height 32
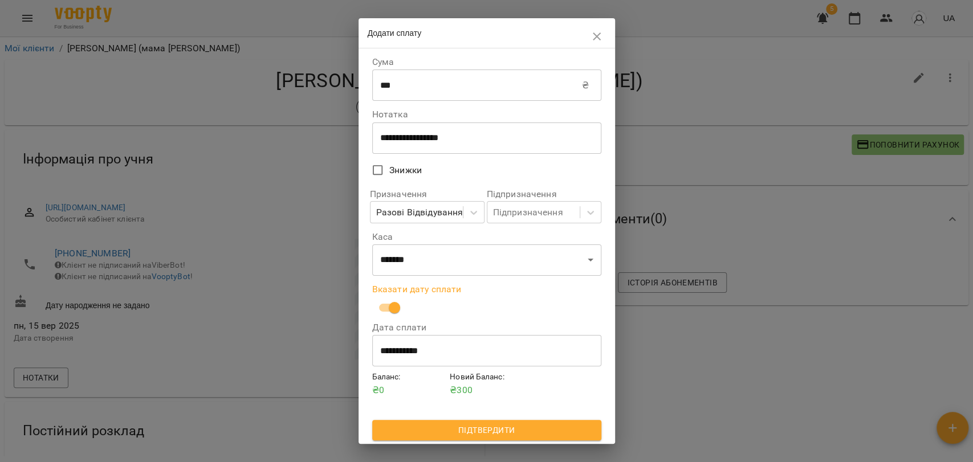
click at [474, 428] on span "Підтвердити" at bounding box center [486, 431] width 211 height 14
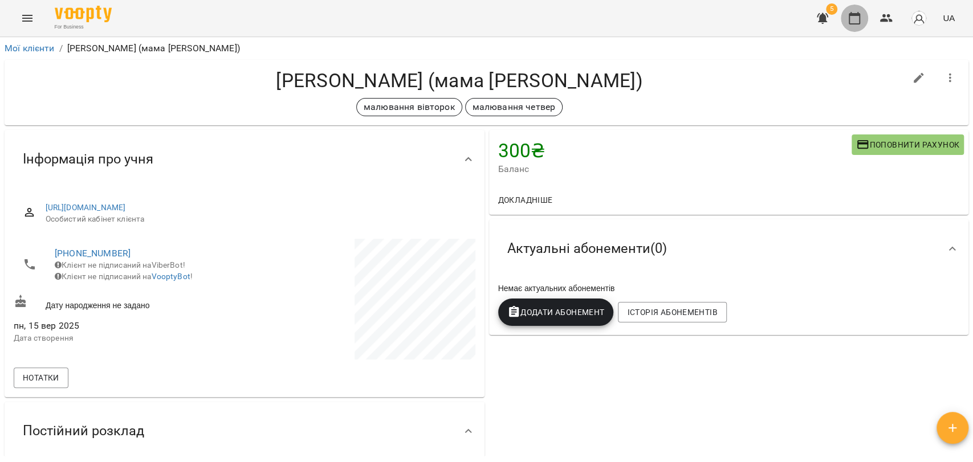
click at [861, 14] on icon "button" at bounding box center [855, 18] width 14 height 14
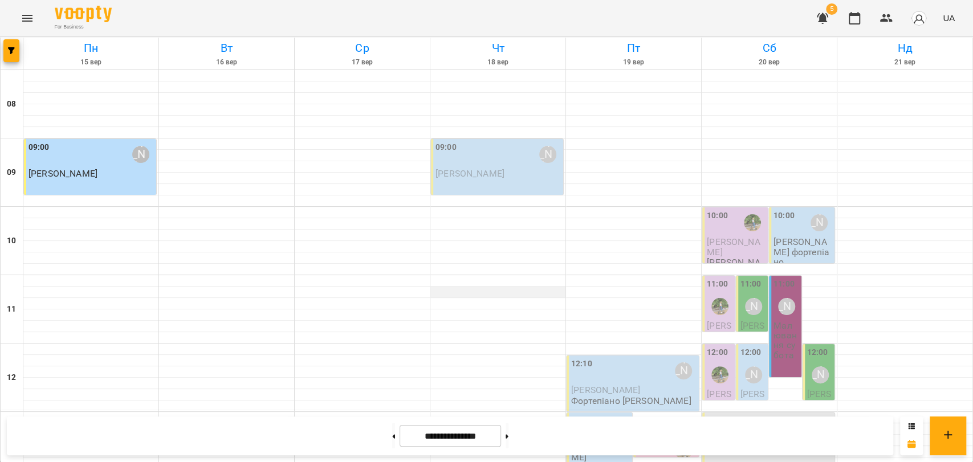
scroll to position [36, 0]
click at [471, 127] on div at bounding box center [497, 132] width 135 height 11
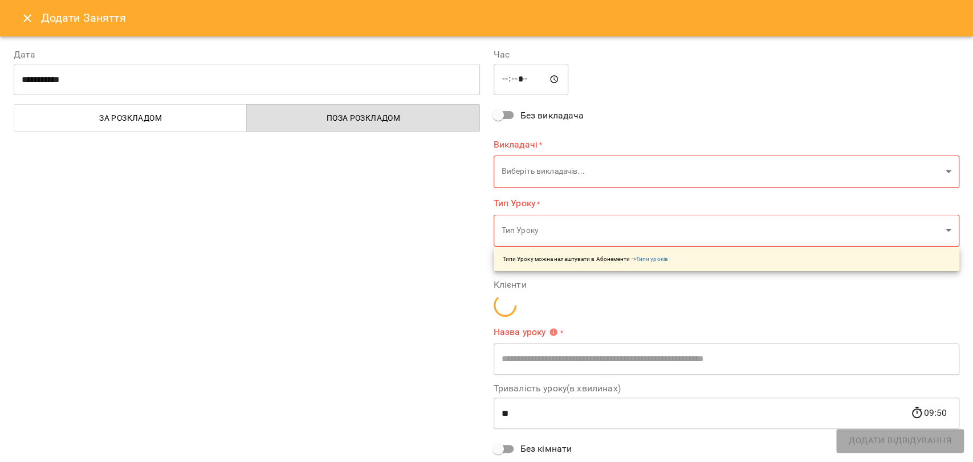
type input "**********"
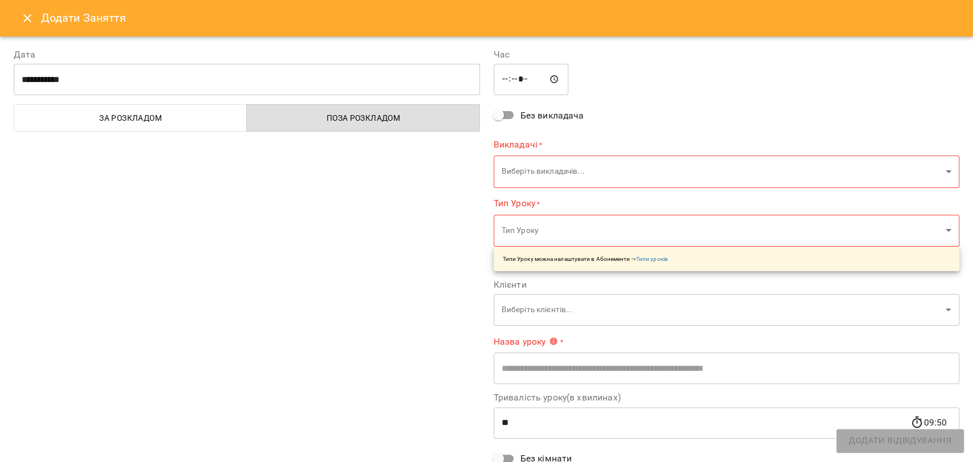
click at [24, 17] on icon "Close" at bounding box center [28, 18] width 14 height 14
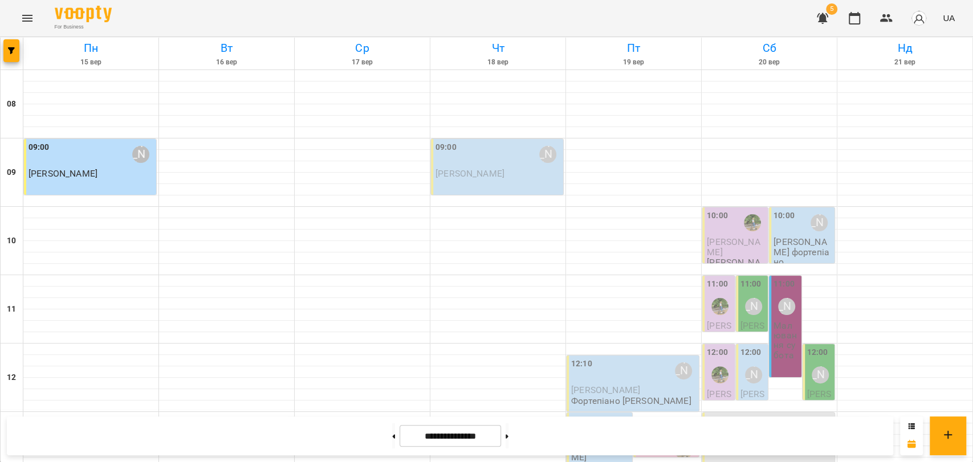
click at [474, 168] on span "[PERSON_NAME]" at bounding box center [470, 173] width 69 height 11
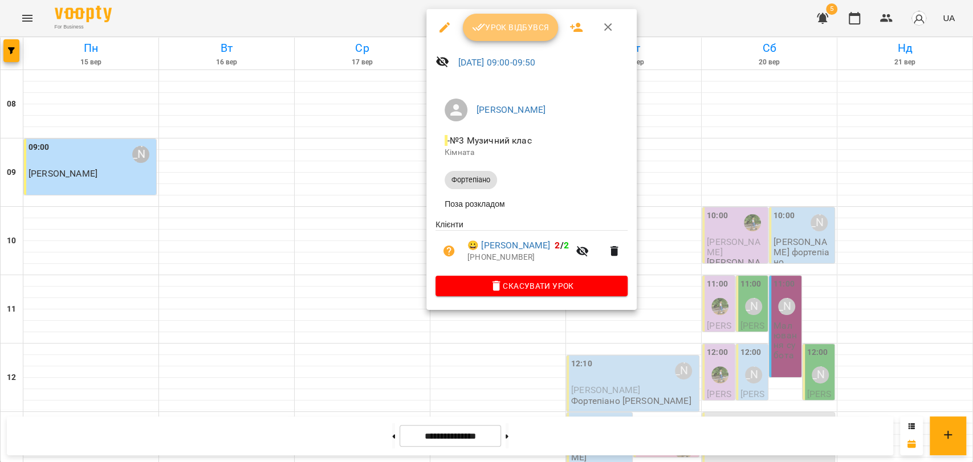
click at [514, 34] on span "Урок відбувся" at bounding box center [511, 28] width 78 height 14
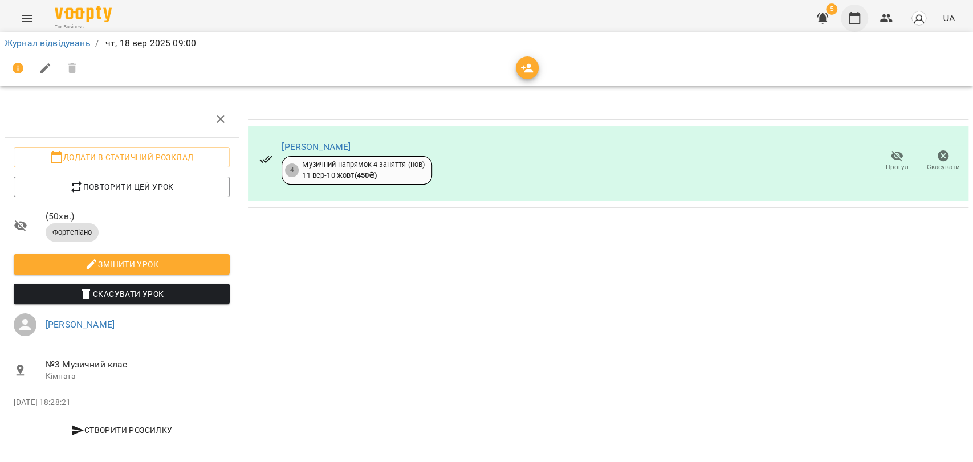
click at [844, 19] on button "button" at bounding box center [854, 18] width 27 height 27
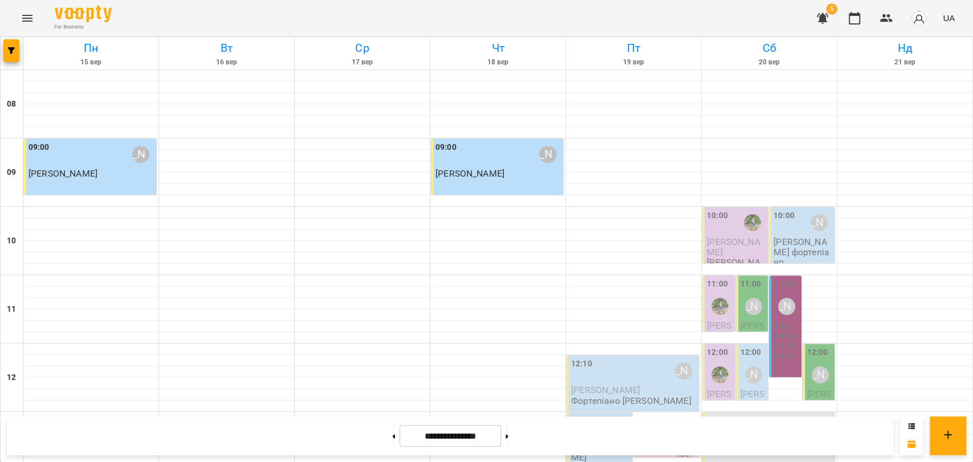
scroll to position [353, 0]
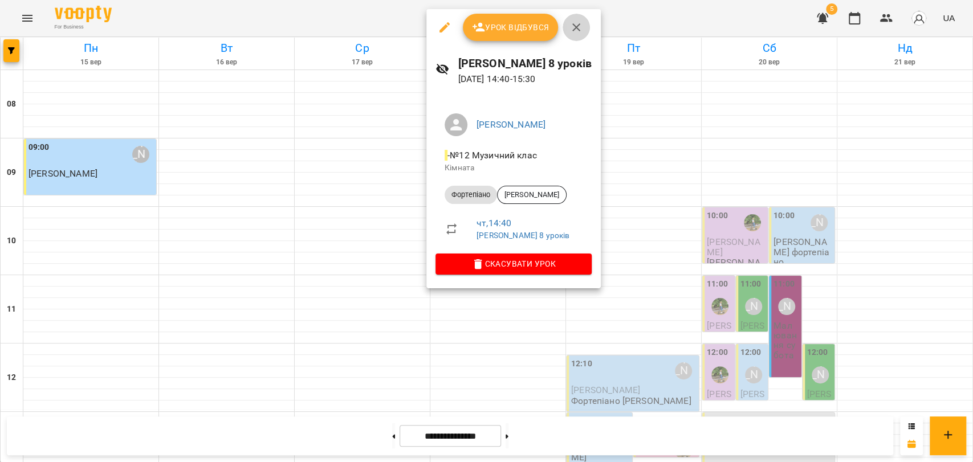
click at [576, 21] on icon "button" at bounding box center [576, 28] width 14 height 14
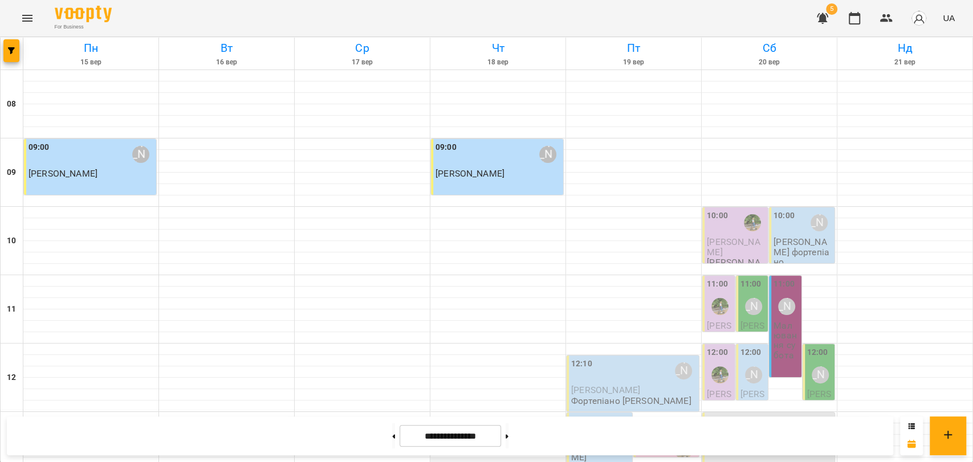
scroll to position [443, 0]
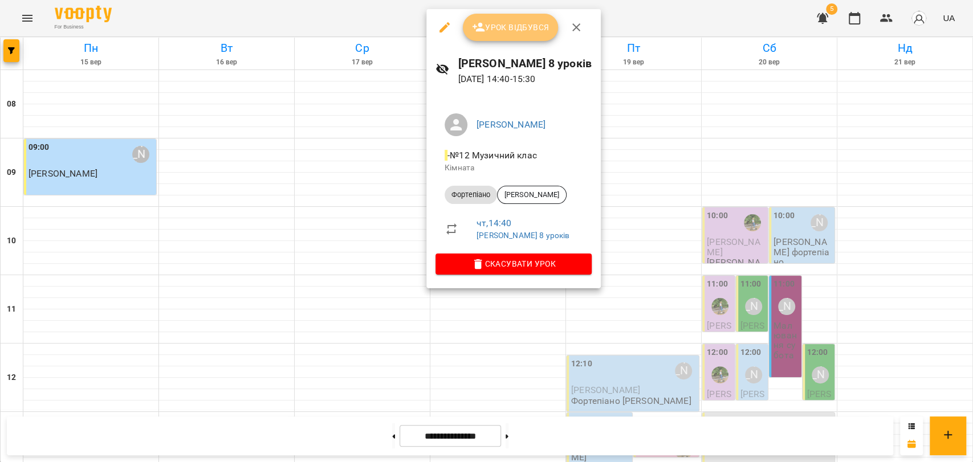
click at [505, 34] on button "Урок відбувся" at bounding box center [511, 27] width 96 height 27
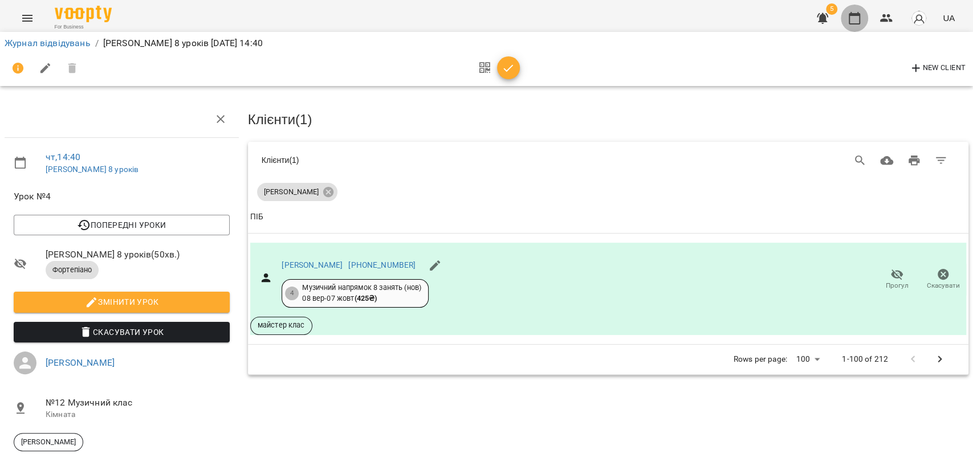
click at [851, 20] on icon "button" at bounding box center [855, 18] width 14 height 14
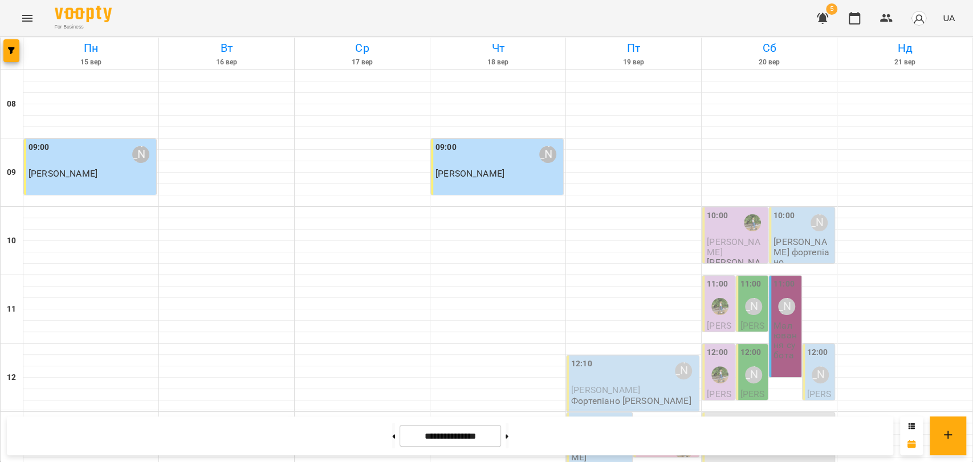
click at [523, 181] on div "09:00 Анастасія Авраменко Тупіцина Вікторія" at bounding box center [497, 167] width 132 height 56
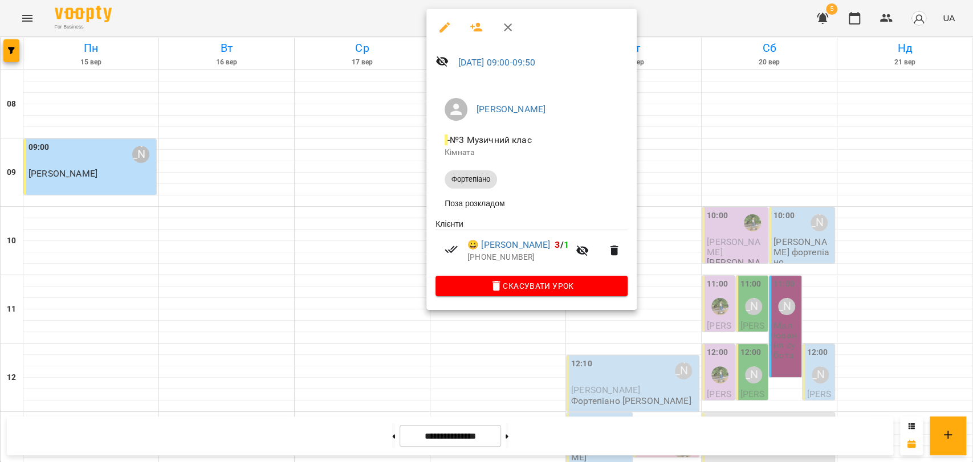
click at [503, 30] on icon "button" at bounding box center [508, 28] width 14 height 14
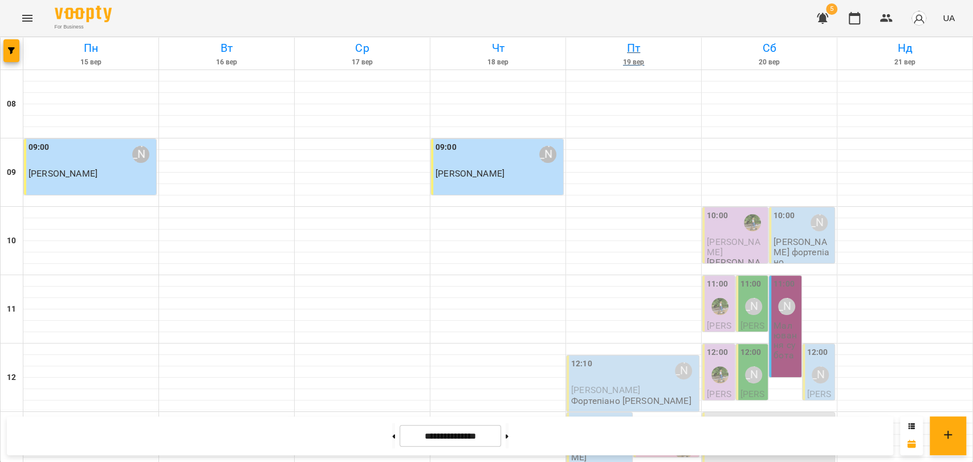
scroll to position [480, 0]
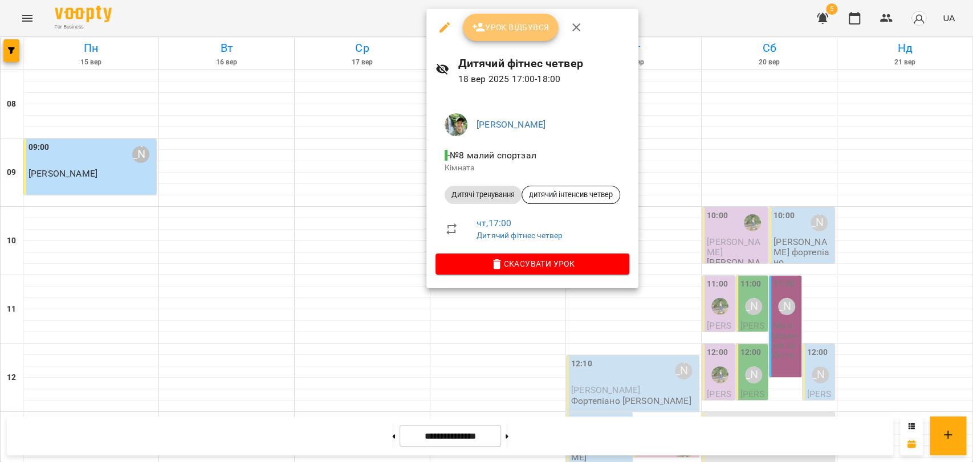
click at [515, 21] on span "Урок відбувся" at bounding box center [511, 28] width 78 height 14
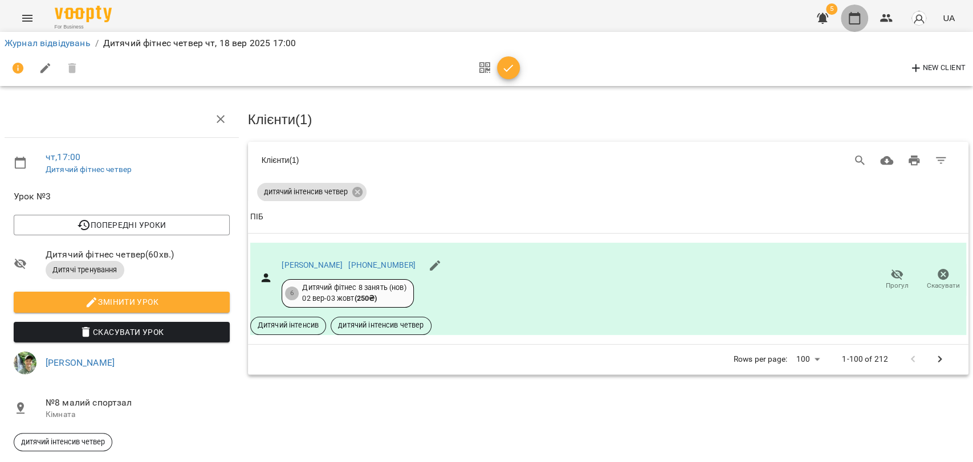
click at [849, 21] on icon "button" at bounding box center [854, 18] width 11 height 13
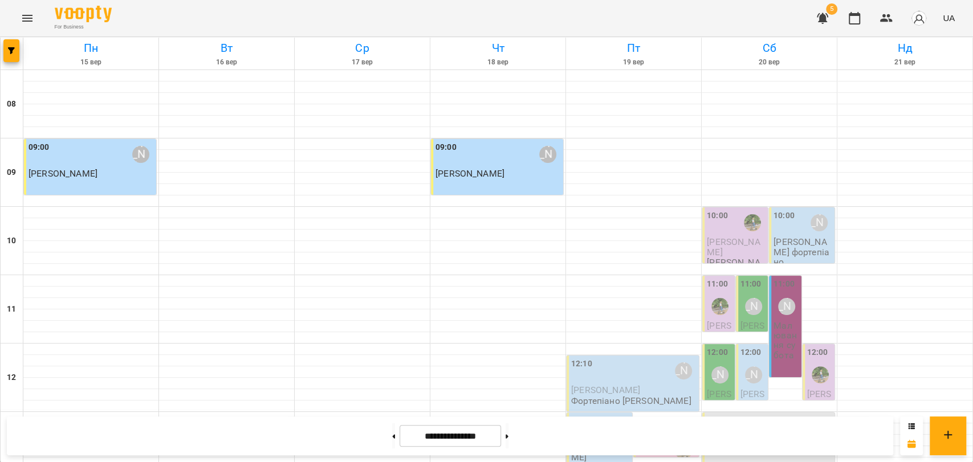
scroll to position [480, 0]
click at [508, 435] on button at bounding box center [507, 436] width 3 height 25
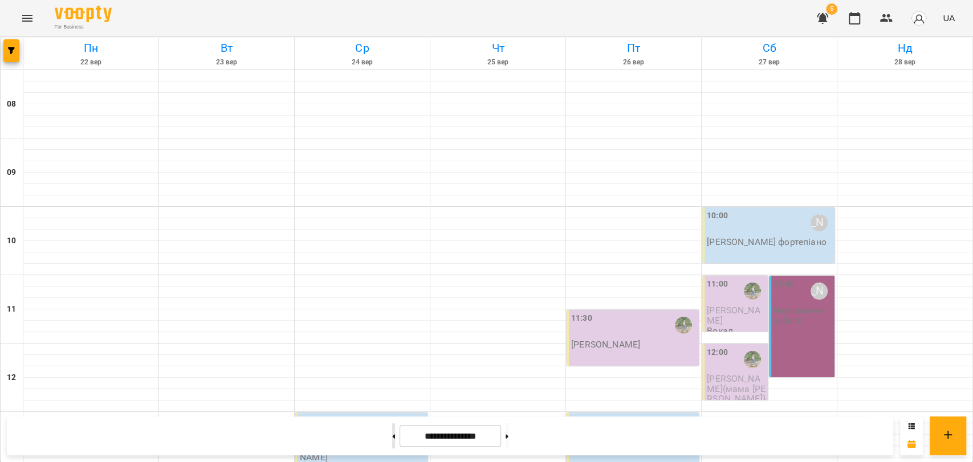
click at [392, 440] on button at bounding box center [393, 436] width 3 height 25
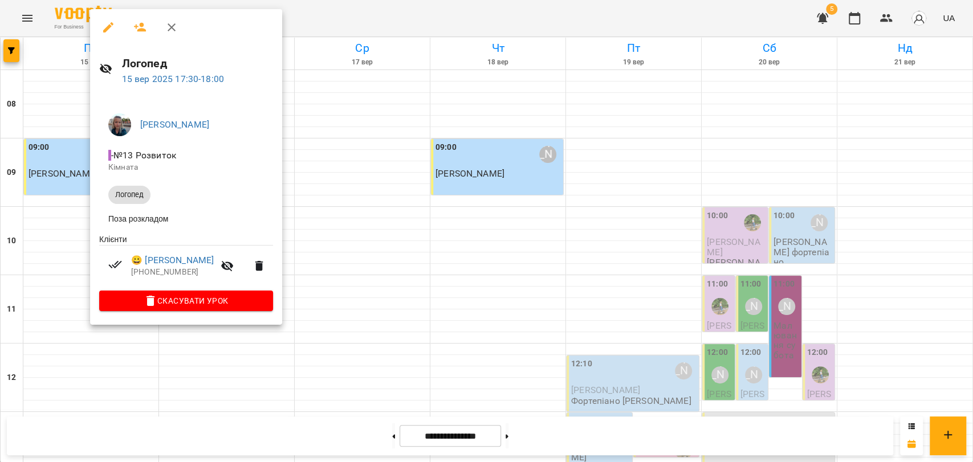
click at [173, 32] on icon "button" at bounding box center [172, 28] width 14 height 14
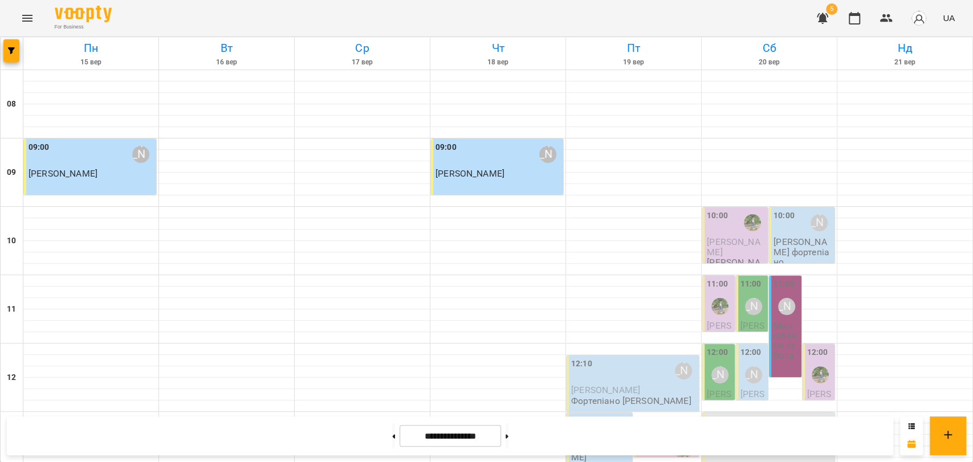
scroll to position [353, 0]
click at [508, 436] on button at bounding box center [507, 436] width 3 height 25
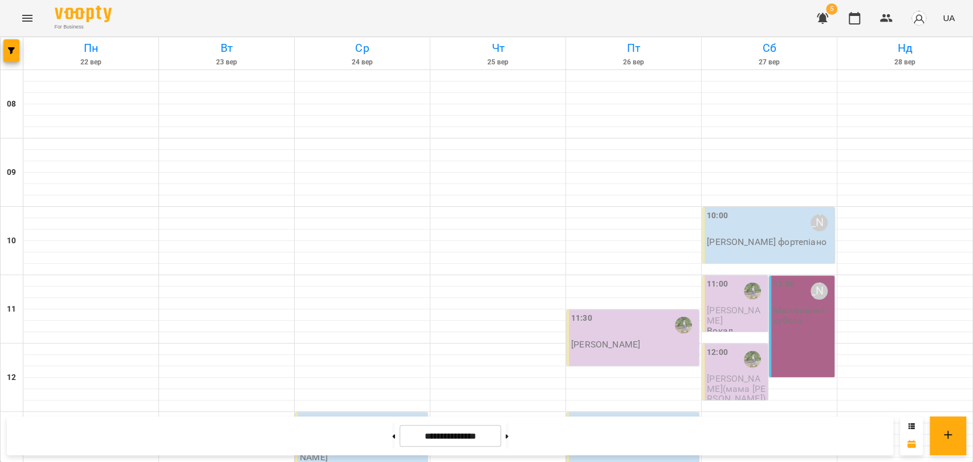
scroll to position [480, 0]
click at [392, 444] on button at bounding box center [393, 436] width 3 height 25
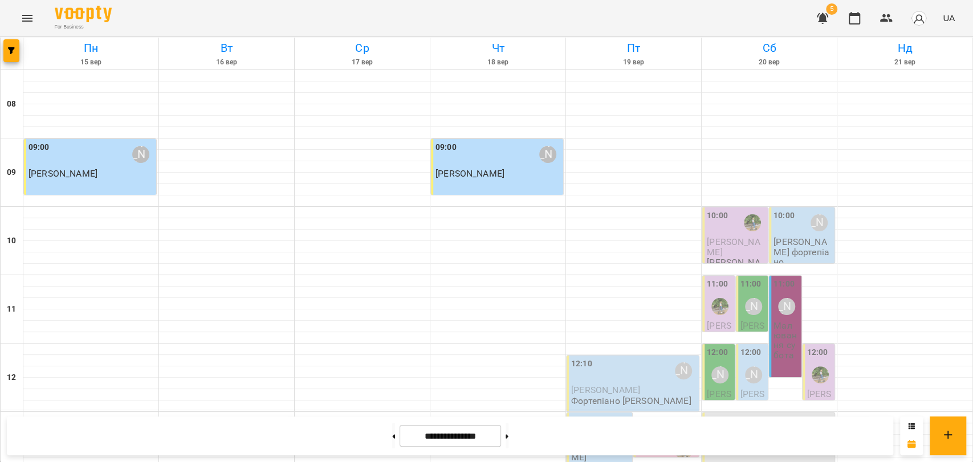
scroll to position [353, 0]
click at [392, 439] on button at bounding box center [393, 436] width 3 height 25
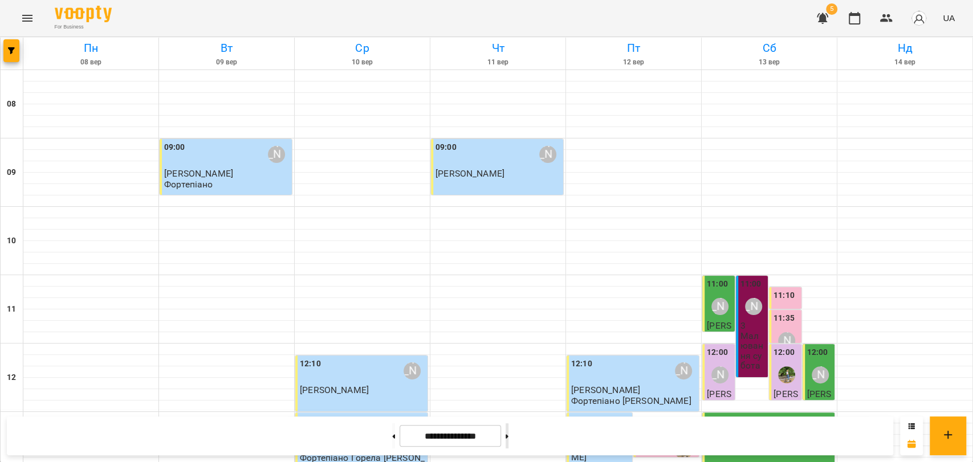
click at [508, 433] on button at bounding box center [507, 436] width 3 height 25
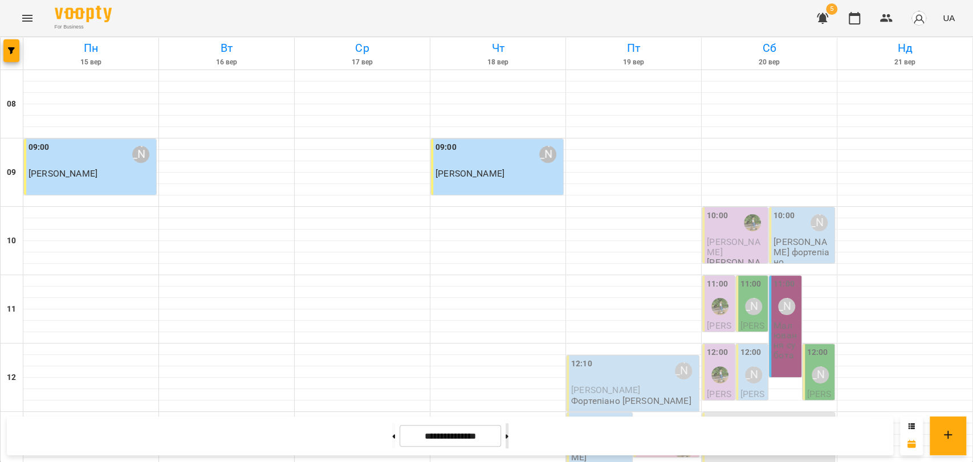
click at [508, 441] on button at bounding box center [507, 436] width 3 height 25
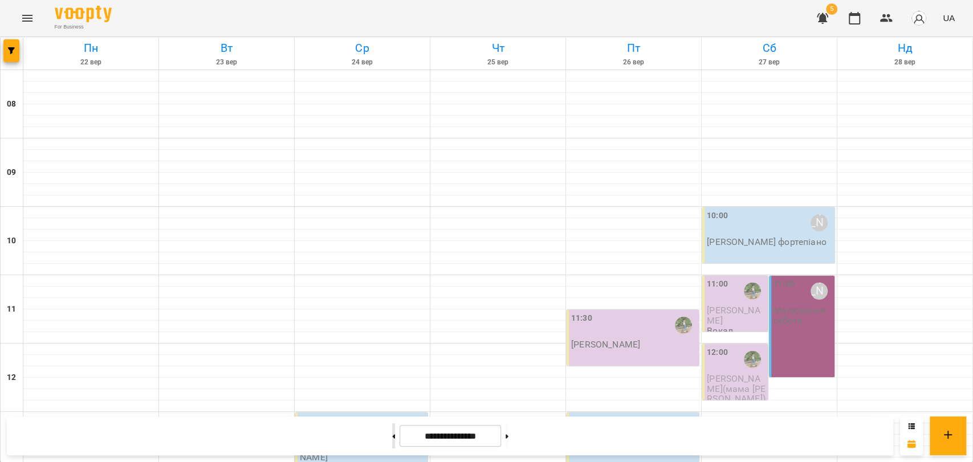
click at [392, 439] on button at bounding box center [393, 436] width 3 height 25
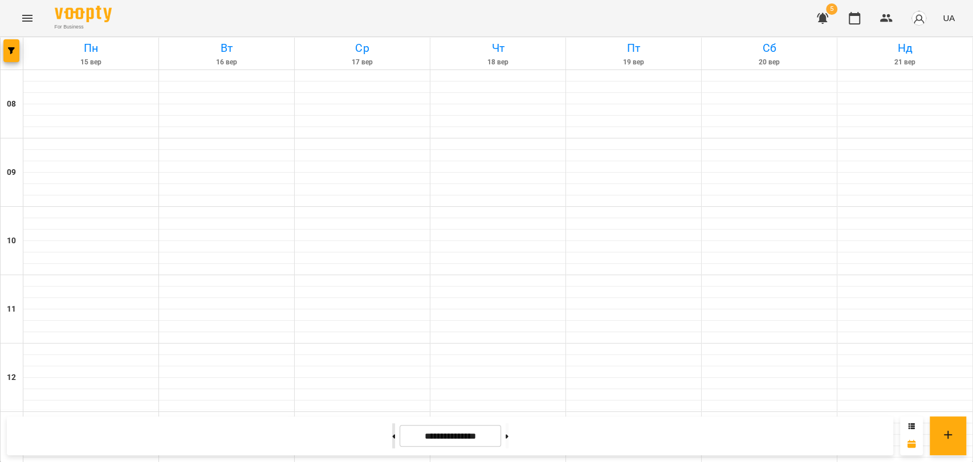
type input "**********"
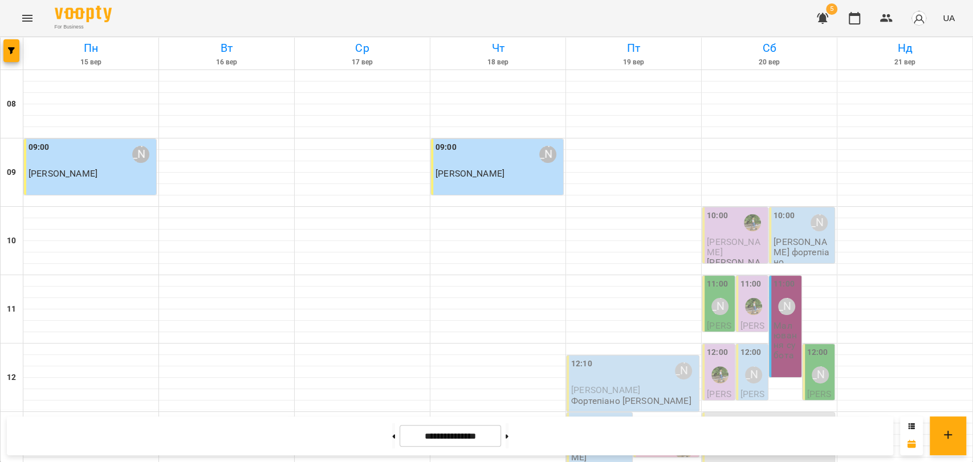
scroll to position [480, 0]
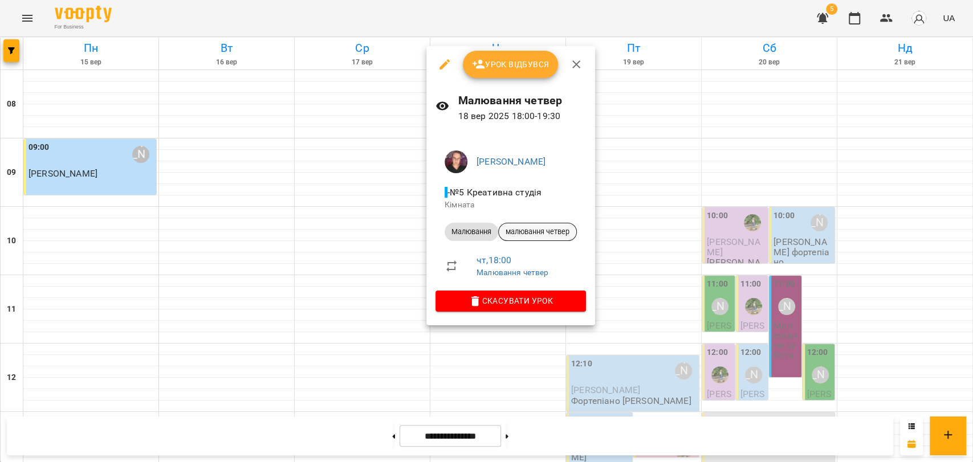
click at [511, 227] on span "малювання четвер" at bounding box center [538, 232] width 78 height 10
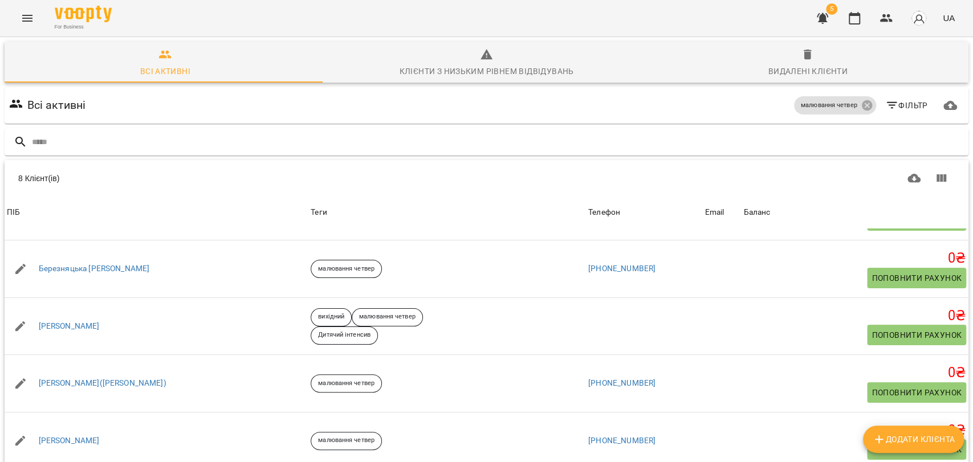
scroll to position [15, 0]
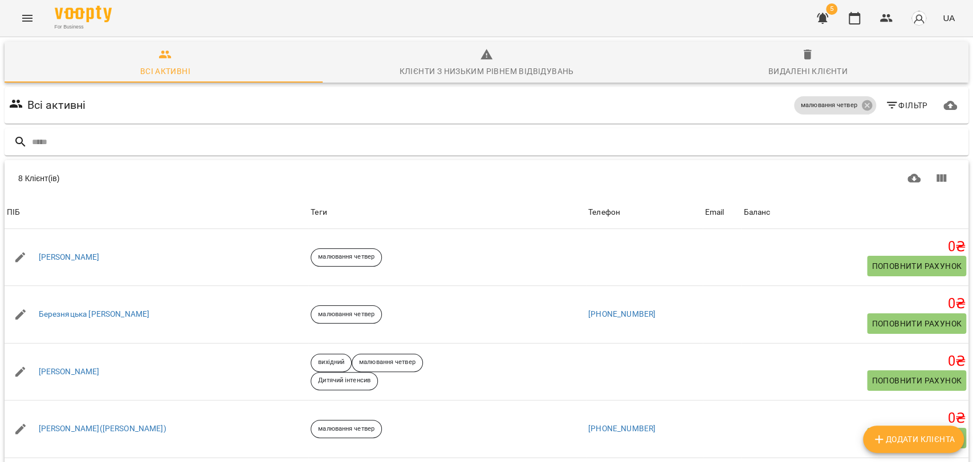
scroll to position [50, 0]
click at [852, 15] on icon "button" at bounding box center [854, 18] width 11 height 13
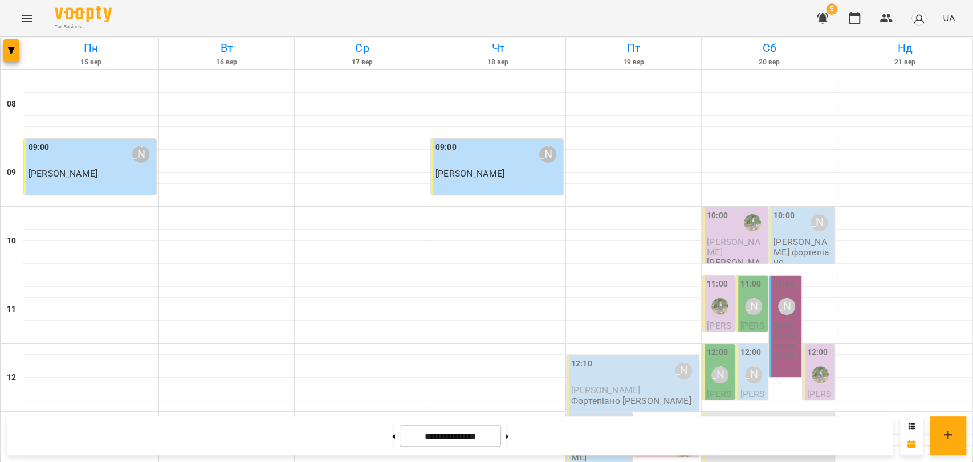
scroll to position [480, 0]
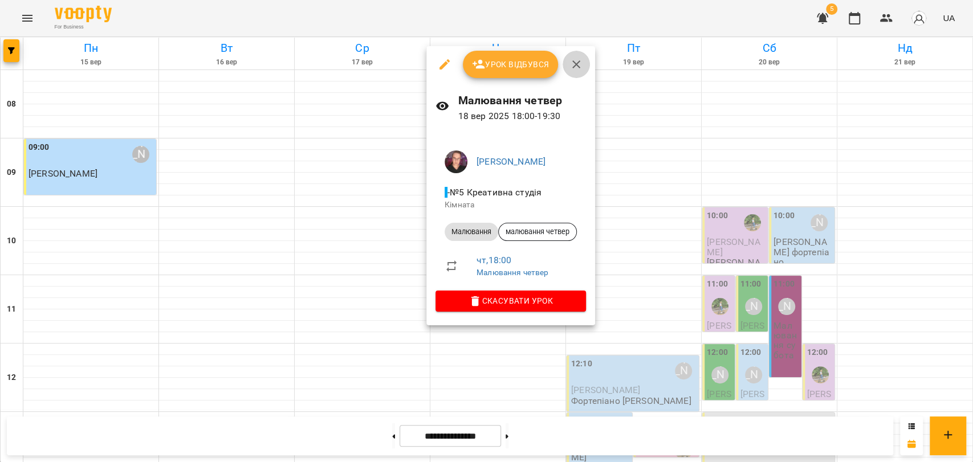
click at [574, 64] on icon "button" at bounding box center [576, 65] width 14 height 14
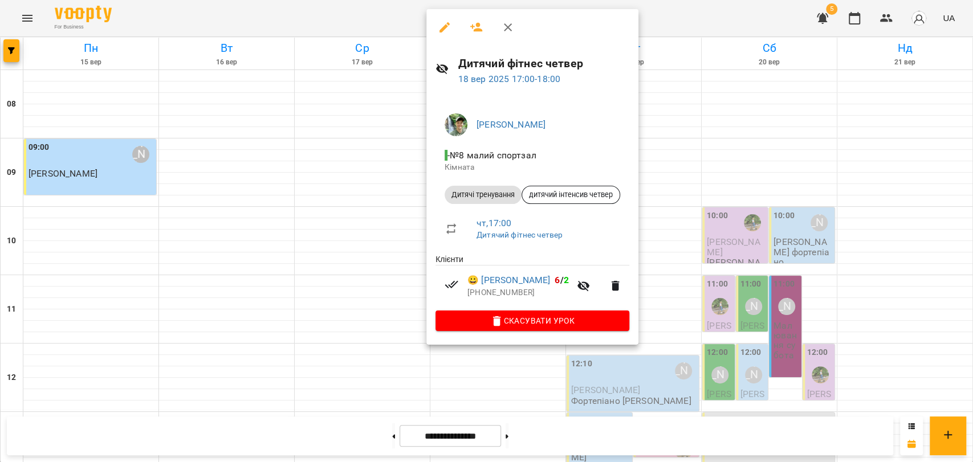
click at [507, 26] on icon "button" at bounding box center [508, 27] width 8 height 8
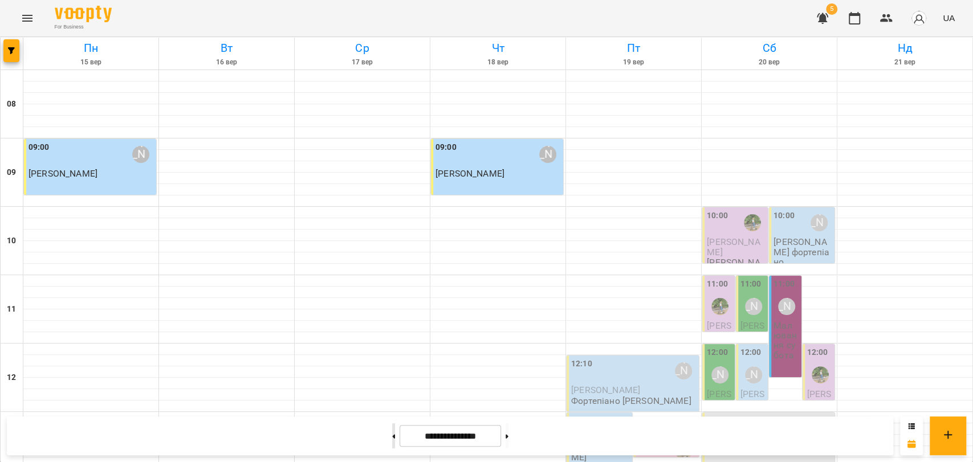
click at [392, 438] on icon at bounding box center [393, 436] width 3 height 5
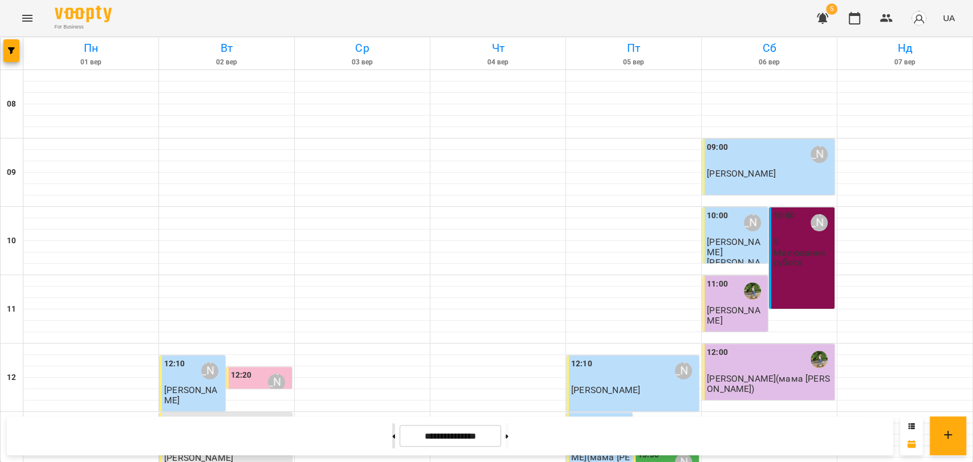
click at [392, 437] on button at bounding box center [393, 436] width 3 height 25
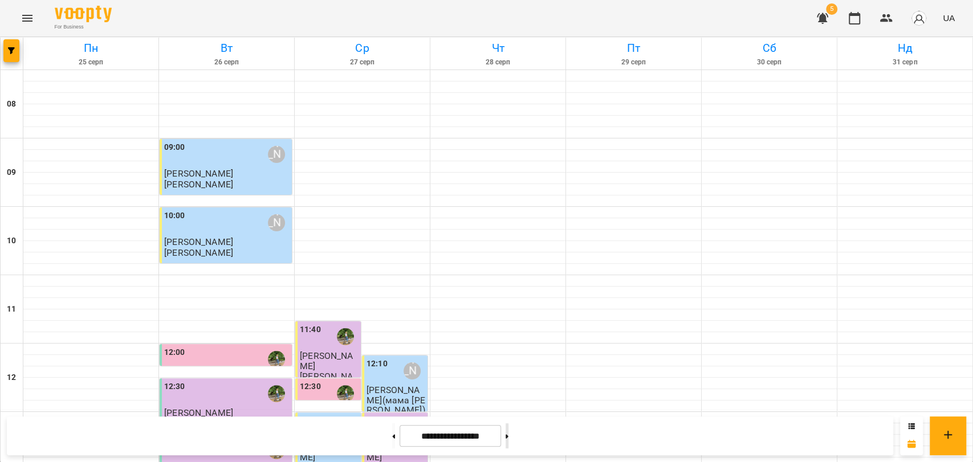
click at [508, 444] on button at bounding box center [507, 436] width 3 height 25
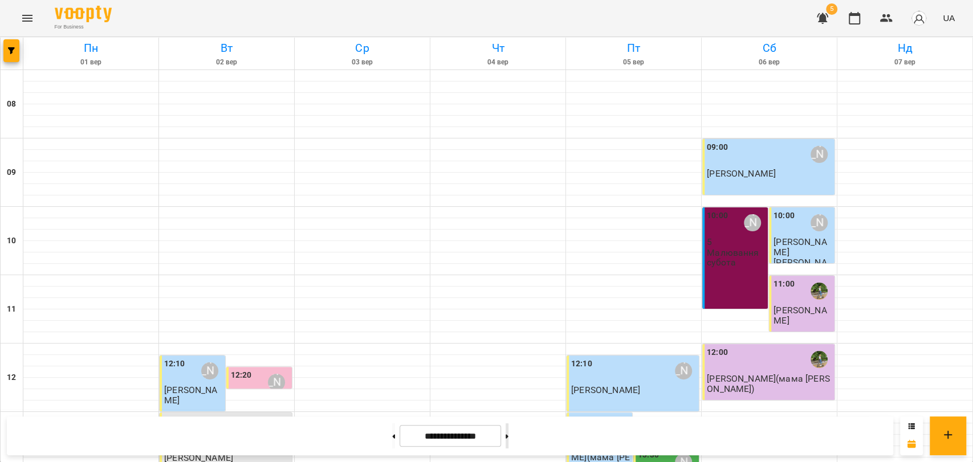
click at [508, 430] on button at bounding box center [507, 436] width 3 height 25
type input "**********"
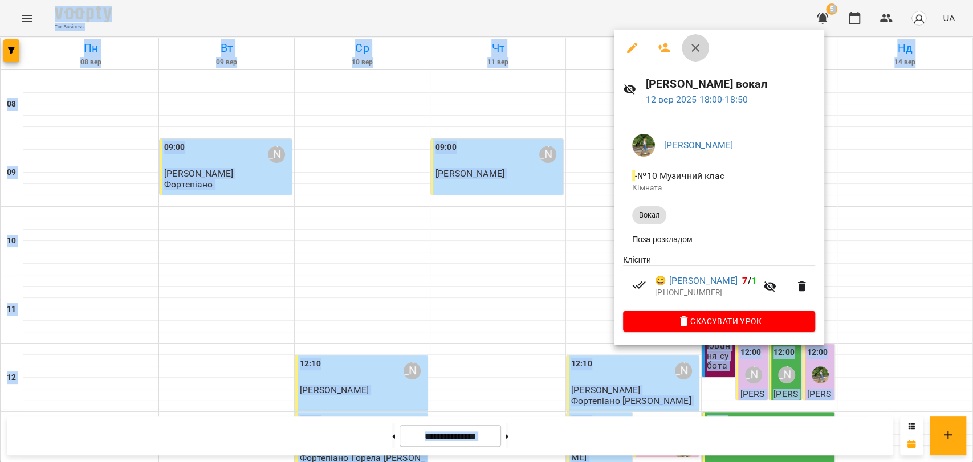
click at [694, 50] on icon "button" at bounding box center [696, 48] width 14 height 14
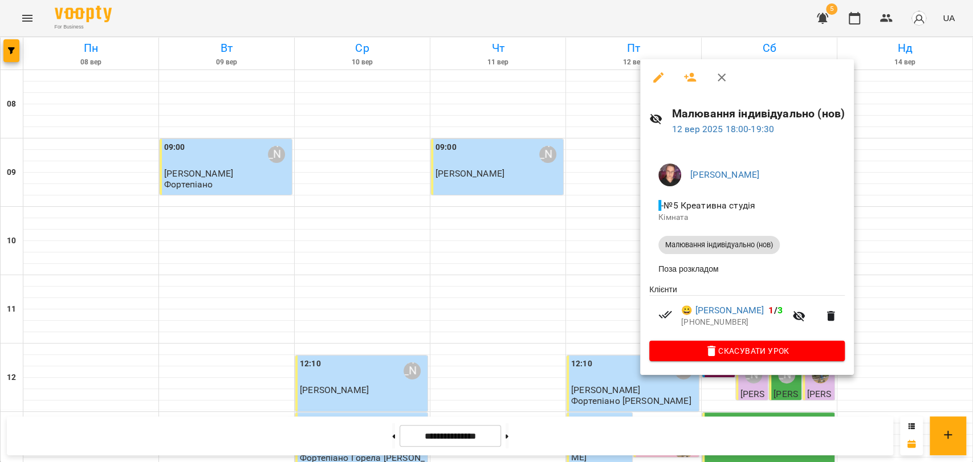
click at [32, 18] on div at bounding box center [486, 231] width 973 height 462
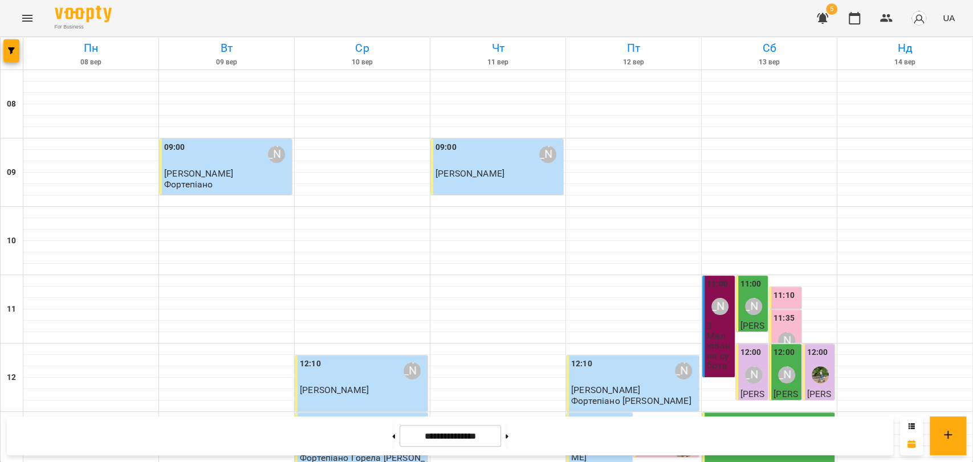
click at [32, 18] on icon "Menu" at bounding box center [27, 18] width 10 height 7
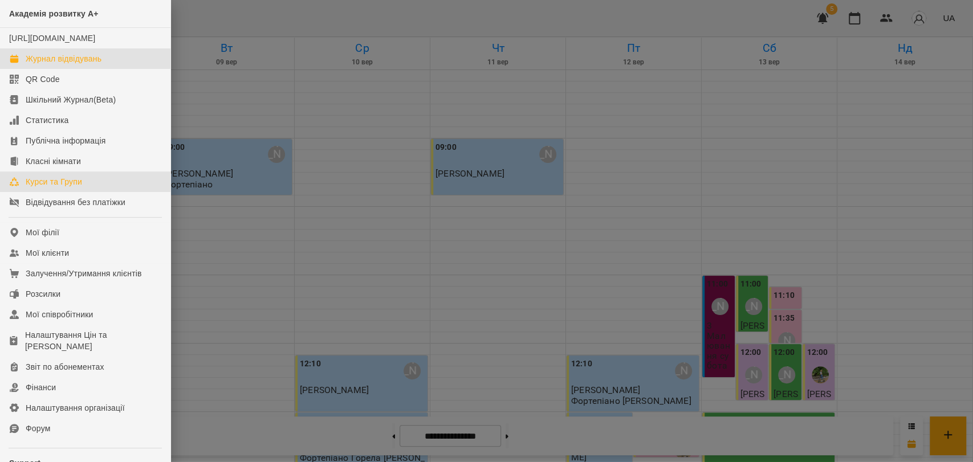
click at [62, 188] on div "Курси та Групи" at bounding box center [54, 181] width 56 height 11
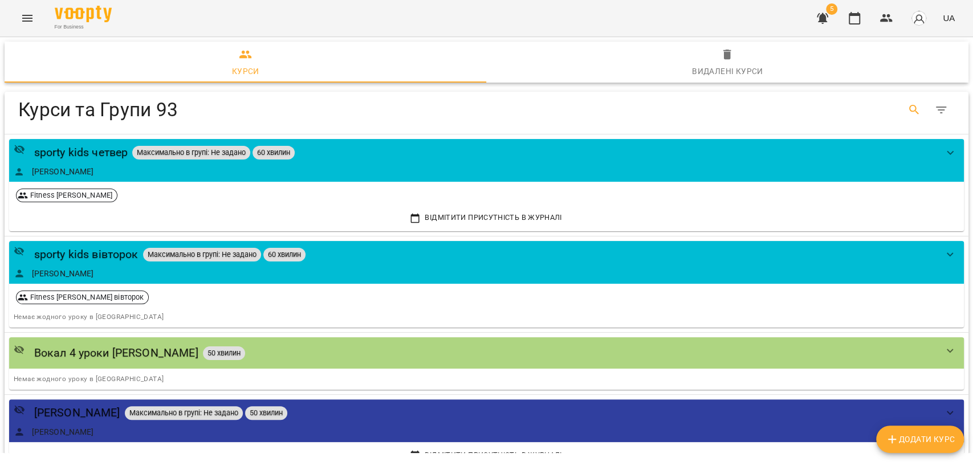
click at [901, 107] on button "Search" at bounding box center [914, 109] width 27 height 27
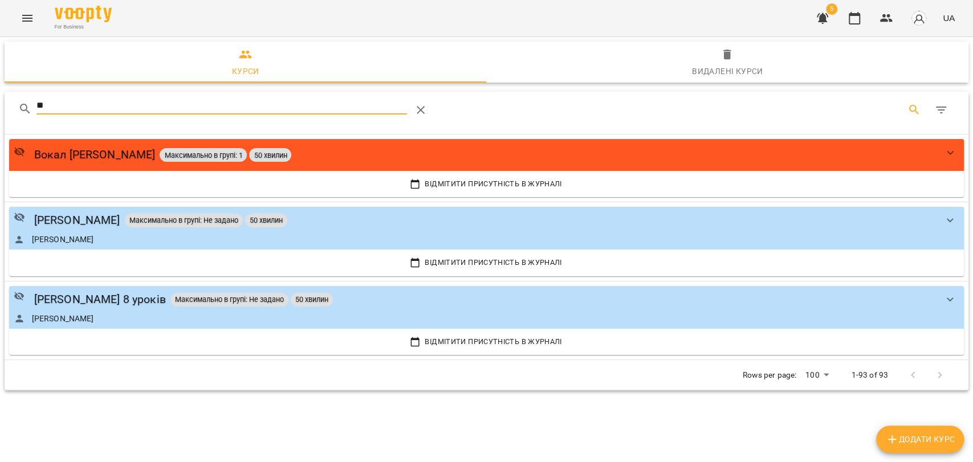
type input "*"
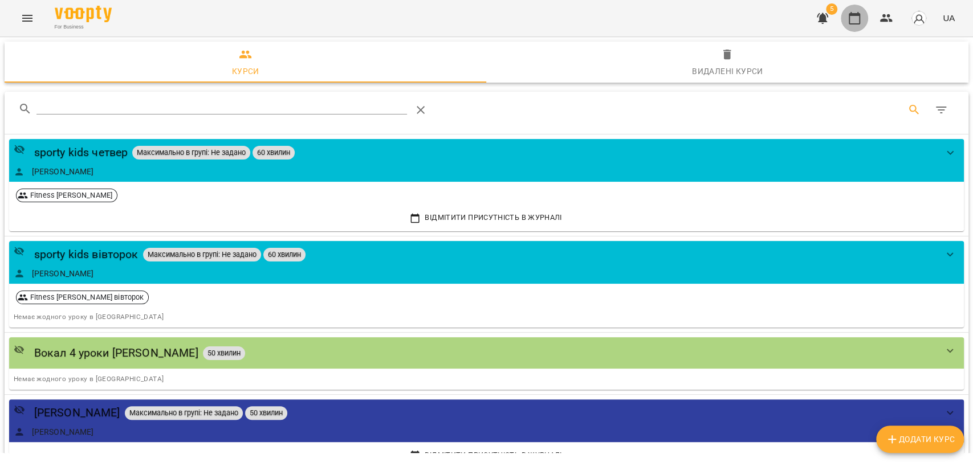
click at [859, 16] on icon "button" at bounding box center [855, 18] width 14 height 14
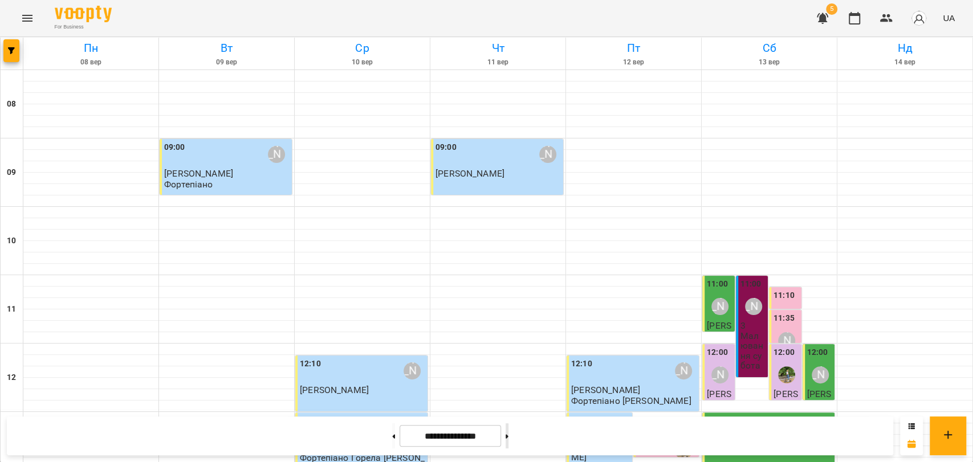
click at [508, 437] on button at bounding box center [507, 436] width 3 height 25
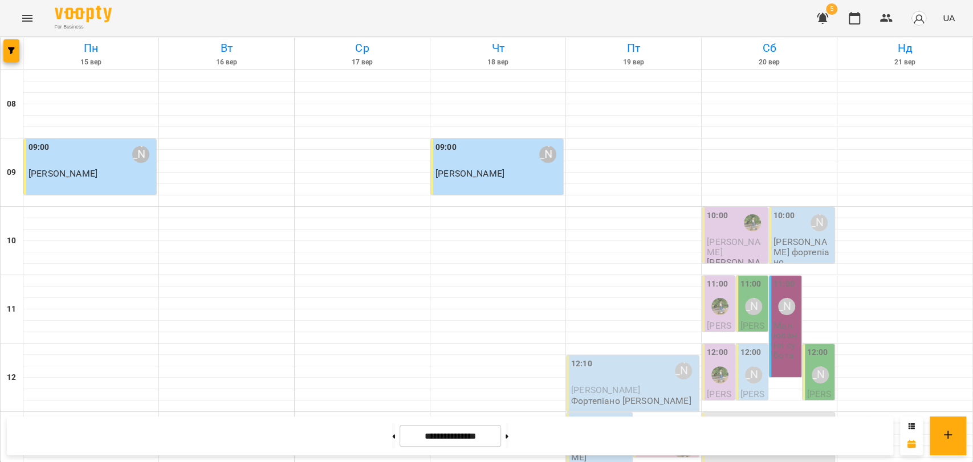
scroll to position [480, 0]
click at [392, 438] on button at bounding box center [393, 436] width 3 height 25
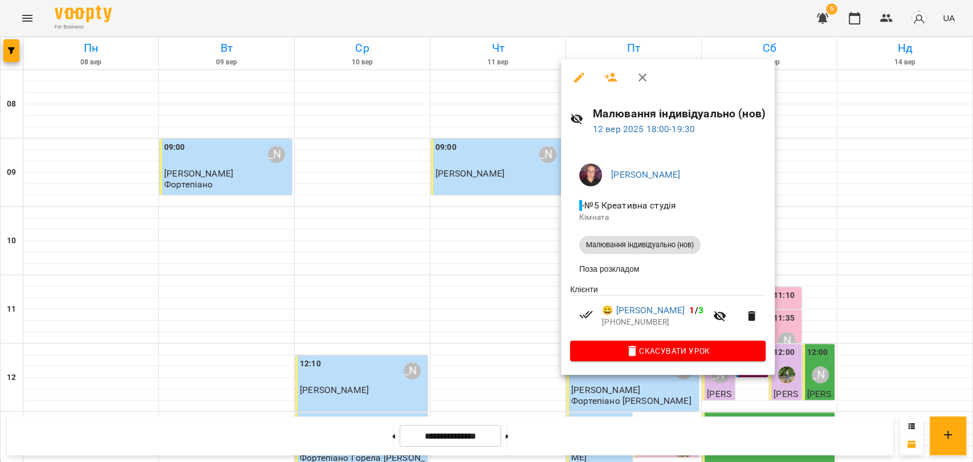
click at [646, 82] on icon "button" at bounding box center [643, 78] width 14 height 14
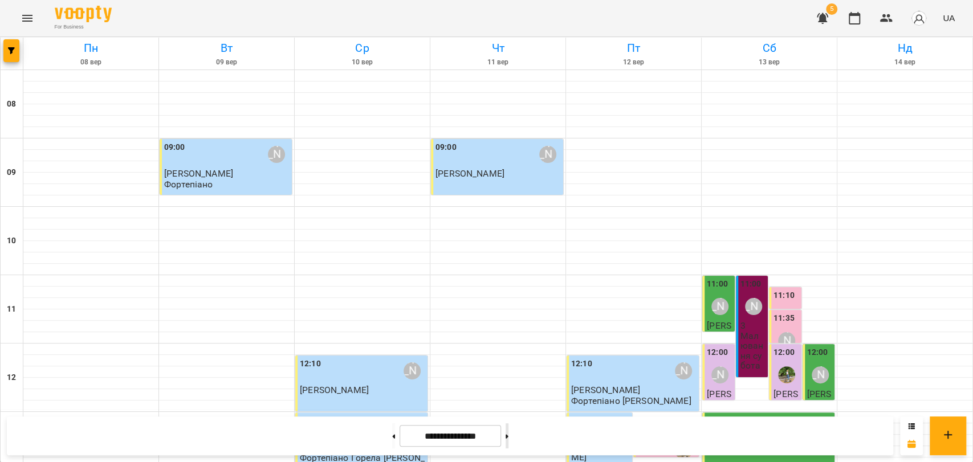
click at [508, 433] on button at bounding box center [507, 436] width 3 height 25
type input "**********"
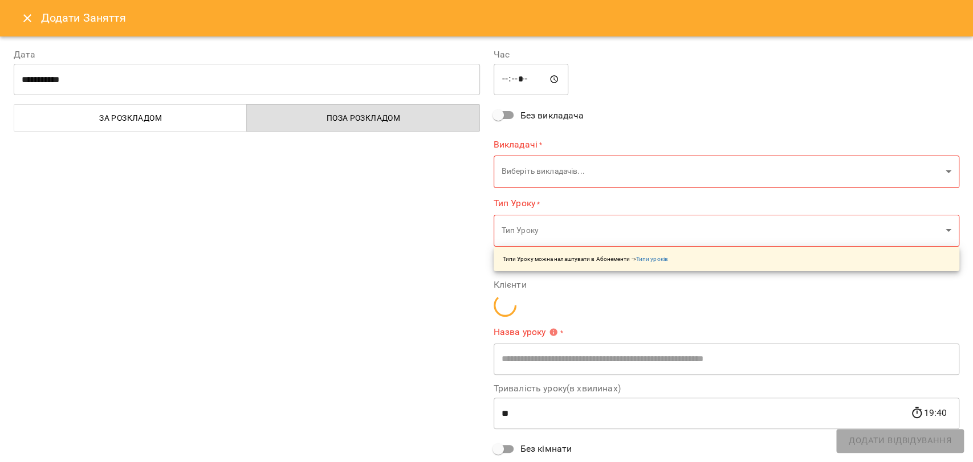
type input "**********"
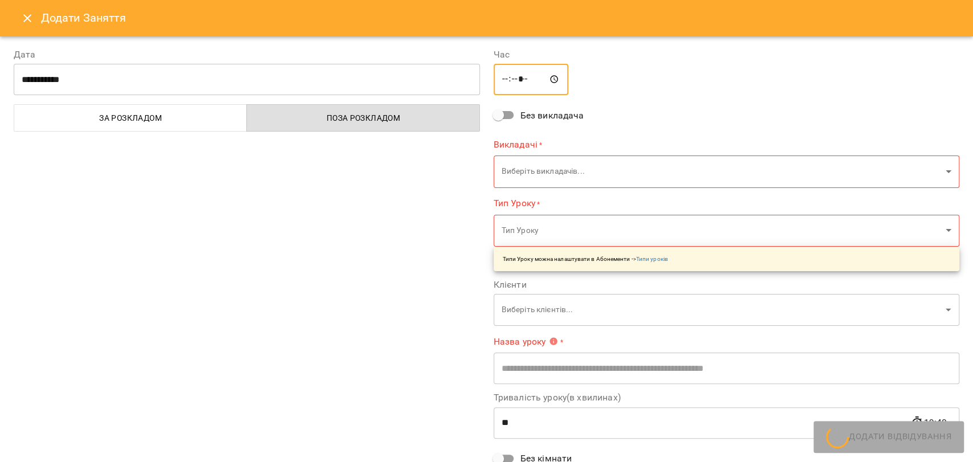
click at [516, 78] on input "*****" at bounding box center [531, 80] width 75 height 32
click at [501, 83] on input "*****" at bounding box center [531, 80] width 75 height 32
type input "*****"
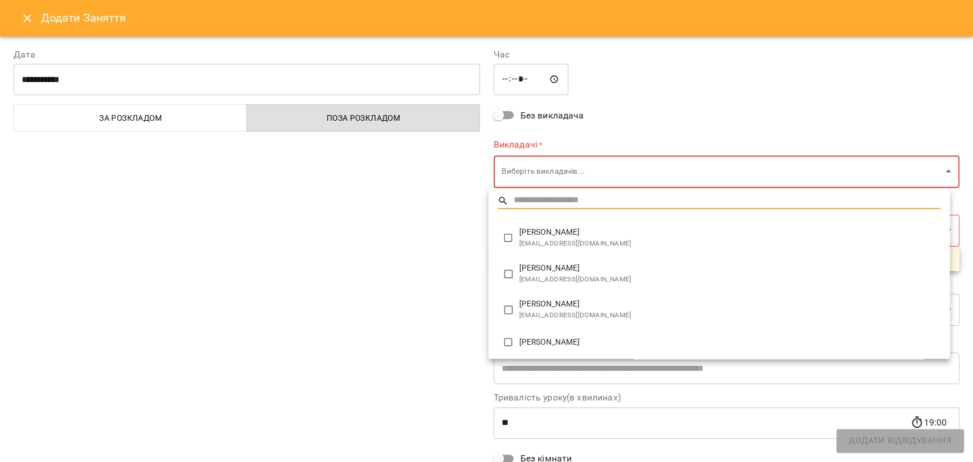
click at [607, 165] on body "For Business 5 UA Пн 22 вер Вт 23 вер Ср 24 вер Чт 25 вер Пт 26 вер Сб 27 вер Н…" at bounding box center [486, 471] width 973 height 942
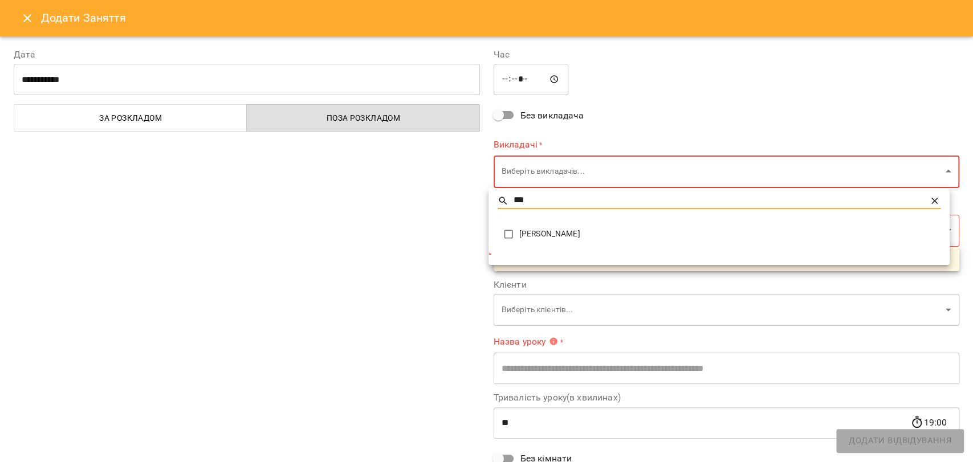
type input "***"
type input "**********"
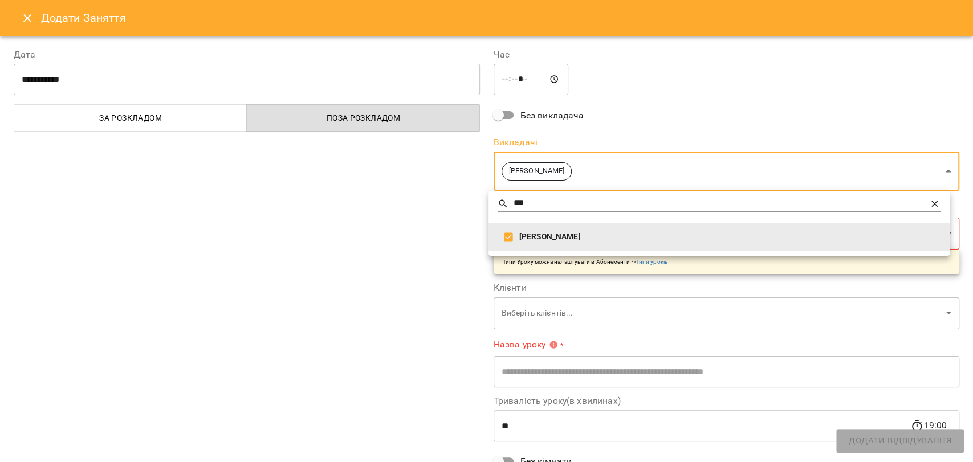
click at [348, 354] on div at bounding box center [486, 231] width 973 height 462
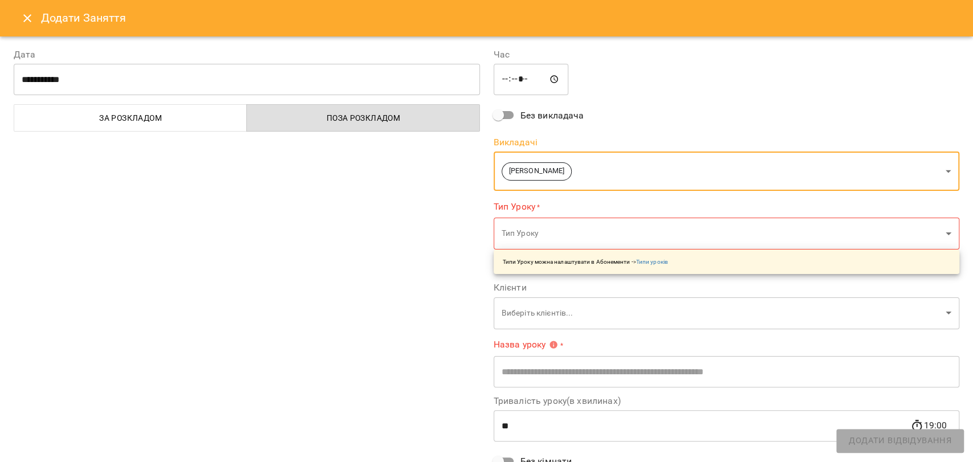
click at [527, 316] on body "For Business 5 UA Пн 22 вер Вт 23 вер Ср 24 вер Чт 25 вер Пт 26 вер Сб 27 вер Н…" at bounding box center [486, 471] width 973 height 942
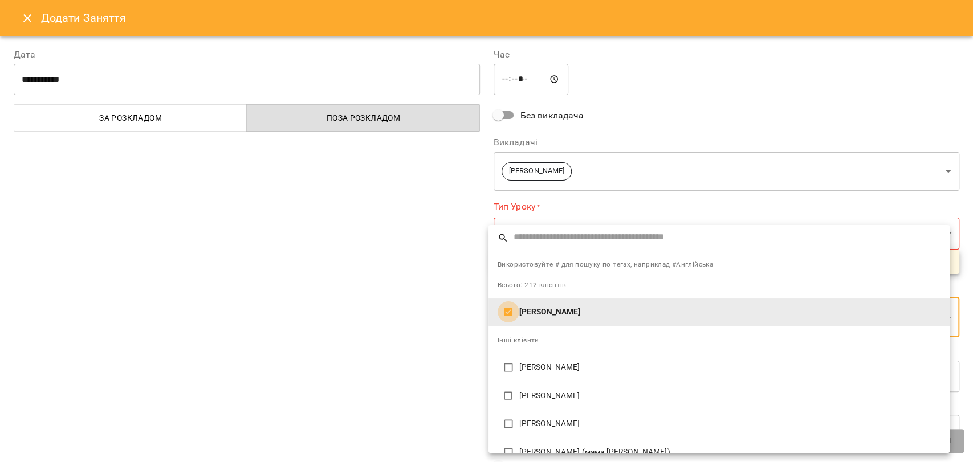
type input "**********"
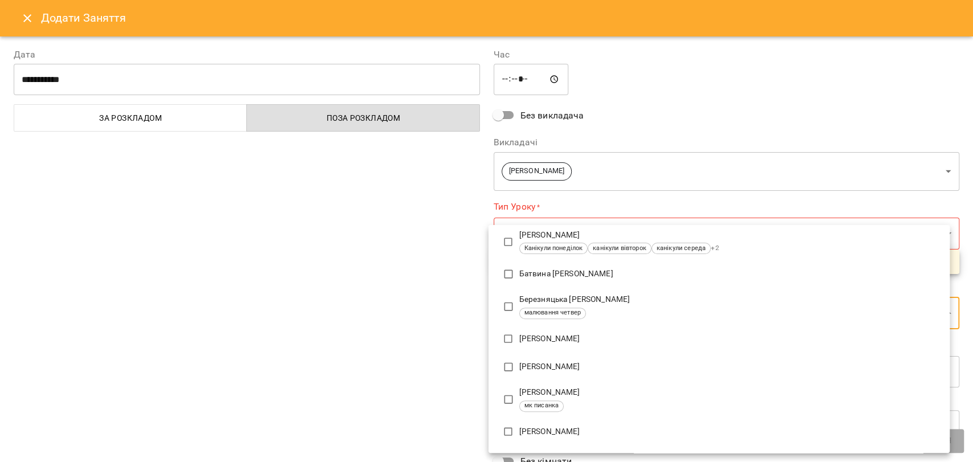
scroll to position [0, 0]
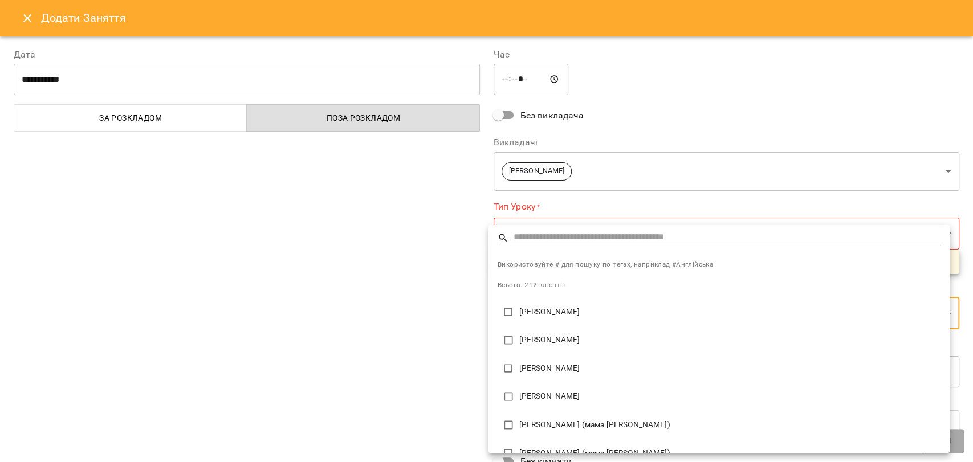
click at [550, 233] on input "text" at bounding box center [727, 238] width 427 height 17
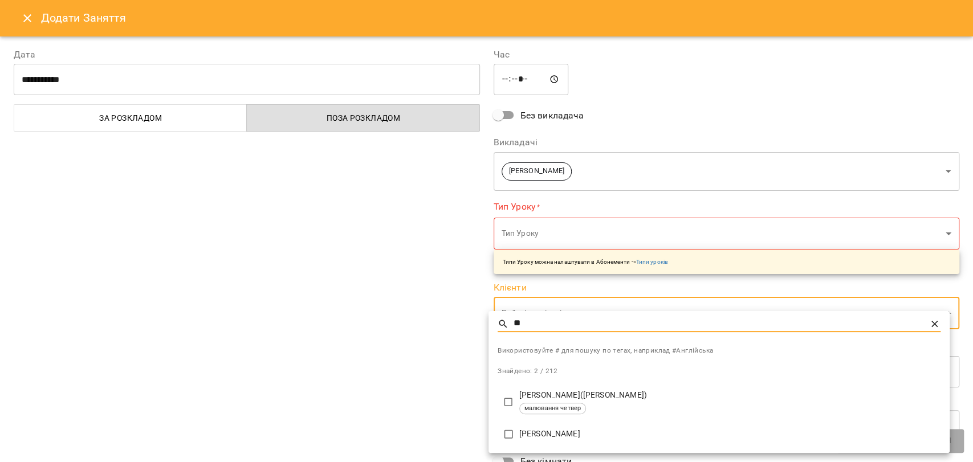
type input "*"
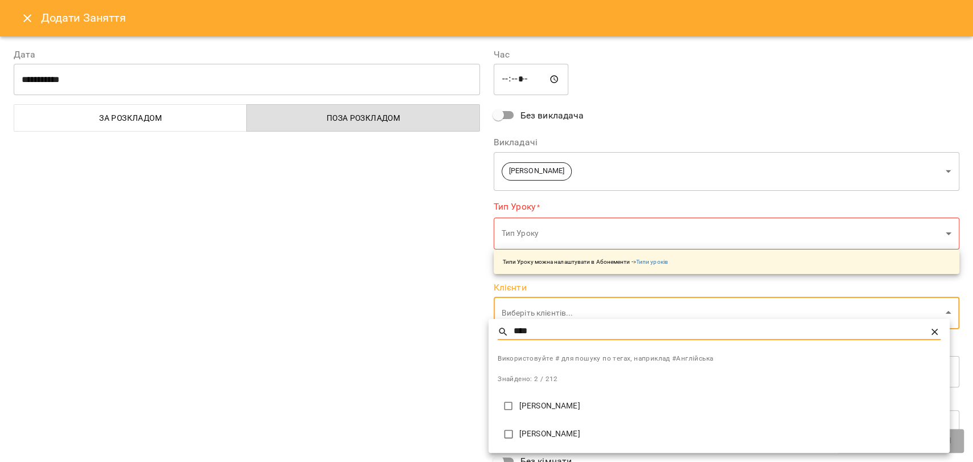
type input "****"
type input "**********"
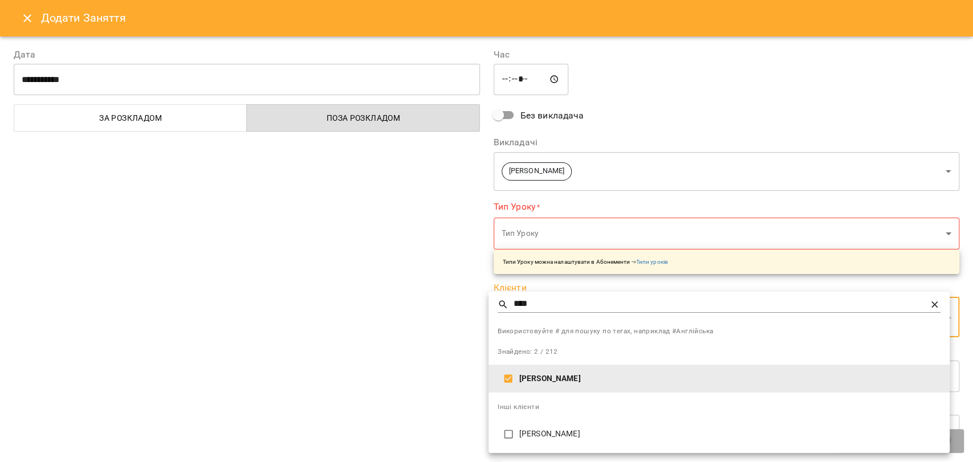
click at [401, 416] on div at bounding box center [486, 231] width 973 height 462
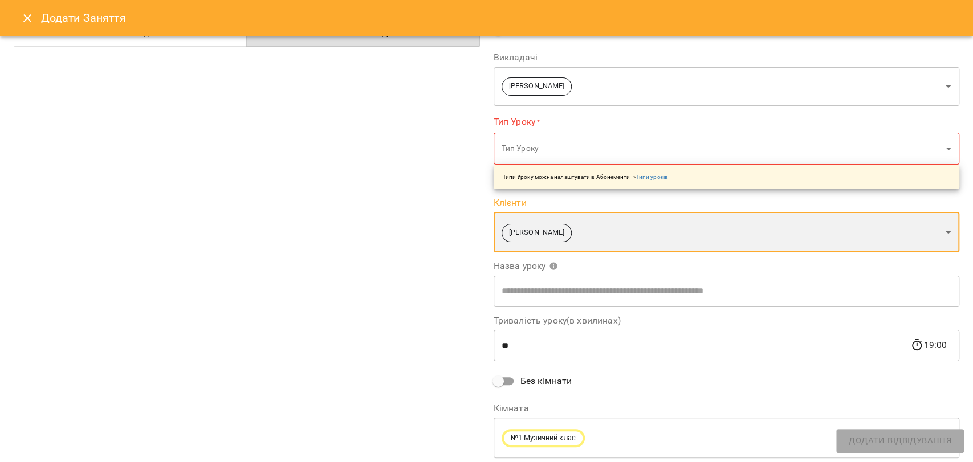
scroll to position [119, 0]
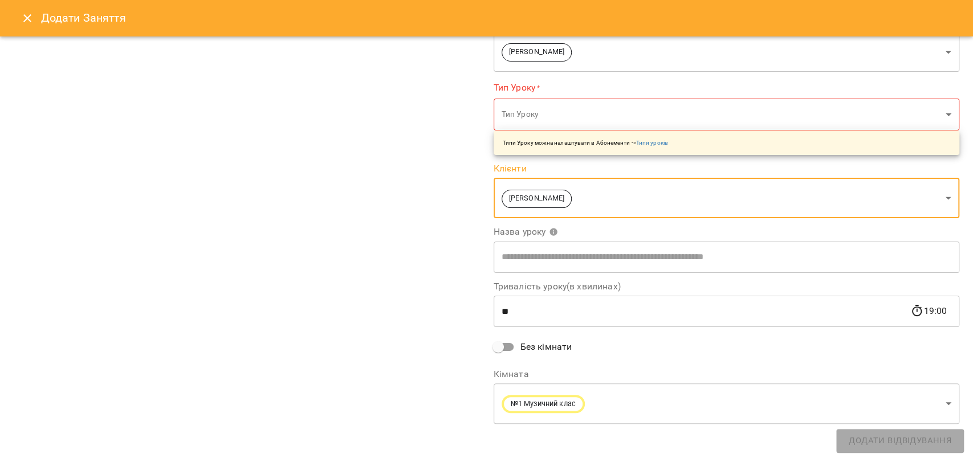
click at [551, 411] on body "For Business 5 UA Пн 22 вер Вт 23 вер Ср 24 вер Чт 25 вер Пт 26 вер Сб 27 вер Н…" at bounding box center [486, 471] width 973 height 942
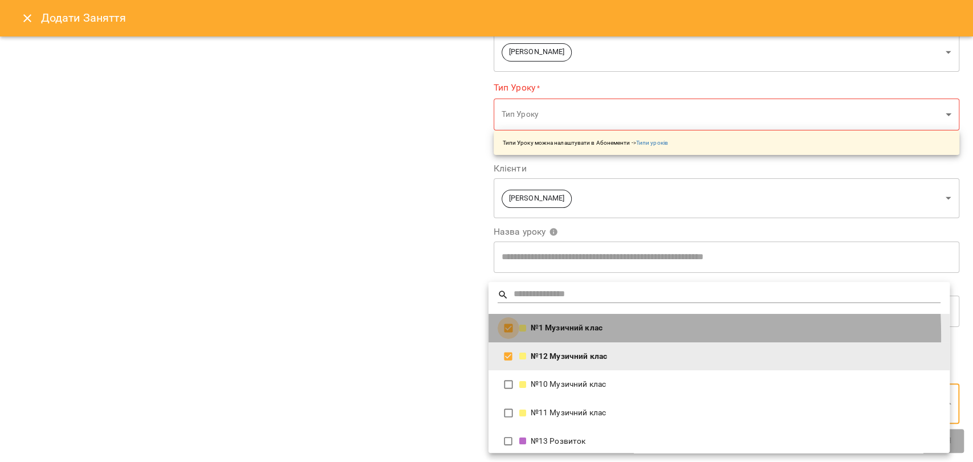
type input "**********"
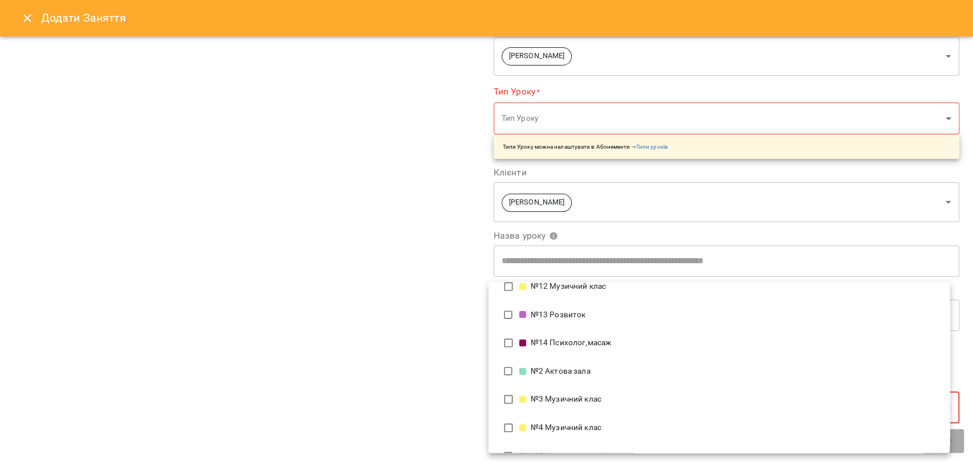
scroll to position [190, 0]
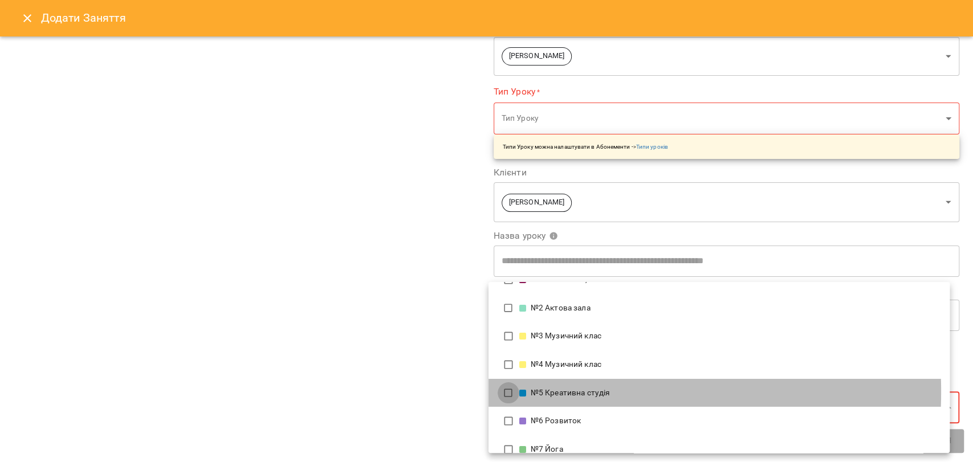
type input "**********"
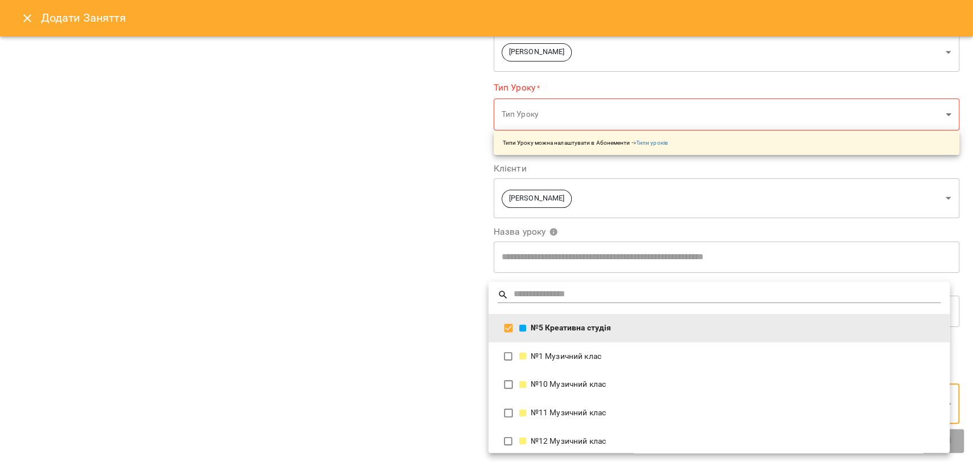
click at [428, 387] on div at bounding box center [486, 231] width 973 height 462
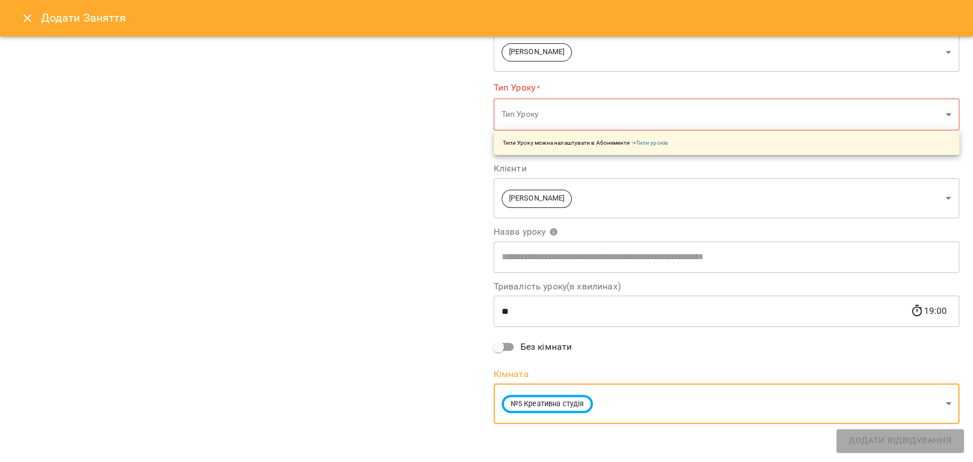
click at [530, 252] on input "text" at bounding box center [727, 257] width 466 height 32
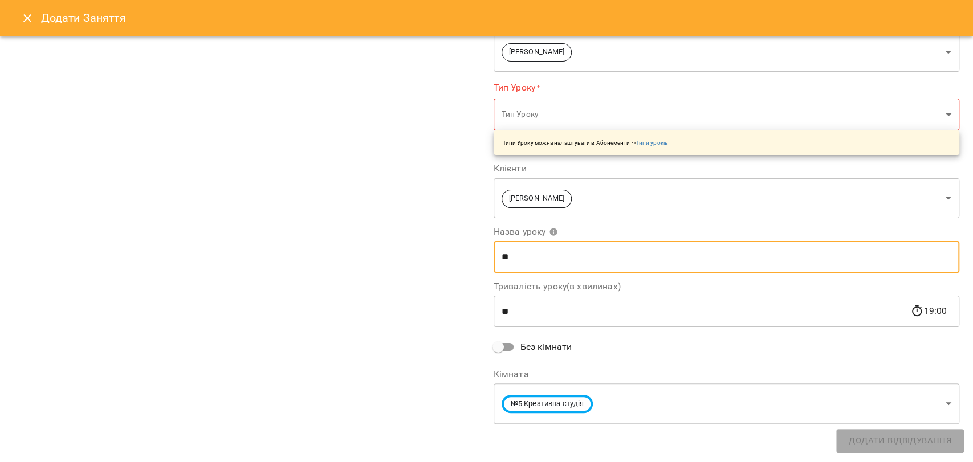
type input "**********"
click at [595, 120] on body "For Business 5 UA Пн 22 вер Вт 23 вер Ср 24 вер Чт 25 вер Пт 26 вер Сб 27 вер Н…" at bounding box center [486, 471] width 973 height 942
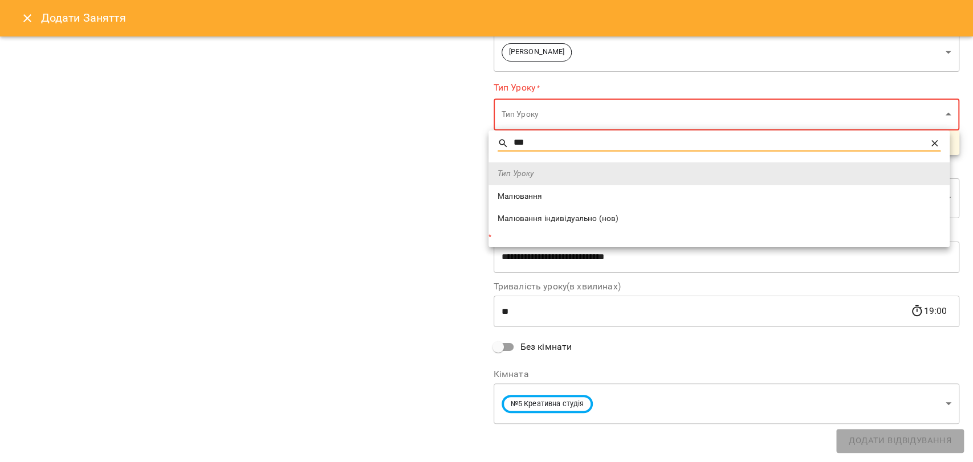
type input "***"
click at [588, 214] on span "Малювання індивідуально (нов)" at bounding box center [719, 218] width 443 height 11
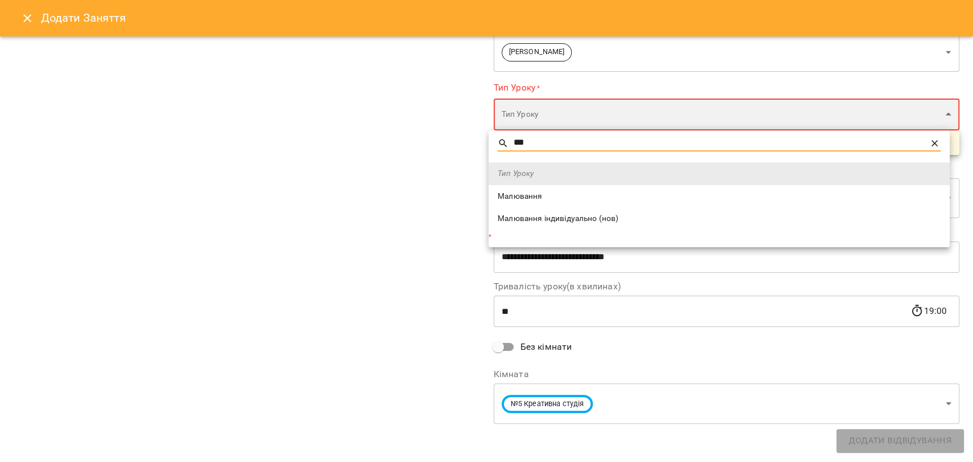
type input "**********"
type input "**"
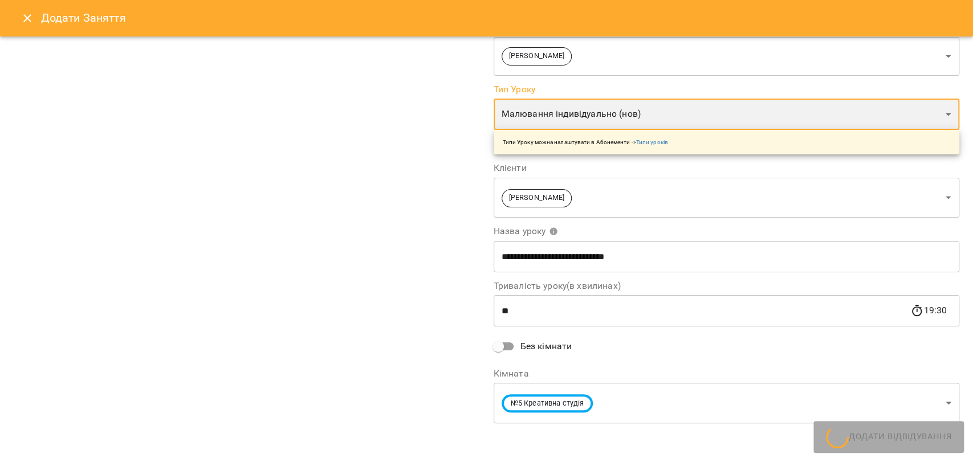
scroll to position [115, 0]
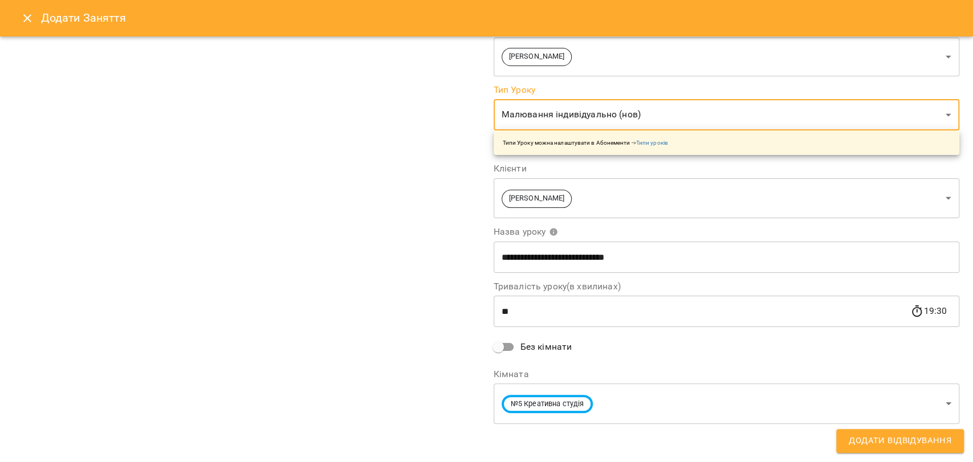
click at [897, 443] on span "Додати Відвідування" at bounding box center [900, 441] width 103 height 15
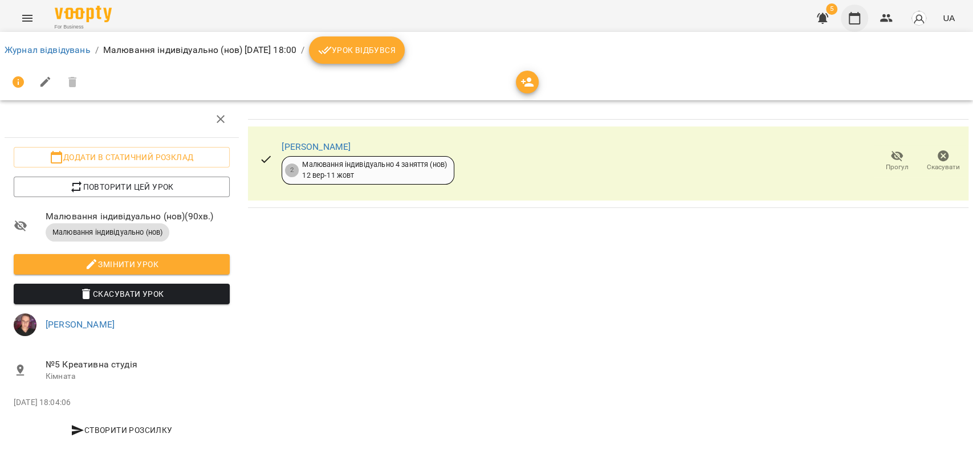
click at [856, 27] on button "button" at bounding box center [854, 18] width 27 height 27
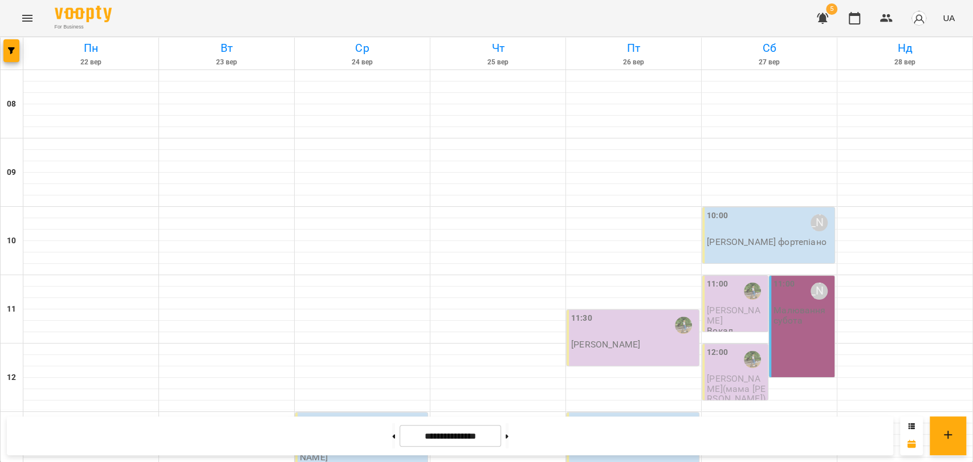
scroll to position [480, 0]
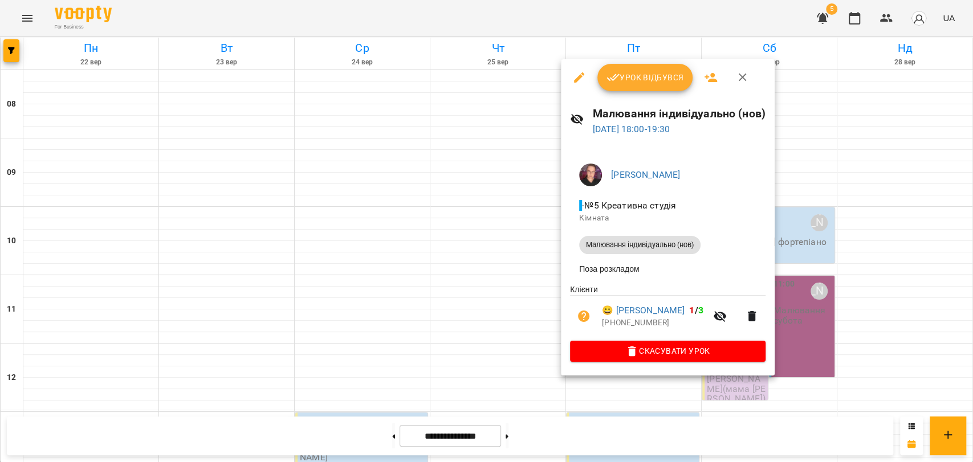
click at [739, 72] on icon "button" at bounding box center [743, 78] width 14 height 14
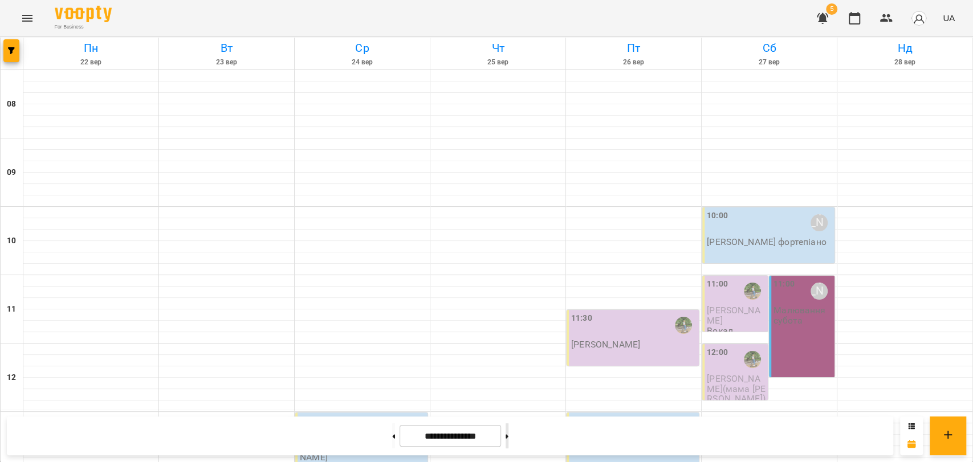
click at [508, 432] on button at bounding box center [507, 436] width 3 height 25
type input "**********"
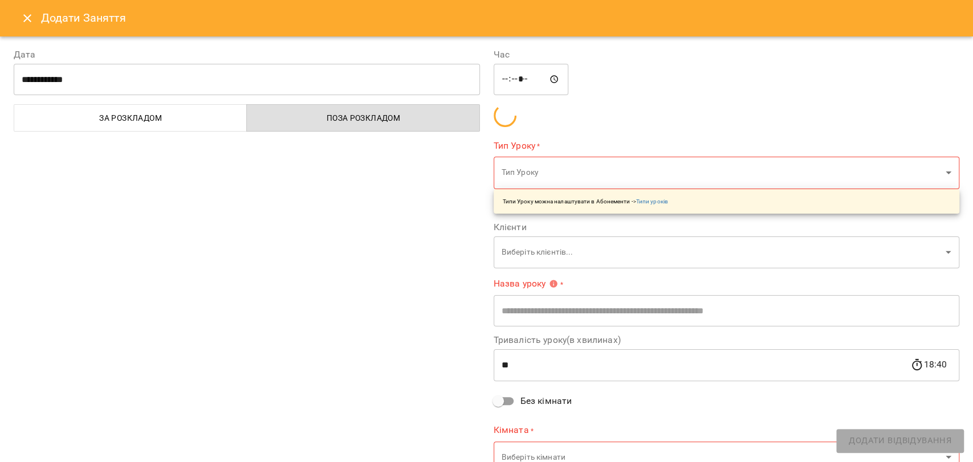
type input "**********"
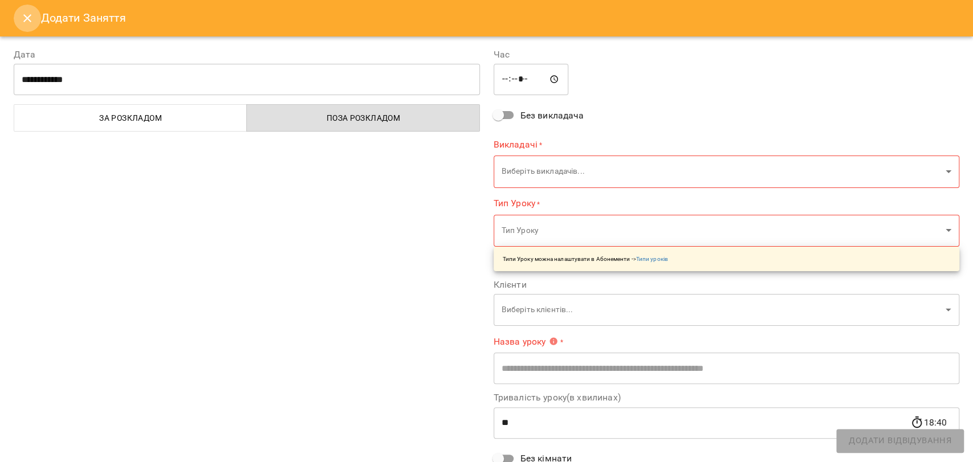
click at [18, 21] on button "Close" at bounding box center [27, 18] width 27 height 27
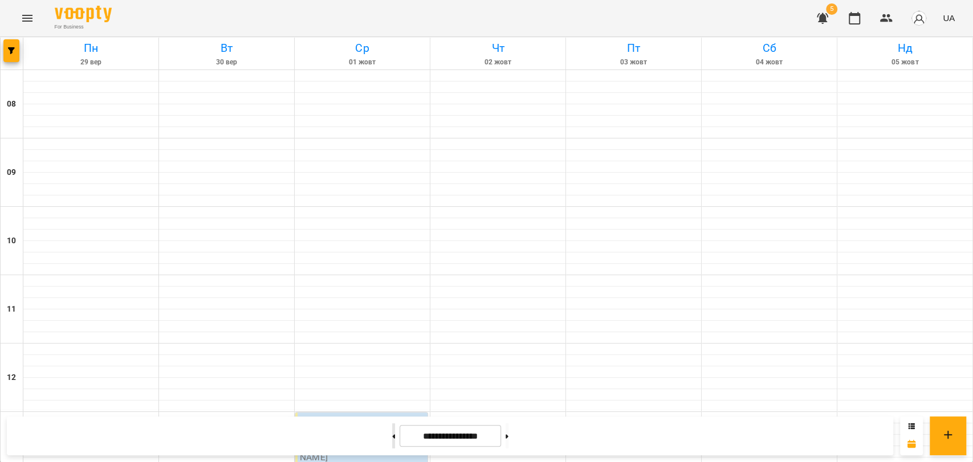
click at [392, 434] on button at bounding box center [393, 436] width 3 height 25
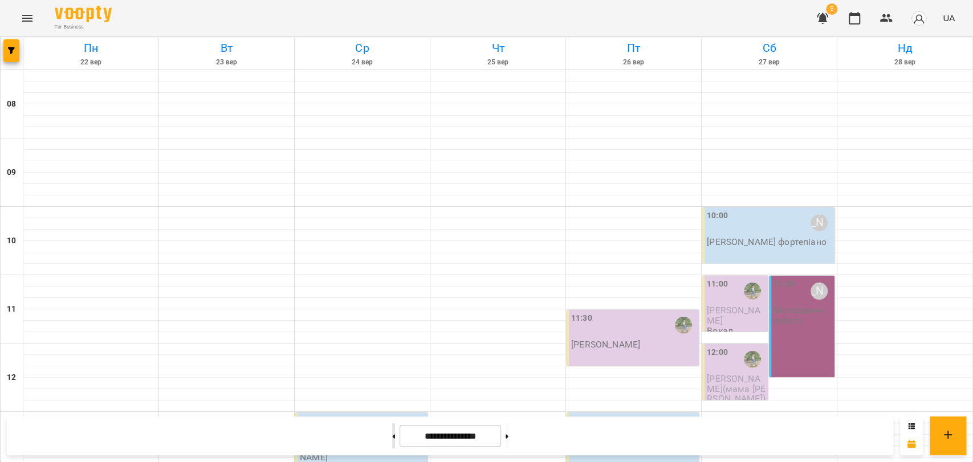
click at [392, 434] on button at bounding box center [393, 436] width 3 height 25
type input "**********"
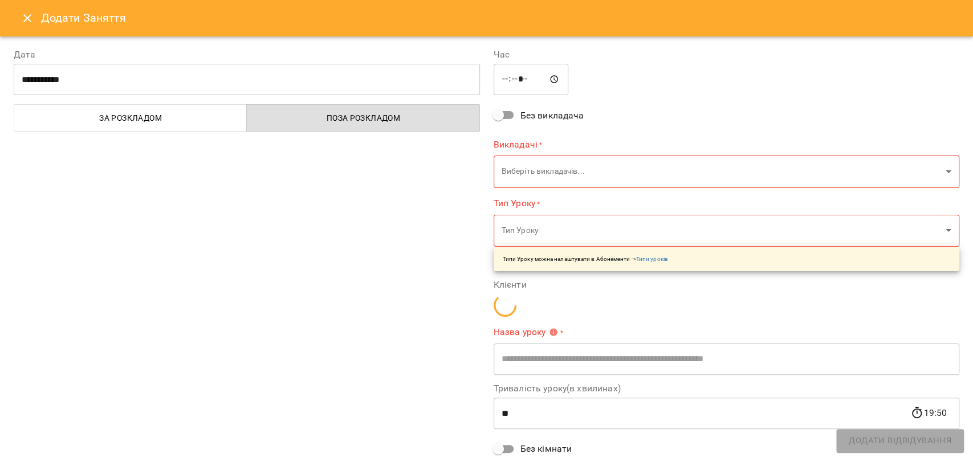
type input "**********"
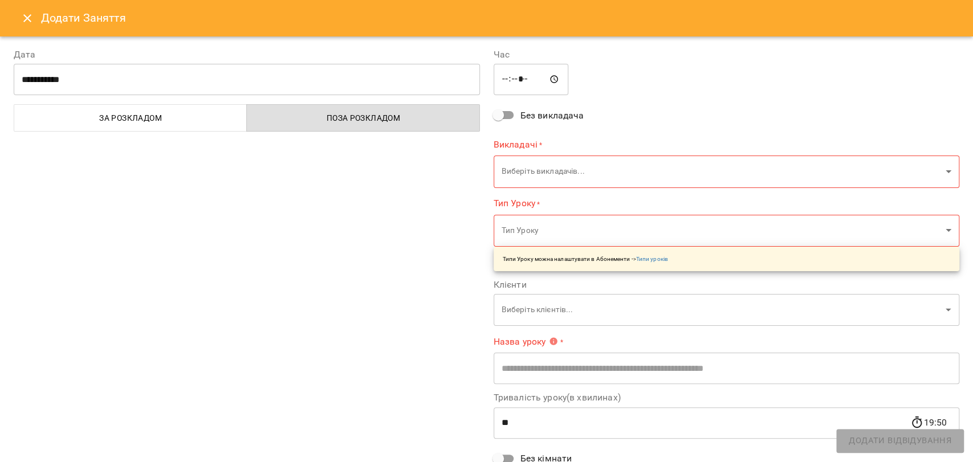
click at [515, 78] on input "*****" at bounding box center [531, 80] width 75 height 32
type input "*****"
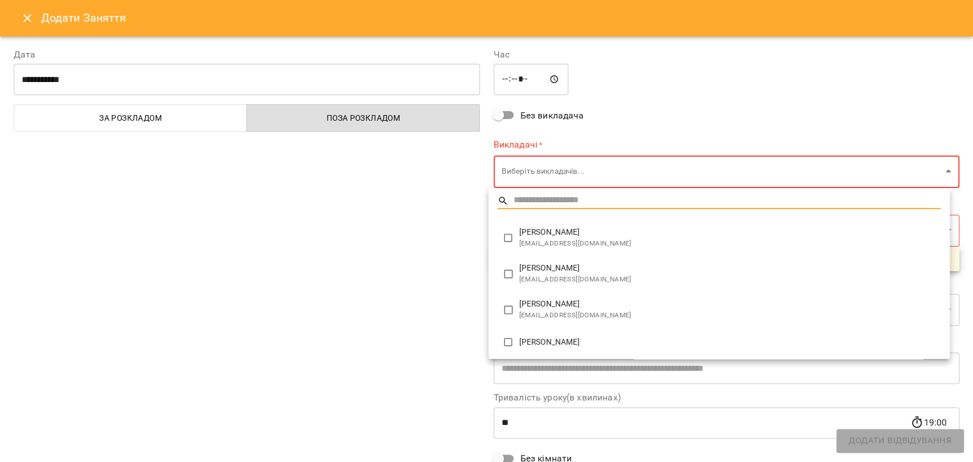
click at [529, 158] on body "For Business 5 UA Пн 15 вер Вт 16 вер Ср 17 вер Чт 18 вер Пт 19 вер Сб 20 вер Н…" at bounding box center [486, 471] width 973 height 942
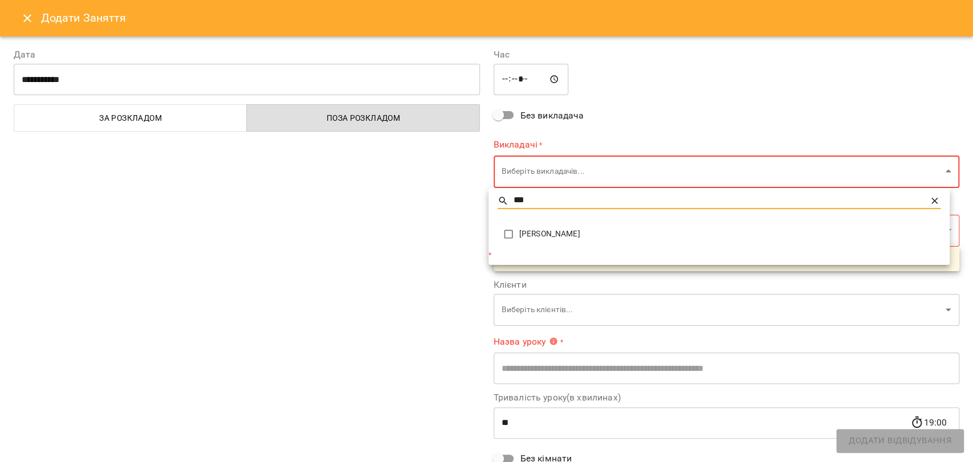
type input "***"
type input "**********"
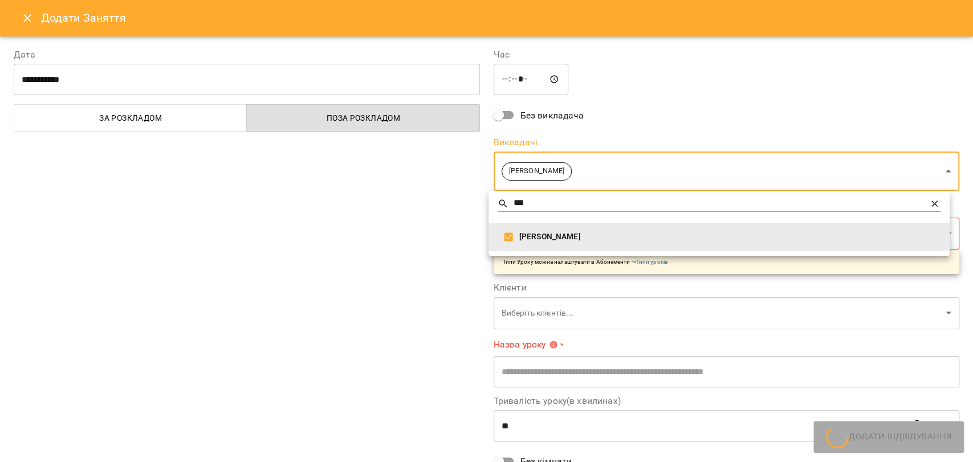
click at [330, 258] on div at bounding box center [486, 231] width 973 height 462
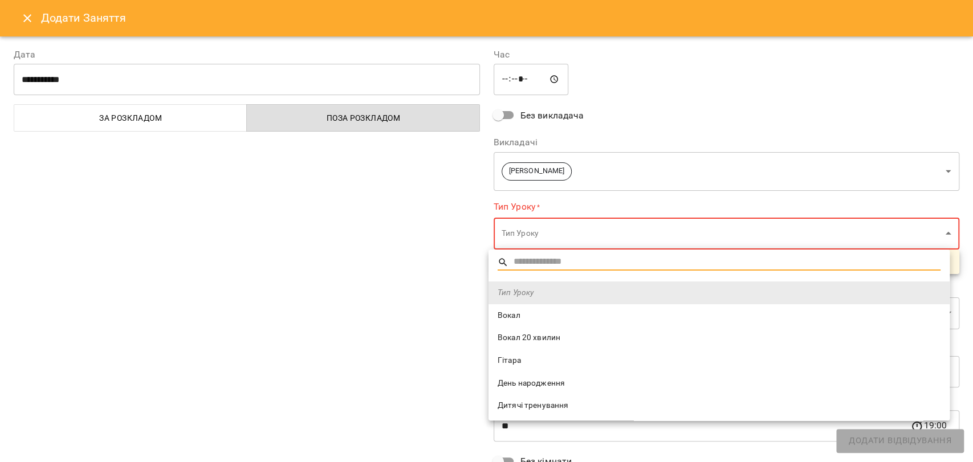
click at [551, 235] on body "For Business 5 UA Пн 15 вер Вт 16 вер Ср 17 вер Чт 18 вер Пт 19 вер Сб 20 вер Н…" at bounding box center [486, 471] width 973 height 942
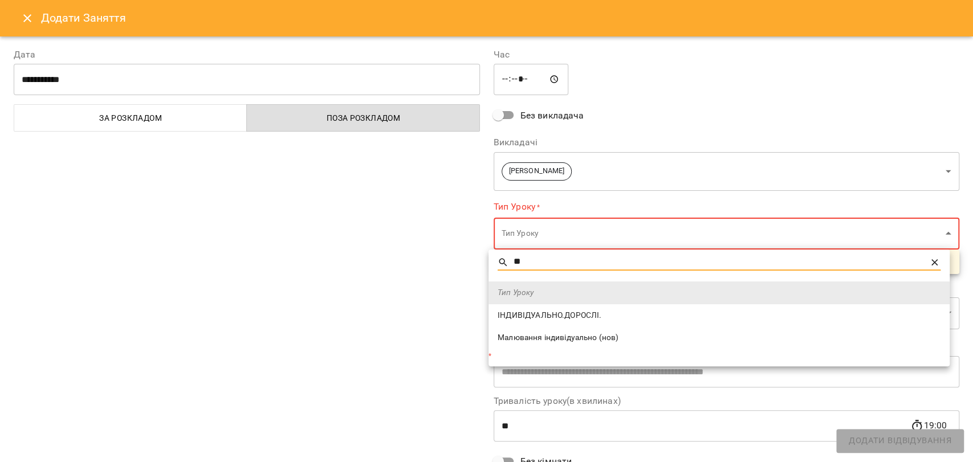
type input "**"
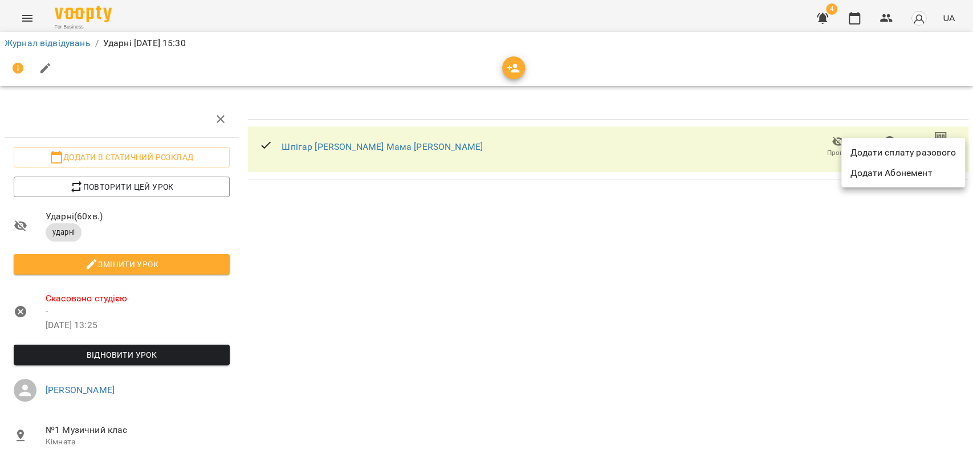
click at [858, 13] on div at bounding box center [486, 231] width 973 height 462
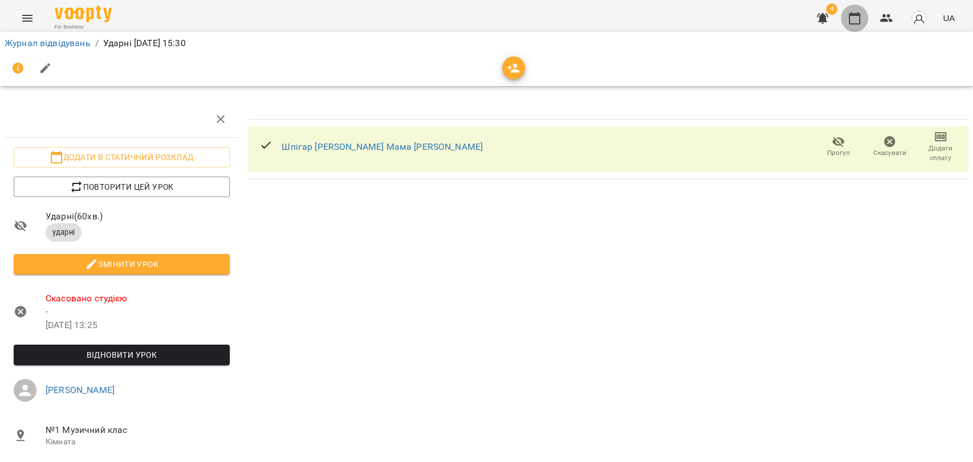
click at [854, 13] on icon "button" at bounding box center [854, 18] width 11 height 13
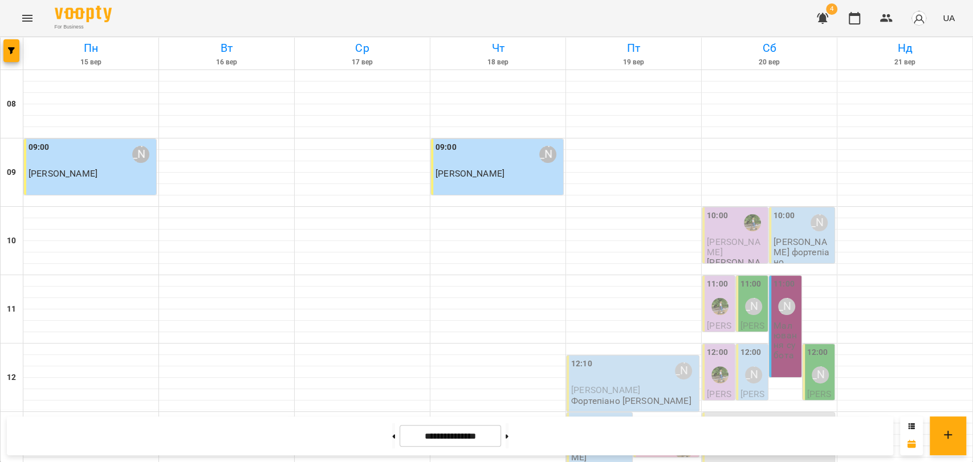
scroll to position [480, 0]
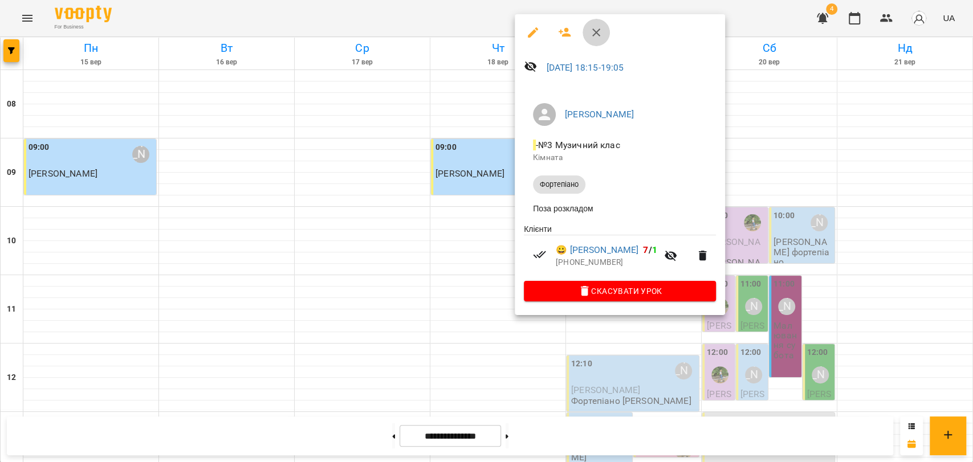
click at [603, 26] on button "button" at bounding box center [596, 32] width 27 height 27
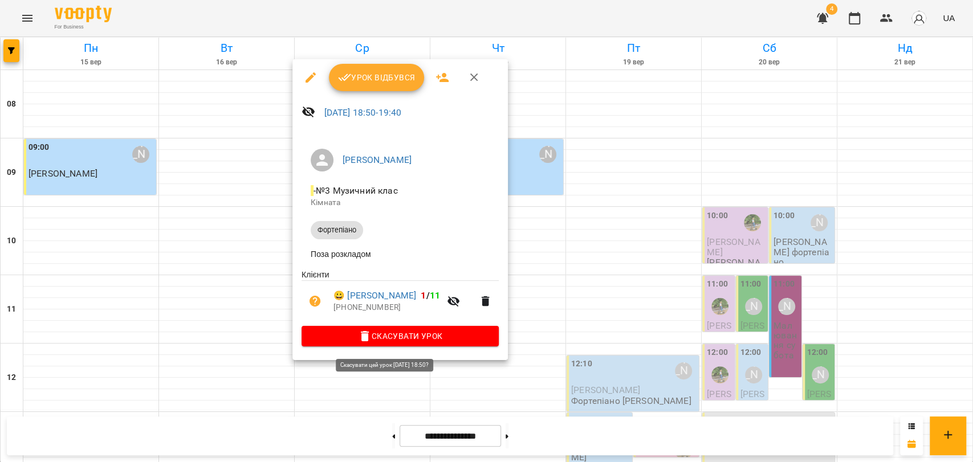
click at [388, 336] on span "Скасувати Урок" at bounding box center [400, 336] width 179 height 14
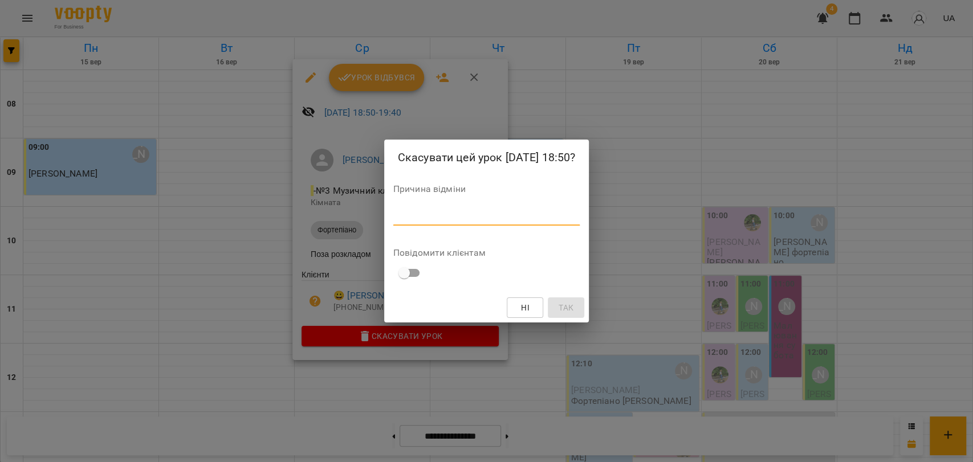
click at [516, 218] on textarea at bounding box center [486, 216] width 187 height 11
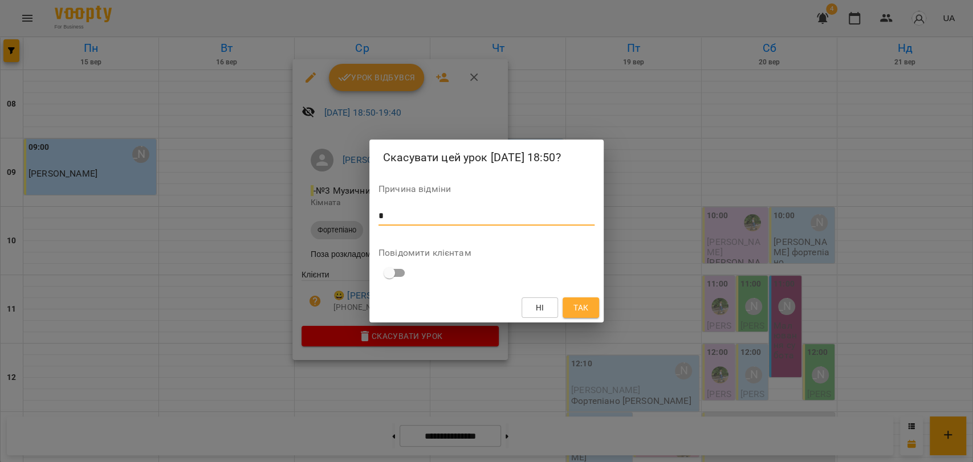
type textarea "*"
click at [580, 303] on span "Так" at bounding box center [580, 308] width 15 height 14
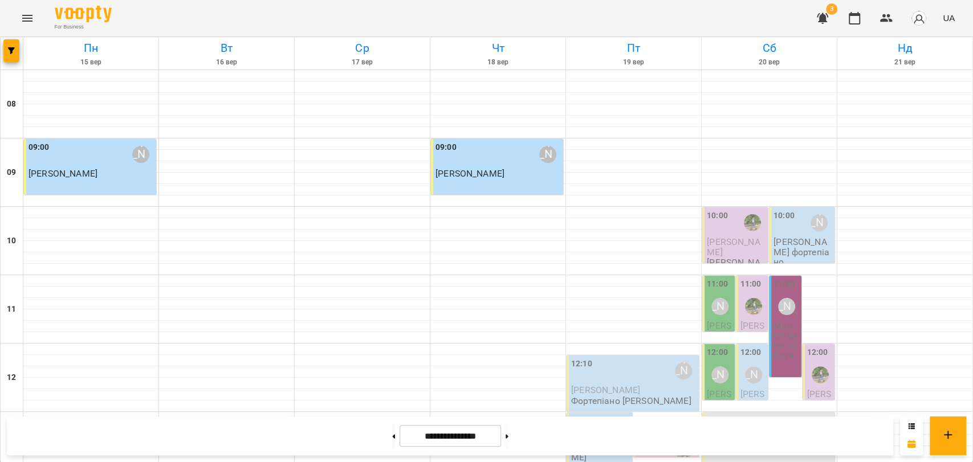
scroll to position [480, 0]
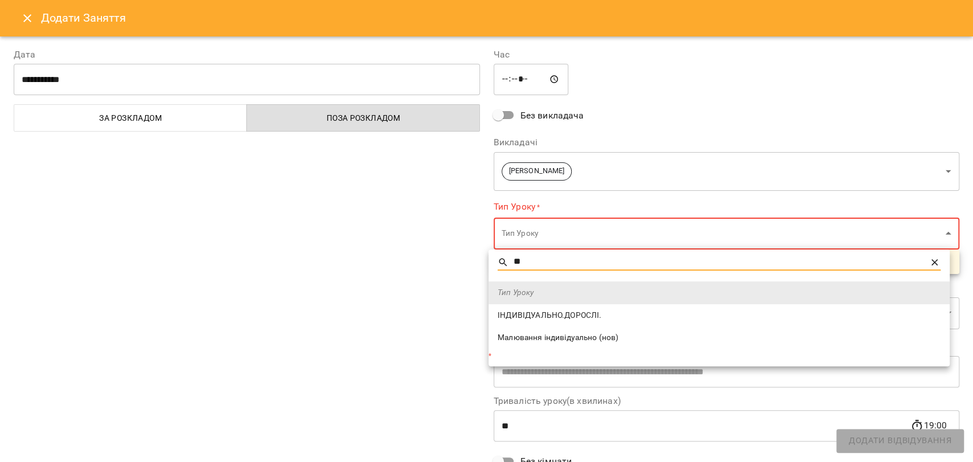
scroll to position [480, 0]
click at [554, 312] on span "ІНДИВІДУАЛЬНО.ДОРОСЛІ." at bounding box center [719, 315] width 443 height 11
type input "*****"
type input "**"
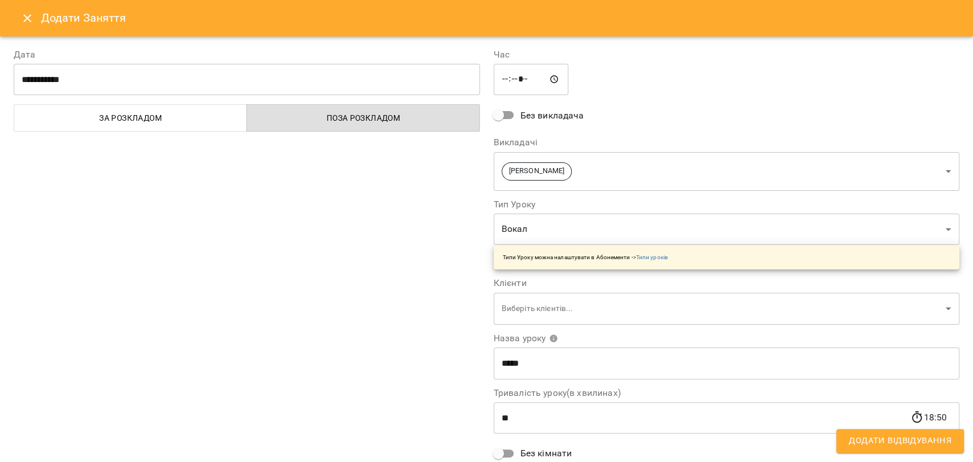
click at [548, 231] on body "For Business 3 UA [DATE] [DATE] [DATE] [DATE] [DATE] [DATE] Нд [DATE] 09 10 11 …" at bounding box center [486, 471] width 973 height 942
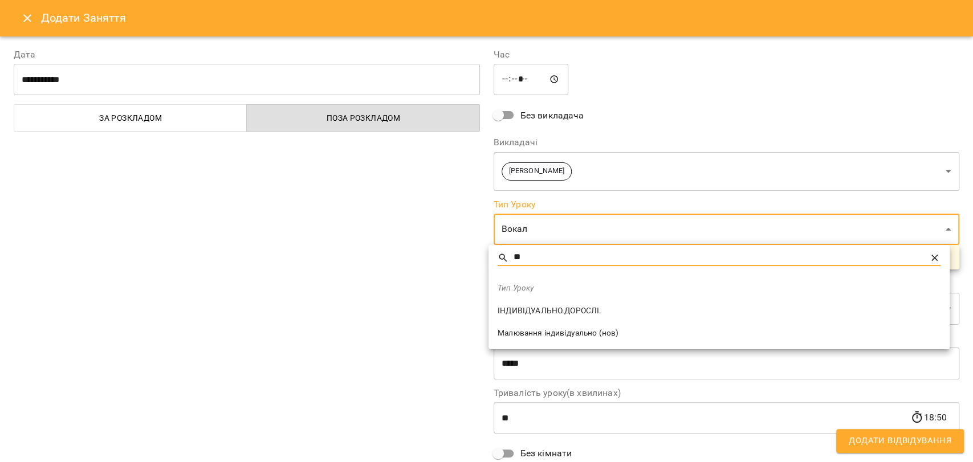
type input "**"
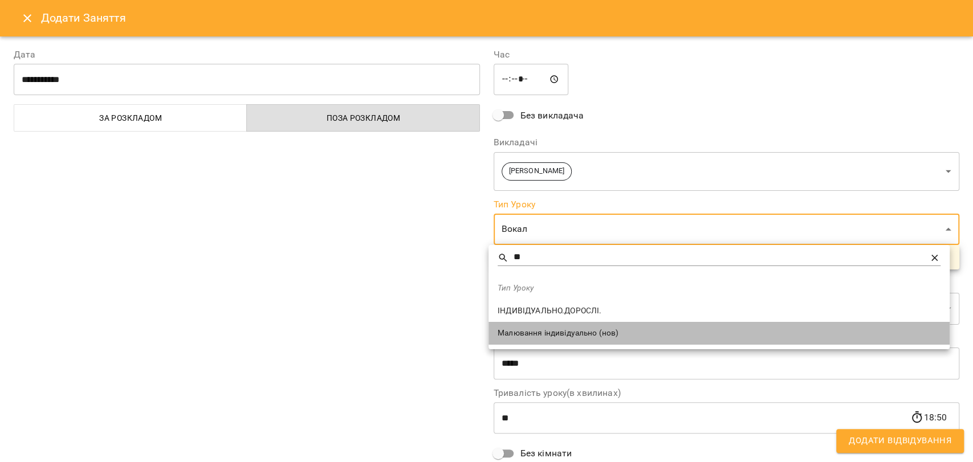
click at [565, 331] on span "Малювання індивідуально (нов)" at bounding box center [719, 333] width 443 height 11
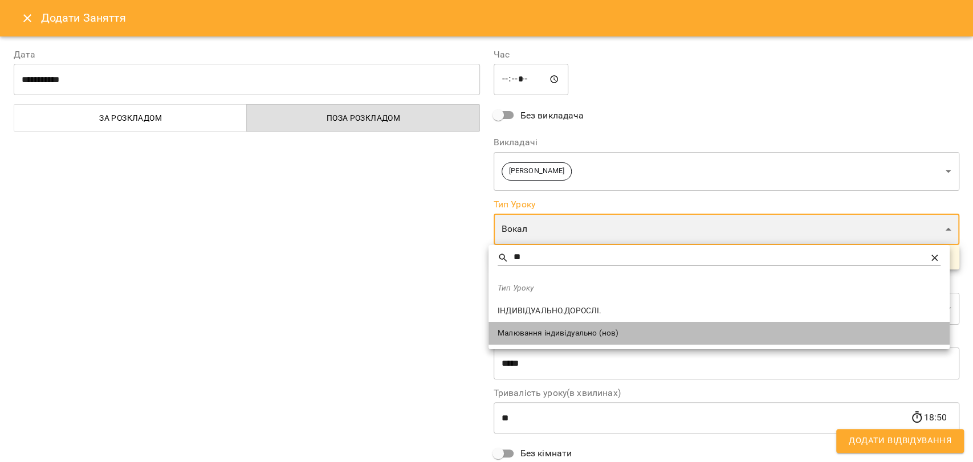
type input "**********"
type input "**"
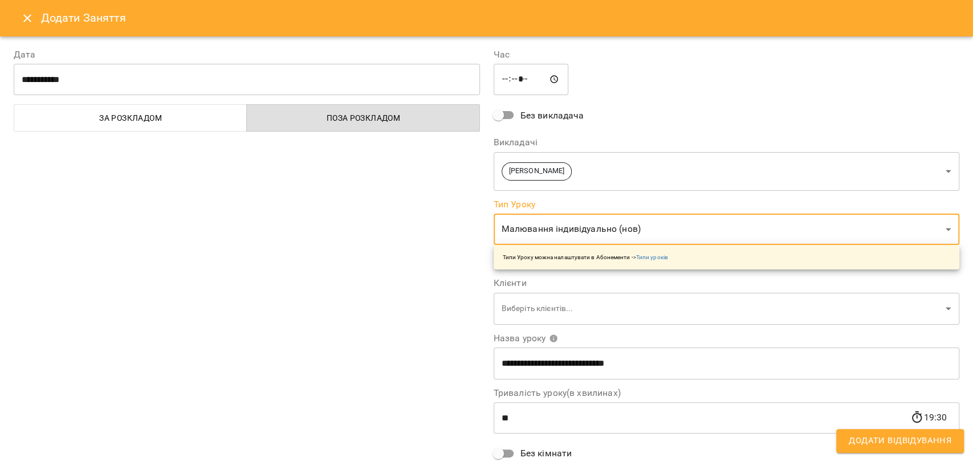
click at [522, 302] on body "For Business 3 UA [DATE] [DATE] [DATE] [DATE] [DATE] [DATE] Нд [DATE] 09 10 11 …" at bounding box center [486, 471] width 973 height 942
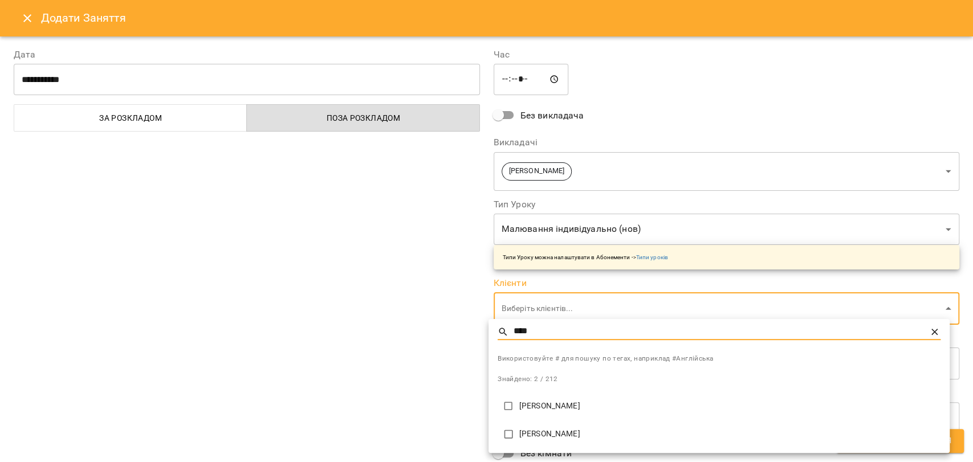
type input "****"
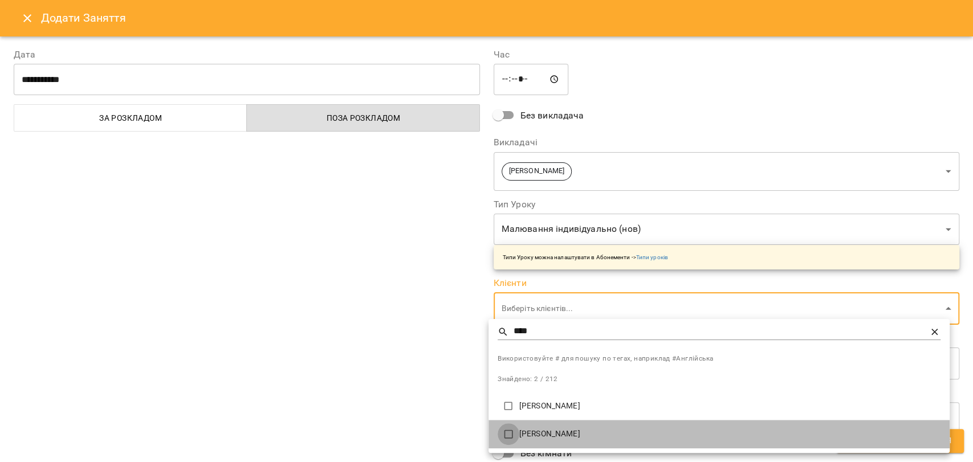
type input "**********"
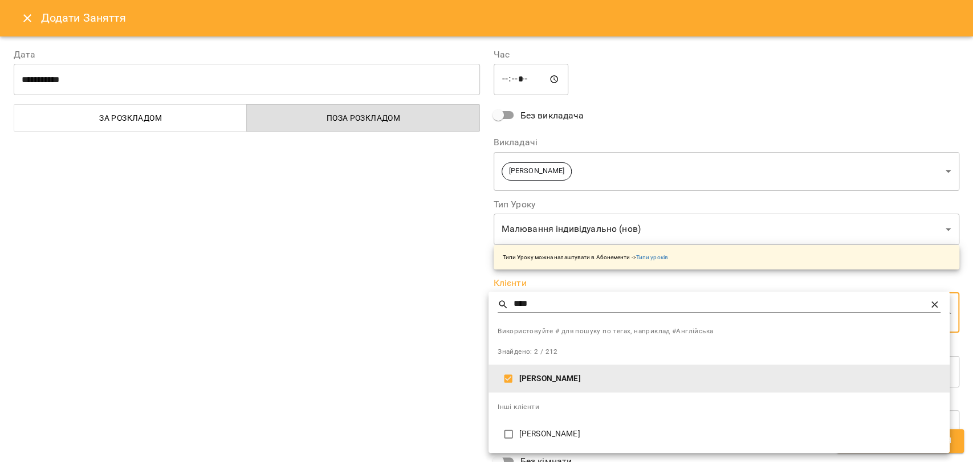
click at [402, 400] on div at bounding box center [486, 231] width 973 height 462
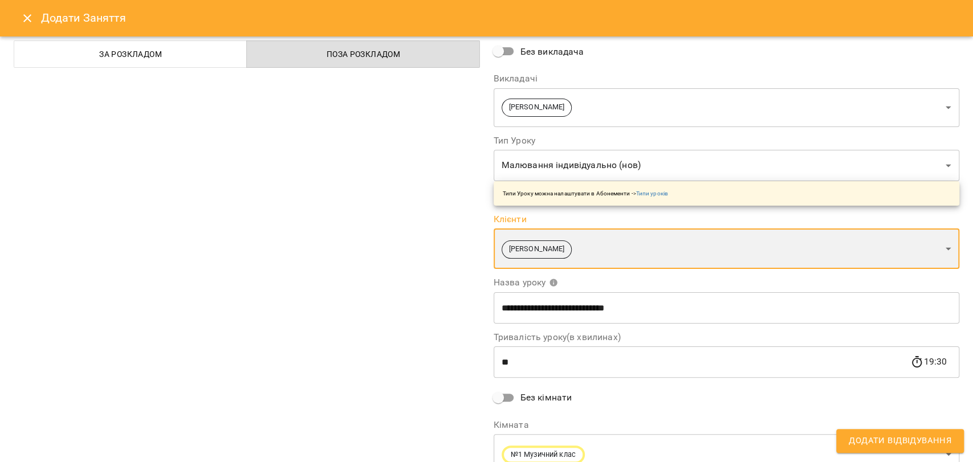
scroll to position [115, 0]
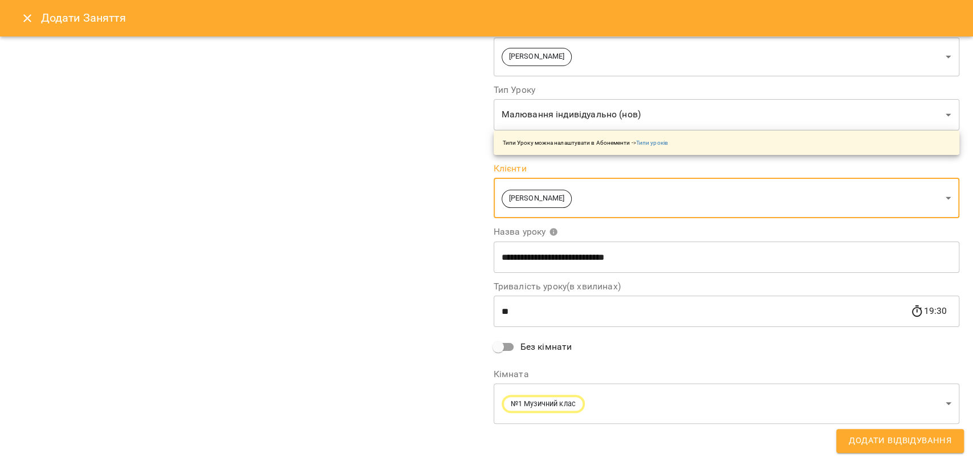
click at [641, 395] on body "For Business 3 UA [DATE] [DATE] [DATE] [DATE] [DATE] [DATE] Нд [DATE] 09 10 11 …" at bounding box center [486, 471] width 973 height 942
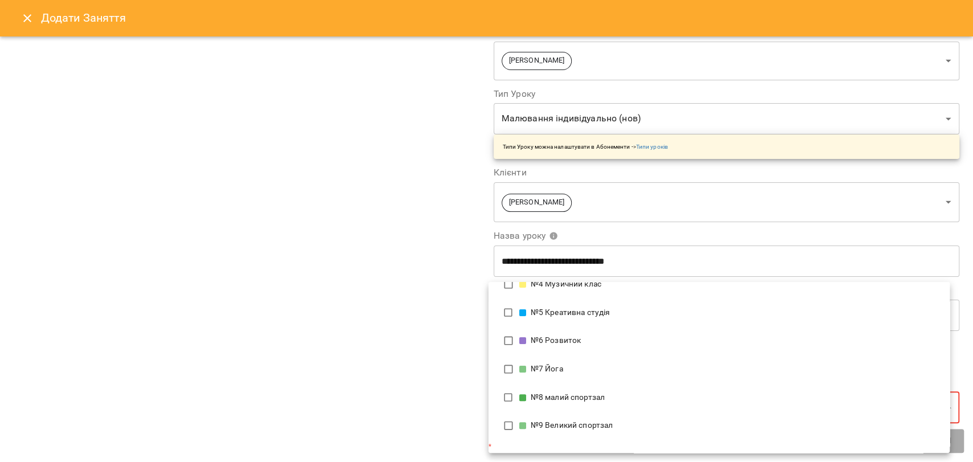
scroll to position [274, 0]
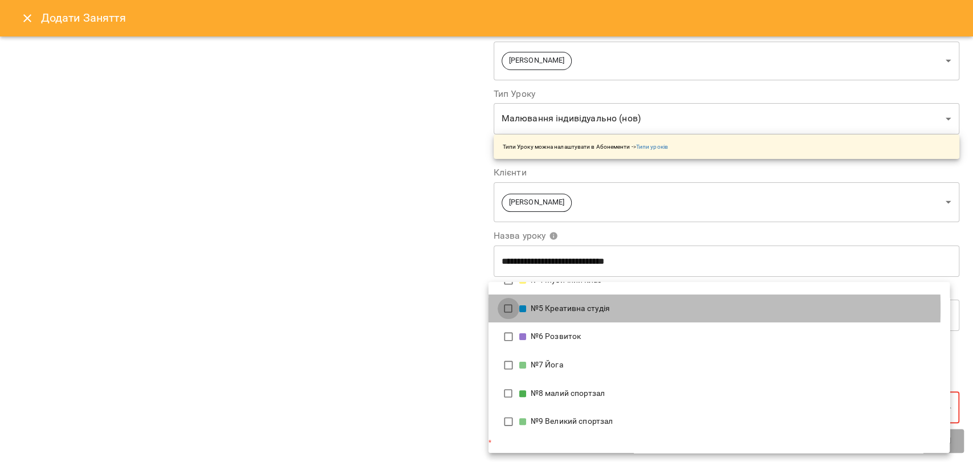
type input "**********"
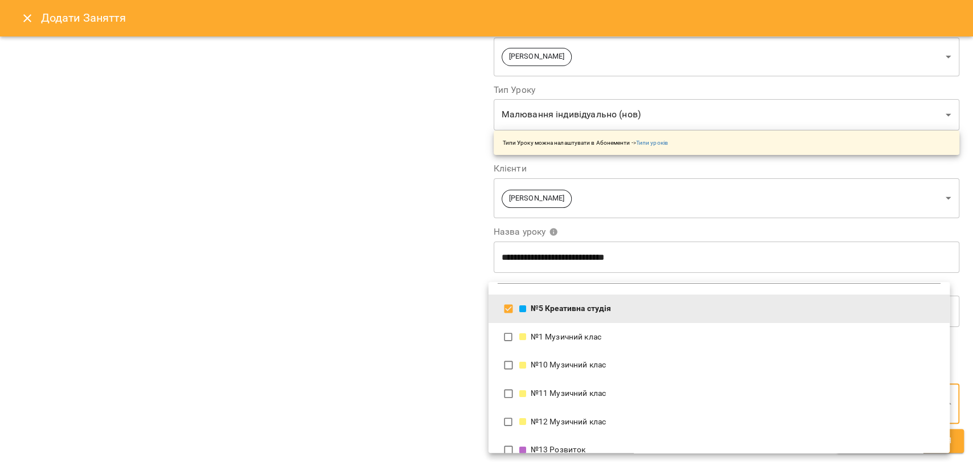
click at [411, 323] on div at bounding box center [486, 231] width 973 height 462
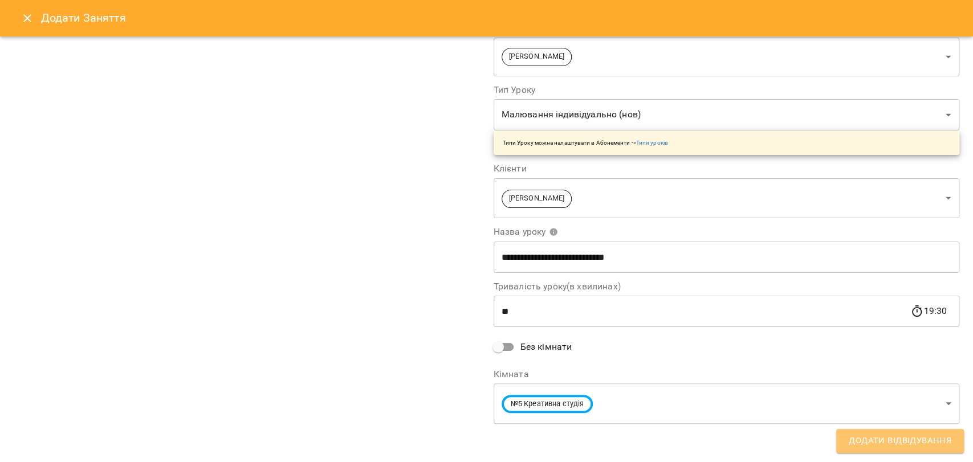
click at [905, 446] on span "Додати Відвідування" at bounding box center [900, 441] width 103 height 15
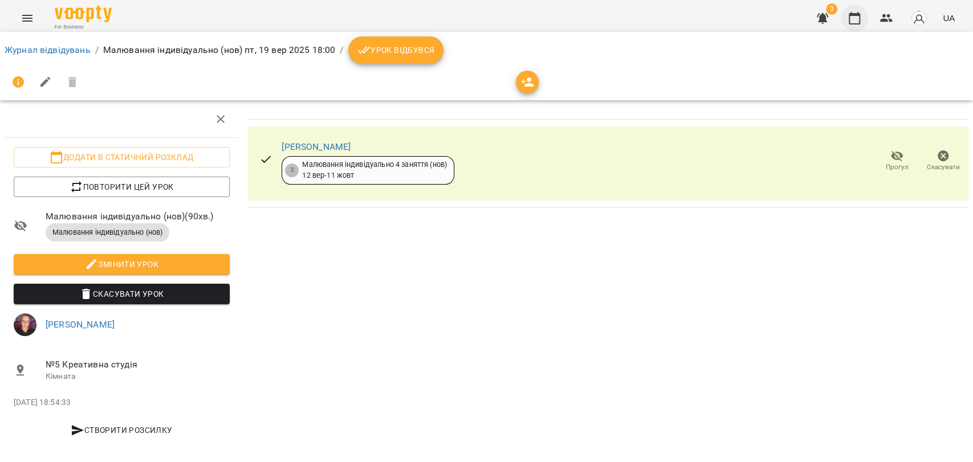
click at [860, 24] on button "button" at bounding box center [854, 18] width 27 height 27
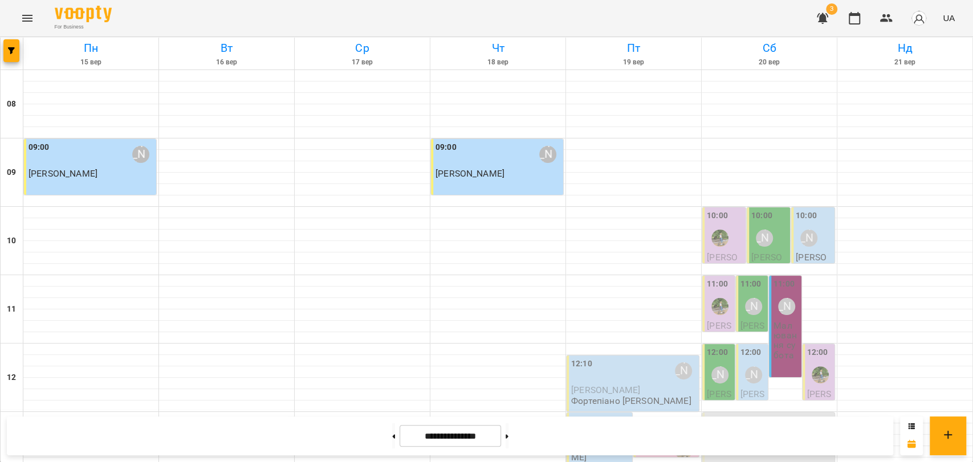
scroll to position [480, 0]
click at [23, 24] on icon "Menu" at bounding box center [28, 18] width 14 height 14
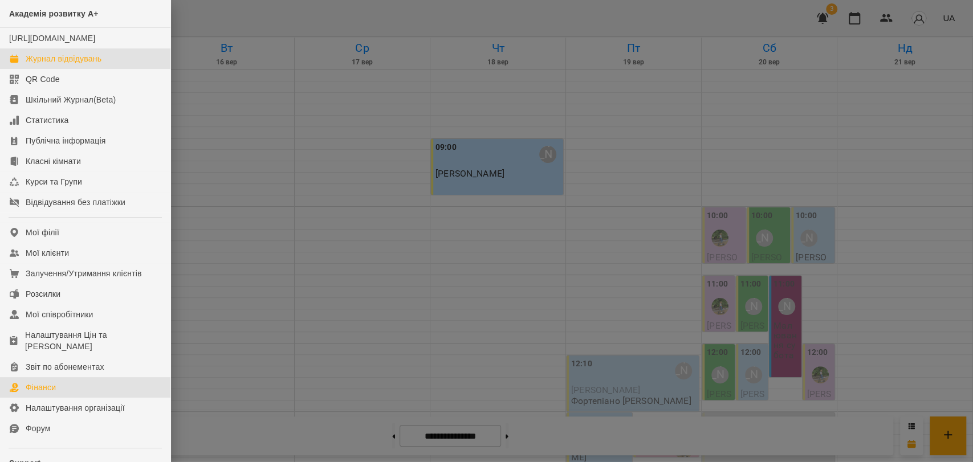
click at [78, 392] on link "Фінанси" at bounding box center [85, 387] width 170 height 21
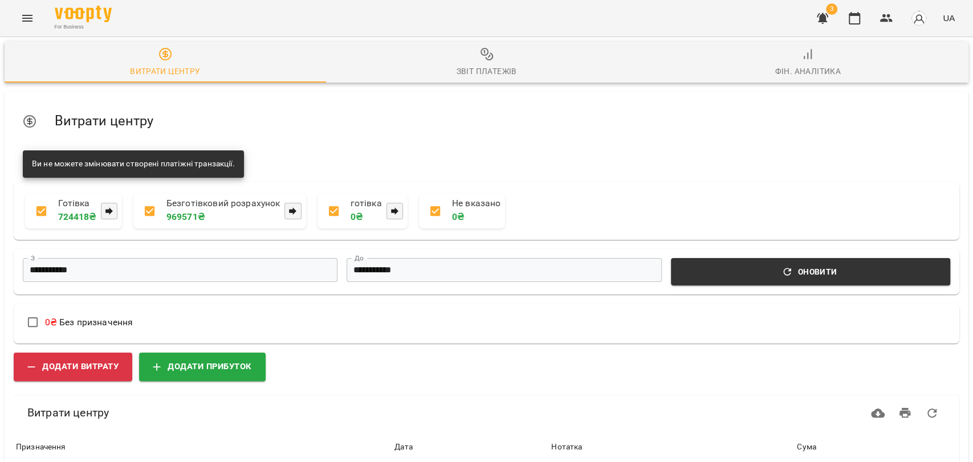
click at [469, 64] on div "Звіт платежів" at bounding box center [486, 71] width 60 height 14
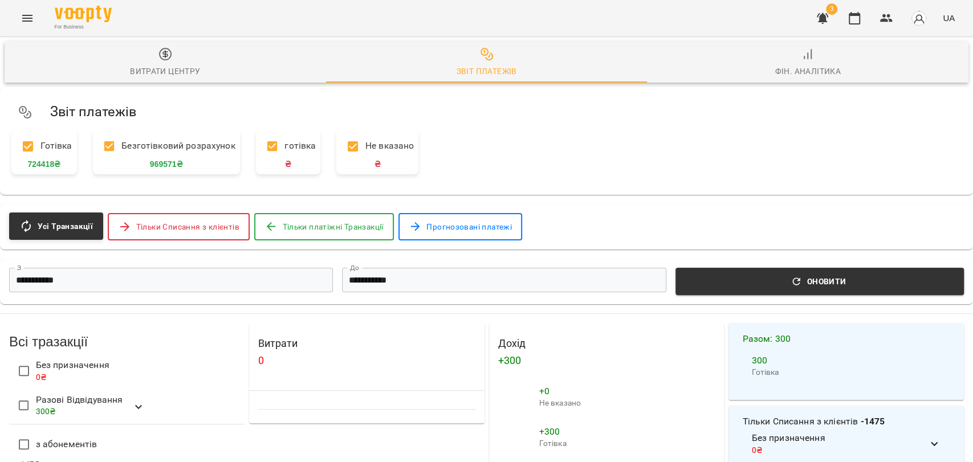
click at [227, 273] on input "**********" at bounding box center [171, 280] width 324 height 25
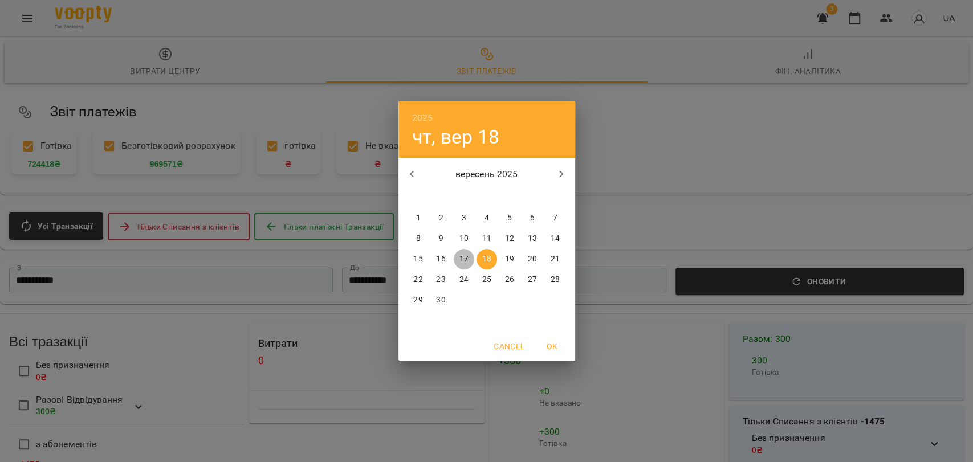
click at [462, 257] on p "17" at bounding box center [463, 259] width 9 height 11
type input "**********"
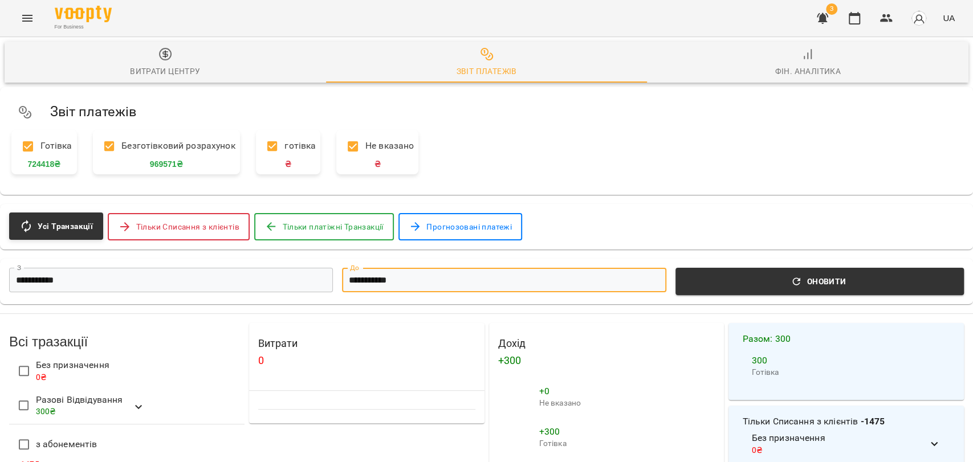
click at [424, 279] on input "**********" at bounding box center [504, 280] width 324 height 25
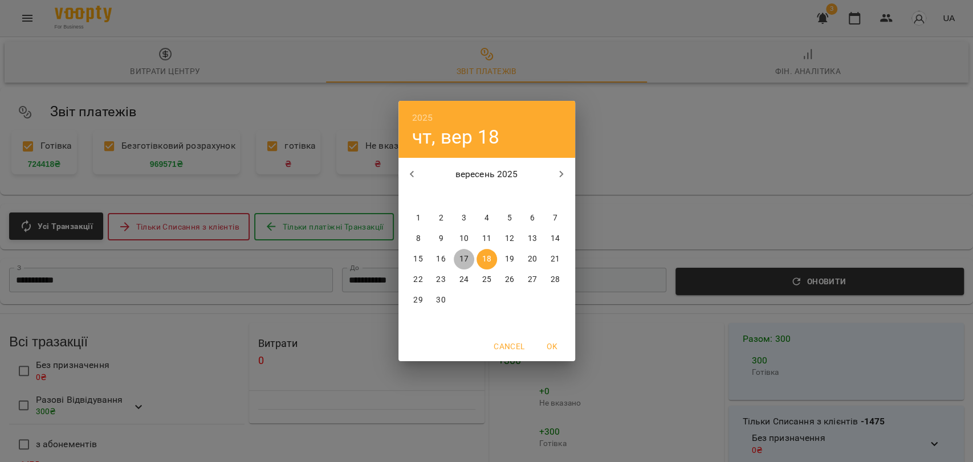
click at [460, 262] on p "17" at bounding box center [463, 259] width 9 height 11
type input "**********"
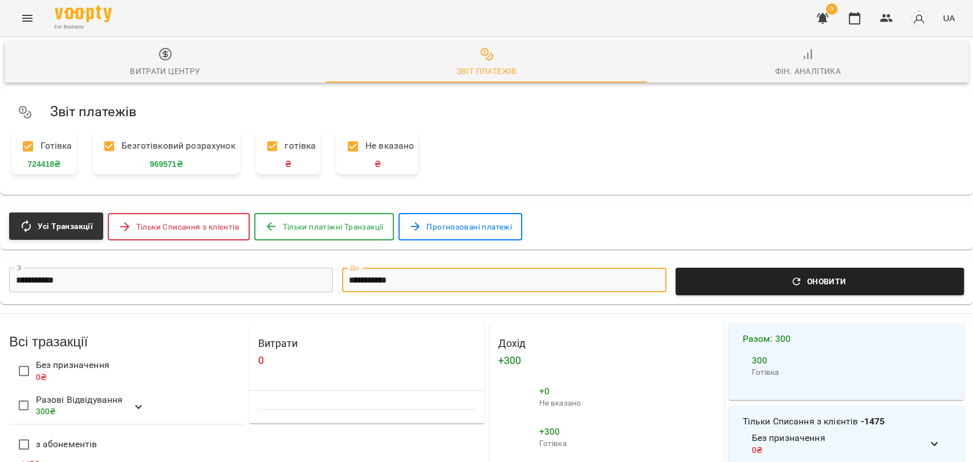
click at [693, 280] on span "Оновити" at bounding box center [819, 282] width 275 height 14
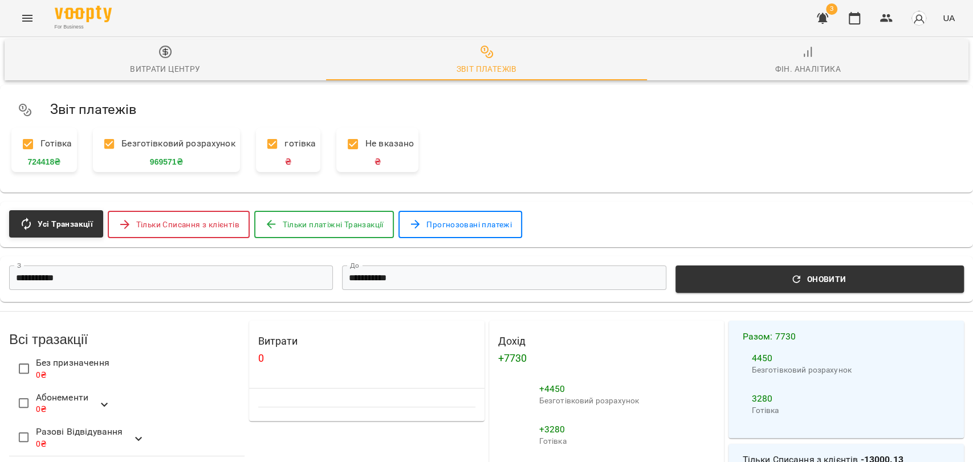
scroll to position [127, 0]
click at [864, 20] on button "button" at bounding box center [854, 18] width 27 height 27
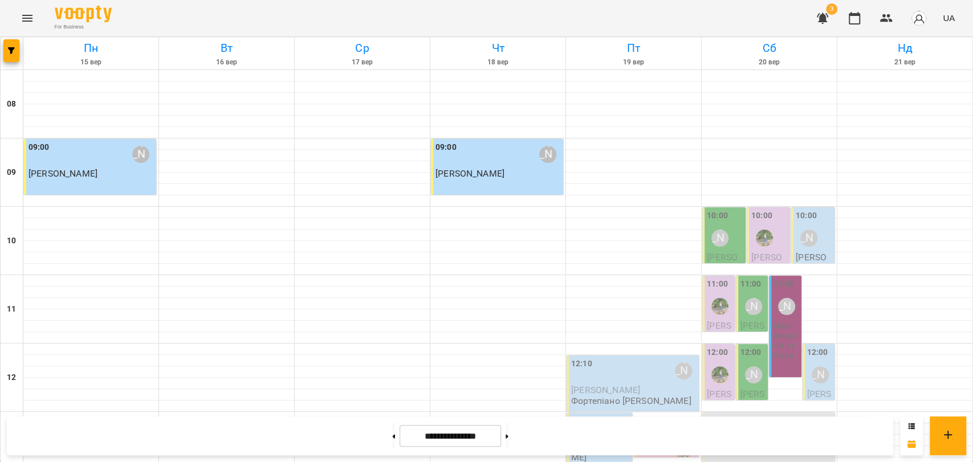
scroll to position [480, 0]
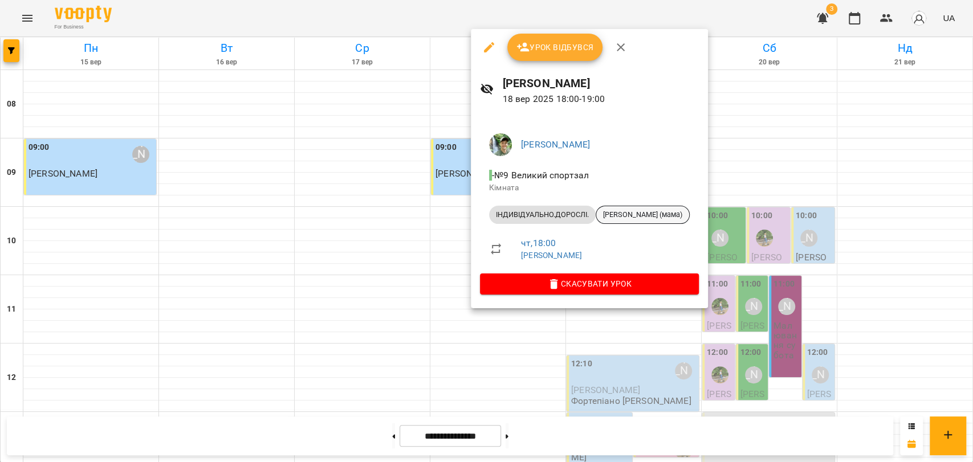
click at [638, 213] on span "[PERSON_NAME] (мама)" at bounding box center [642, 215] width 93 height 10
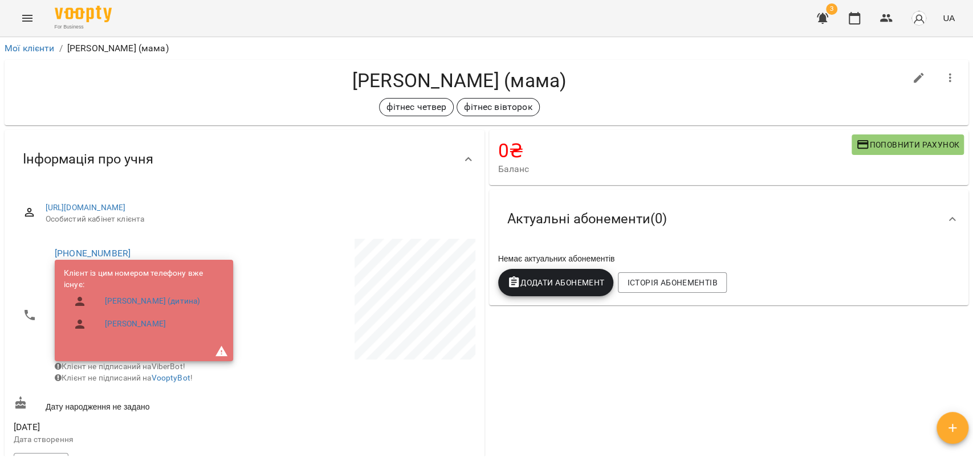
click at [929, 143] on span "Поповнити рахунок" at bounding box center [907, 145] width 103 height 14
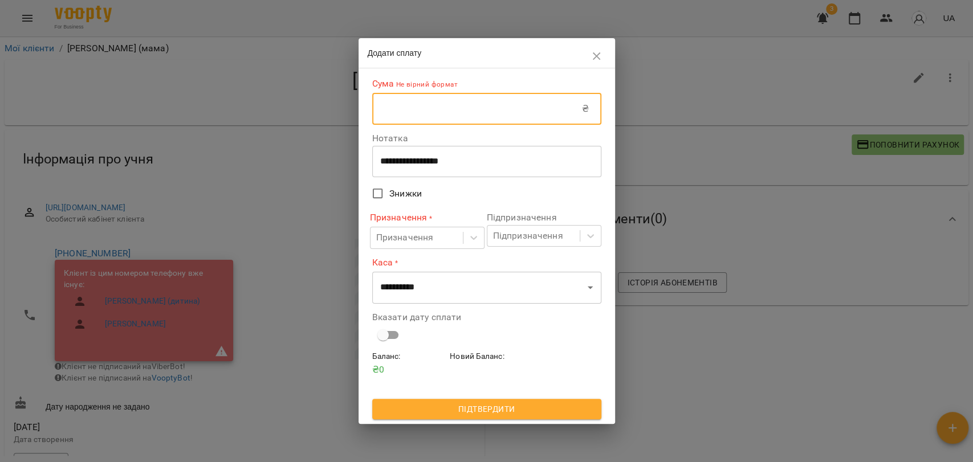
click at [497, 117] on input "text" at bounding box center [477, 109] width 210 height 32
type input "***"
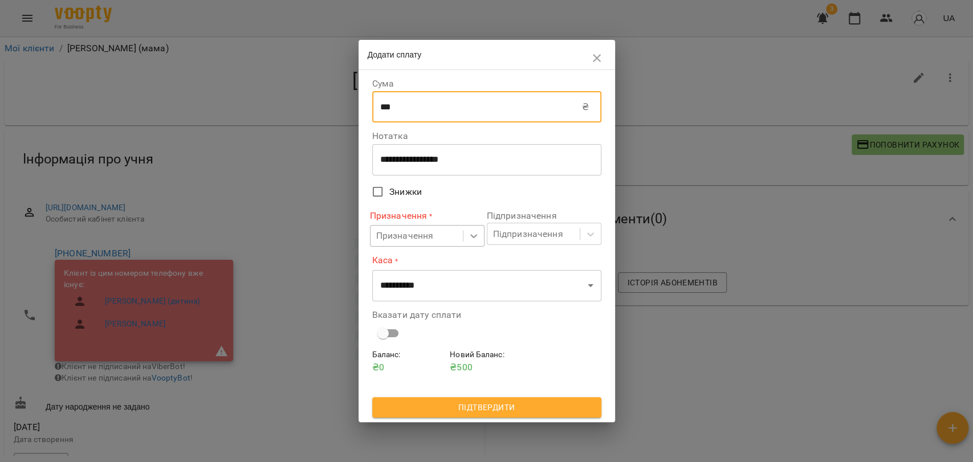
click at [470, 239] on icon at bounding box center [473, 235] width 11 height 11
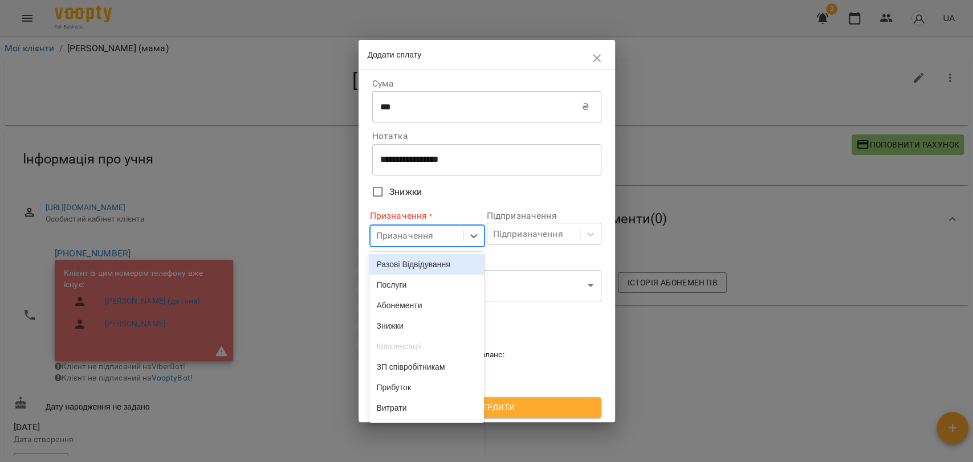
click at [457, 262] on div "Разові Відвідування" at bounding box center [426, 264] width 115 height 21
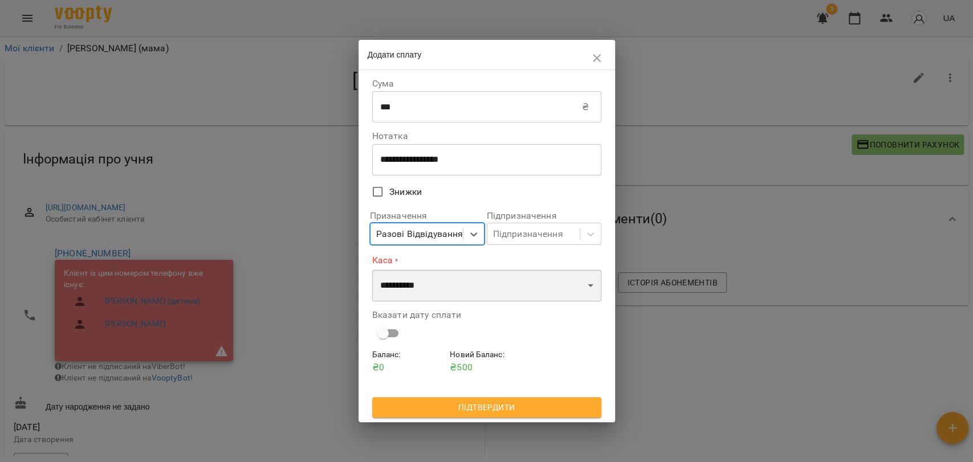
click at [464, 280] on select "**********" at bounding box center [486, 286] width 229 height 32
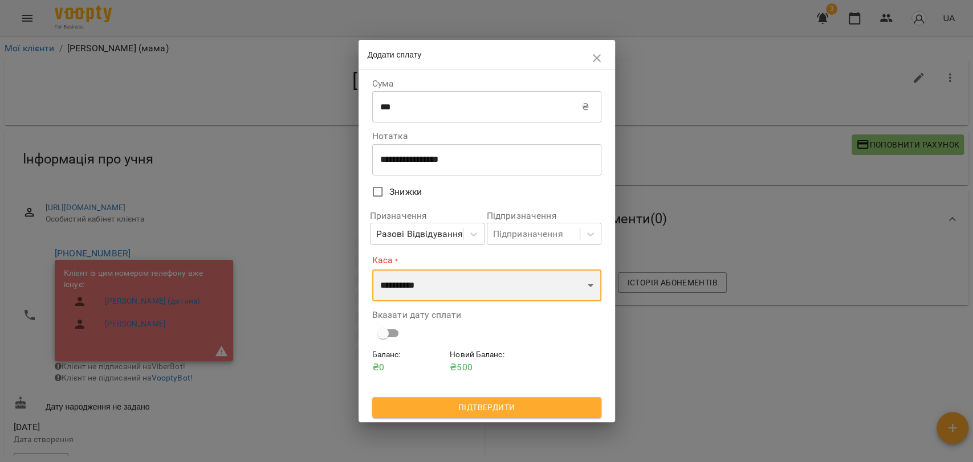
select select "****"
click at [372, 270] on select "**********" at bounding box center [486, 286] width 229 height 32
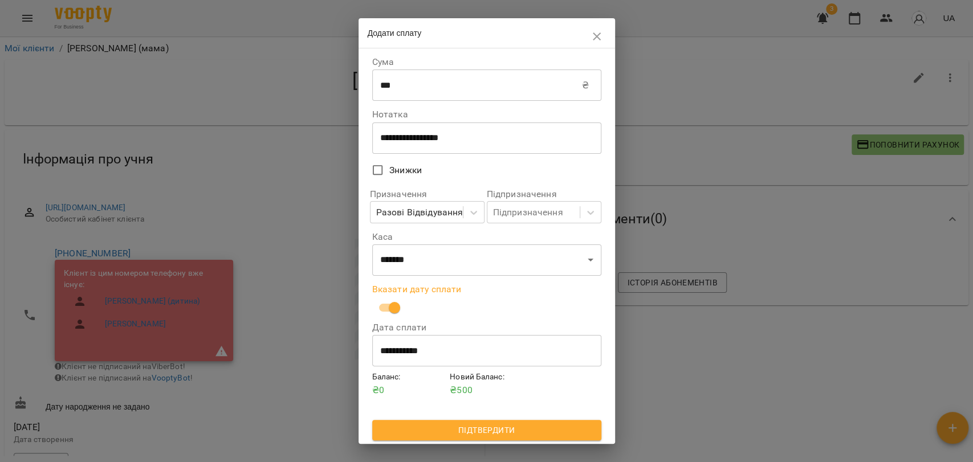
click at [461, 422] on button "Підтвердити" at bounding box center [486, 430] width 229 height 21
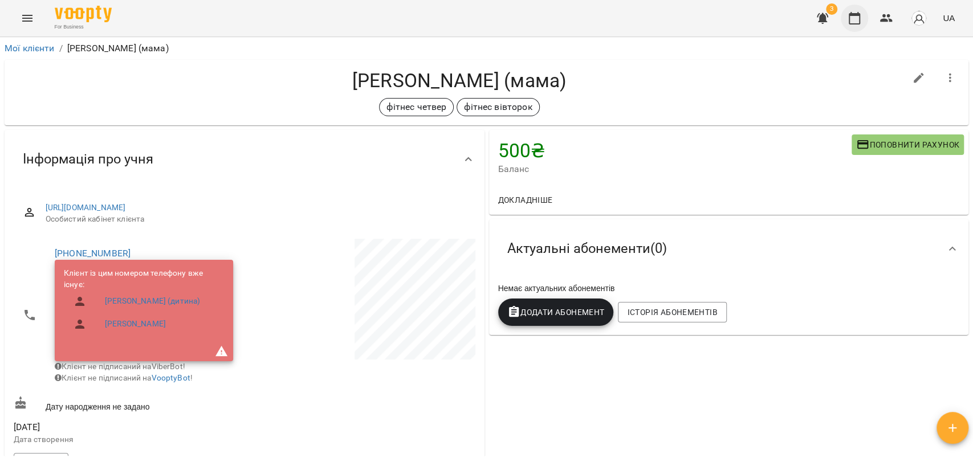
click at [856, 25] on button "button" at bounding box center [854, 18] width 27 height 27
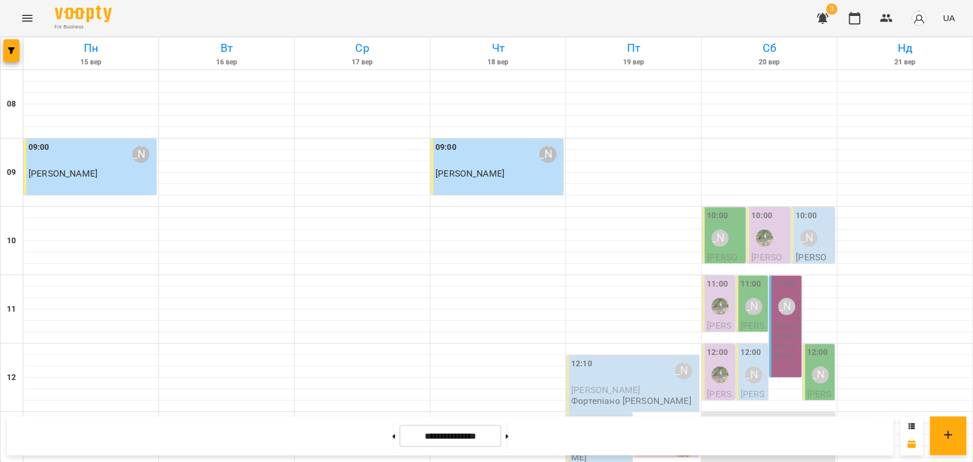
scroll to position [480, 0]
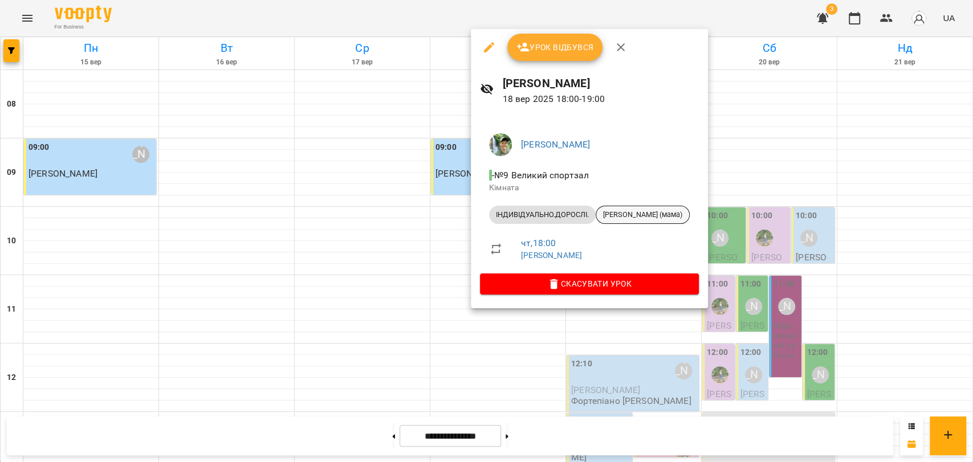
click at [642, 211] on span "[PERSON_NAME] (мама)" at bounding box center [642, 215] width 93 height 10
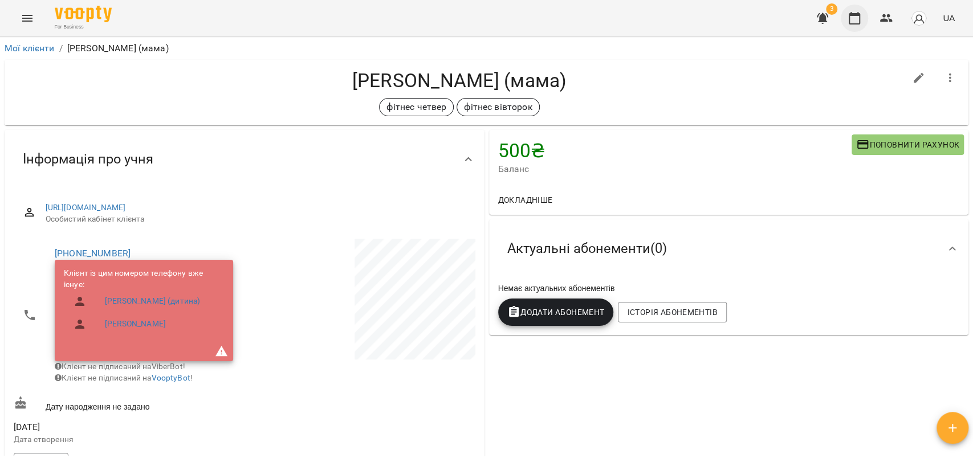
click at [857, 23] on icon "button" at bounding box center [855, 18] width 14 height 14
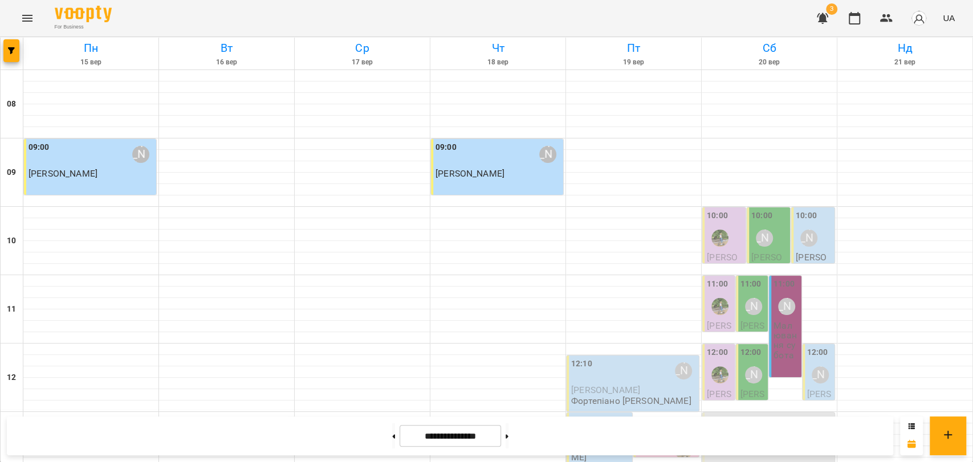
scroll to position [480, 0]
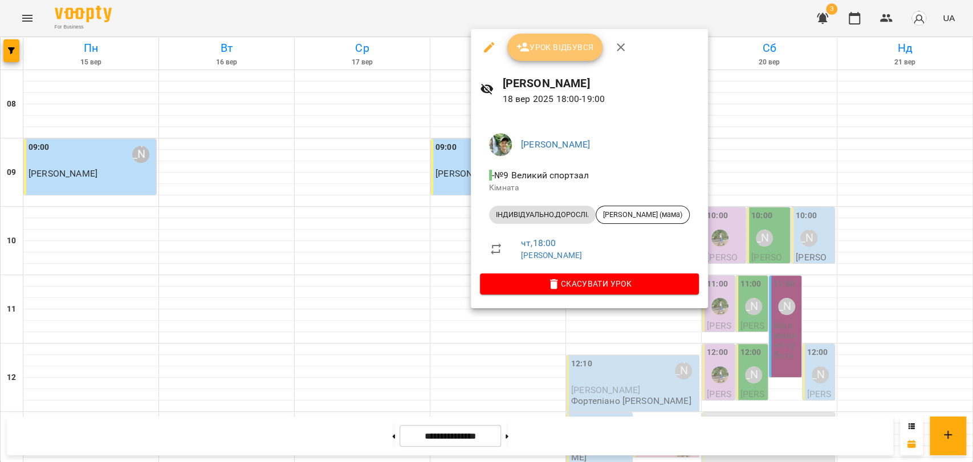
click at [583, 43] on span "Урок відбувся" at bounding box center [555, 47] width 78 height 14
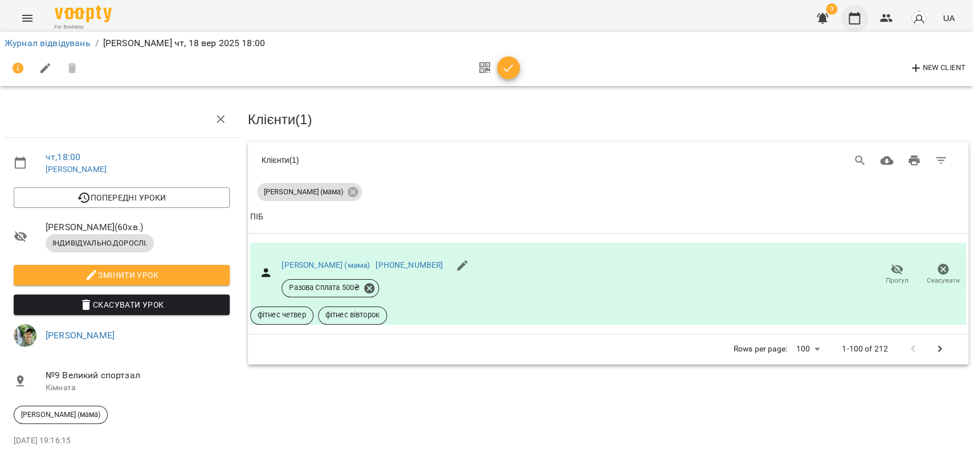
click at [856, 18] on icon "button" at bounding box center [855, 18] width 14 height 14
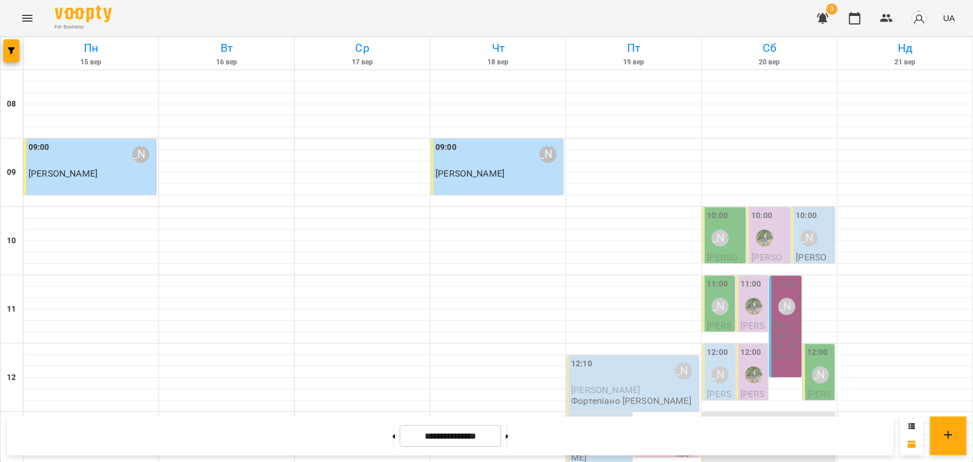
scroll to position [480, 0]
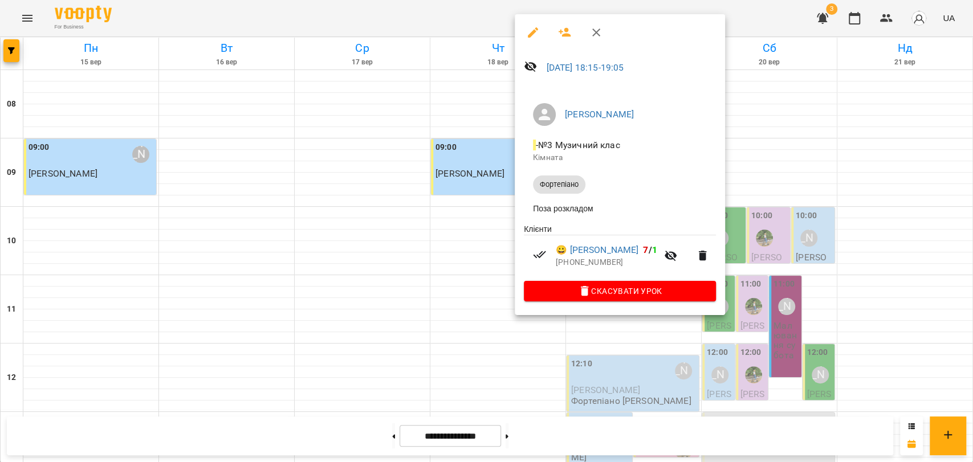
click at [484, 331] on div at bounding box center [486, 231] width 973 height 462
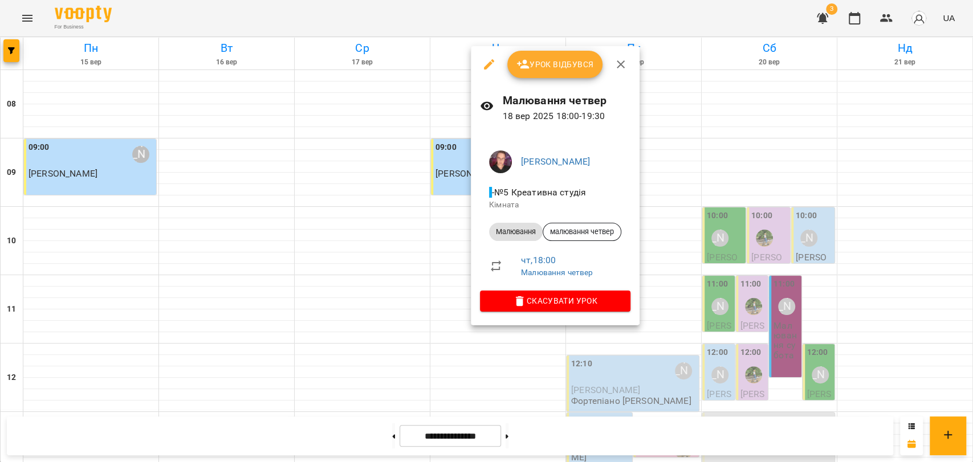
click at [555, 74] on button "Урок відбувся" at bounding box center [555, 64] width 96 height 27
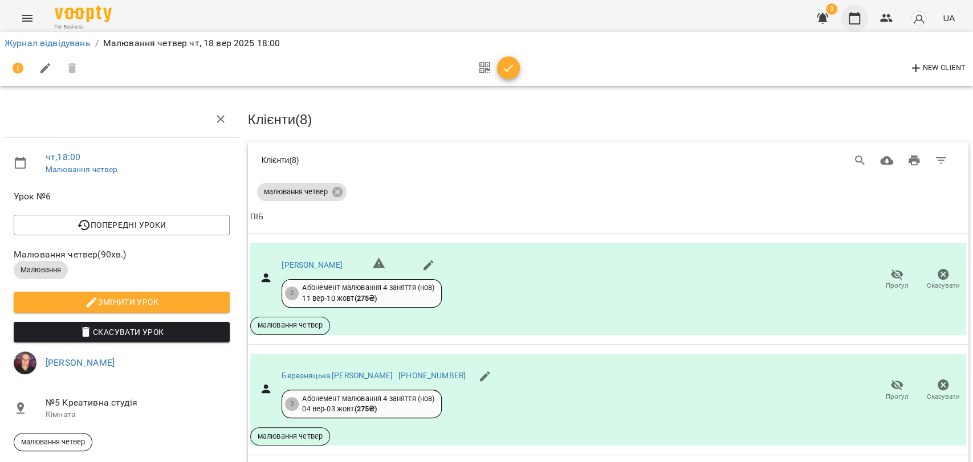
click at [856, 21] on icon "button" at bounding box center [855, 18] width 14 height 14
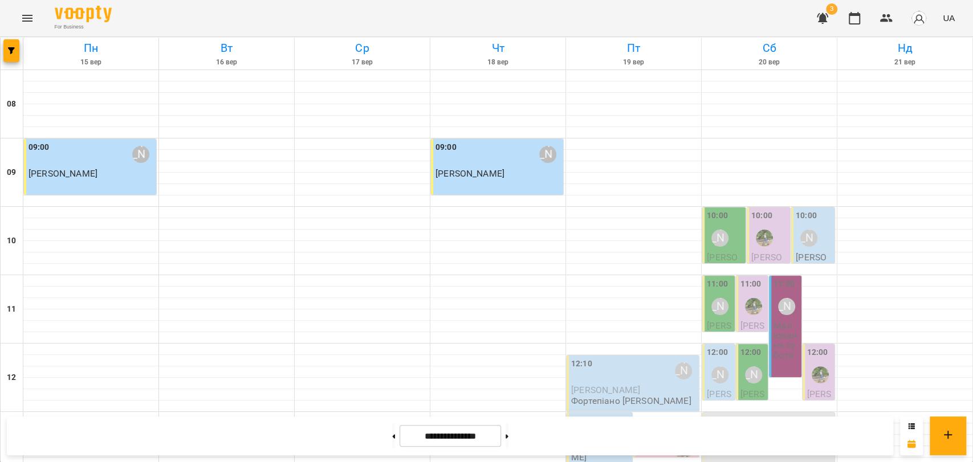
scroll to position [480, 0]
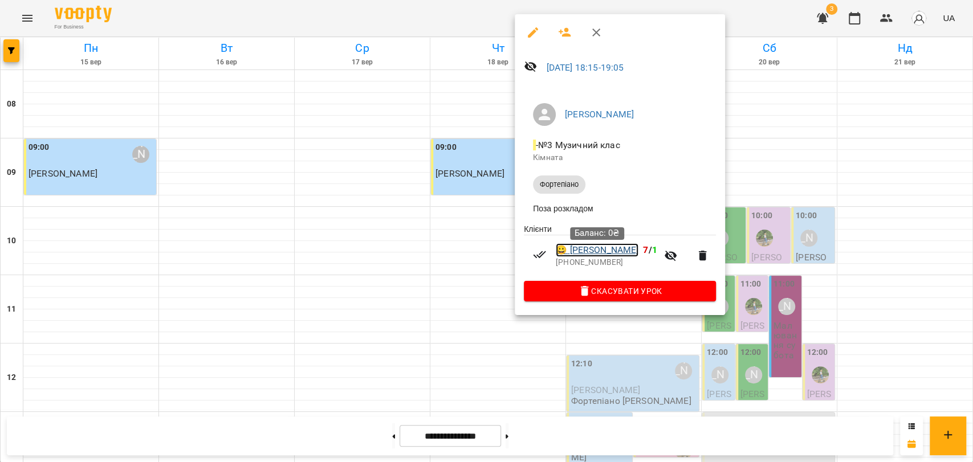
click at [636, 254] on link "😀 [PERSON_NAME]" at bounding box center [597, 250] width 83 height 14
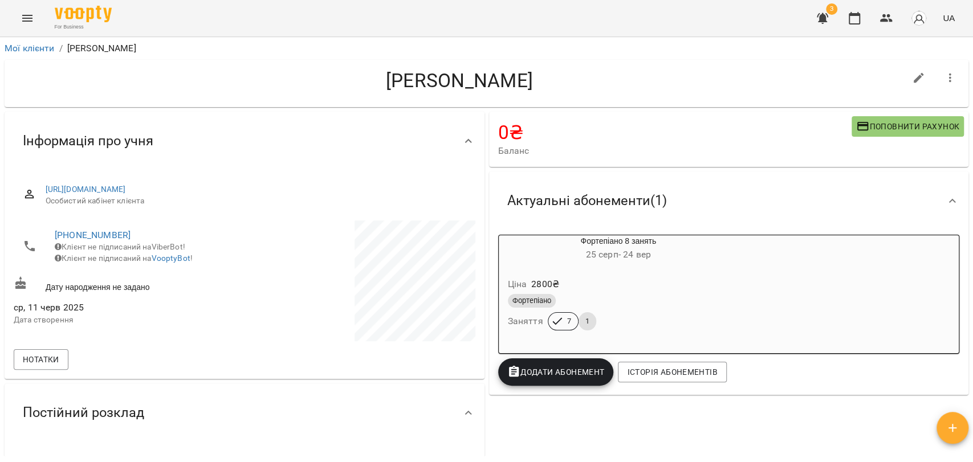
click at [636, 294] on div "Фортепіано" at bounding box center [619, 301] width 226 height 18
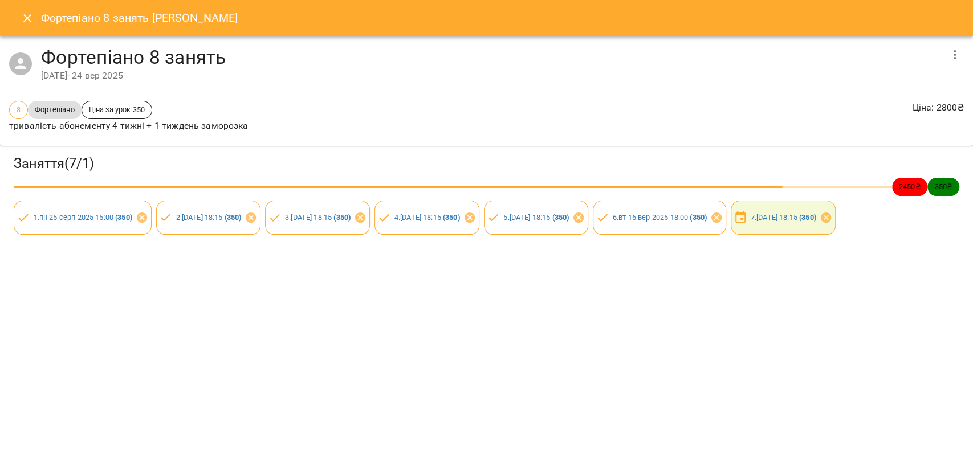
click at [744, 223] on span "7 . [DATE] 18:15 ( 350 )" at bounding box center [783, 217] width 79 height 11
click at [729, 237] on div "7 . [DATE] 18:15 ( 350 )" at bounding box center [783, 217] width 109 height 39
click at [751, 222] on link "7 . [DATE] 18:15 ( 350 )" at bounding box center [784, 217] width 66 height 9
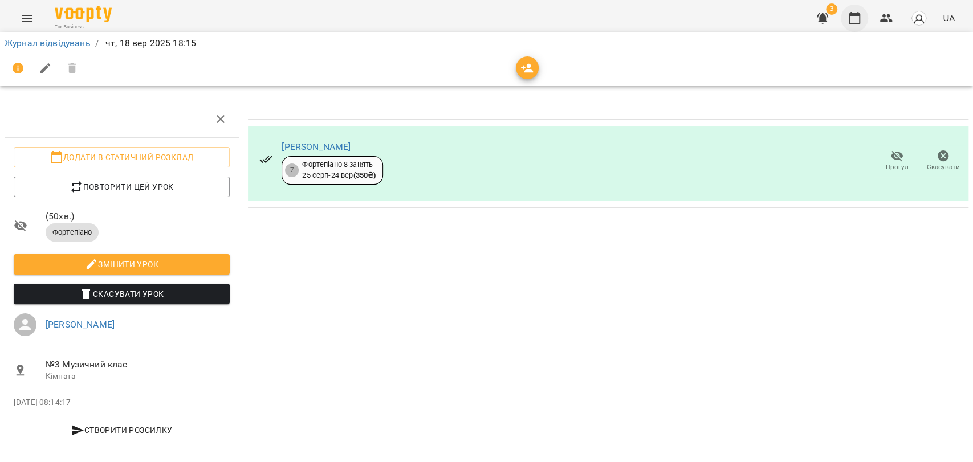
click at [857, 14] on icon "button" at bounding box center [854, 18] width 11 height 13
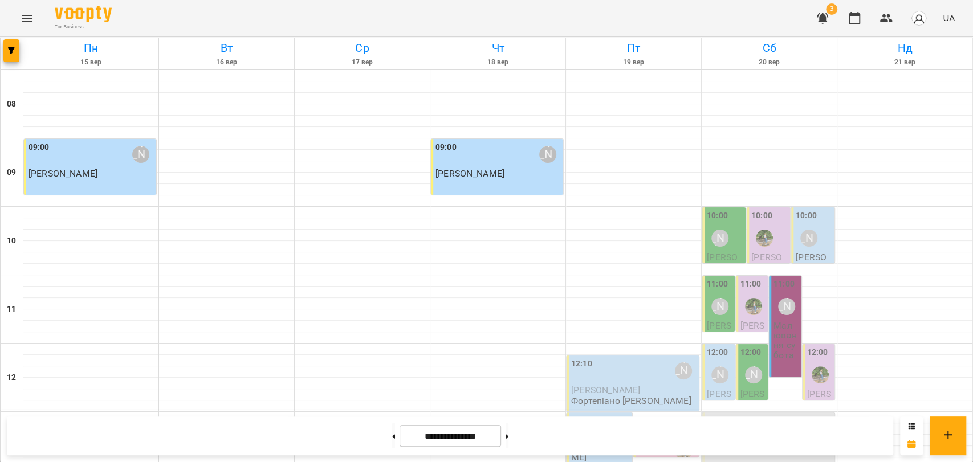
scroll to position [480, 0]
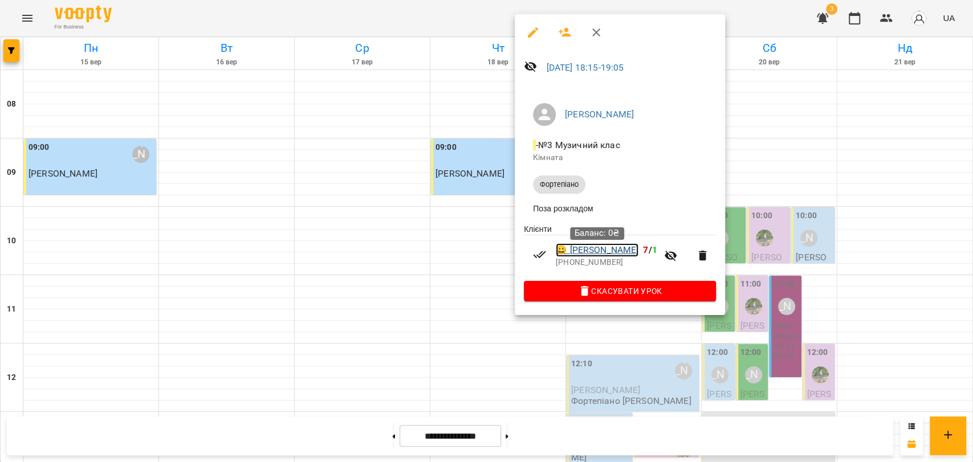
click at [613, 252] on link "😀 [PERSON_NAME]" at bounding box center [597, 250] width 83 height 14
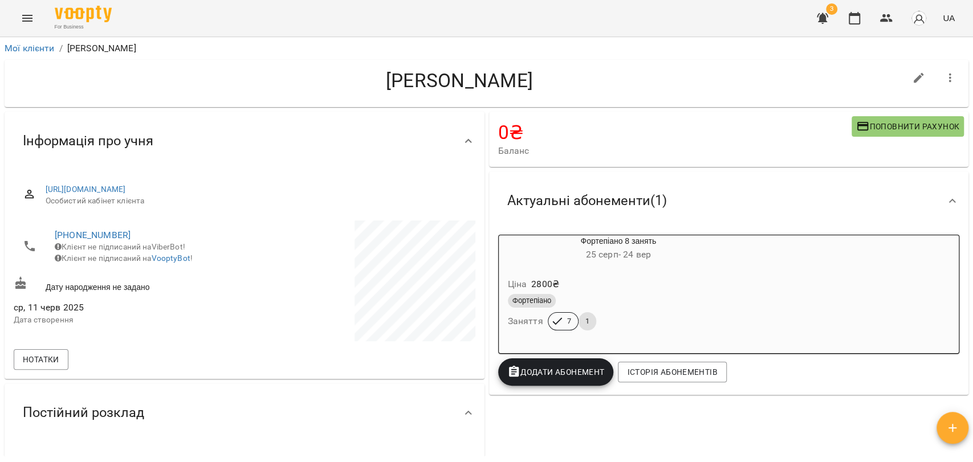
click at [644, 296] on div "Фортепіано" at bounding box center [618, 301] width 221 height 14
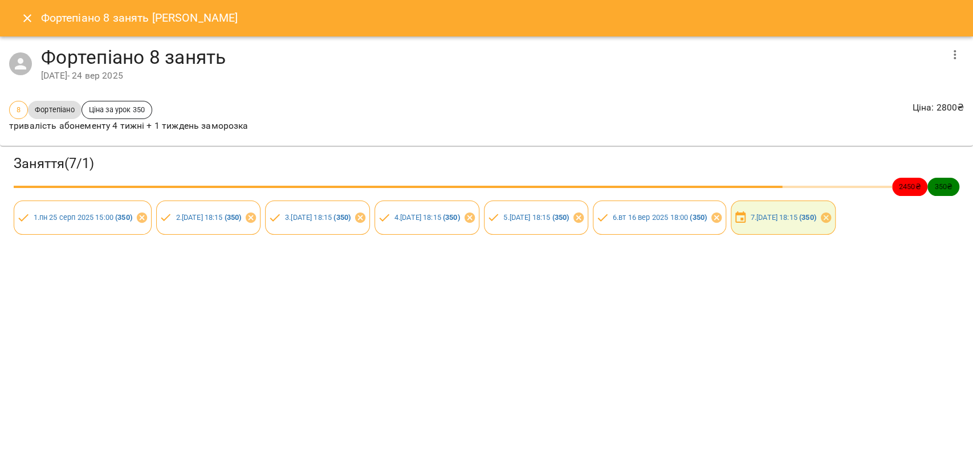
click at [644, 296] on div "Фортепіано 8 занять [PERSON_NAME] Фортепіано 8 занять [DATE] - [DATE] 8 Фортепі…" at bounding box center [486, 231] width 973 height 462
click at [29, 23] on icon "Close" at bounding box center [28, 18] width 14 height 14
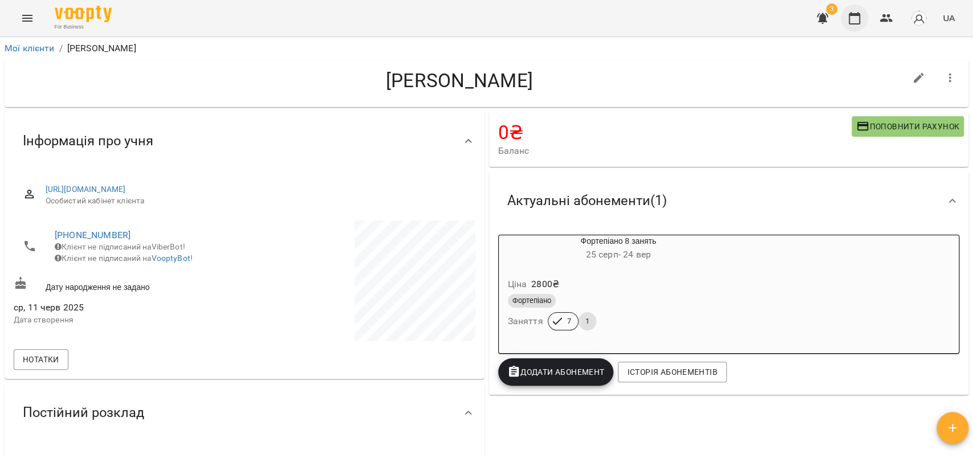
click at [861, 20] on icon "button" at bounding box center [855, 18] width 14 height 14
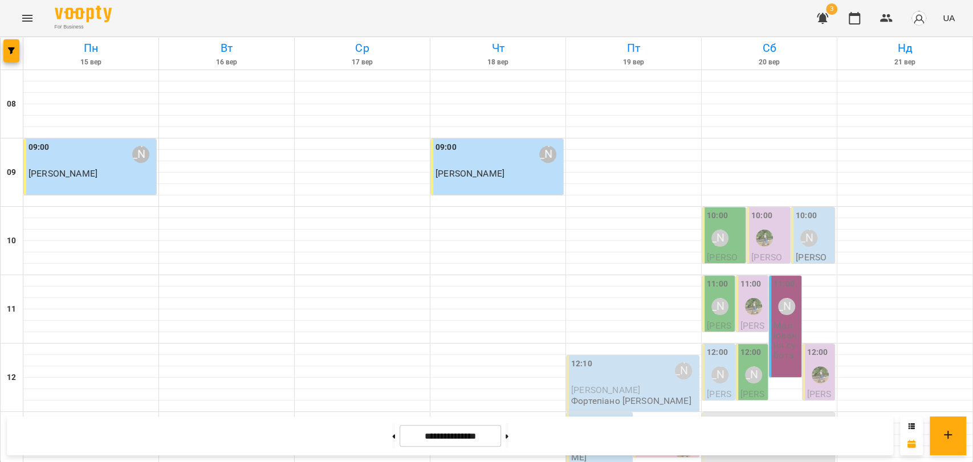
scroll to position [480, 0]
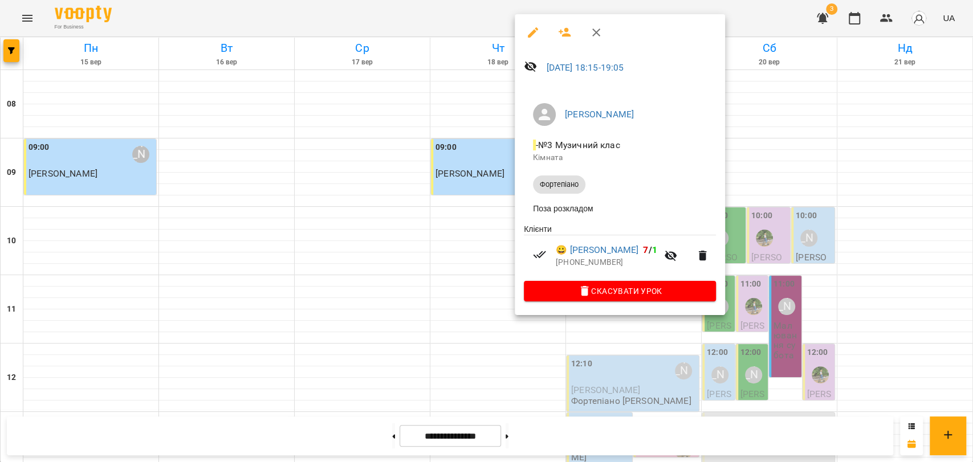
click at [593, 23] on button "button" at bounding box center [596, 32] width 27 height 27
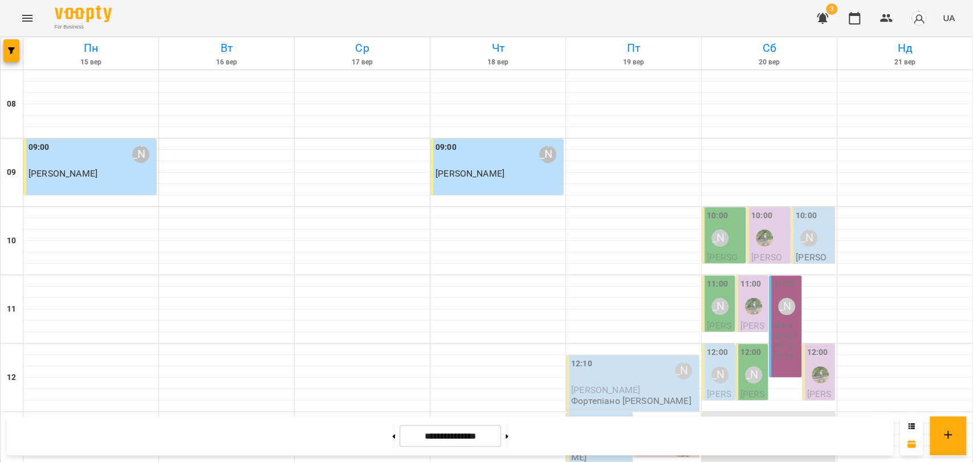
click at [23, 11] on icon "Menu" at bounding box center [28, 18] width 14 height 14
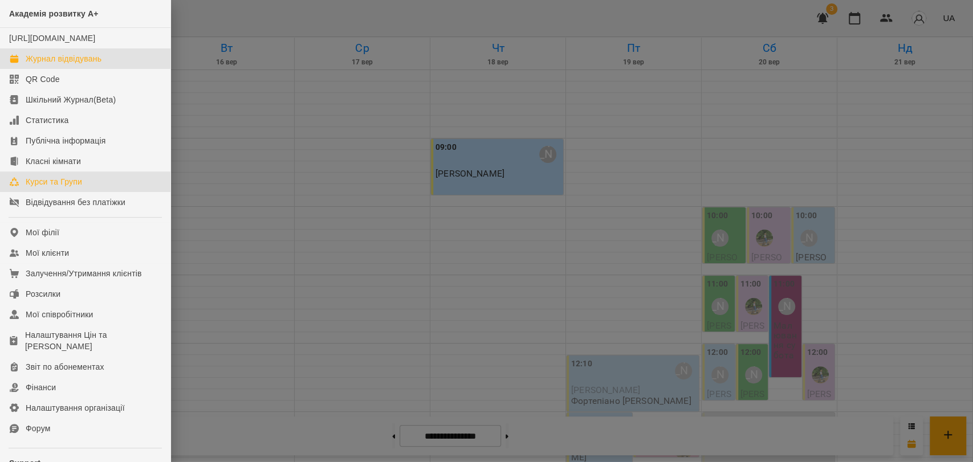
click at [66, 192] on link "Курси та Групи" at bounding box center [85, 182] width 170 height 21
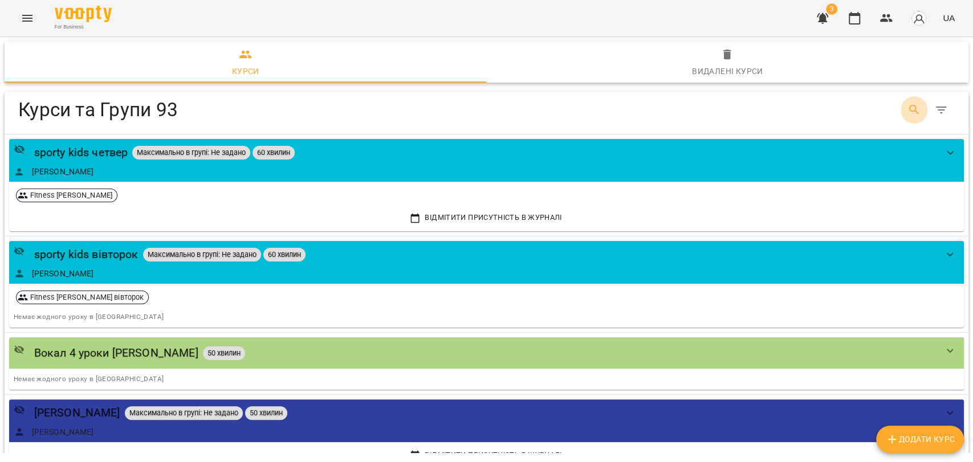
click at [908, 107] on icon "Search" at bounding box center [915, 110] width 14 height 14
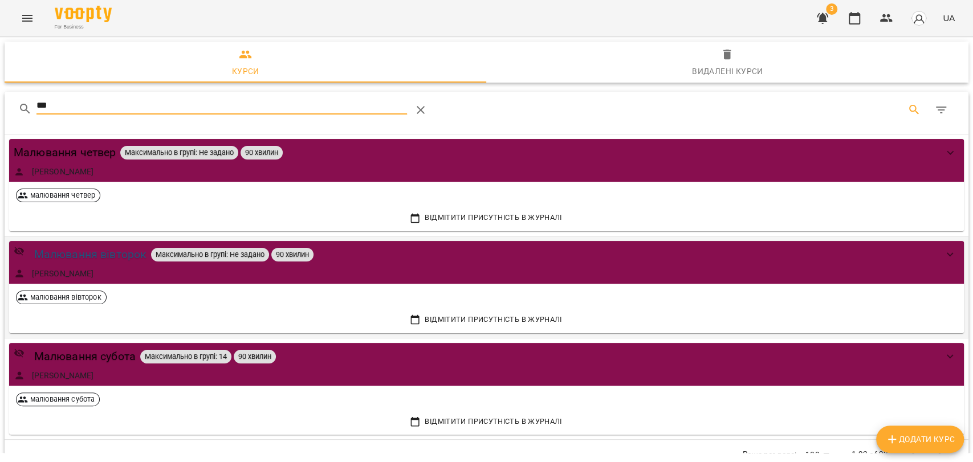
type input "***"
click at [129, 260] on div "Малювання вівторок" at bounding box center [90, 255] width 113 height 18
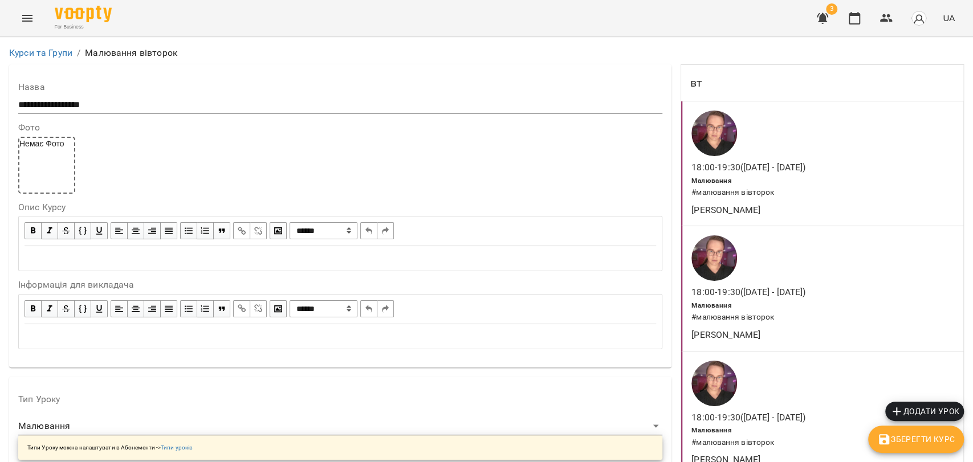
scroll to position [443, 0]
click at [857, 22] on icon "button" at bounding box center [855, 18] width 14 height 14
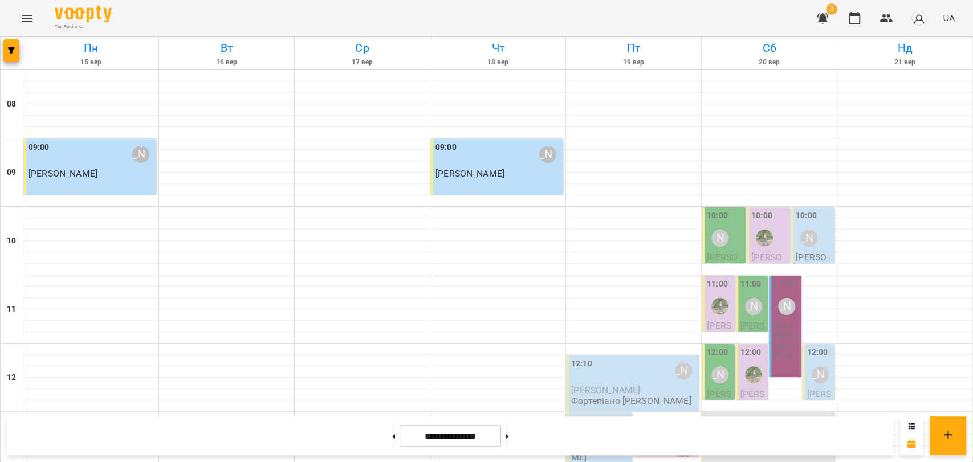
scroll to position [480, 0]
click at [508, 437] on button at bounding box center [507, 436] width 3 height 25
type input "**********"
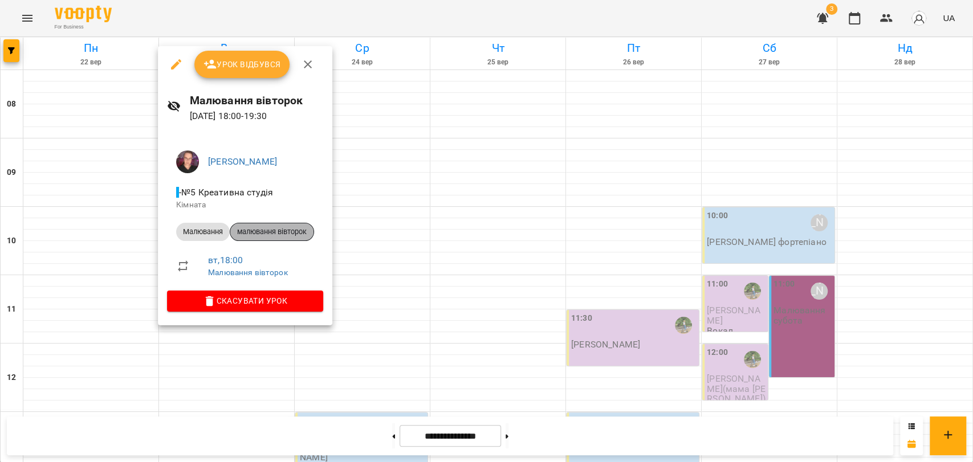
click at [301, 238] on div "малювання вівторок" at bounding box center [272, 232] width 84 height 18
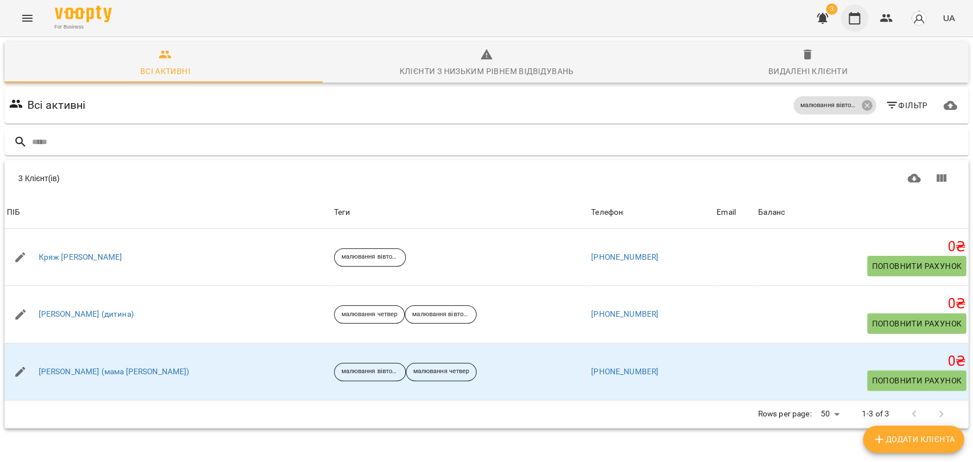
click at [853, 19] on icon "button" at bounding box center [855, 18] width 14 height 14
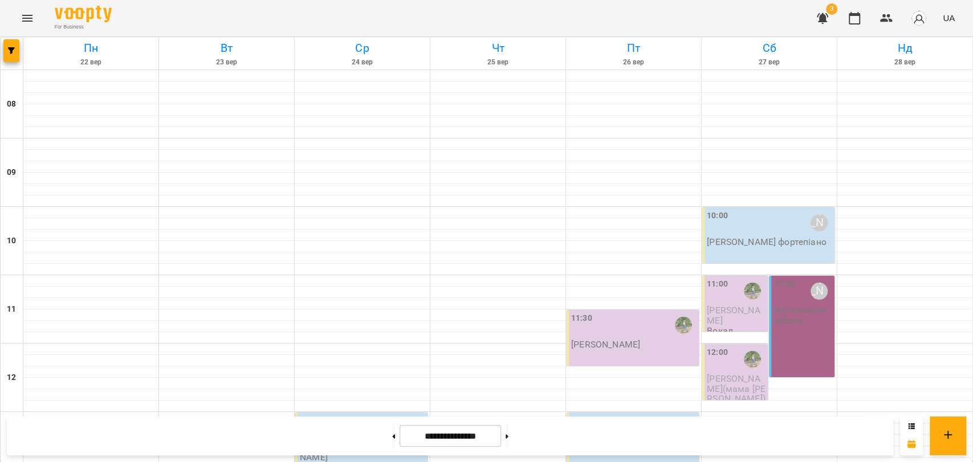
scroll to position [480, 0]
click at [392, 429] on button at bounding box center [393, 436] width 3 height 25
type input "**********"
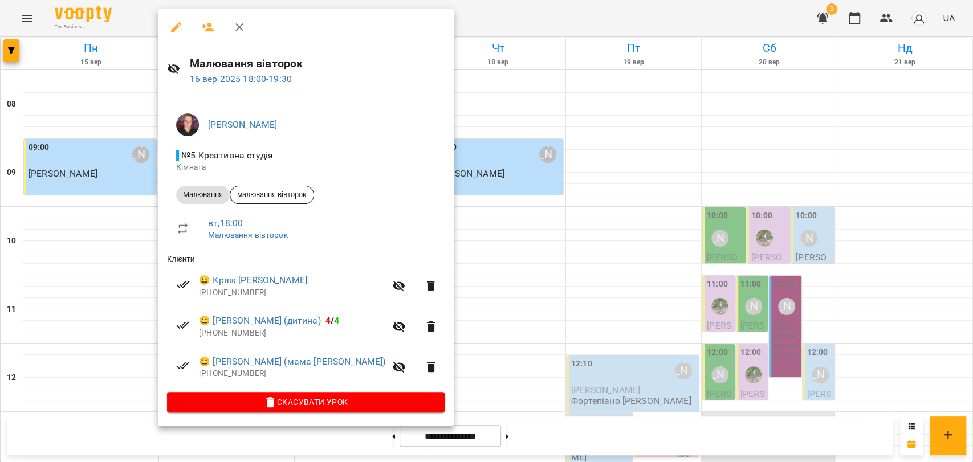
click at [243, 25] on icon "button" at bounding box center [240, 28] width 14 height 14
